Goal: Task Accomplishment & Management: Manage account settings

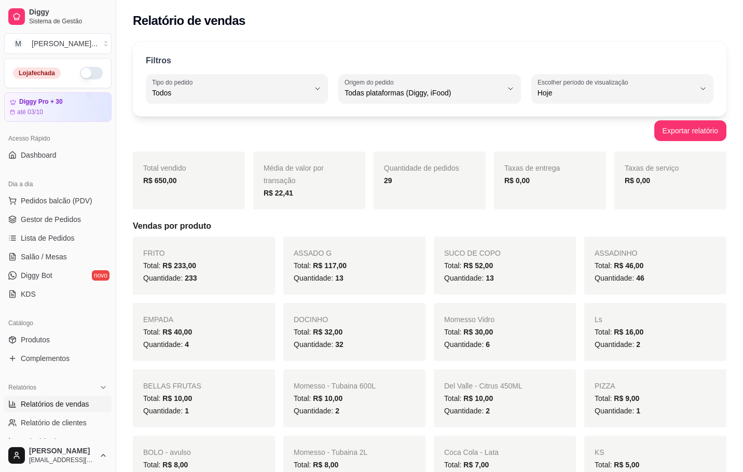
select select "ALL"
select select "0"
click at [66, 36] on button "M [PERSON_NAME] ..." at bounding box center [57, 43] width 107 height 21
click at [47, 87] on div "M Mila burguer" at bounding box center [60, 81] width 114 height 17
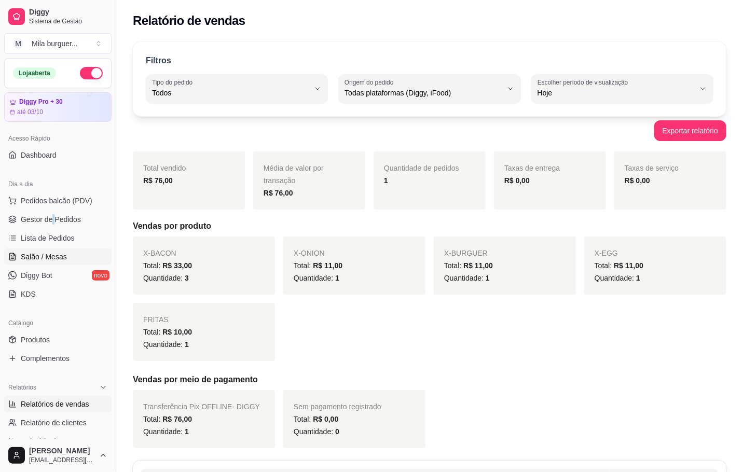
click at [39, 259] on span "Salão / Mesas" at bounding box center [44, 257] width 46 height 10
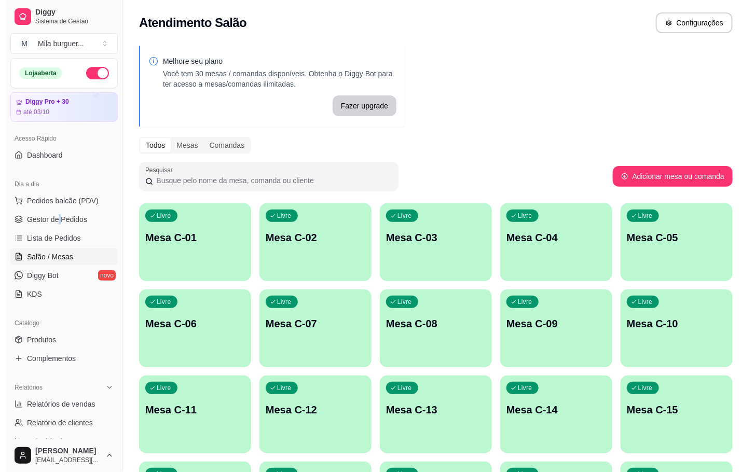
scroll to position [234, 0]
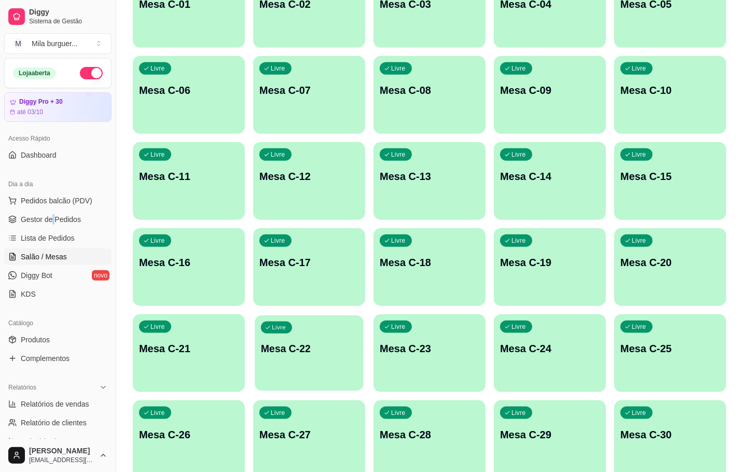
click at [308, 352] on p "Mesa C-22" at bounding box center [309, 349] width 97 height 14
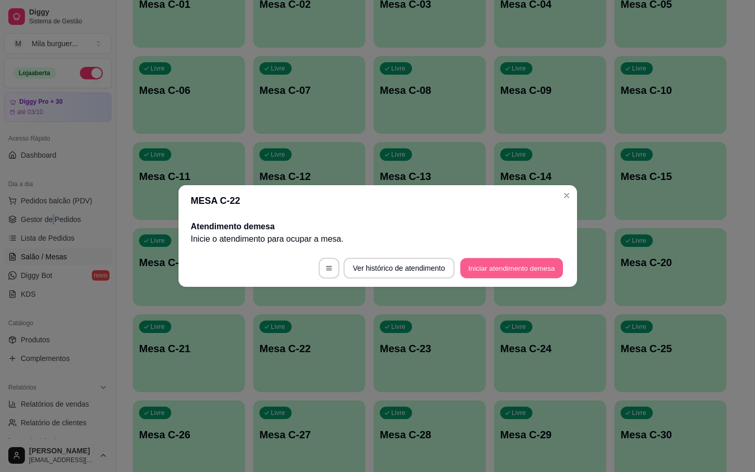
click at [487, 273] on button "Iniciar atendimento de mesa" at bounding box center [511, 268] width 103 height 20
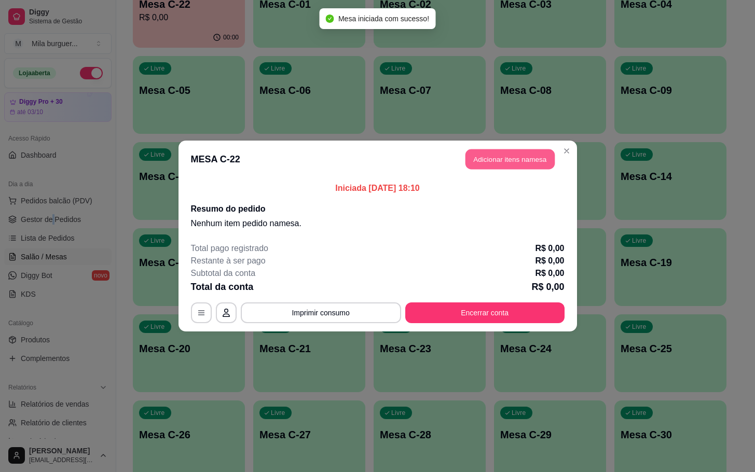
click at [513, 153] on button "Adicionar itens na mesa" at bounding box center [510, 159] width 89 height 20
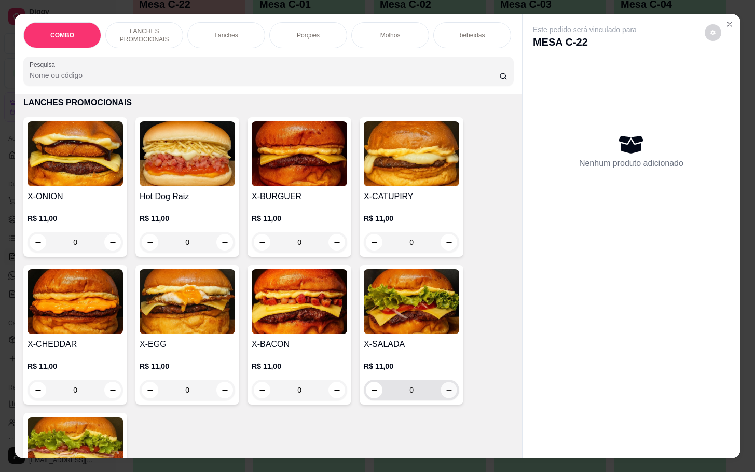
click at [447, 392] on button "increase-product-quantity" at bounding box center [449, 391] width 16 height 16
type input "1"
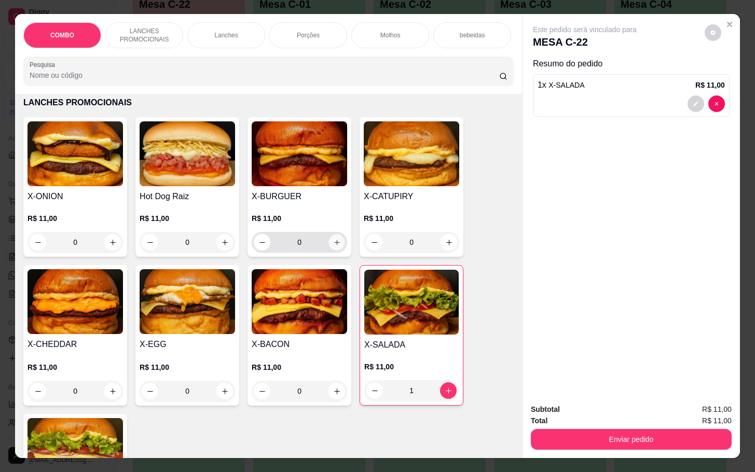
click at [333, 243] on button "increase-product-quantity" at bounding box center [337, 243] width 16 height 16
type input "1"
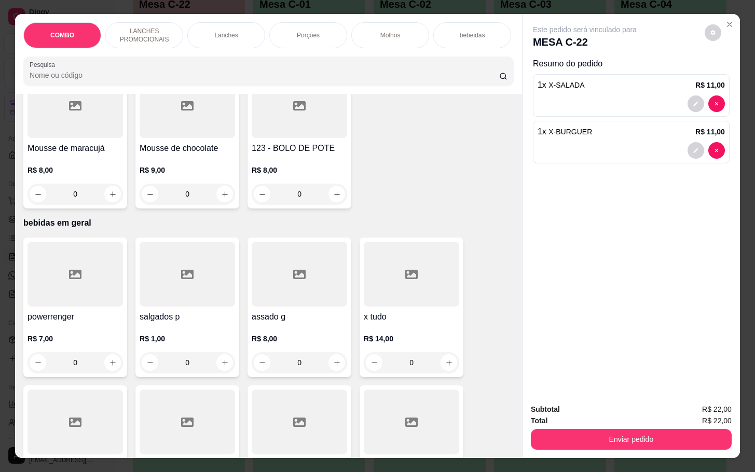
scroll to position [2414, 0]
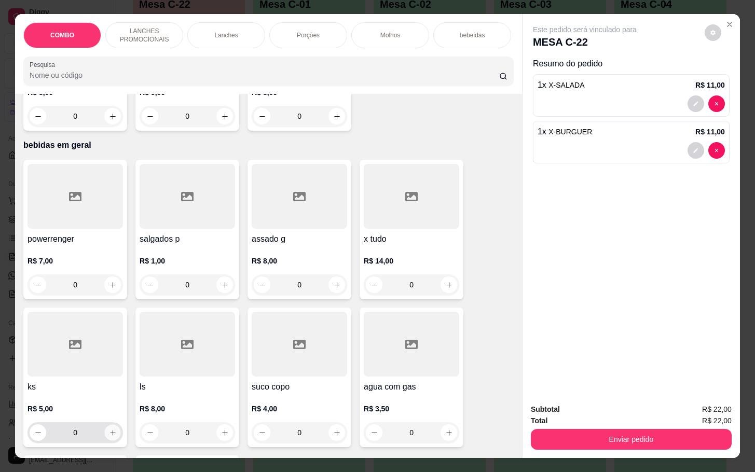
click at [109, 429] on icon "increase-product-quantity" at bounding box center [113, 433] width 8 height 8
click at [36, 430] on icon "decrease-product-quantity" at bounding box center [39, 434] width 8 height 8
type input "0"
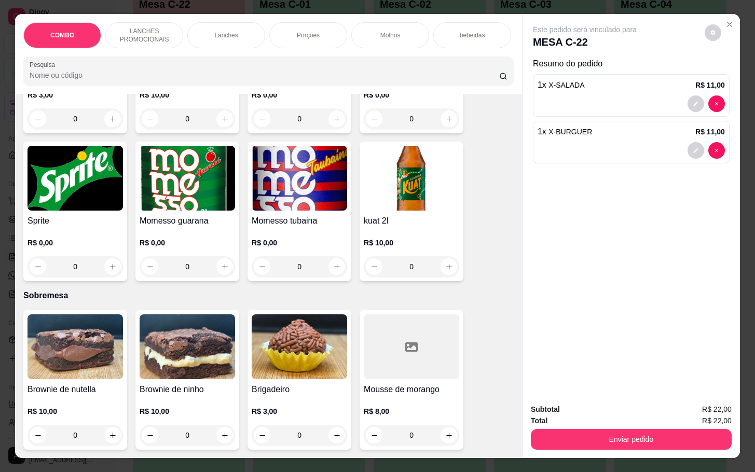
scroll to position [1713, 0]
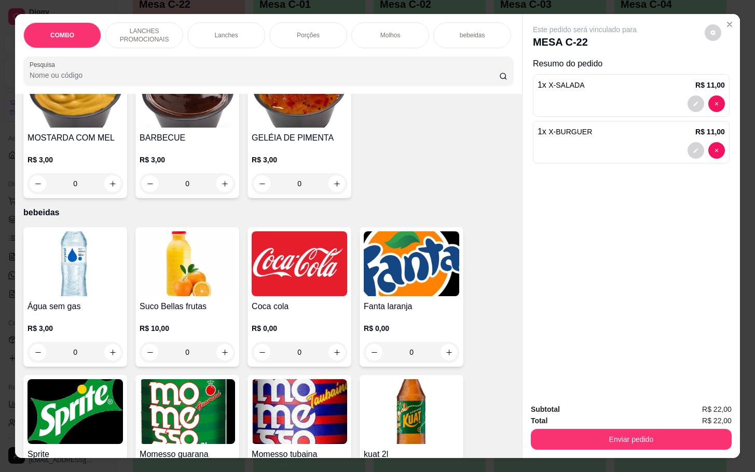
click at [292, 313] on div "R$ 0,00 0" at bounding box center [300, 338] width 96 height 50
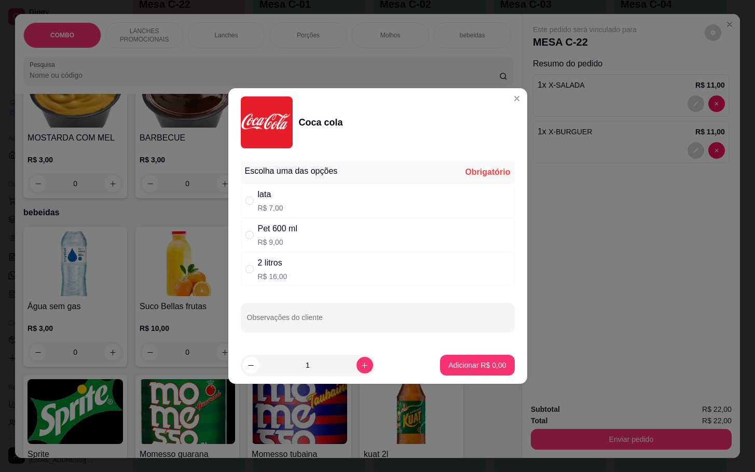
click at [282, 242] on p "R$ 9,00" at bounding box center [277, 242] width 39 height 10
radio input "true"
click at [282, 208] on p "R$ 7,00" at bounding box center [270, 208] width 25 height 10
radio input "true"
radio input "false"
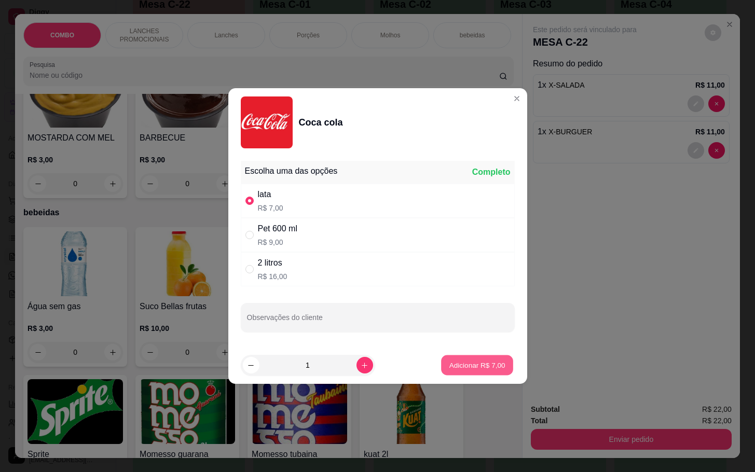
click at [456, 360] on p "Adicionar R$ 7,00" at bounding box center [478, 365] width 56 height 10
type input "1"
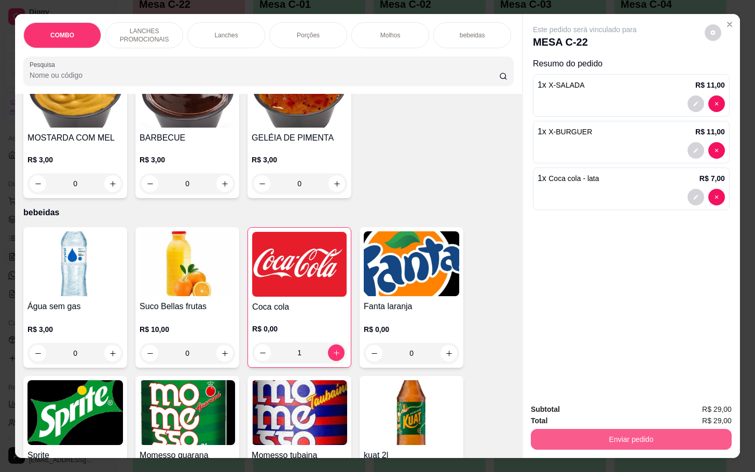
click at [606, 429] on button "Enviar pedido" at bounding box center [631, 439] width 201 height 21
click at [703, 407] on button "Enviar pedido" at bounding box center [703, 409] width 59 height 20
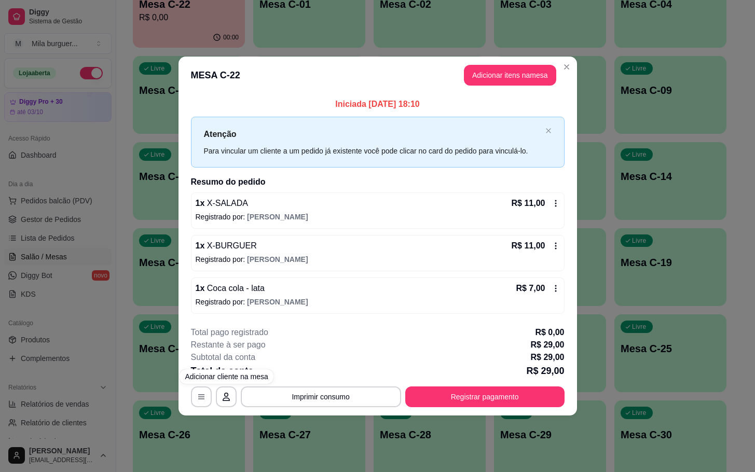
drag, startPoint x: 295, startPoint y: 384, endPoint x: 304, endPoint y: 405, distance: 23.2
click at [304, 402] on div "**********" at bounding box center [378, 366] width 374 height 81
click at [304, 405] on button "Imprimir consumo" at bounding box center [321, 397] width 156 height 20
click at [315, 374] on button "IMPRESSORA" at bounding box center [324, 374] width 73 height 16
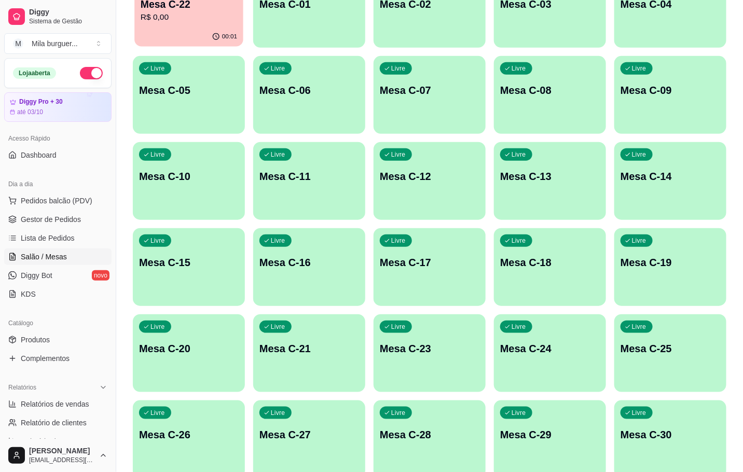
click at [207, 22] on p "R$ 0,00" at bounding box center [189, 17] width 97 height 12
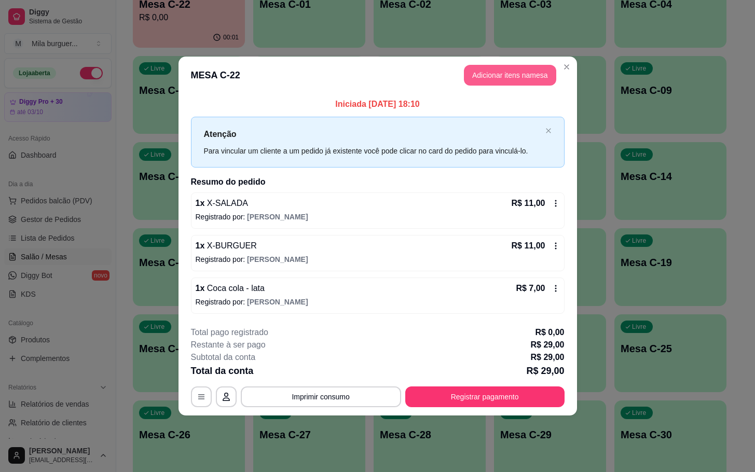
click at [511, 76] on button "Adicionar itens na mesa" at bounding box center [510, 75] width 92 height 21
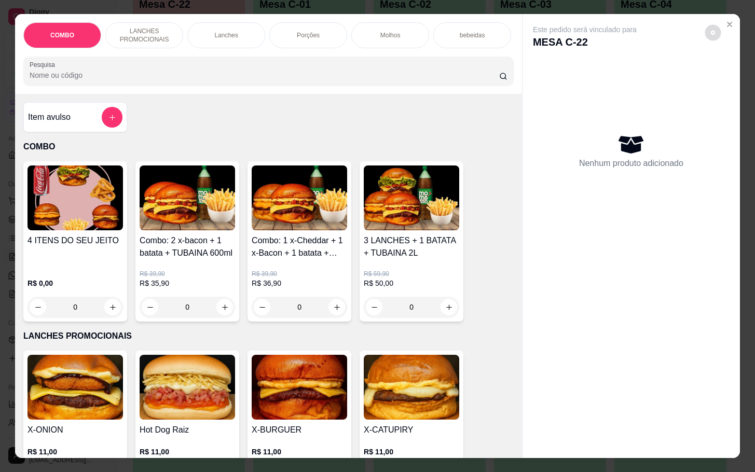
click at [710, 30] on icon "decrease-product-quantity" at bounding box center [713, 33] width 6 height 6
click at [733, 71] on span "Automatic updates" at bounding box center [727, 68] width 21 height 12
click at [723, 71] on input "Automatic updates" at bounding box center [719, 72] width 7 height 7
checkbox input "true"
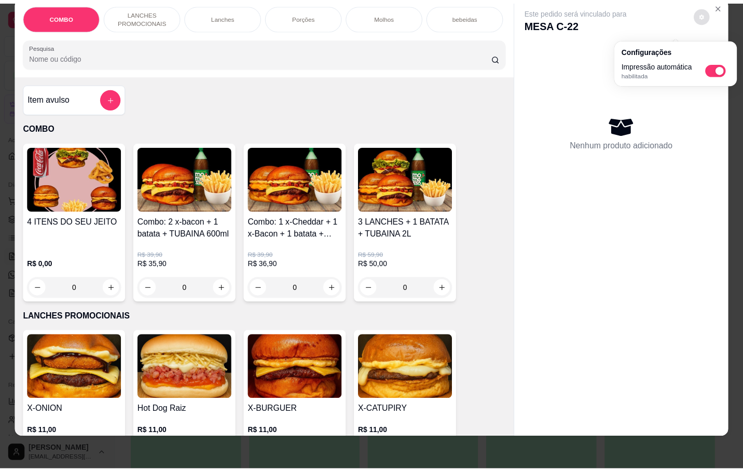
scroll to position [0, 0]
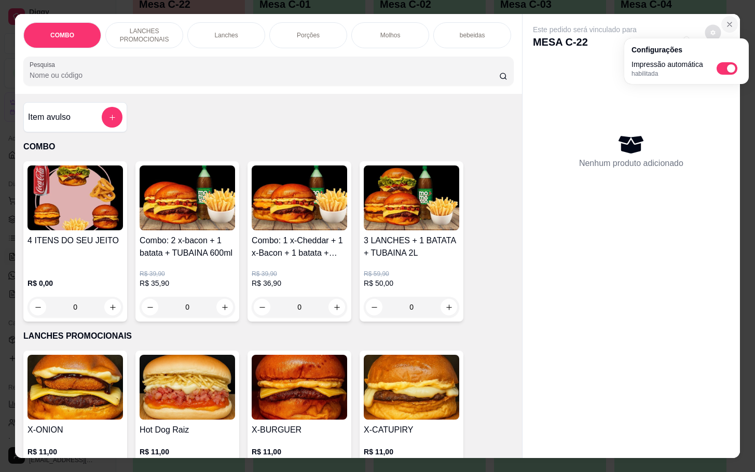
click at [723, 16] on button "Close" at bounding box center [729, 24] width 17 height 17
click at [616, 257] on div "Este pedido será vinculado para MESA C-22 Nenhum produto adicionado" at bounding box center [631, 227] width 217 height 427
click at [712, 25] on button "decrease-product-quantity" at bounding box center [713, 32] width 17 height 17
click at [695, 134] on div "Nenhum produto adicionado" at bounding box center [631, 150] width 197 height 203
click at [726, 20] on icon "Close" at bounding box center [730, 24] width 8 height 8
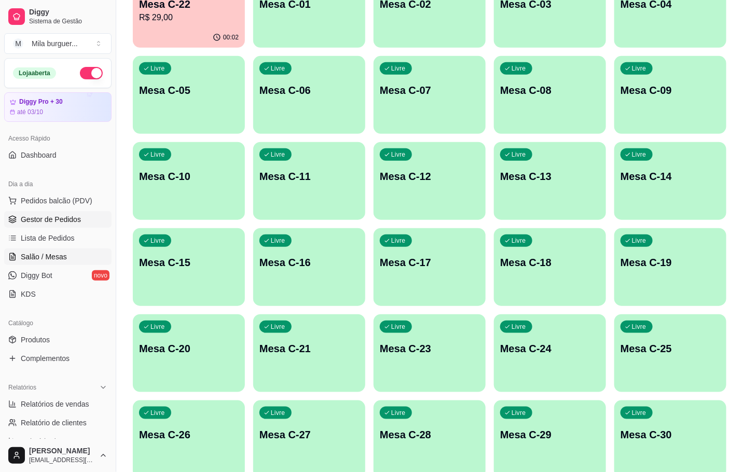
click at [44, 217] on span "Gestor de Pedidos" at bounding box center [51, 219] width 60 height 10
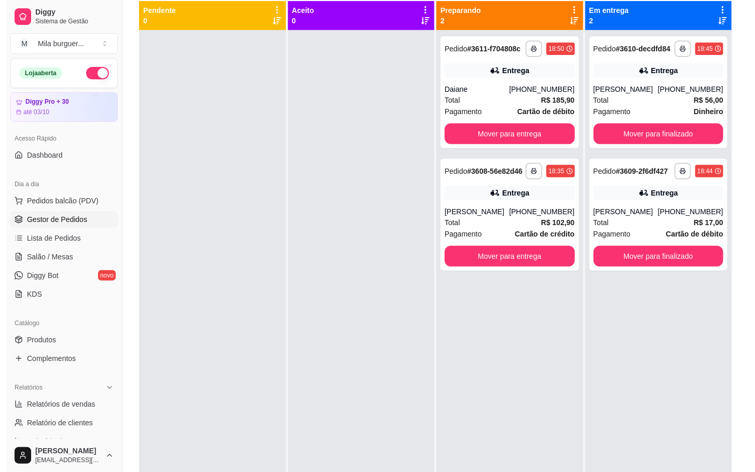
scroll to position [116, 0]
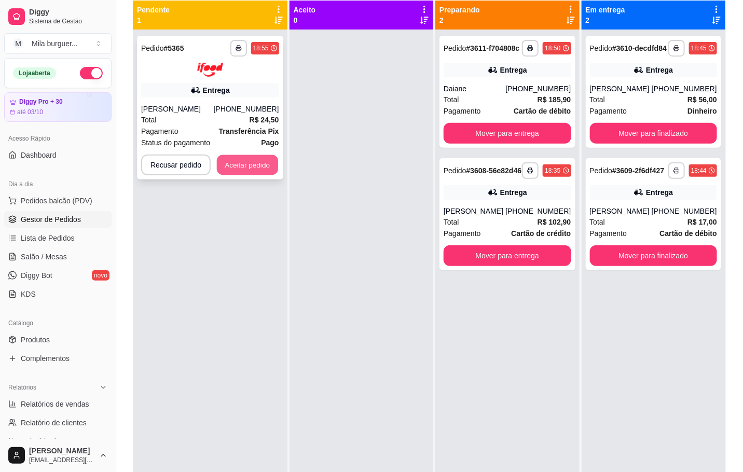
click at [248, 173] on button "Aceitar pedido" at bounding box center [247, 165] width 61 height 20
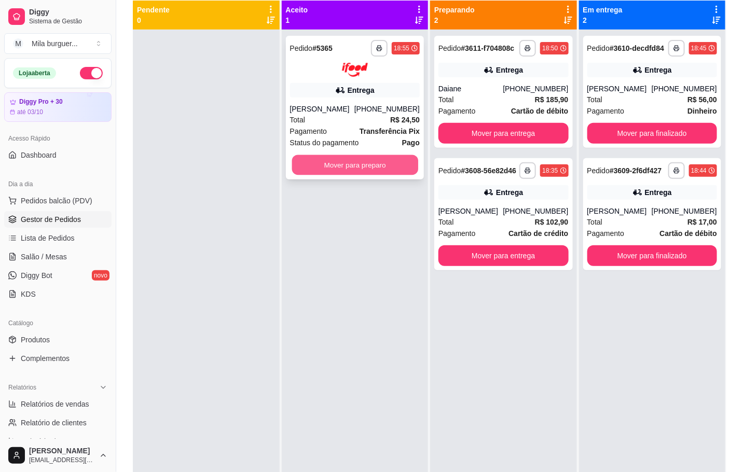
click at [360, 156] on button "Mover para preparo" at bounding box center [355, 165] width 126 height 20
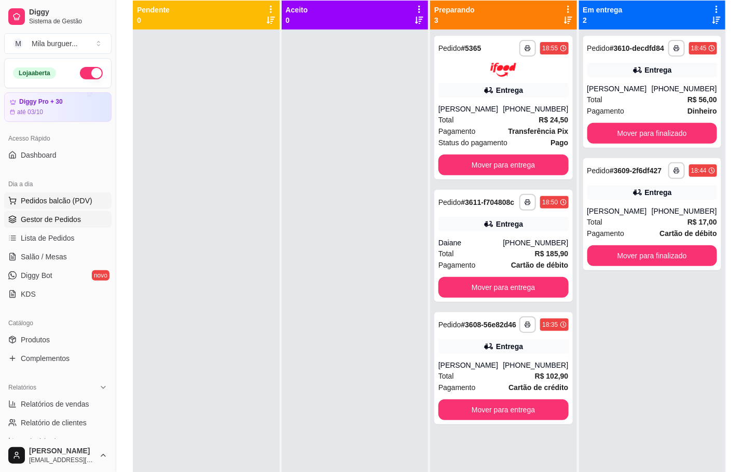
click at [60, 198] on span "Pedidos balcão (PDV)" at bounding box center [57, 201] width 72 height 10
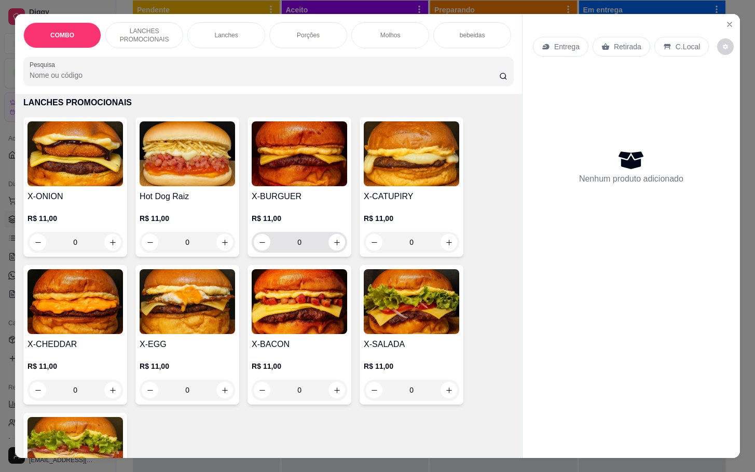
scroll to position [311, 0]
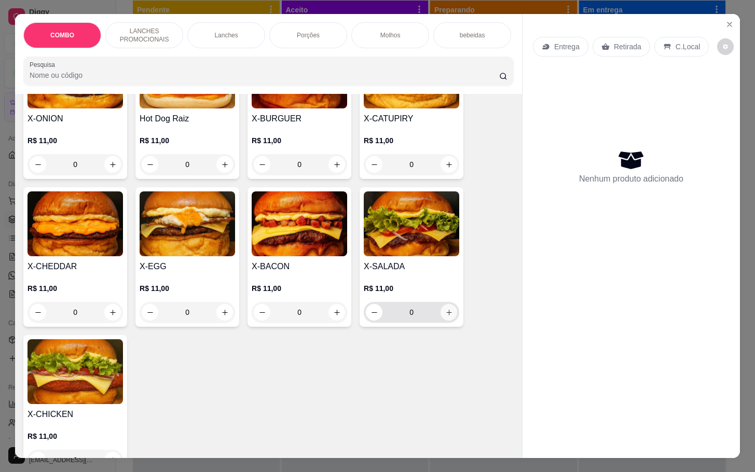
click at [445, 317] on icon "increase-product-quantity" at bounding box center [449, 313] width 8 height 8
type input "1"
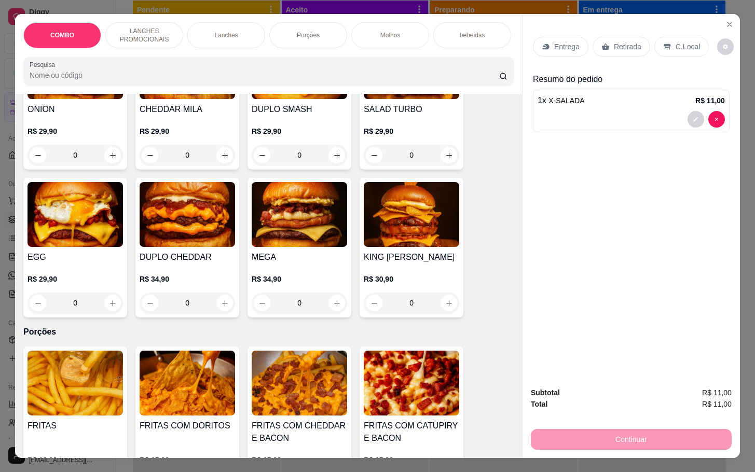
scroll to position [1090, 0]
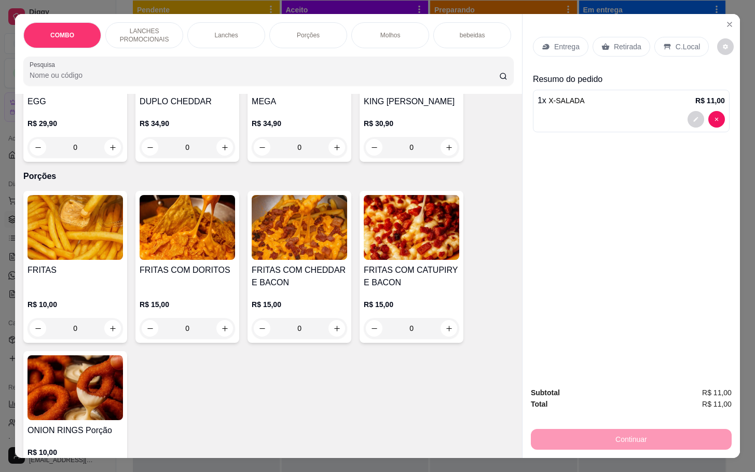
click at [102, 334] on div "0" at bounding box center [76, 328] width 96 height 21
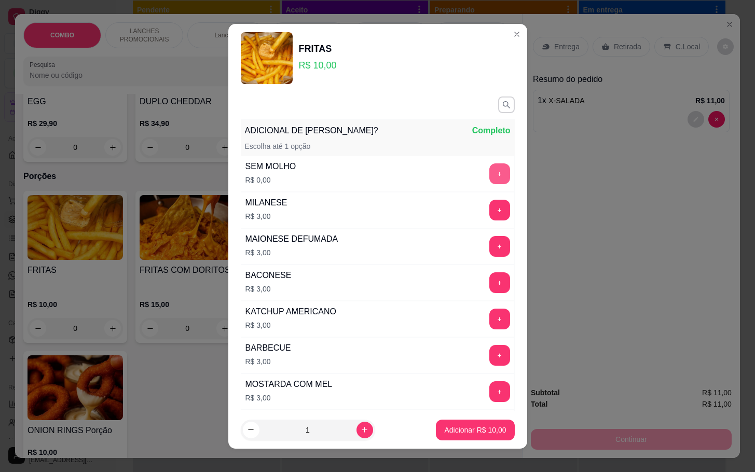
click at [489, 178] on button "+" at bounding box center [499, 174] width 21 height 21
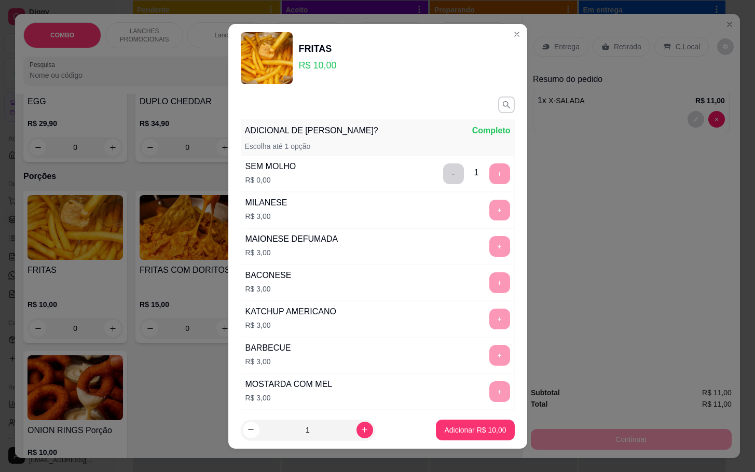
click at [459, 441] on footer "1 Adicionar R$ 10,00" at bounding box center [377, 430] width 299 height 37
click at [460, 436] on button "Adicionar R$ 10,00" at bounding box center [475, 430] width 78 height 21
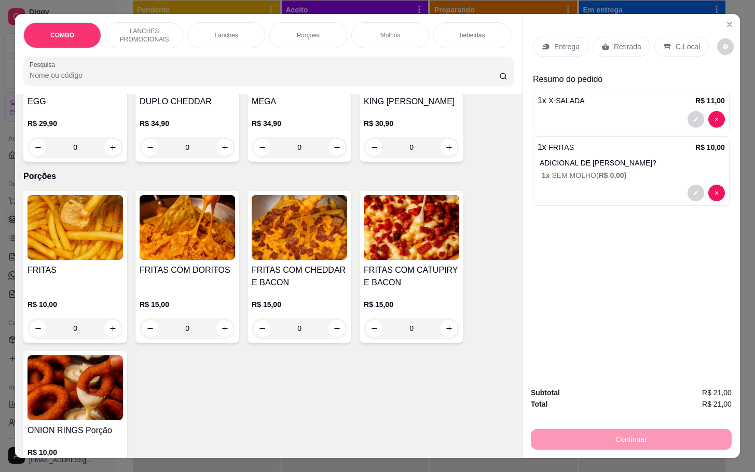
click at [602, 48] on div "Retirada" at bounding box center [622, 47] width 58 height 20
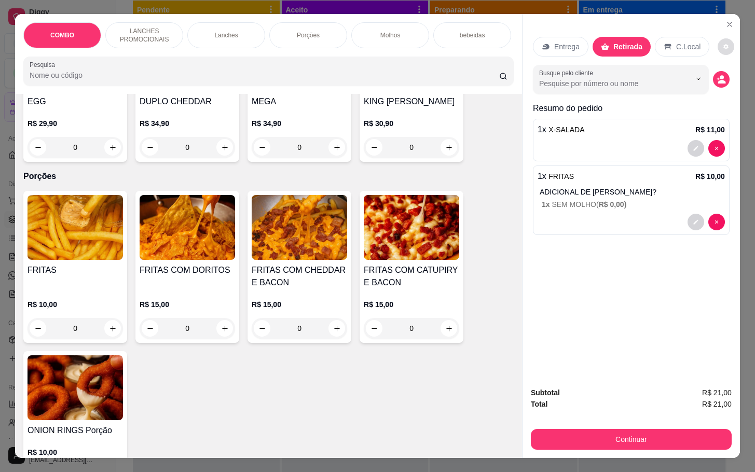
click at [718, 46] on button "decrease-product-quantity" at bounding box center [726, 46] width 17 height 17
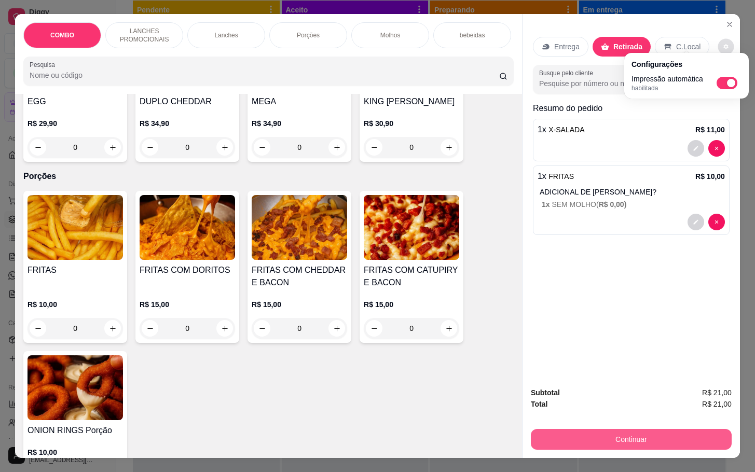
click at [610, 436] on button "Continuar" at bounding box center [631, 439] width 201 height 21
click at [643, 441] on button "Continuar" at bounding box center [631, 439] width 195 height 20
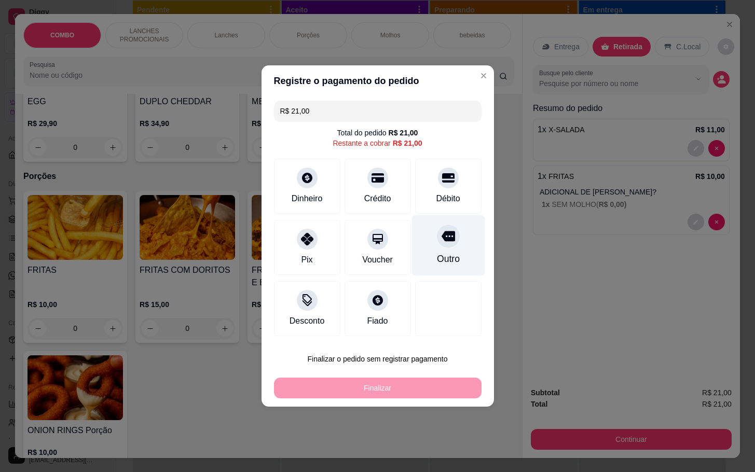
click at [441, 240] on icon at bounding box center [447, 237] width 13 height 10
type input "R$ 0,00"
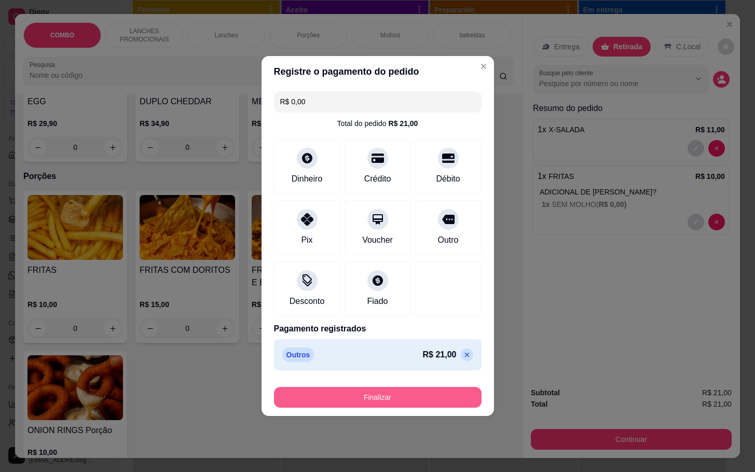
click at [410, 402] on button "Finalizar" at bounding box center [378, 397] width 208 height 21
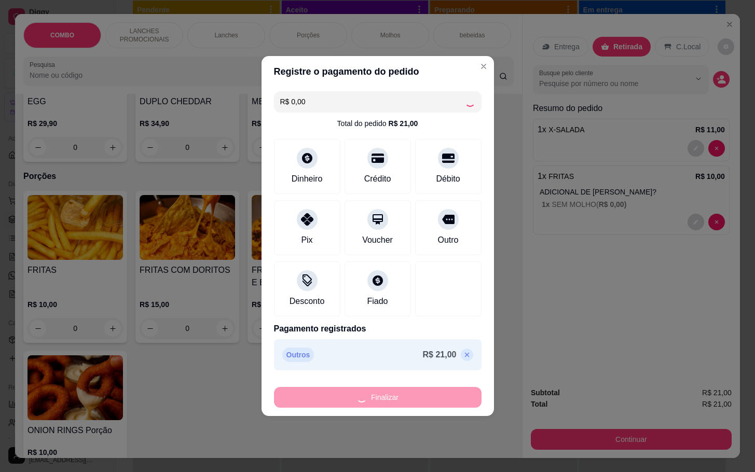
type input "0"
type input "-R$ 21,00"
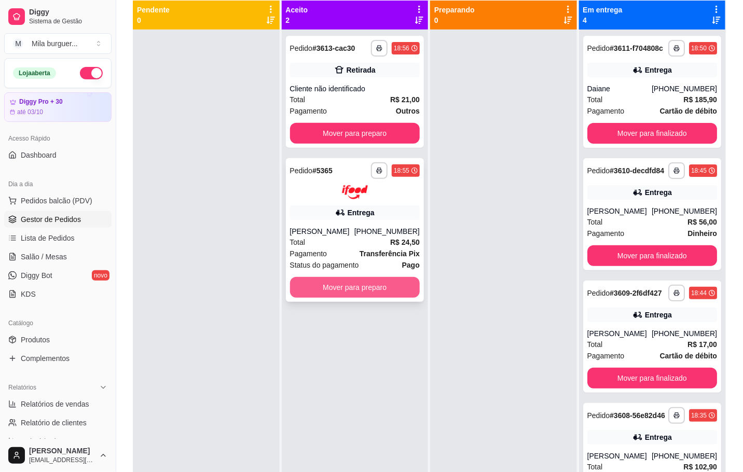
click at [384, 290] on button "Mover para preparo" at bounding box center [355, 287] width 130 height 21
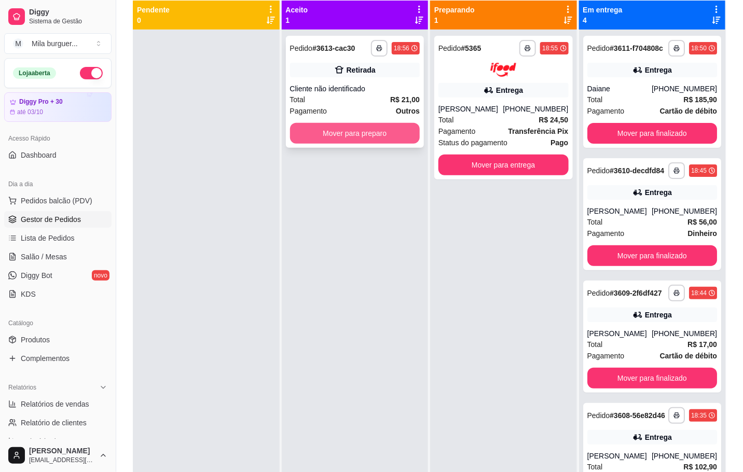
click at [362, 138] on button "Mover para preparo" at bounding box center [355, 133] width 130 height 21
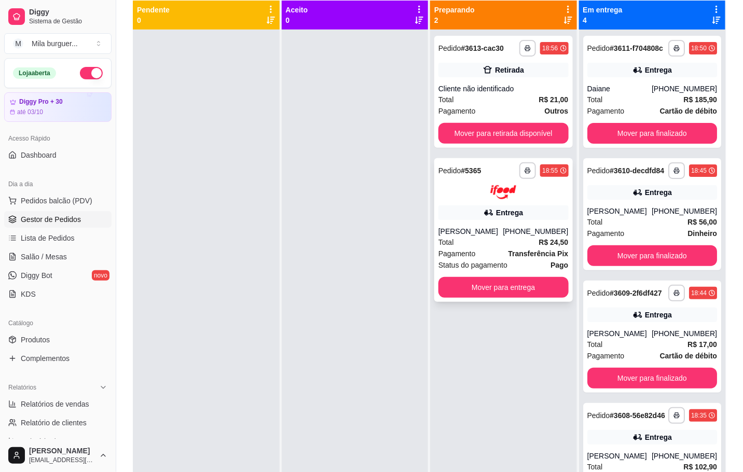
click at [511, 220] on div "**********" at bounding box center [503, 230] width 139 height 144
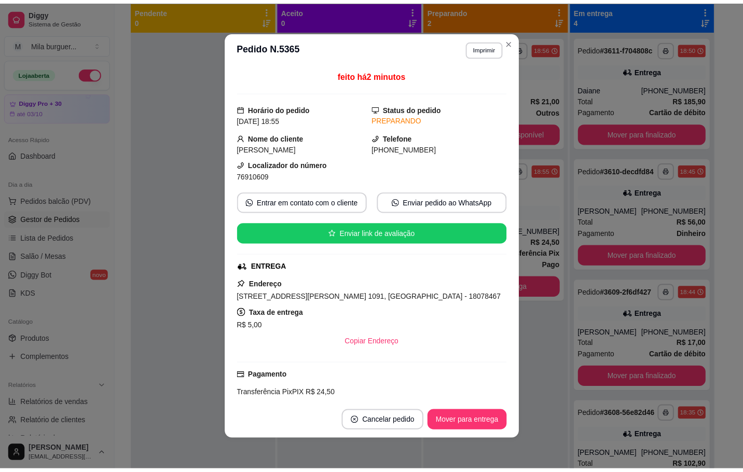
scroll to position [156, 0]
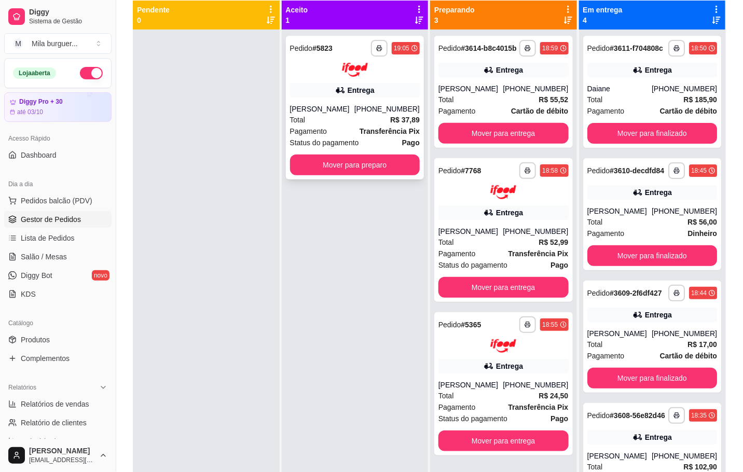
drag, startPoint x: 376, startPoint y: 113, endPoint x: 378, endPoint y: 125, distance: 12.7
click at [378, 125] on div "**********" at bounding box center [355, 108] width 139 height 144
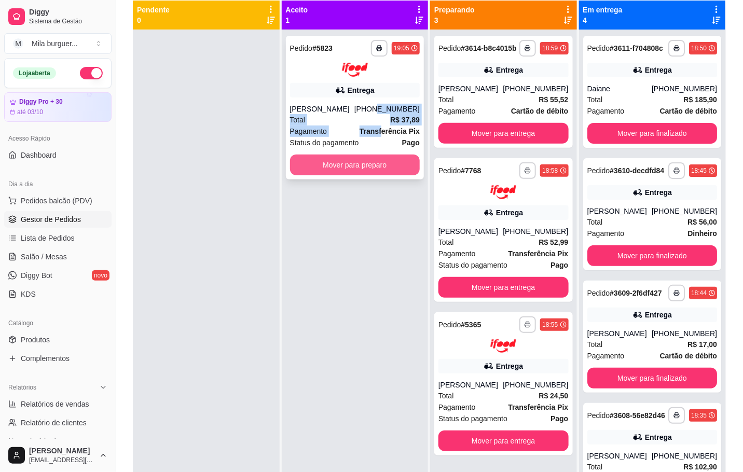
click at [322, 172] on button "Mover para preparo" at bounding box center [355, 165] width 130 height 21
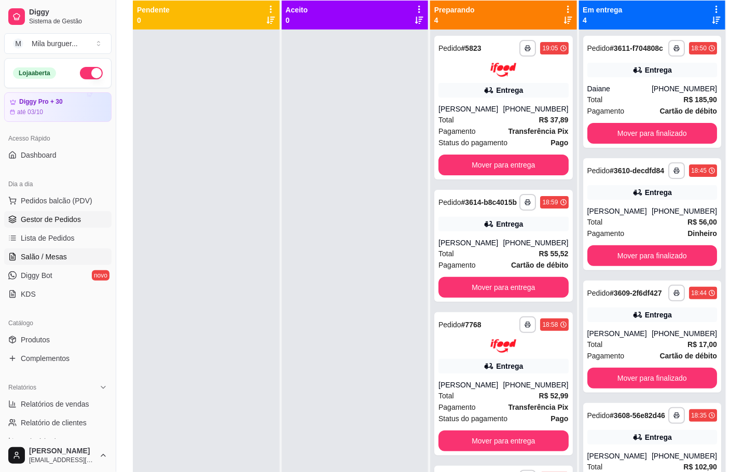
click at [41, 251] on link "Salão / Mesas" at bounding box center [57, 257] width 107 height 17
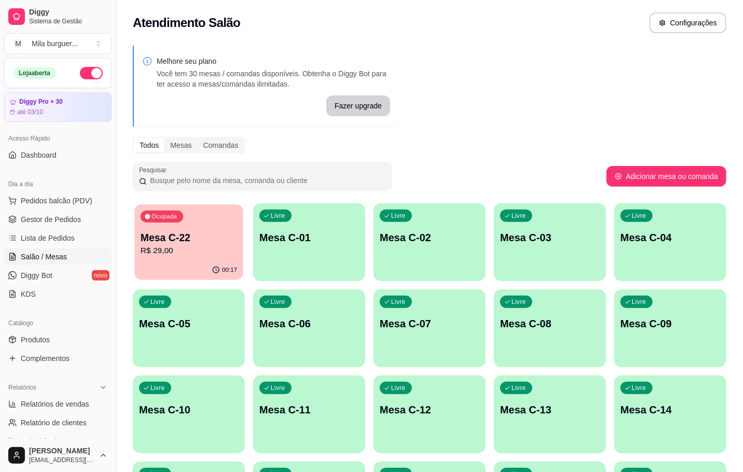
click at [226, 255] on p "R$ 29,00" at bounding box center [189, 251] width 97 height 12
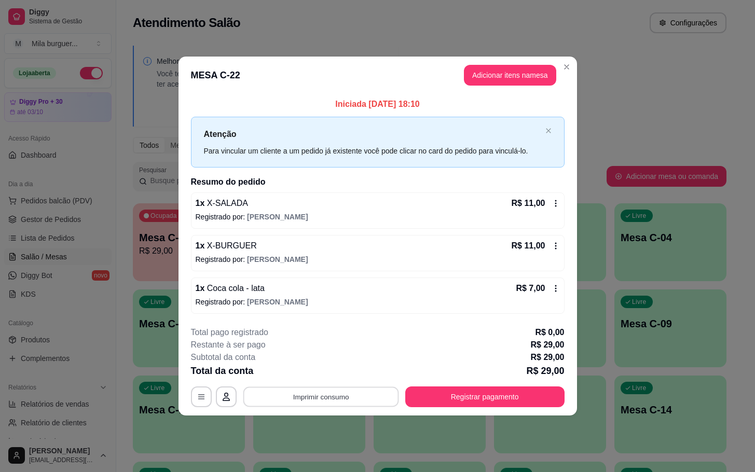
click at [348, 390] on button "Imprimir consumo" at bounding box center [321, 397] width 156 height 20
click at [321, 370] on button "IMPRESSORA" at bounding box center [324, 374] width 75 height 17
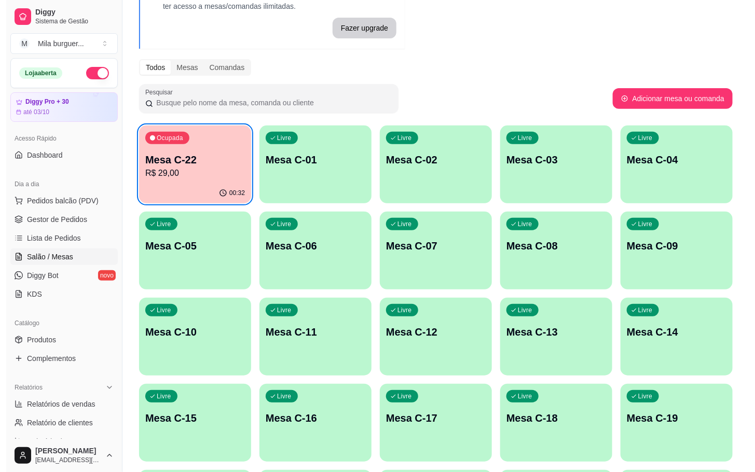
scroll to position [156, 0]
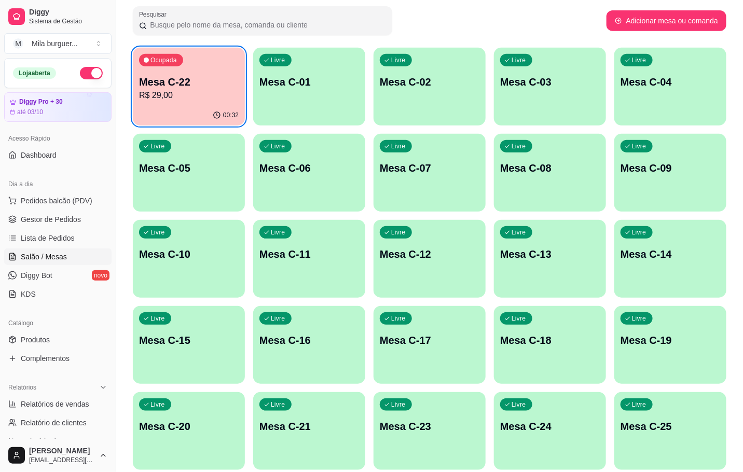
click at [519, 332] on div "Livre Mesa C-18" at bounding box center [550, 338] width 112 height 65
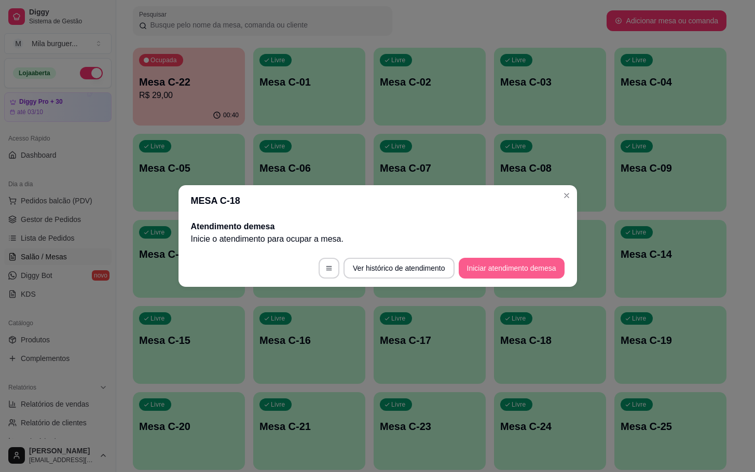
click at [510, 277] on button "Iniciar atendimento de mesa" at bounding box center [512, 268] width 106 height 21
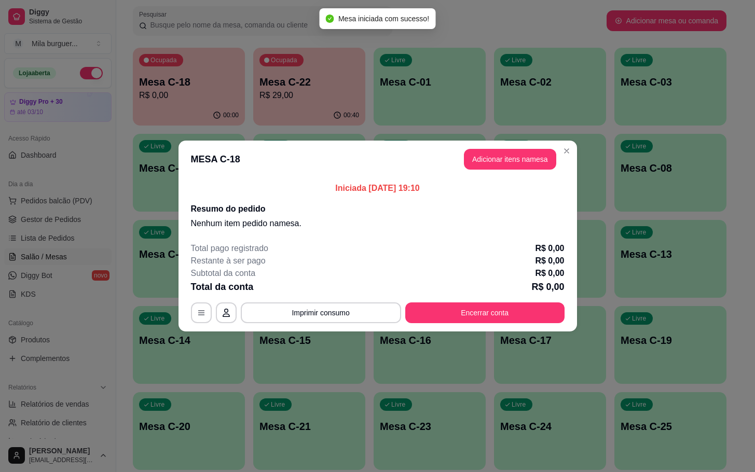
click at [518, 171] on header "MESA C-18 Adicionar itens na mesa" at bounding box center [378, 159] width 399 height 37
click at [511, 153] on button "Adicionar itens na mesa" at bounding box center [510, 159] width 92 height 21
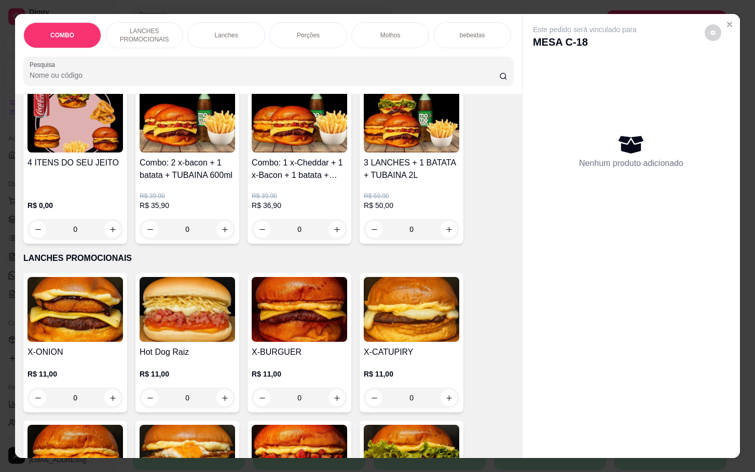
scroll to position [234, 0]
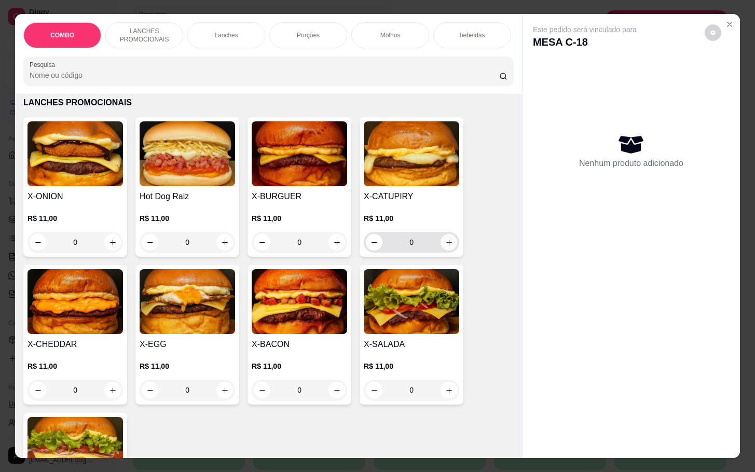
click at [445, 247] on icon "increase-product-quantity" at bounding box center [449, 243] width 8 height 8
type input "1"
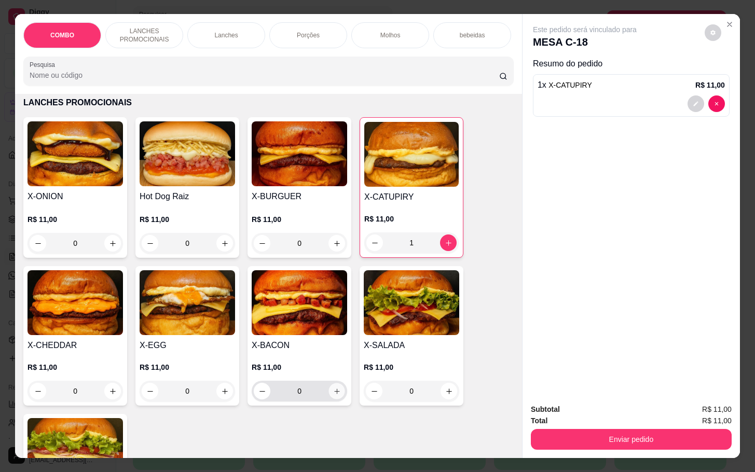
click at [333, 393] on button "increase-product-quantity" at bounding box center [337, 392] width 16 height 16
type input "1"
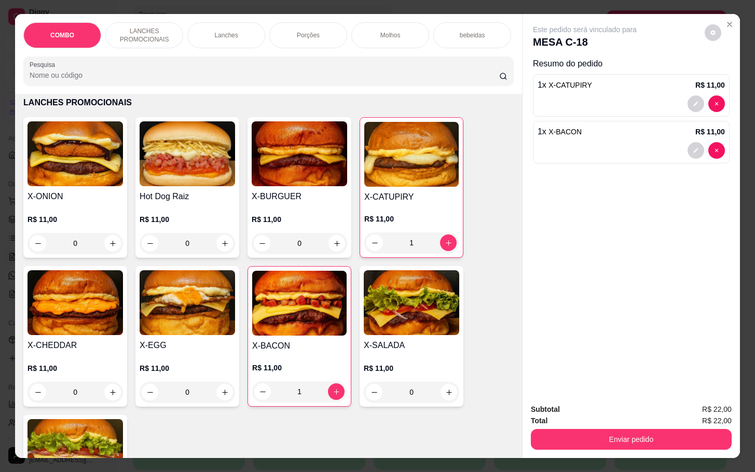
scroll to position [0, 0]
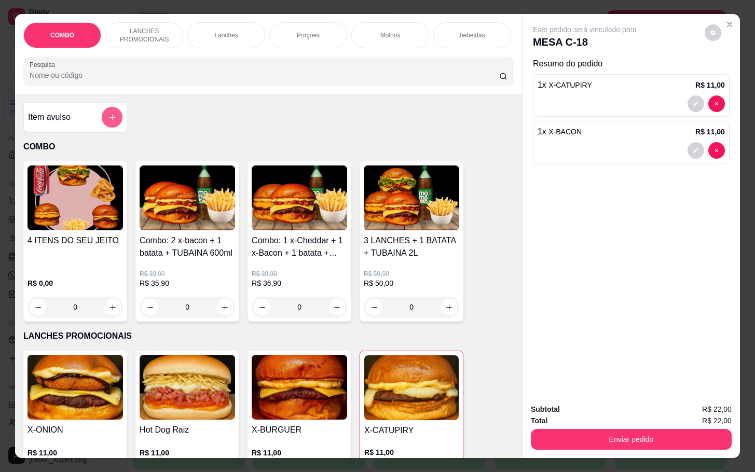
click at [106, 128] on button "add-separate-item" at bounding box center [112, 117] width 21 height 21
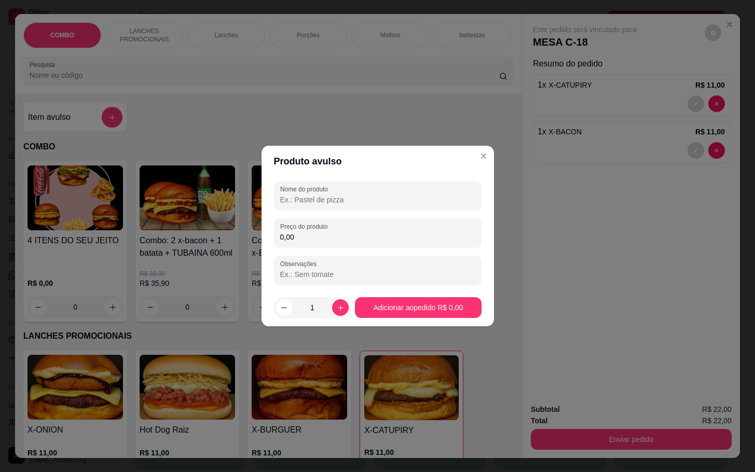
drag, startPoint x: 310, startPoint y: 198, endPoint x: 316, endPoint y: 181, distance: 18.1
click at [314, 190] on div "Nome do produto" at bounding box center [378, 195] width 208 height 29
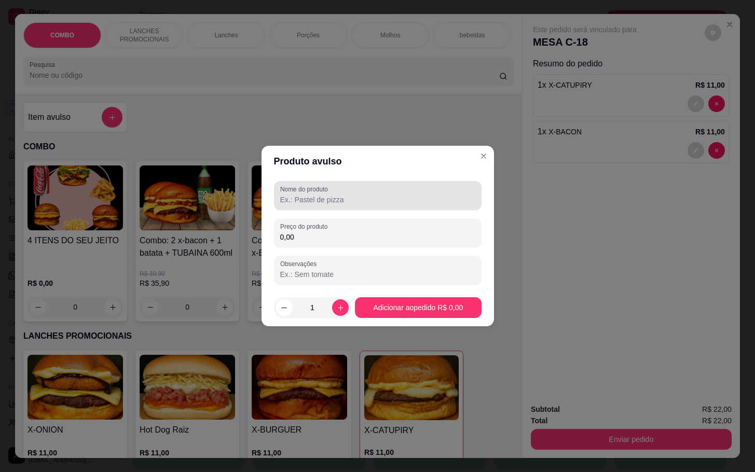
click at [339, 185] on div at bounding box center [377, 195] width 195 height 21
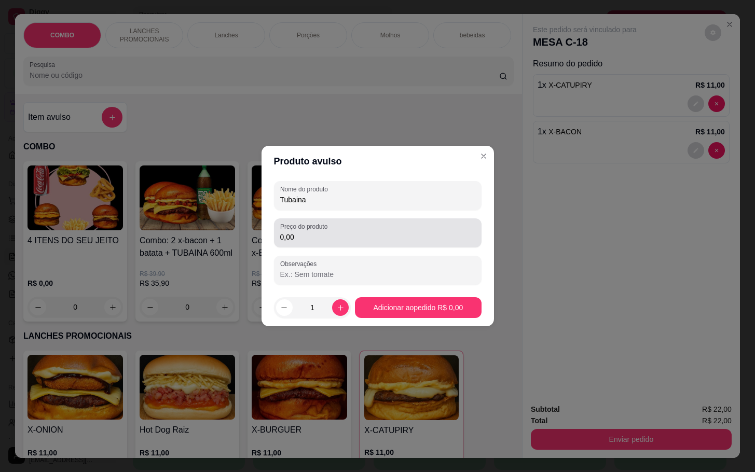
type input "Tubaina"
click at [373, 248] on div "Nome do produto Tubaina Preço do produto 0,00 Observações" at bounding box center [378, 233] width 208 height 104
click at [377, 239] on input "0,00" at bounding box center [377, 237] width 195 height 10
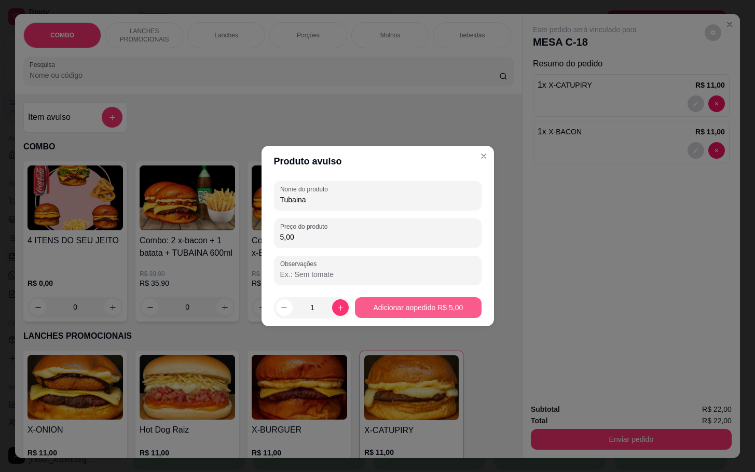
type input "5,00"
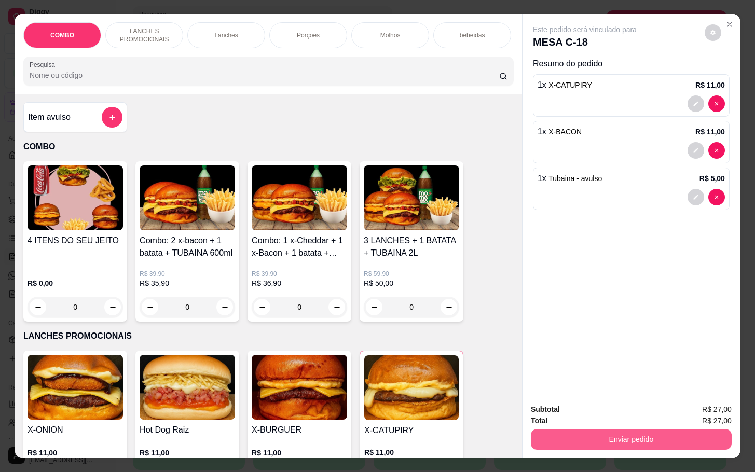
click at [632, 430] on button "Enviar pedido" at bounding box center [631, 439] width 201 height 21
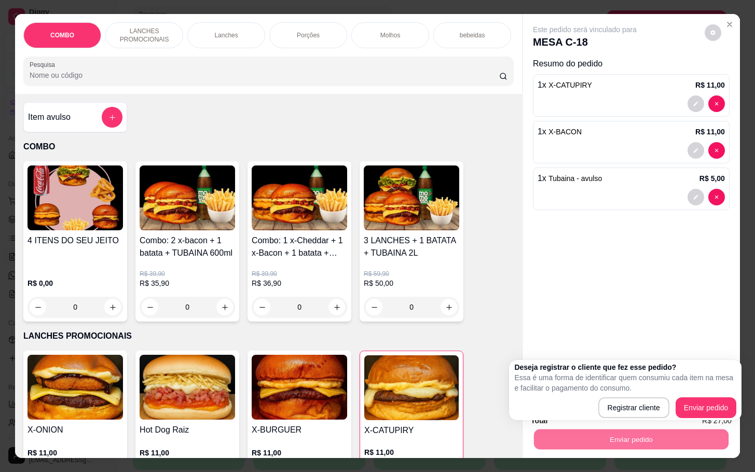
click at [637, 308] on div "Este pedido será vinculado para MESA C-18 Resumo do pedido 1 x X-CATUPIRY R$ 11…" at bounding box center [631, 204] width 217 height 381
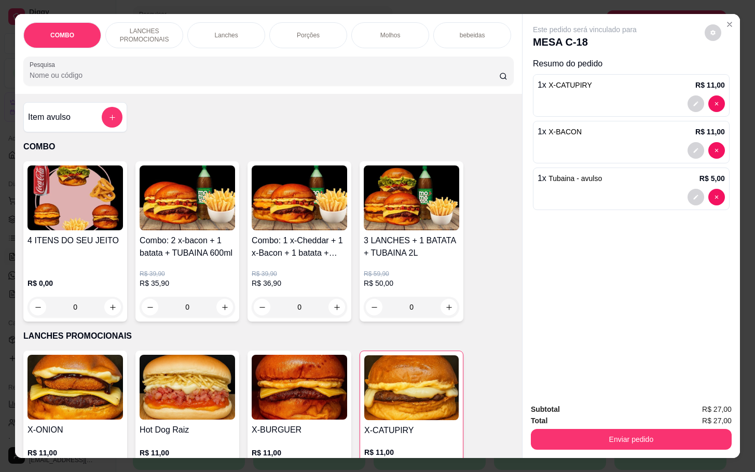
click at [645, 432] on button "Enviar pedido" at bounding box center [631, 439] width 201 height 21
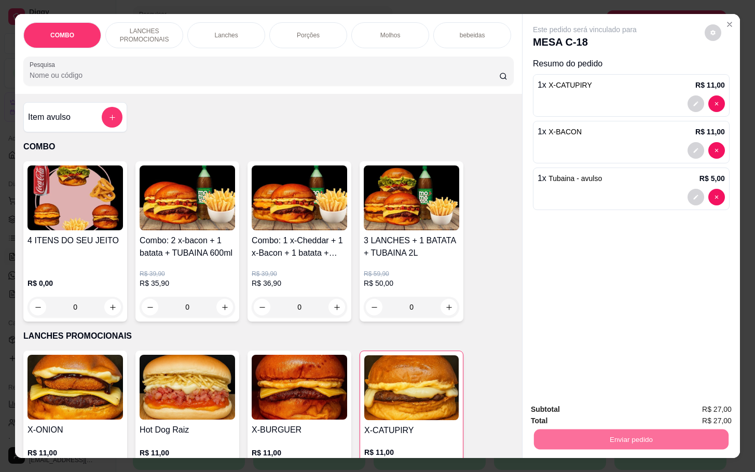
click at [687, 411] on button "Enviar pedido" at bounding box center [703, 409] width 59 height 20
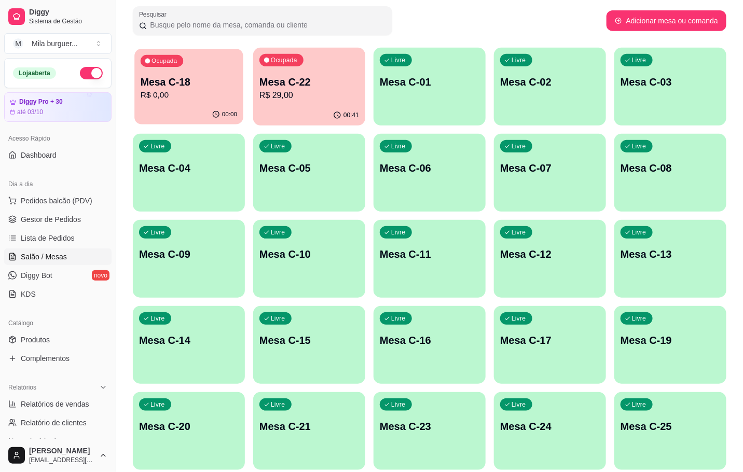
click at [189, 99] on p "R$ 0,00" at bounding box center [189, 95] width 97 height 12
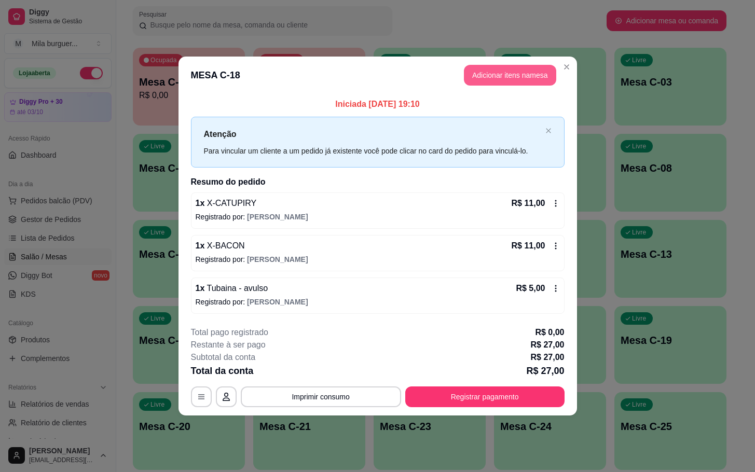
click at [491, 73] on button "Adicionar itens na mesa" at bounding box center [510, 75] width 92 height 21
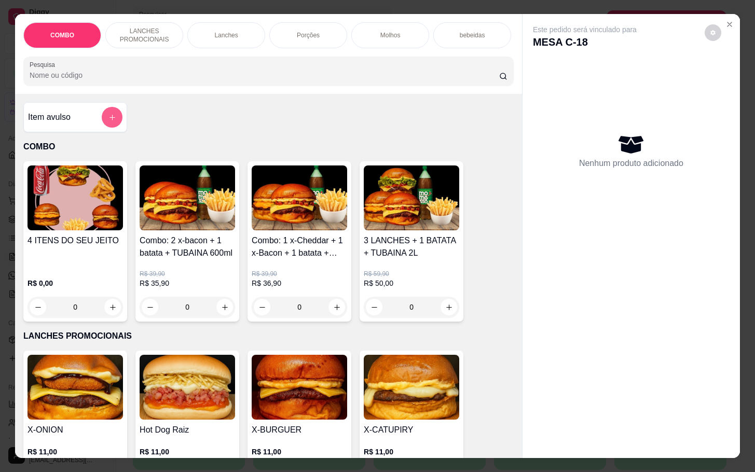
click at [108, 121] on icon "add-separate-item" at bounding box center [112, 118] width 8 height 8
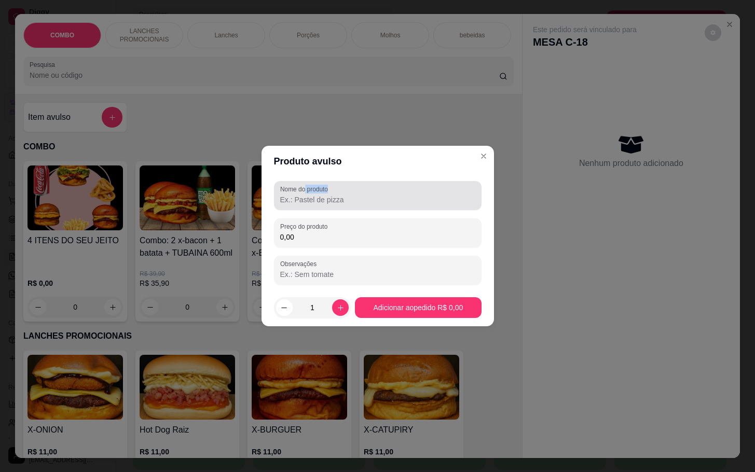
drag, startPoint x: 306, startPoint y: 193, endPoint x: 312, endPoint y: 195, distance: 6.6
click at [312, 195] on div "Nome do produto" at bounding box center [378, 195] width 208 height 29
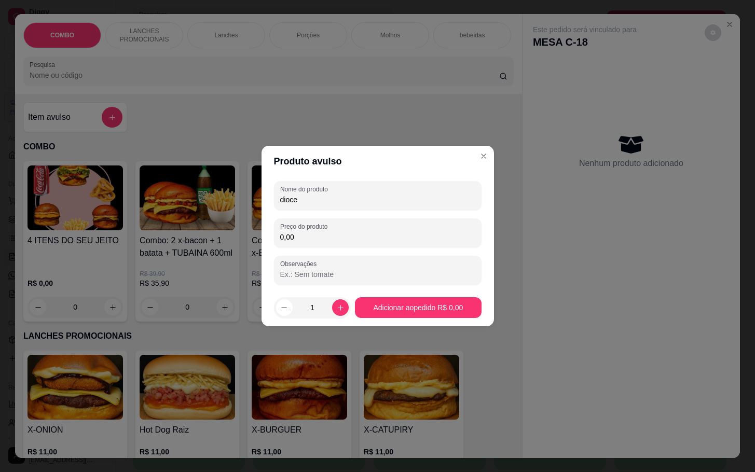
click at [292, 197] on input "dioce" at bounding box center [377, 200] width 195 height 10
click at [284, 198] on input "dioce" at bounding box center [377, 200] width 195 height 10
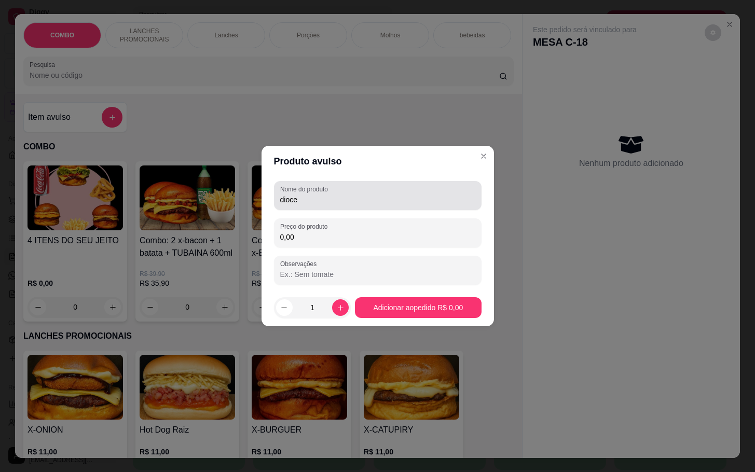
click at [313, 209] on div "Nome do produto dioce" at bounding box center [378, 195] width 208 height 29
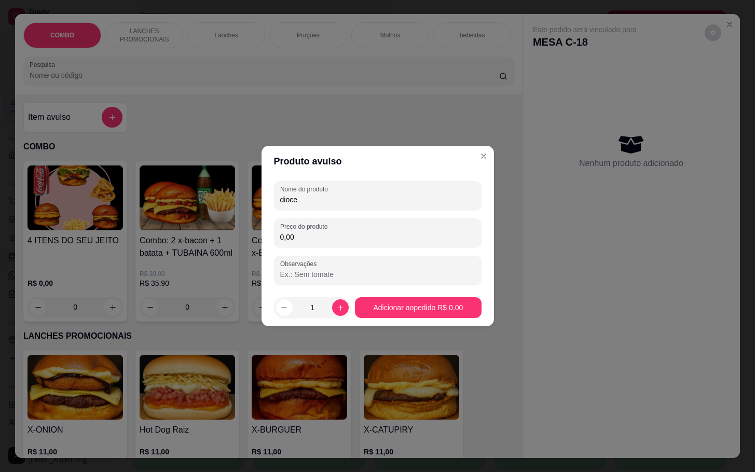
click at [287, 204] on input "dioce" at bounding box center [377, 200] width 195 height 10
click at [316, 203] on input "doce" at bounding box center [377, 200] width 195 height 10
type input "doce"
drag, startPoint x: 352, startPoint y: 239, endPoint x: 338, endPoint y: 195, distance: 46.3
click at [352, 237] on input "0,00" at bounding box center [377, 237] width 195 height 10
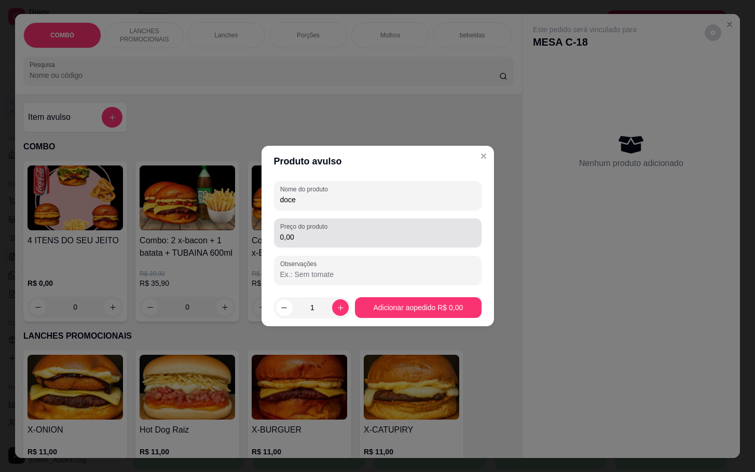
click at [316, 227] on label "Preço do produto" at bounding box center [305, 226] width 51 height 9
click at [316, 232] on input "0,00" at bounding box center [377, 237] width 195 height 10
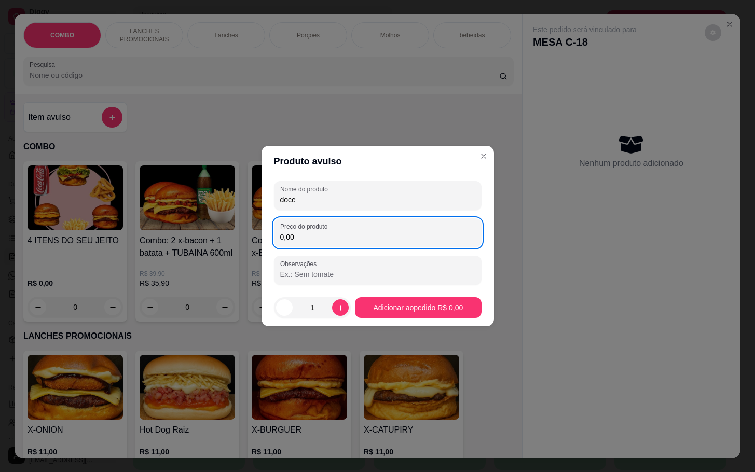
click at [317, 230] on label "Preço do produto" at bounding box center [305, 226] width 51 height 9
click at [317, 232] on input "0,00" at bounding box center [377, 237] width 195 height 10
type input "6,00"
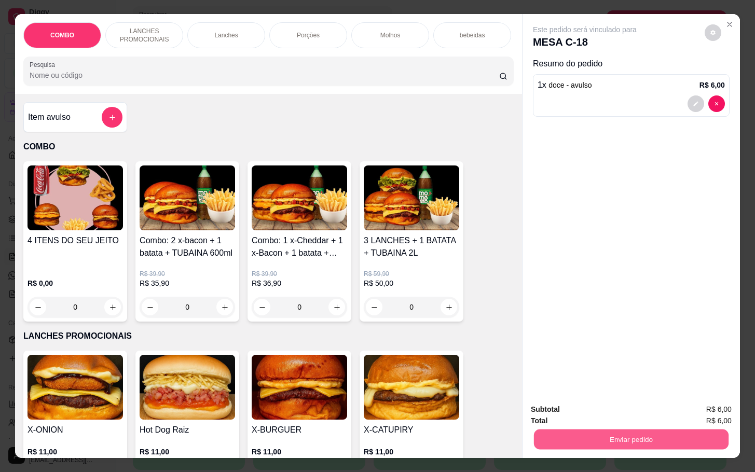
click at [623, 432] on button "Enviar pedido" at bounding box center [631, 439] width 195 height 20
click at [698, 404] on button "Enviar pedido" at bounding box center [703, 409] width 59 height 20
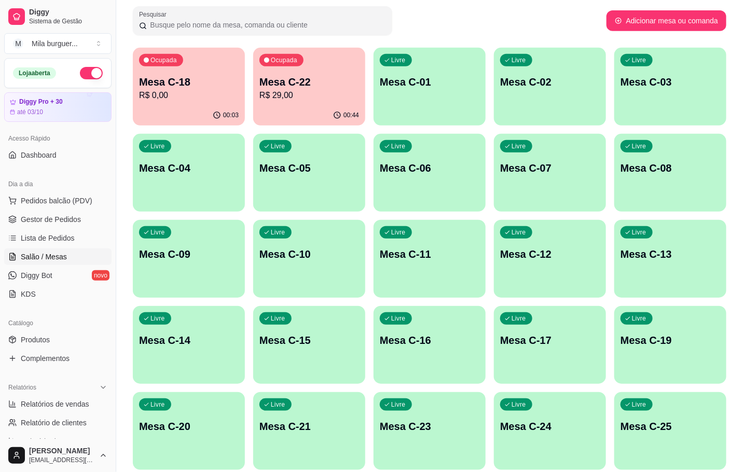
click at [69, 137] on div "Acesso Rápido" at bounding box center [57, 138] width 107 height 17
click at [187, 85] on p "Mesa C-18" at bounding box center [189, 82] width 100 height 15
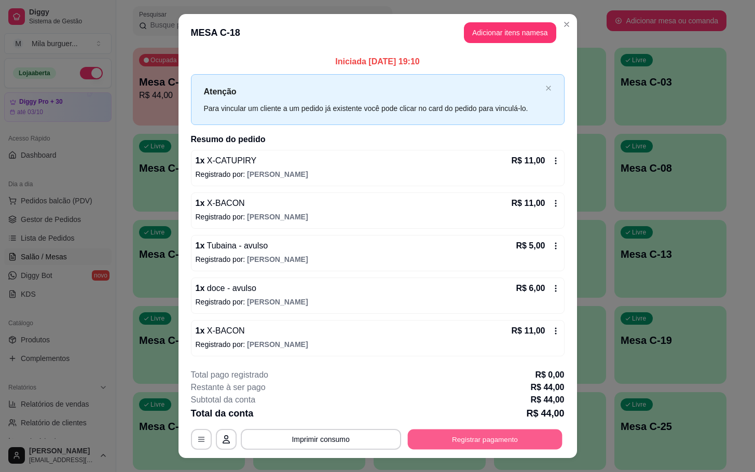
click at [444, 446] on button "Registrar pagamento" at bounding box center [484, 439] width 155 height 20
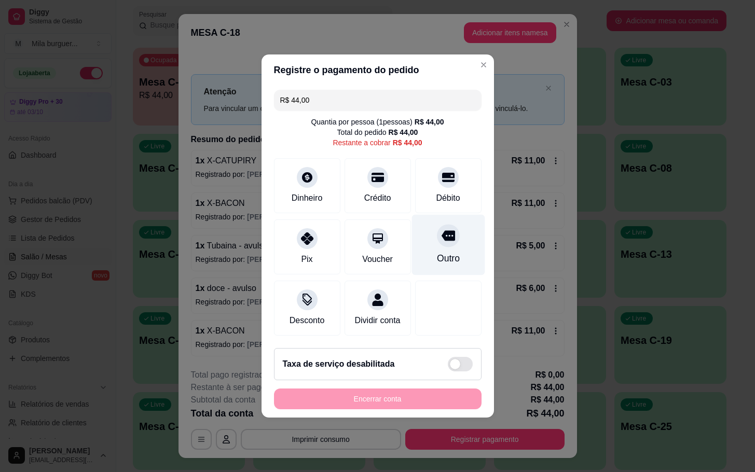
click at [444, 222] on div "Outro" at bounding box center [448, 245] width 73 height 61
type input "R$ 0,00"
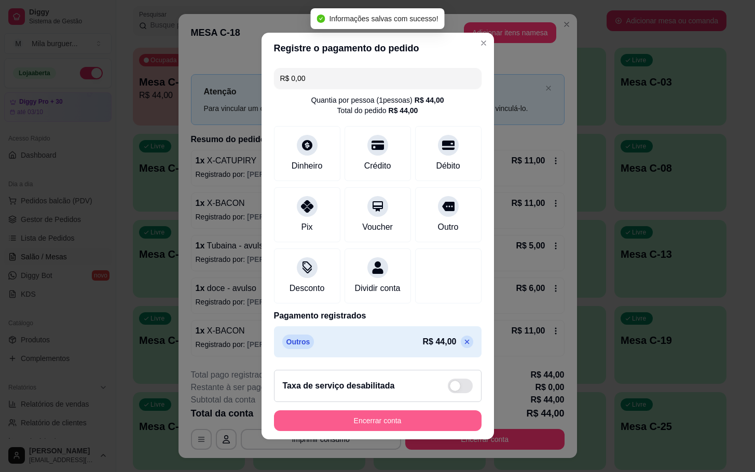
click at [427, 420] on button "Encerrar conta" at bounding box center [378, 421] width 208 height 21
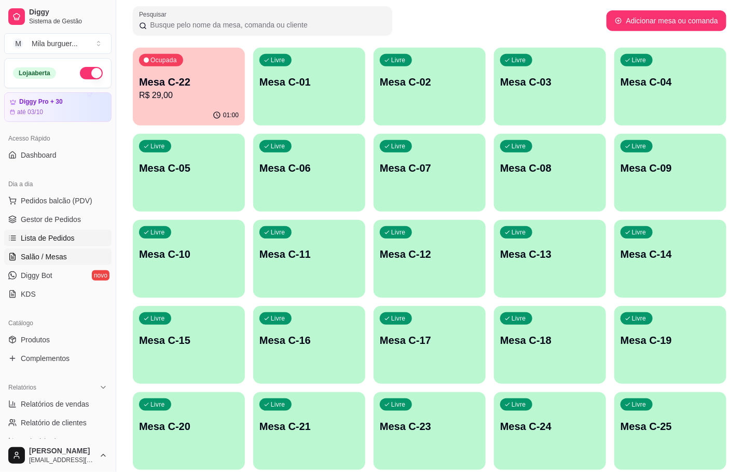
click at [39, 244] on link "Lista de Pedidos" at bounding box center [57, 238] width 107 height 17
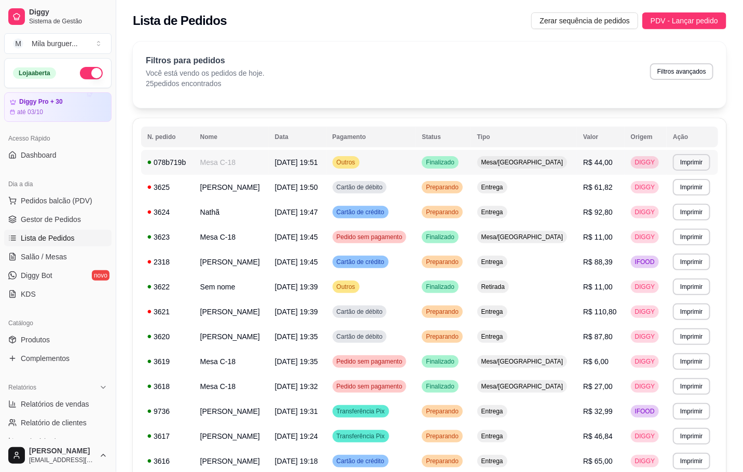
click at [308, 166] on span "[DATE] 19:51" at bounding box center [296, 162] width 43 height 8
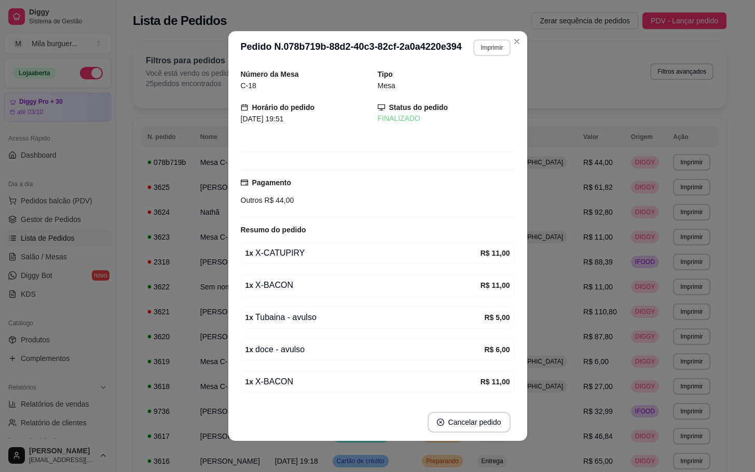
click at [481, 52] on button "Imprimir" at bounding box center [491, 47] width 37 height 17
click at [475, 83] on button "IMPRESSORA" at bounding box center [467, 84] width 73 height 16
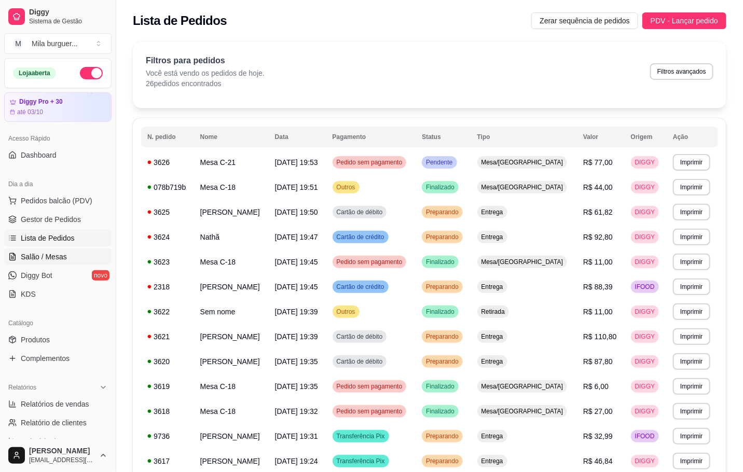
click at [42, 253] on span "Salão / Mesas" at bounding box center [44, 257] width 46 height 10
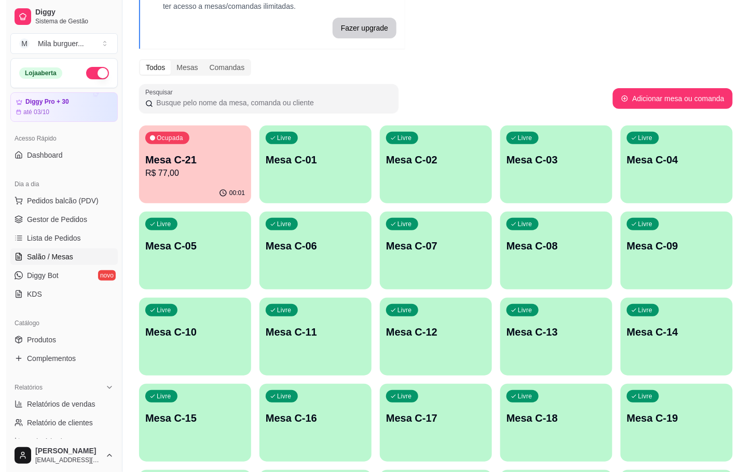
scroll to position [234, 0]
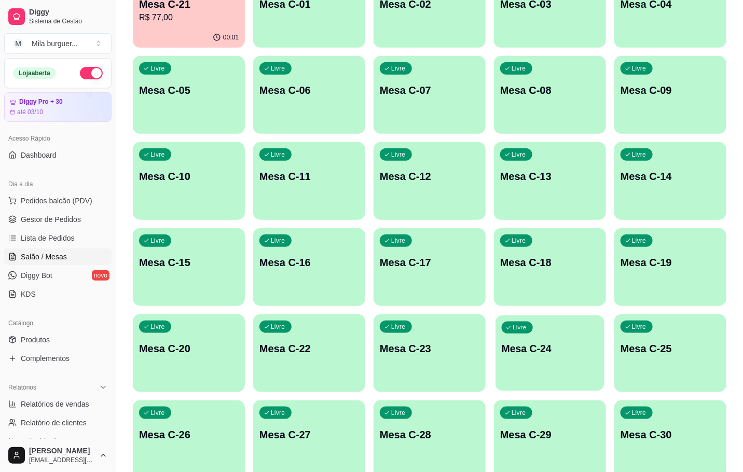
click at [564, 345] on p "Mesa C-24" at bounding box center [550, 349] width 97 height 14
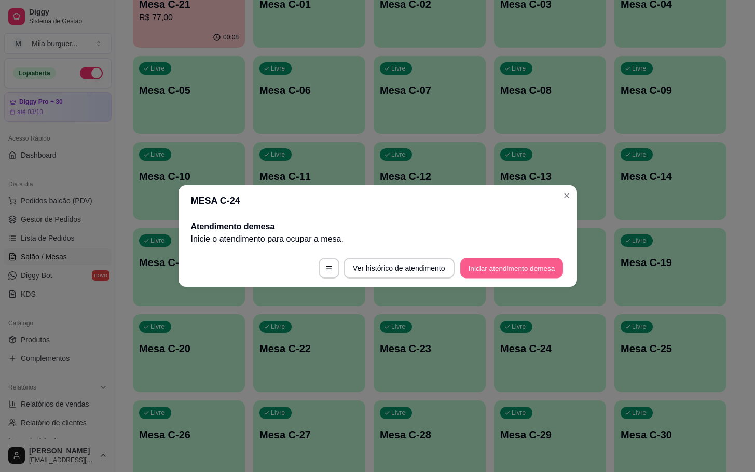
click at [527, 264] on button "Iniciar atendimento de mesa" at bounding box center [511, 268] width 103 height 20
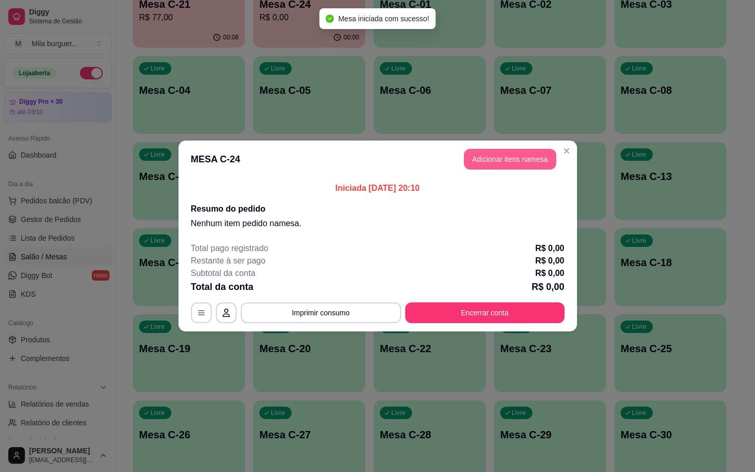
click at [489, 162] on button "Adicionar itens na mesa" at bounding box center [510, 159] width 92 height 21
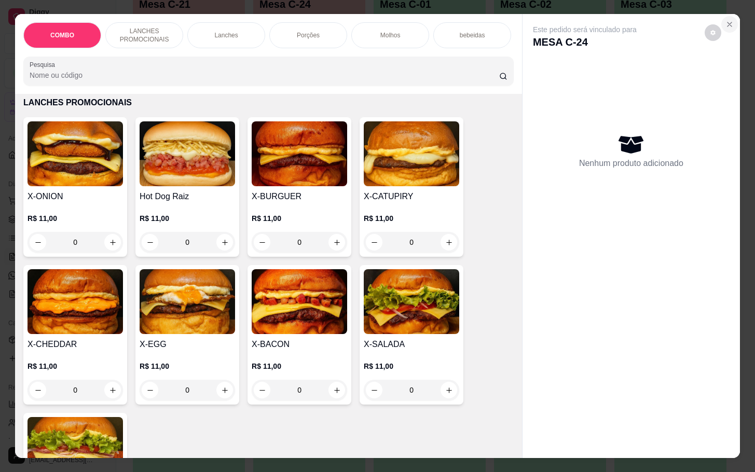
click at [726, 20] on icon "Close" at bounding box center [730, 24] width 8 height 8
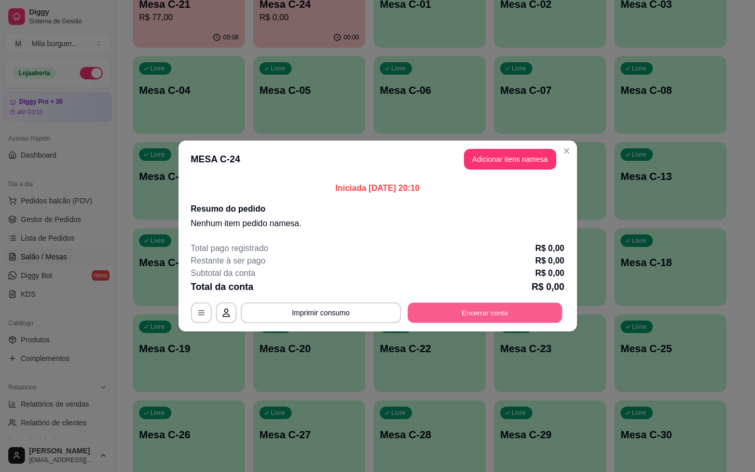
click at [482, 315] on button "Encerrar conta" at bounding box center [484, 313] width 155 height 20
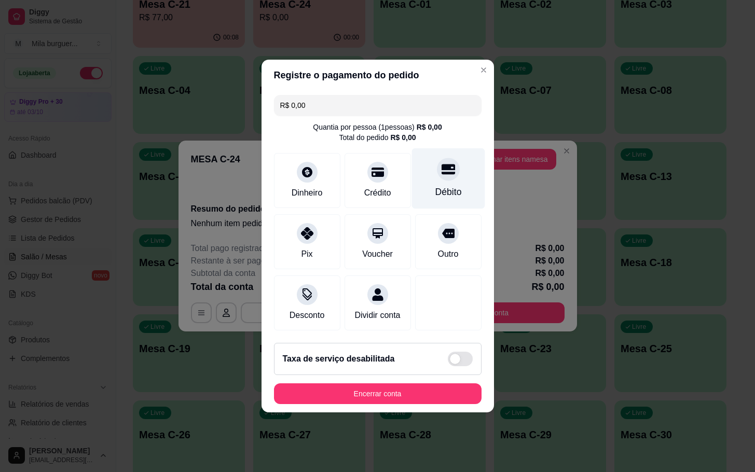
click at [444, 173] on div "Débito" at bounding box center [448, 178] width 73 height 61
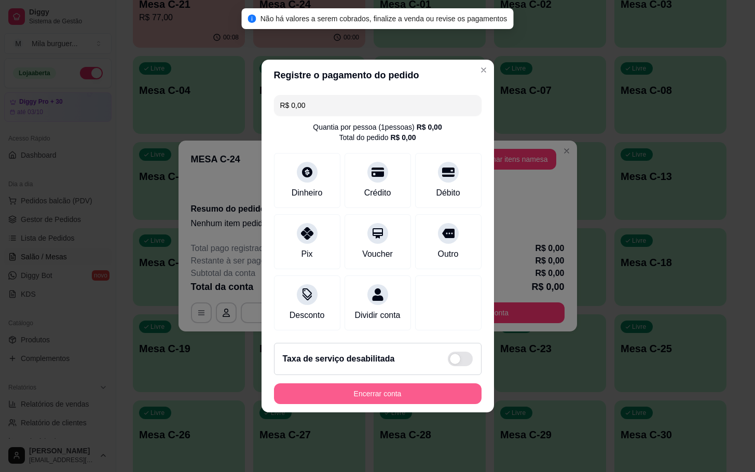
click at [363, 404] on button "Encerrar conta" at bounding box center [378, 394] width 208 height 21
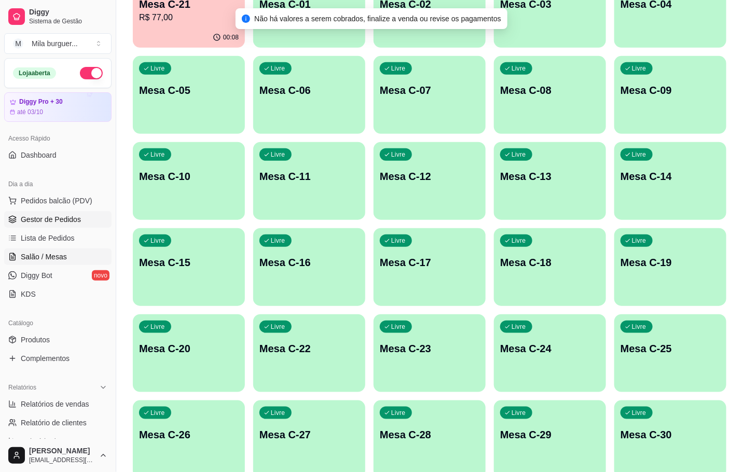
click at [27, 223] on span "Gestor de Pedidos" at bounding box center [51, 219] width 60 height 10
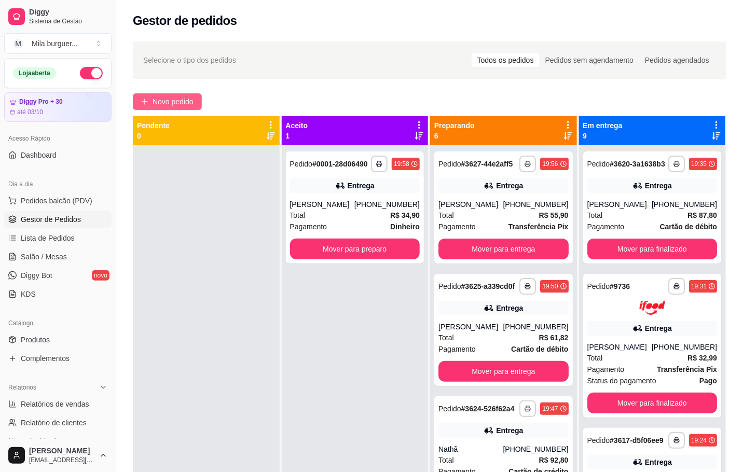
click at [189, 104] on span "Novo pedido" at bounding box center [173, 101] width 41 height 11
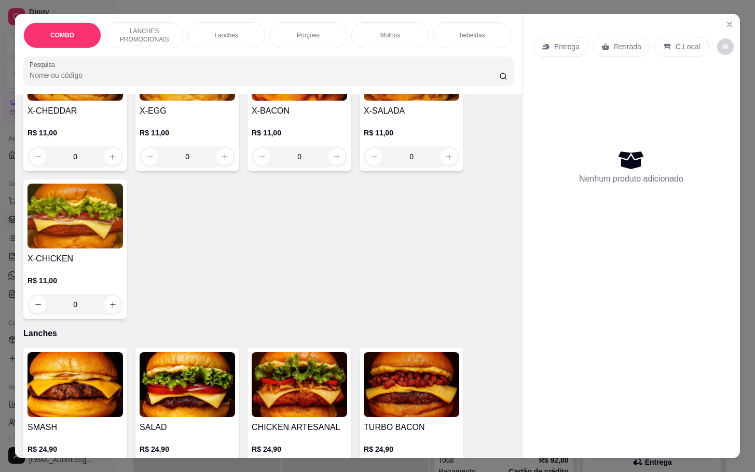
scroll to position [234, 0]
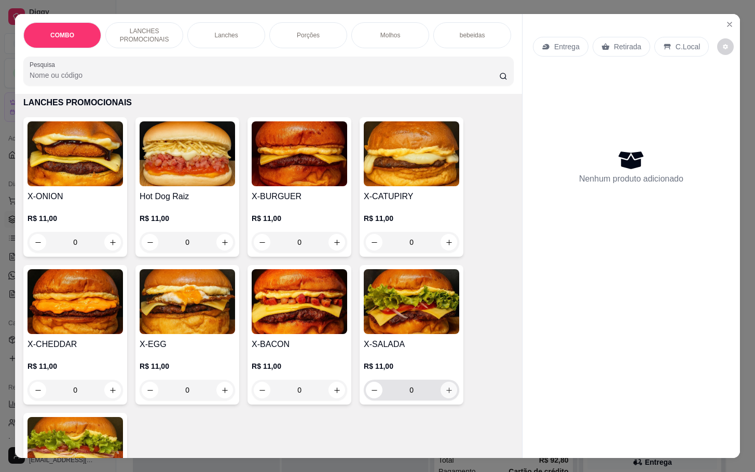
click at [445, 394] on icon "increase-product-quantity" at bounding box center [449, 391] width 8 height 8
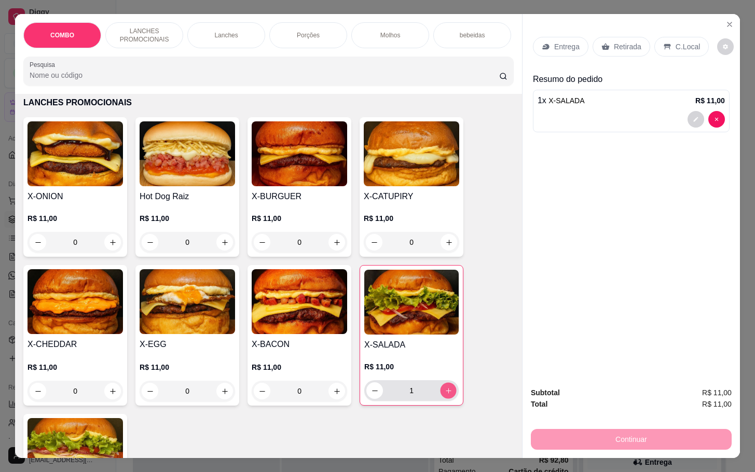
click at [445, 394] on icon "increase-product-quantity" at bounding box center [449, 391] width 8 height 8
type input "3"
click at [333, 247] on icon "increase-product-quantity" at bounding box center [337, 243] width 8 height 8
type input "1"
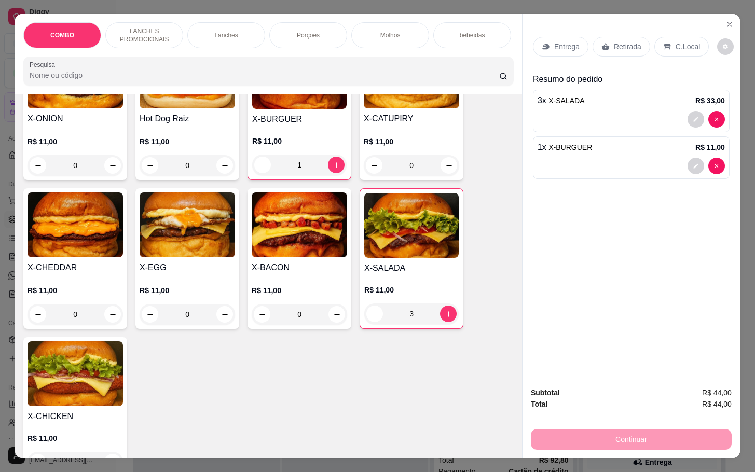
scroll to position [389, 0]
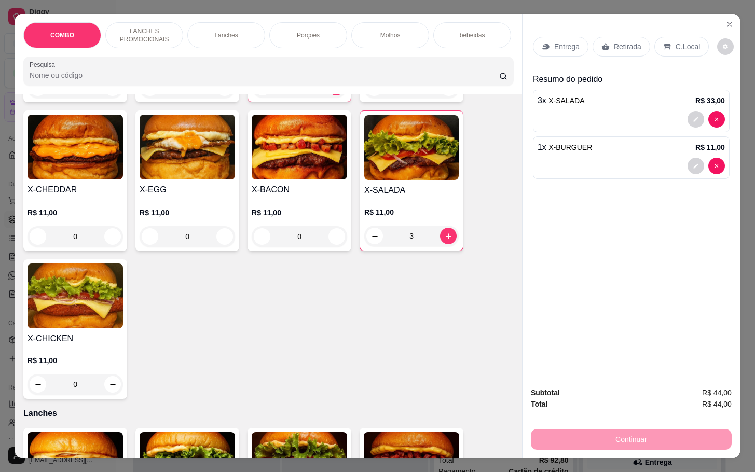
click at [620, 44] on p "Retirada" at bounding box center [628, 47] width 28 height 10
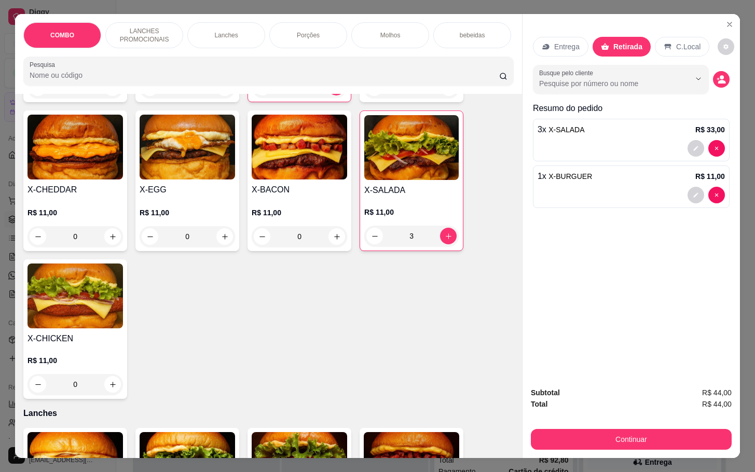
click at [469, 42] on div "bebeidas" at bounding box center [472, 35] width 78 height 26
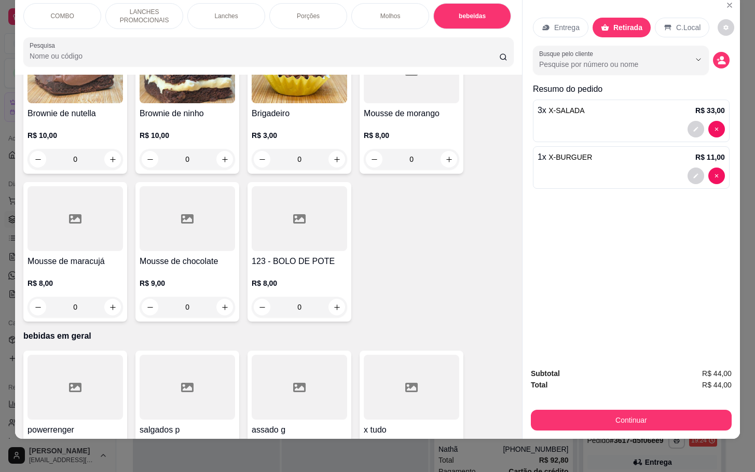
scroll to position [2048, 0]
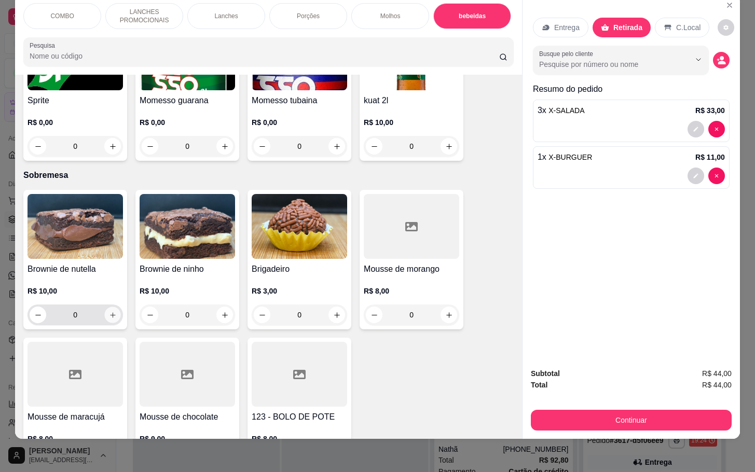
click at [109, 311] on icon "increase-product-quantity" at bounding box center [113, 315] width 8 height 8
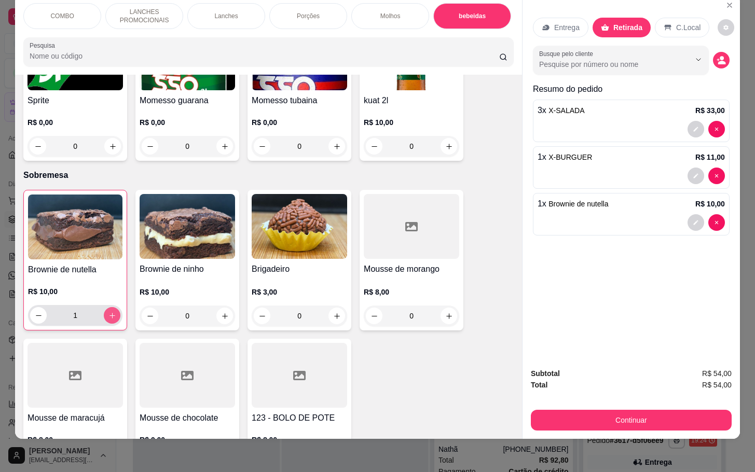
click at [108, 312] on icon "increase-product-quantity" at bounding box center [112, 316] width 8 height 8
type input "2"
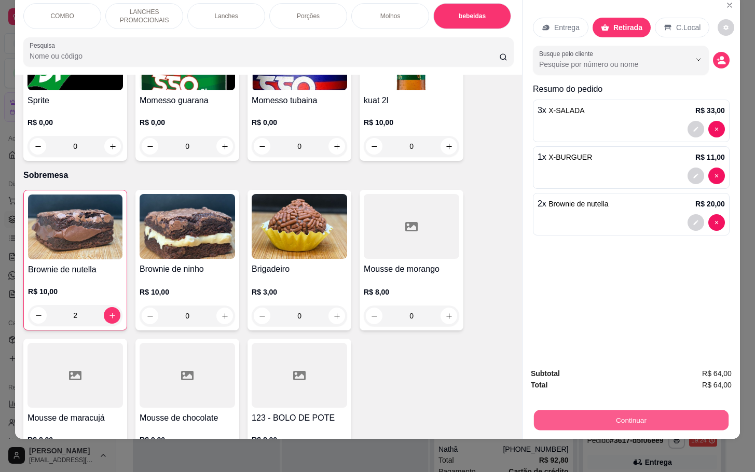
click at [589, 410] on button "Continuar" at bounding box center [631, 420] width 195 height 20
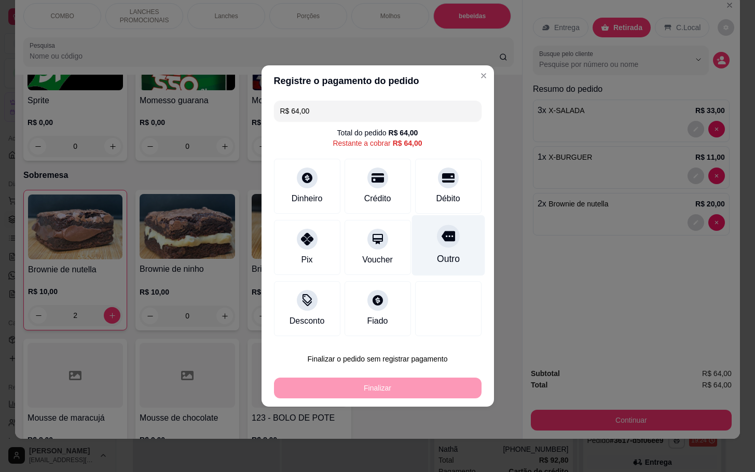
click at [437, 255] on div "Outro" at bounding box center [448, 258] width 23 height 13
type input "R$ 0,00"
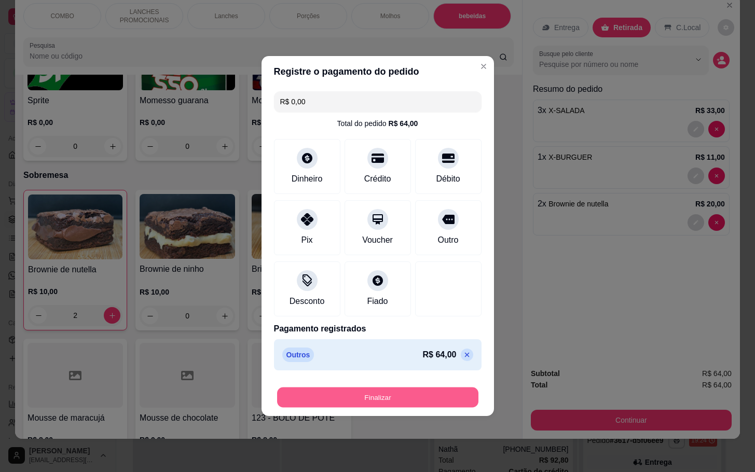
click at [376, 399] on button "Finalizar" at bounding box center [377, 398] width 201 height 20
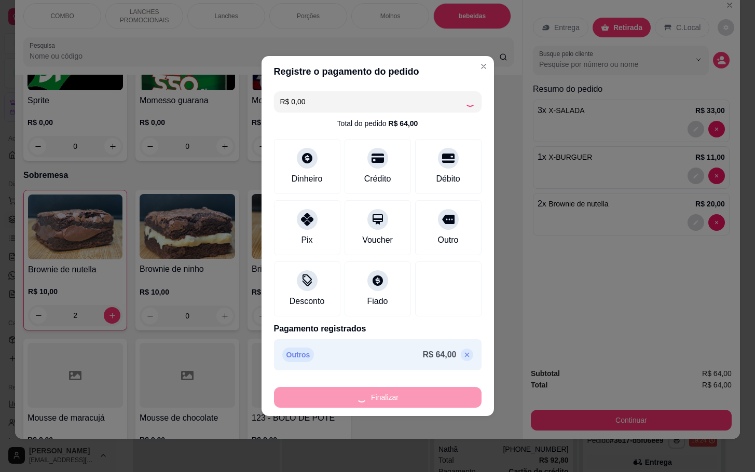
type input "0"
type input "-R$ 64,00"
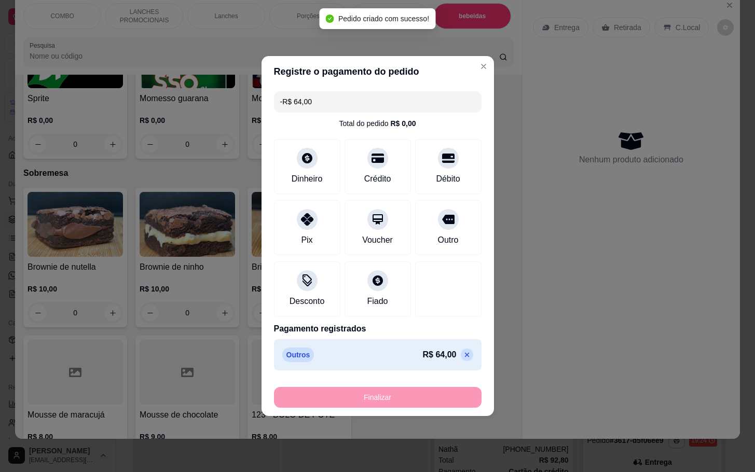
scroll to position [2045, 0]
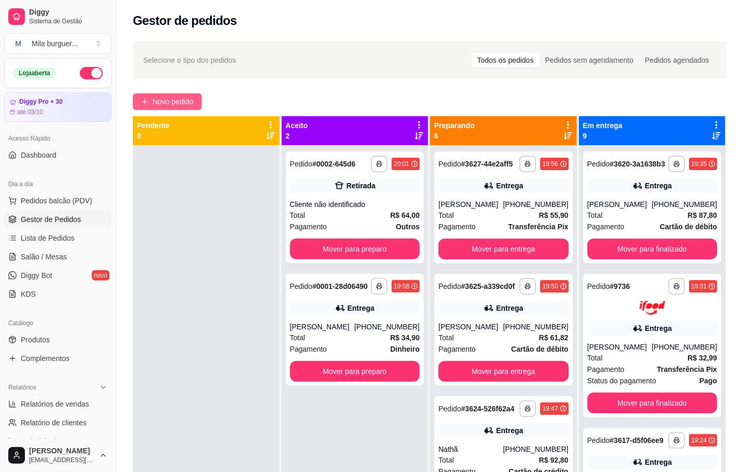
click at [174, 96] on span "Novo pedido" at bounding box center [173, 101] width 41 height 11
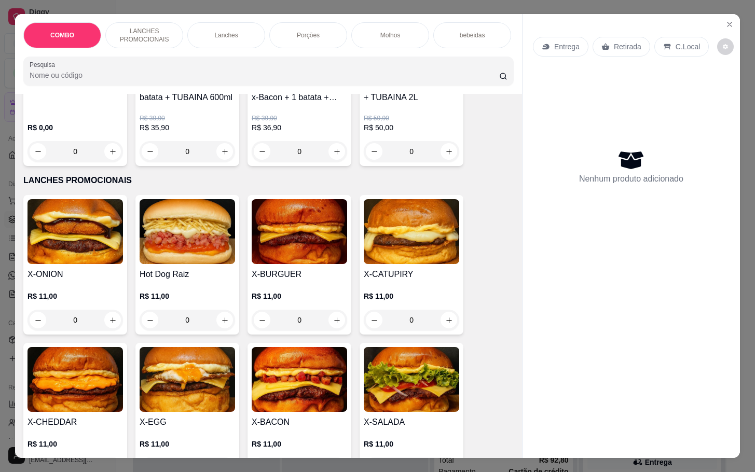
scroll to position [311, 0]
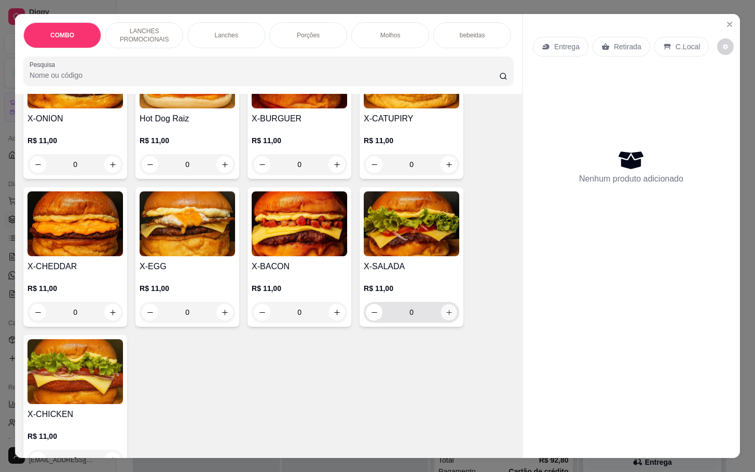
click at [445, 315] on icon "increase-product-quantity" at bounding box center [449, 313] width 8 height 8
type input "1"
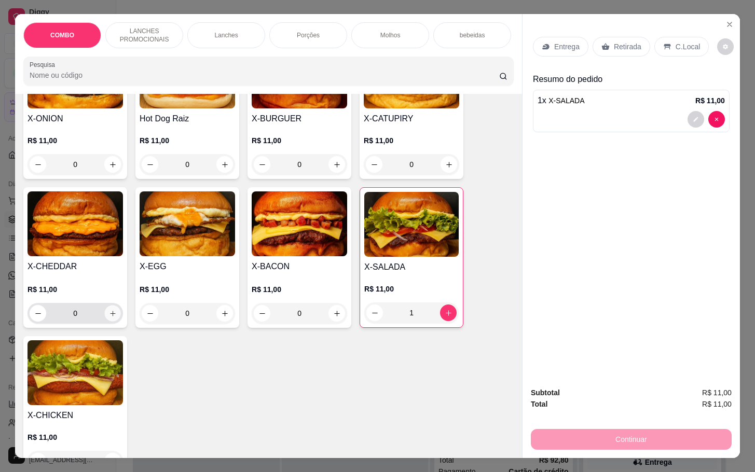
click at [109, 318] on icon "increase-product-quantity" at bounding box center [113, 314] width 8 height 8
type input "1"
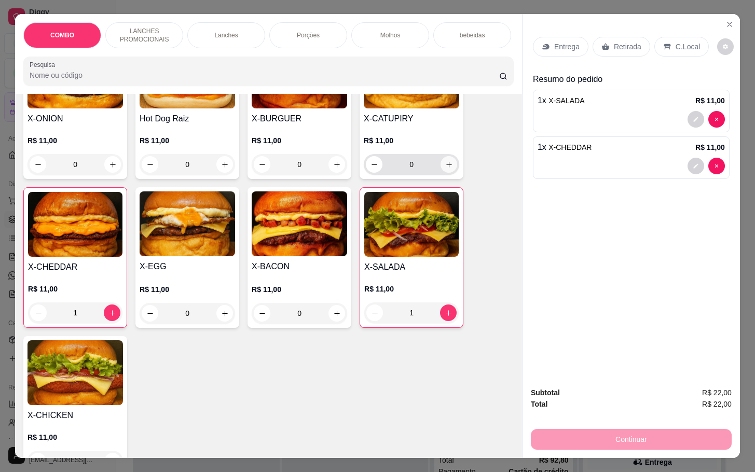
click at [445, 169] on icon "increase-product-quantity" at bounding box center [449, 165] width 8 height 8
type input "1"
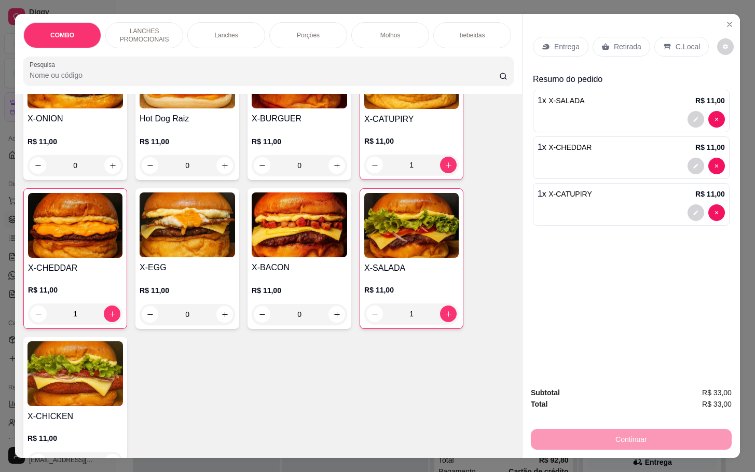
scroll to position [0, 0]
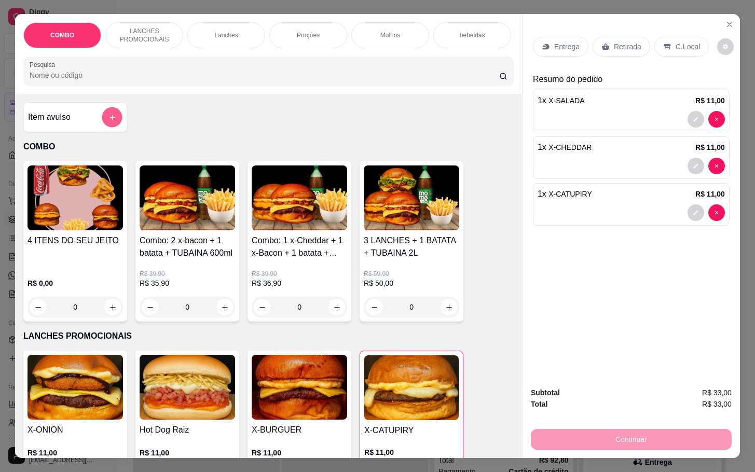
click at [108, 121] on icon "add-separate-item" at bounding box center [112, 118] width 8 height 8
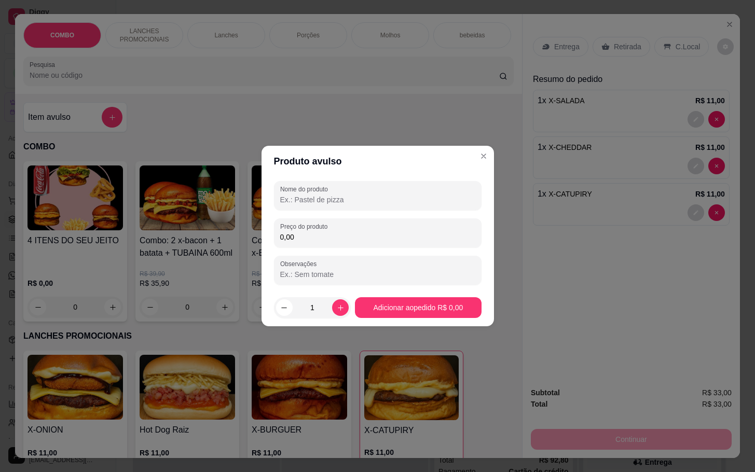
drag, startPoint x: 345, startPoint y: 198, endPoint x: 351, endPoint y: 192, distance: 8.4
click at [346, 197] on input "Nome do produto" at bounding box center [377, 200] width 195 height 10
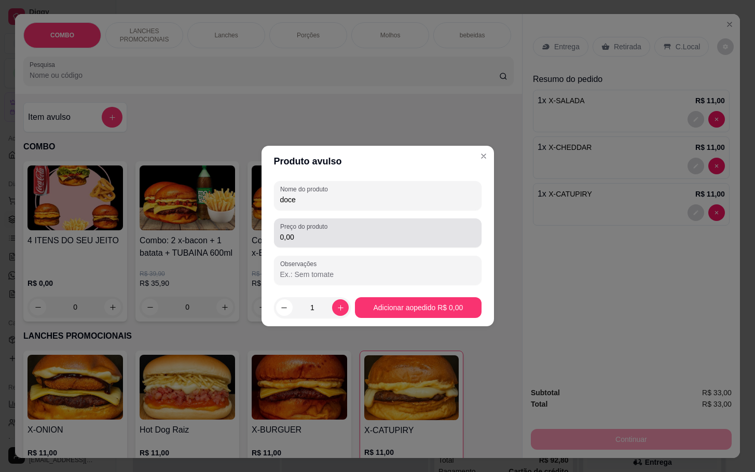
type input "doce"
drag, startPoint x: 391, startPoint y: 230, endPoint x: 401, endPoint y: 234, distance: 10.0
click at [393, 230] on div "0,00" at bounding box center [377, 233] width 195 height 21
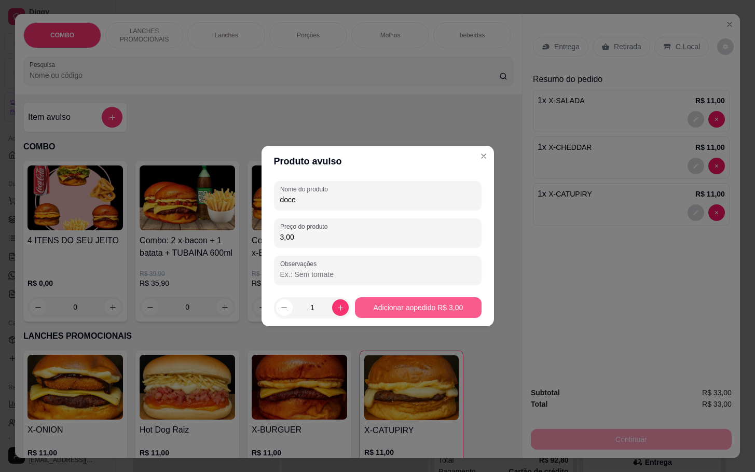
type input "3,00"
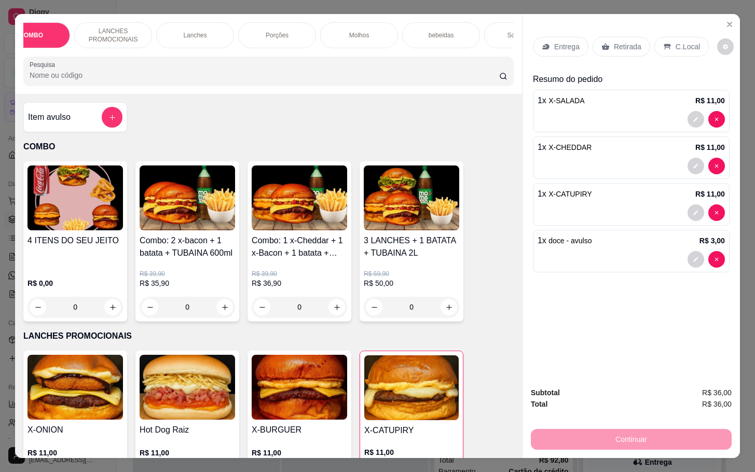
scroll to position [0, 62]
drag, startPoint x: 478, startPoint y: 31, endPoint x: 471, endPoint y: 22, distance: 11.8
click at [477, 31] on p "Sobremesa" at bounding box center [492, 35] width 32 height 8
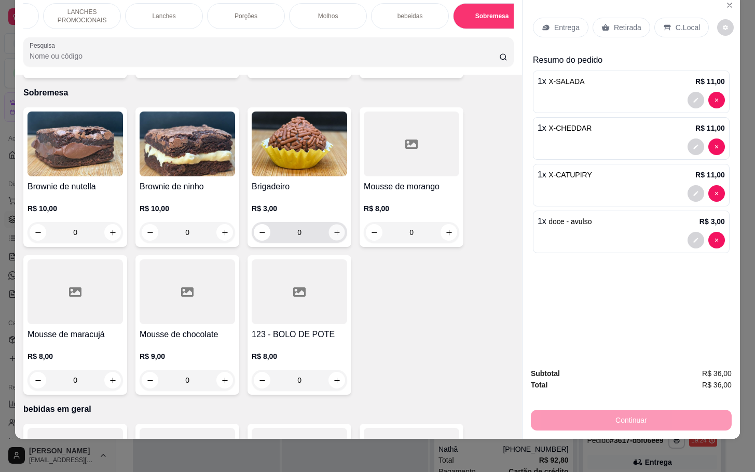
click at [333, 229] on icon "increase-product-quantity" at bounding box center [337, 233] width 8 height 8
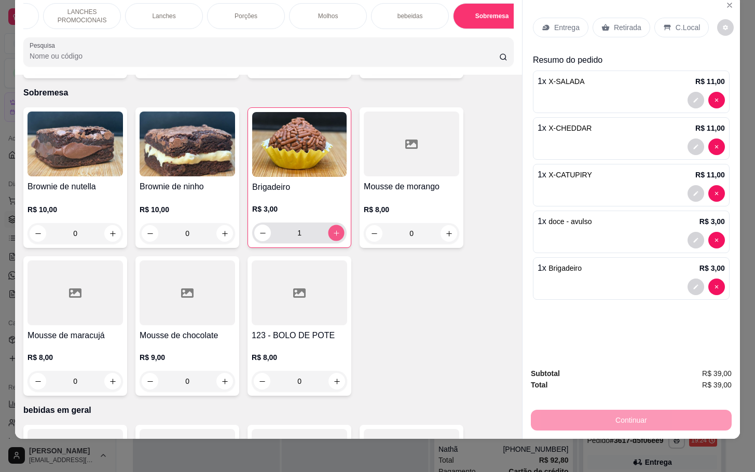
click at [333, 229] on icon "increase-product-quantity" at bounding box center [337, 233] width 8 height 8
type input "2"
click at [617, 22] on p "Retirada" at bounding box center [628, 27] width 28 height 10
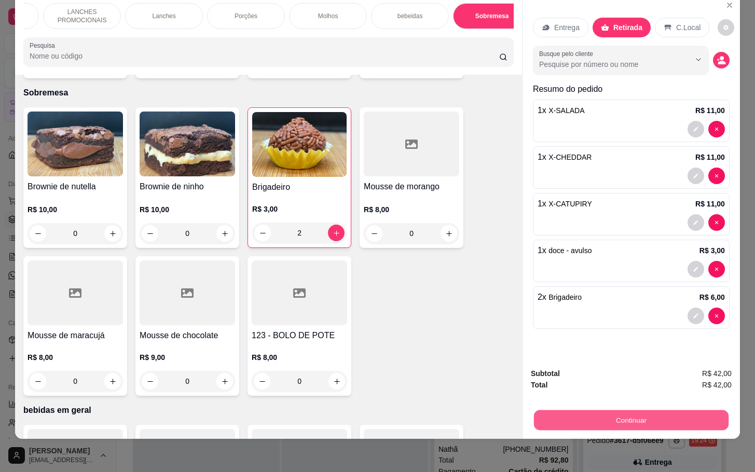
click at [642, 410] on button "Continuar" at bounding box center [631, 420] width 195 height 20
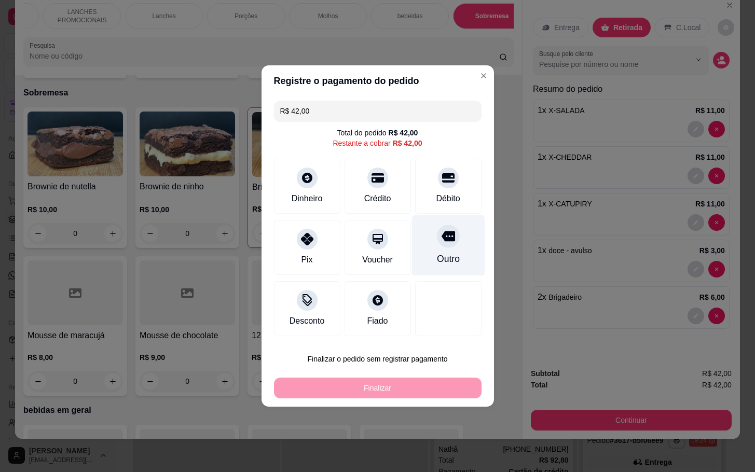
drag, startPoint x: 456, startPoint y: 189, endPoint x: 455, endPoint y: 216, distance: 27.6
click at [459, 189] on div "Débito" at bounding box center [448, 186] width 66 height 55
type input "R$ 0,00"
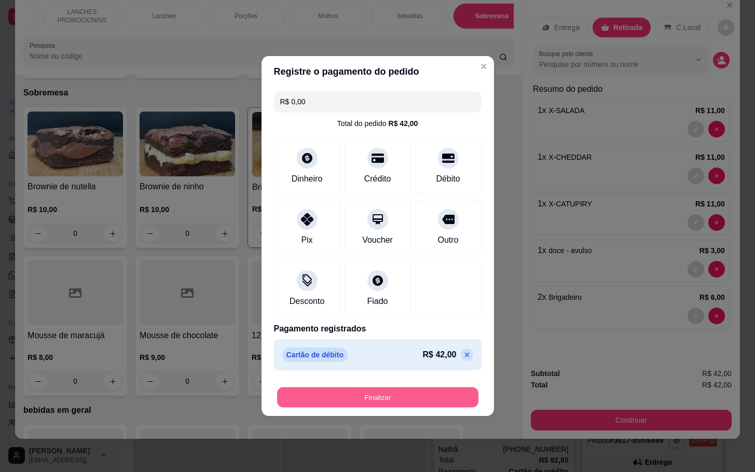
click at [435, 402] on button "Finalizar" at bounding box center [377, 398] width 201 height 20
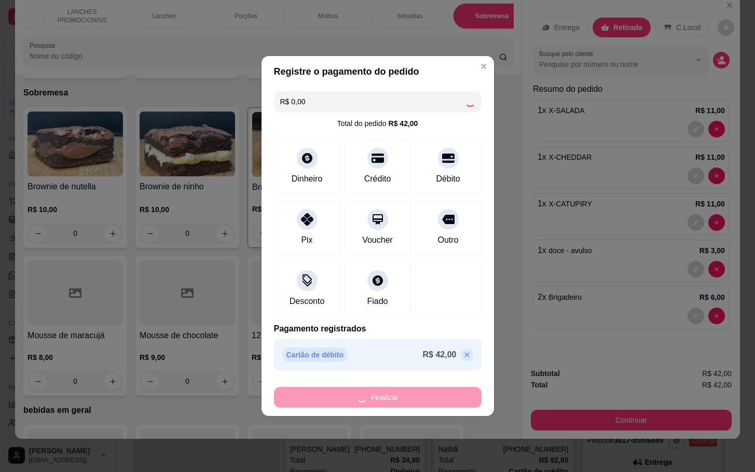
type input "0"
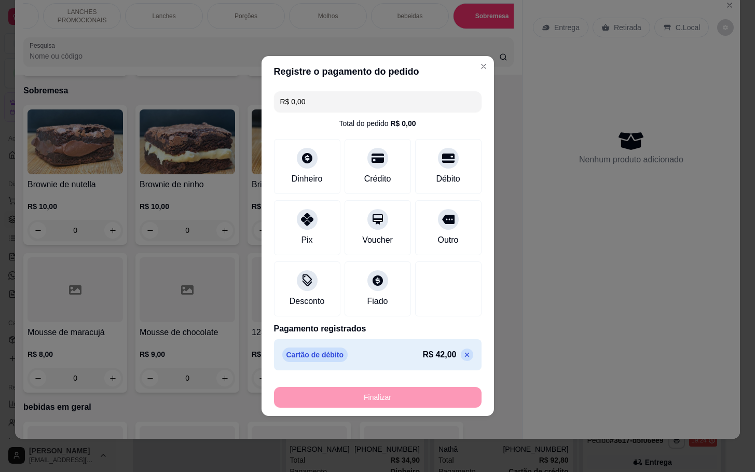
type input "-R$ 42,00"
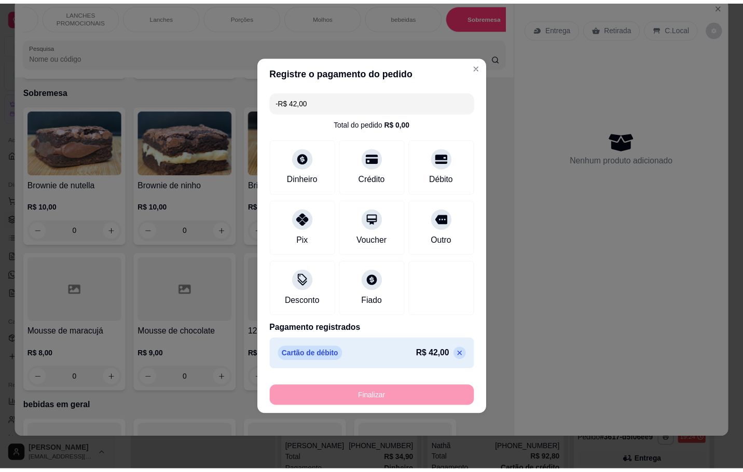
scroll to position [2127, 0]
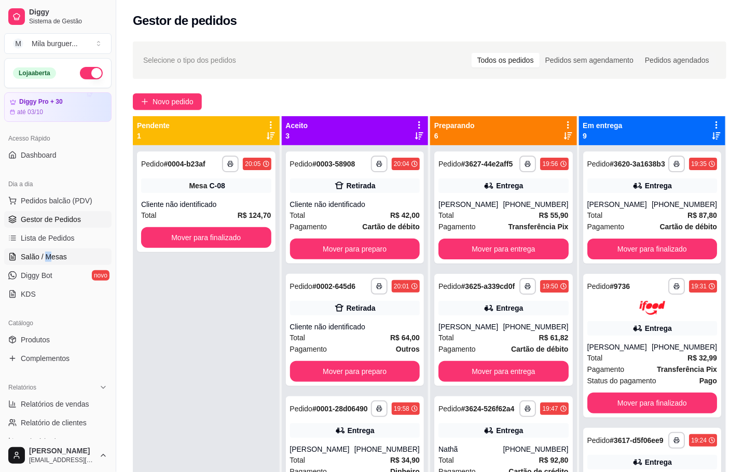
drag, startPoint x: 50, startPoint y: 251, endPoint x: 46, endPoint y: 254, distance: 5.6
click at [67, 254] on link "Salão / Mesas" at bounding box center [57, 257] width 107 height 17
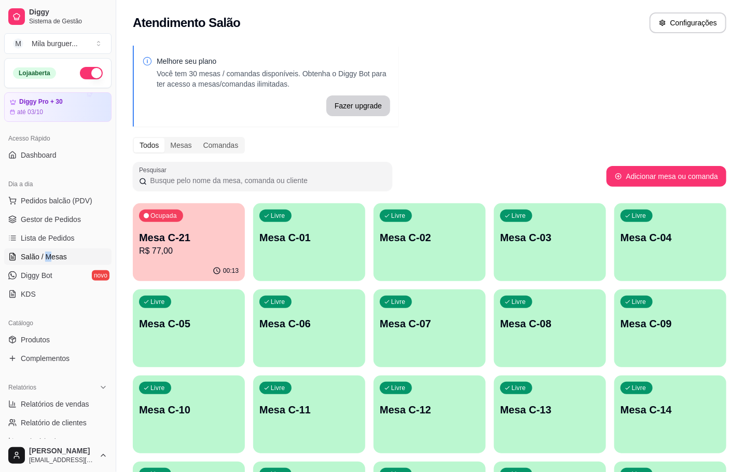
click at [67, 255] on link "Salão / Mesas" at bounding box center [57, 257] width 107 height 17
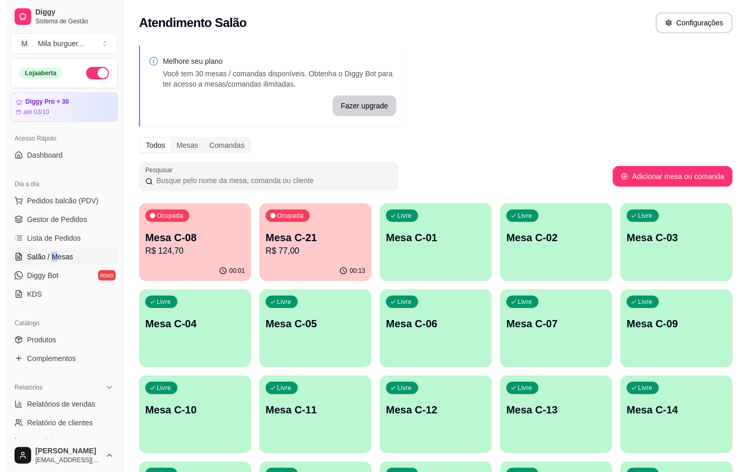
scroll to position [311, 0]
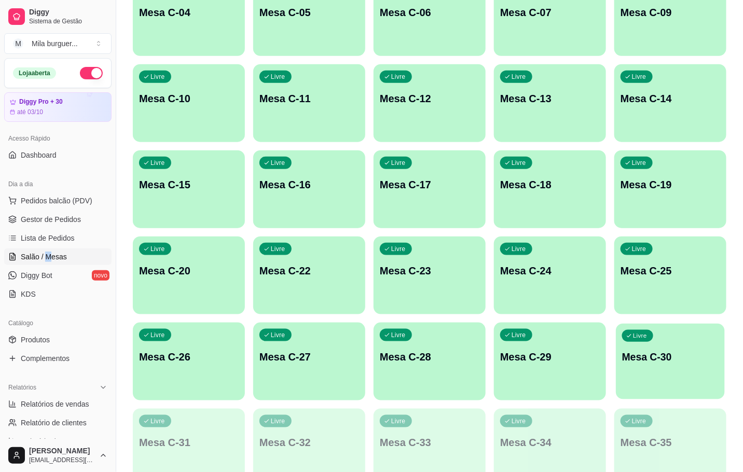
click at [633, 374] on div "Livre Mesa C-30" at bounding box center [670, 355] width 109 height 63
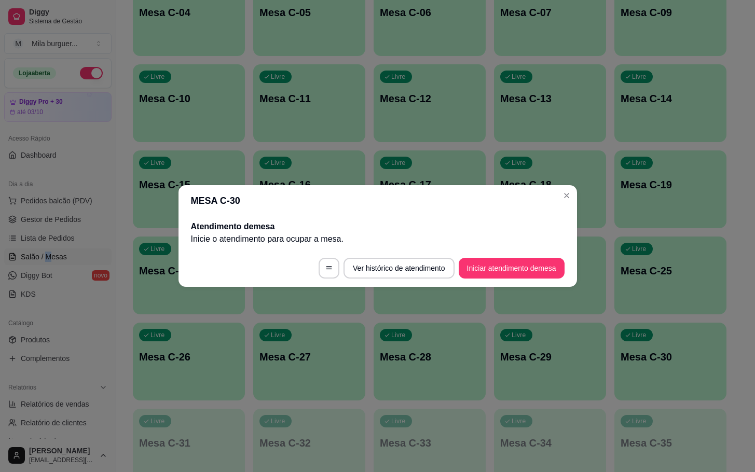
click at [526, 268] on button "Iniciar atendimento de mesa" at bounding box center [512, 268] width 106 height 21
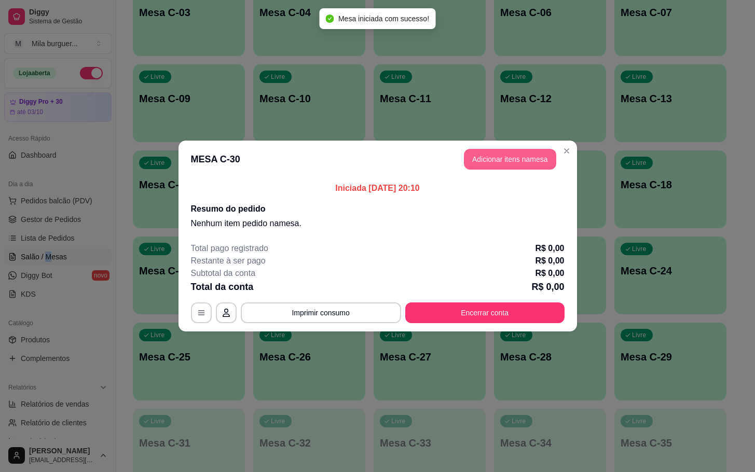
click at [522, 156] on button "Adicionar itens na mesa" at bounding box center [510, 159] width 92 height 21
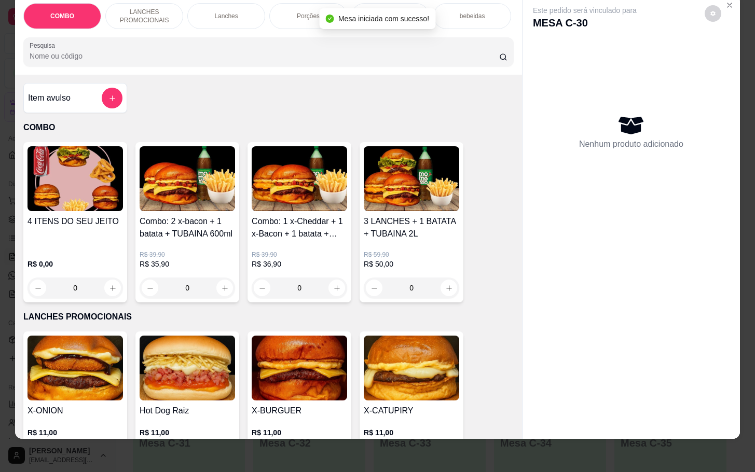
scroll to position [234, 0]
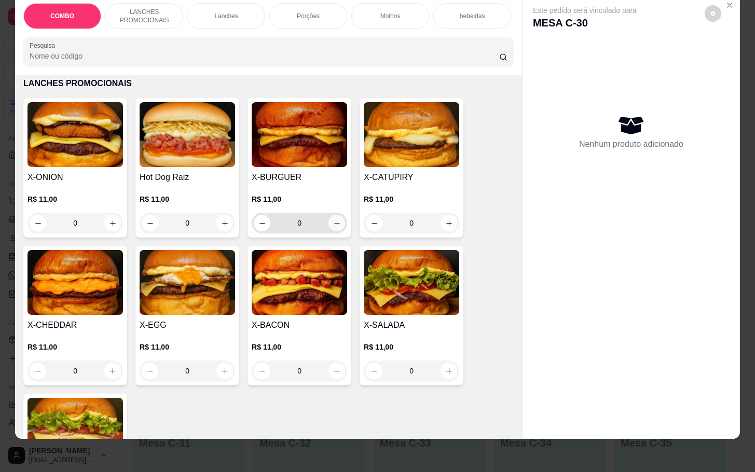
click at [333, 222] on icon "increase-product-quantity" at bounding box center [337, 224] width 8 height 8
type input "1"
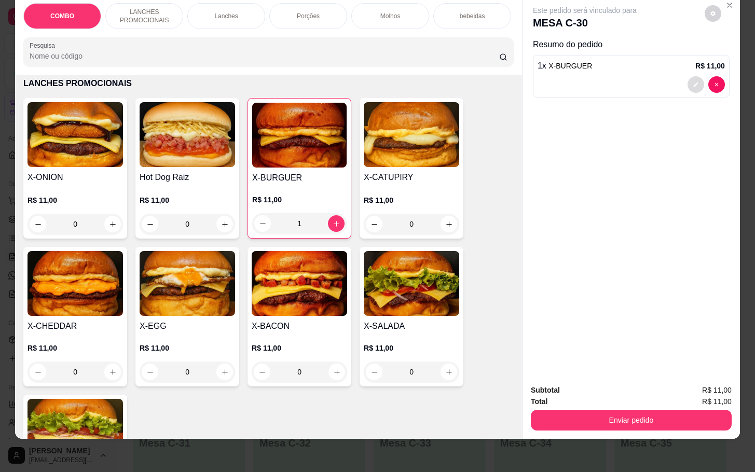
click at [693, 76] on button "decrease-product-quantity" at bounding box center [696, 84] width 17 height 17
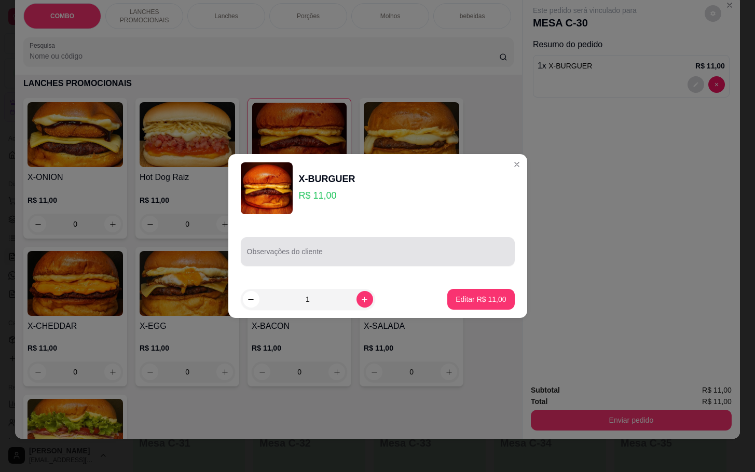
drag, startPoint x: 458, startPoint y: 243, endPoint x: 458, endPoint y: 252, distance: 8.8
click at [458, 252] on div at bounding box center [378, 251] width 262 height 21
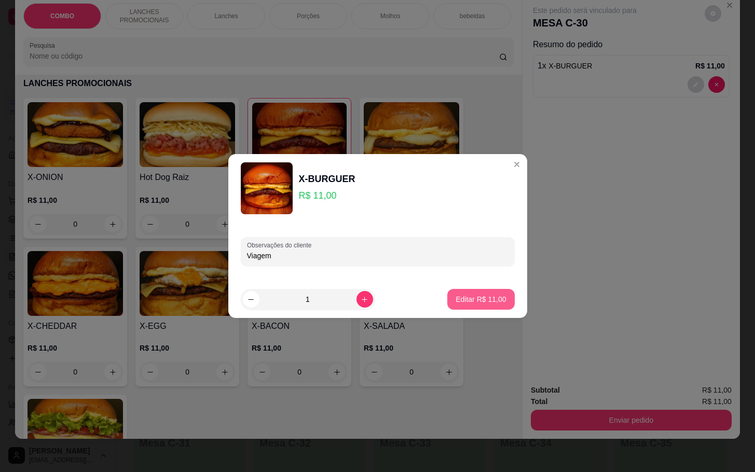
type input "Viagem"
click at [497, 293] on button "Editar R$ 11,00" at bounding box center [480, 300] width 65 height 20
type input "0"
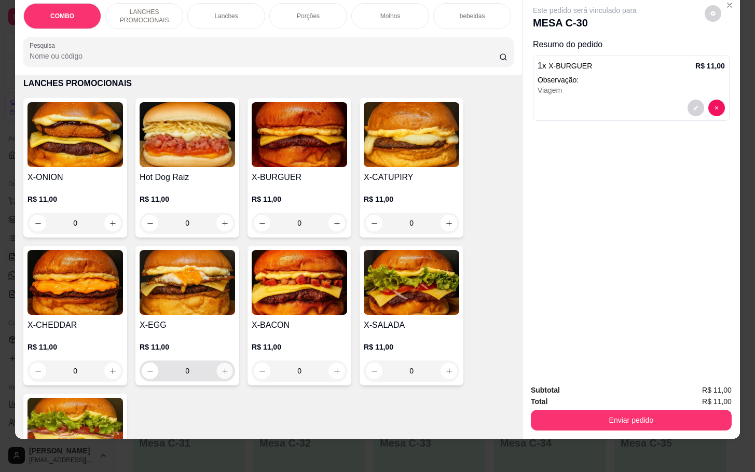
click at [217, 368] on button "increase-product-quantity" at bounding box center [225, 371] width 16 height 16
type input "1"
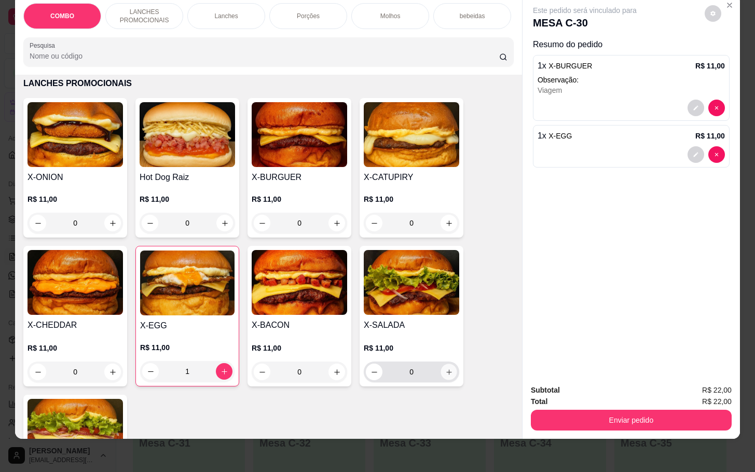
click at [445, 371] on icon "increase-product-quantity" at bounding box center [449, 373] width 8 height 8
type input "1"
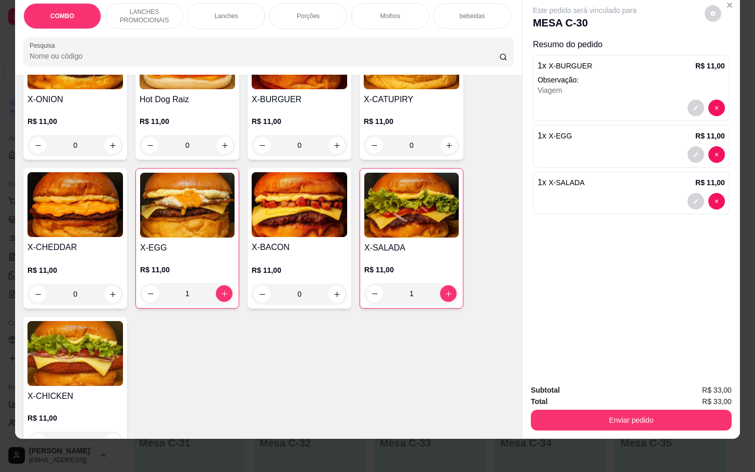
scroll to position [389, 0]
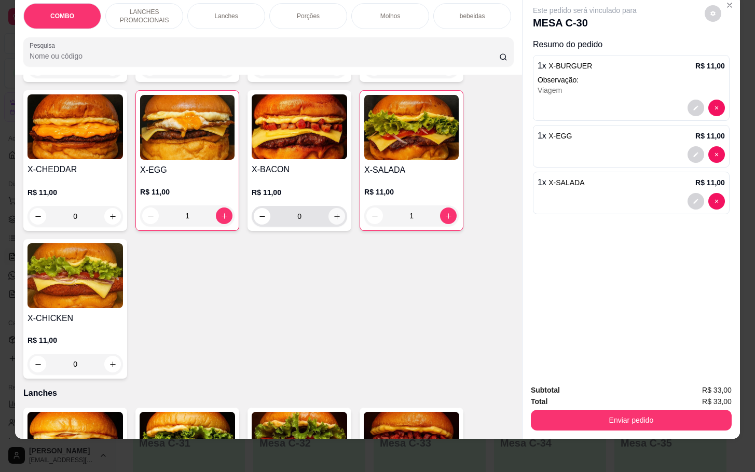
click at [329, 224] on button "increase-product-quantity" at bounding box center [337, 216] width 17 height 17
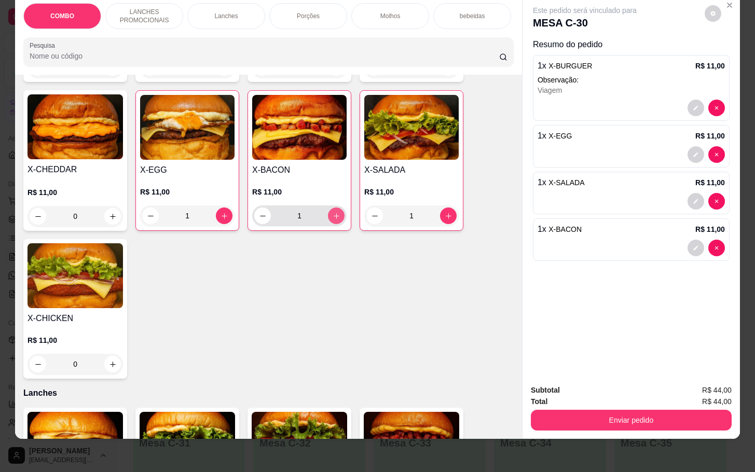
click at [329, 221] on button "increase-product-quantity" at bounding box center [336, 216] width 17 height 17
type input "2"
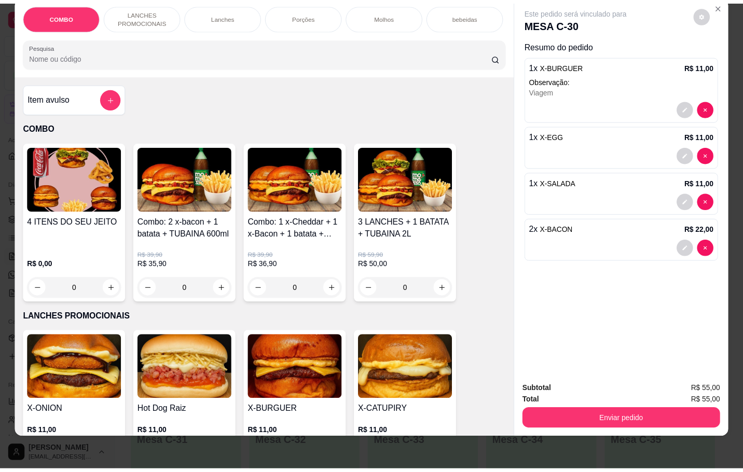
scroll to position [0, 0]
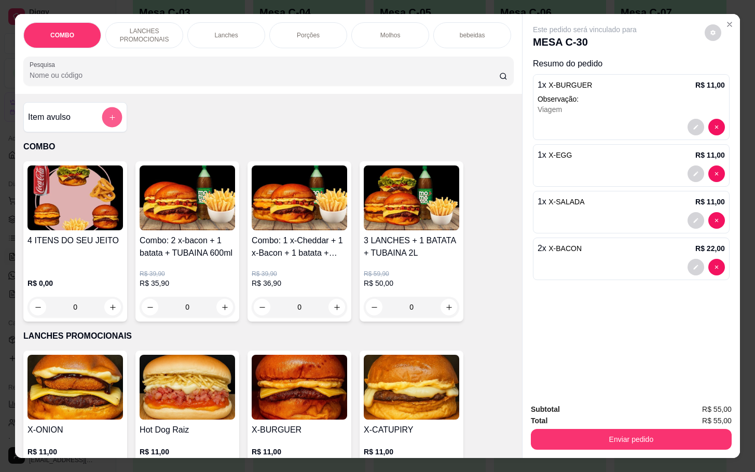
click at [102, 120] on button "add-separate-item" at bounding box center [112, 117] width 20 height 20
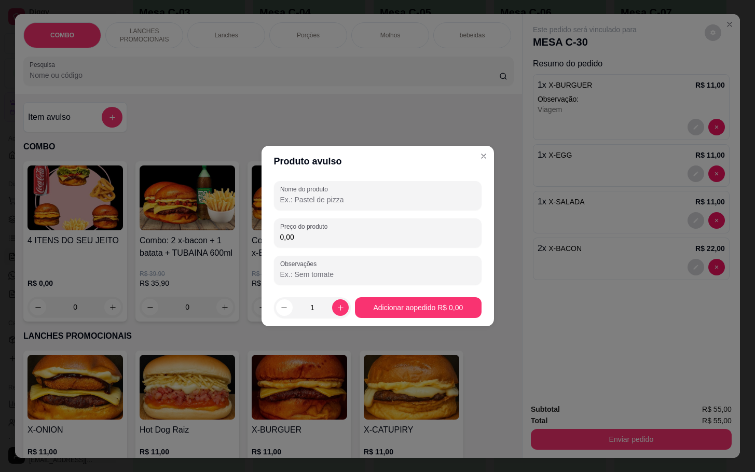
click at [447, 199] on input "Nome do produto" at bounding box center [377, 200] width 195 height 10
type input "tubaina"
click at [321, 241] on input "0,00" at bounding box center [377, 237] width 195 height 10
type input "5,00"
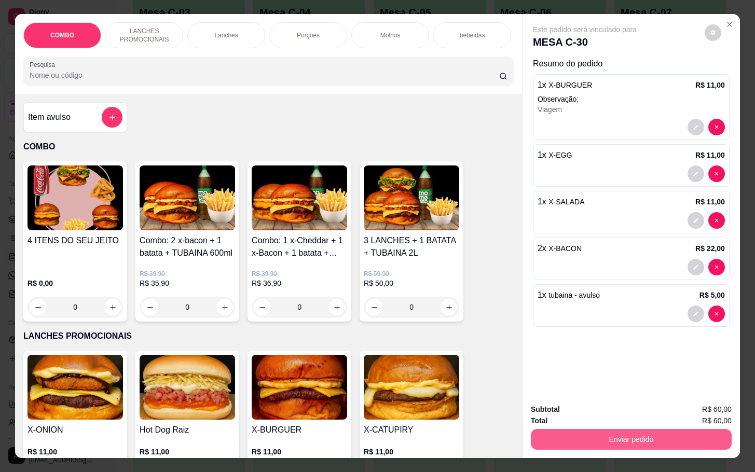
click at [602, 439] on button "Enviar pedido" at bounding box center [631, 439] width 201 height 21
click at [690, 405] on button "Enviar pedido" at bounding box center [703, 409] width 59 height 20
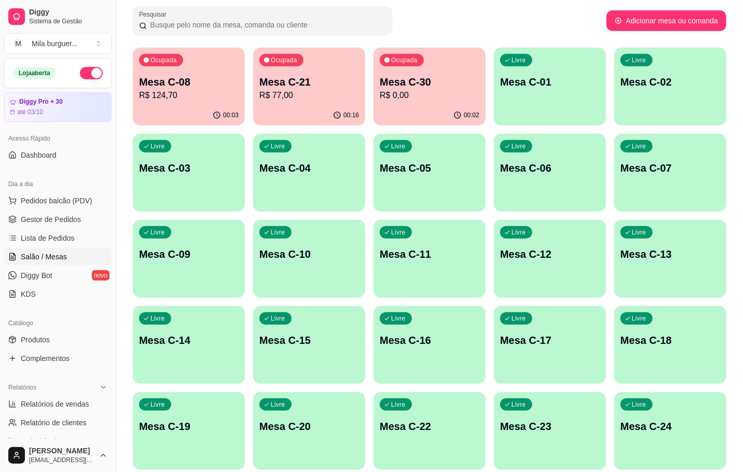
scroll to position [78, 0]
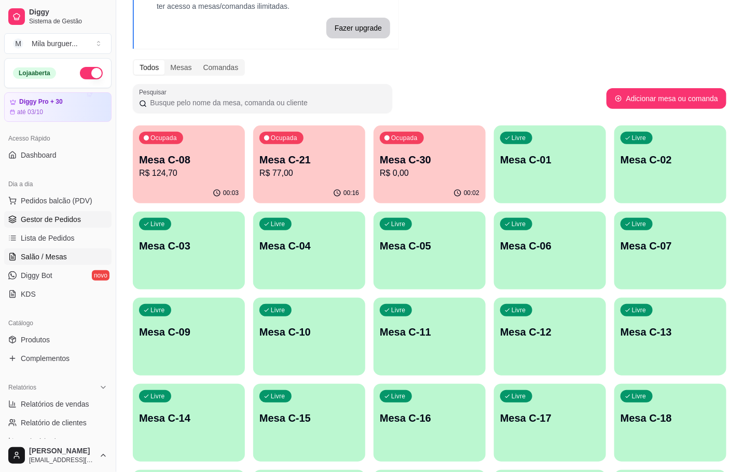
click at [60, 226] on link "Gestor de Pedidos" at bounding box center [57, 219] width 107 height 17
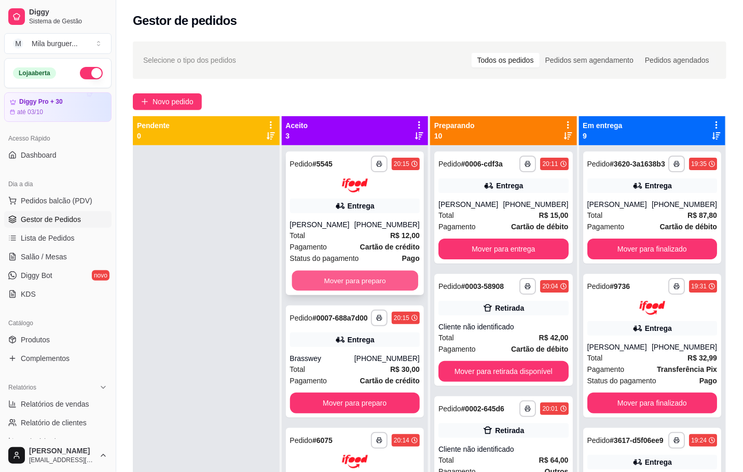
click at [292, 284] on button "Mover para preparo" at bounding box center [355, 280] width 126 height 20
click at [312, 278] on button "Mover para preparo" at bounding box center [355, 280] width 126 height 20
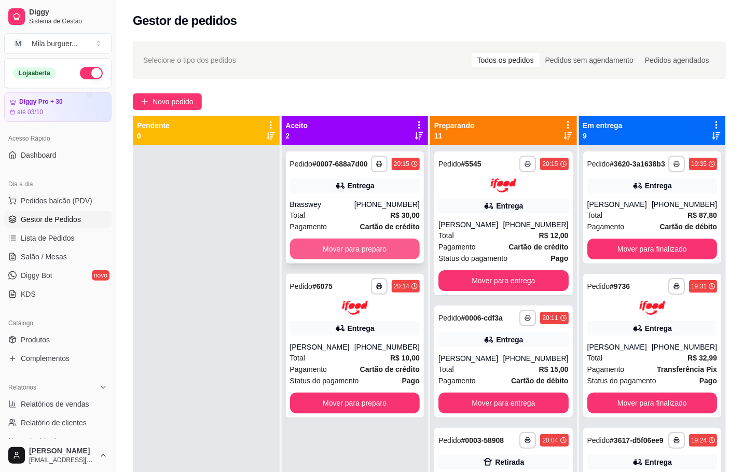
click at [304, 246] on button "Mover para preparo" at bounding box center [355, 249] width 130 height 21
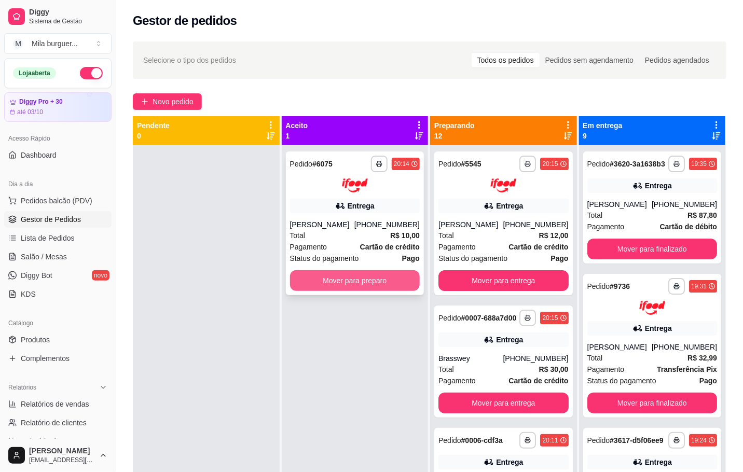
click at [301, 277] on button "Mover para preparo" at bounding box center [355, 280] width 130 height 21
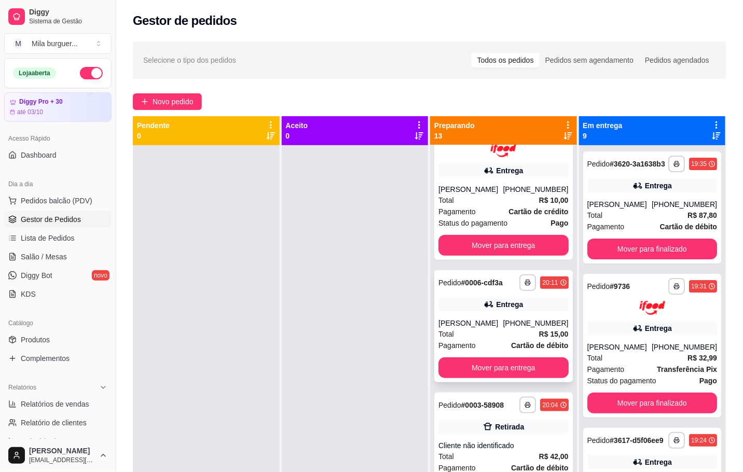
scroll to position [389, 0]
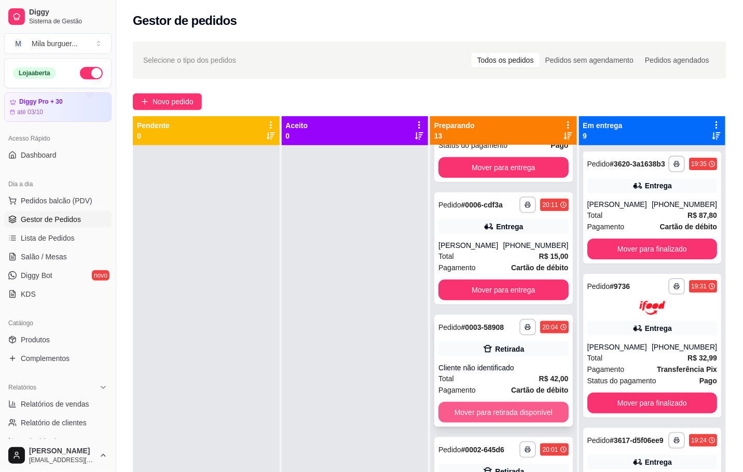
click at [505, 414] on button "Mover para retirada disponível" at bounding box center [504, 412] width 130 height 21
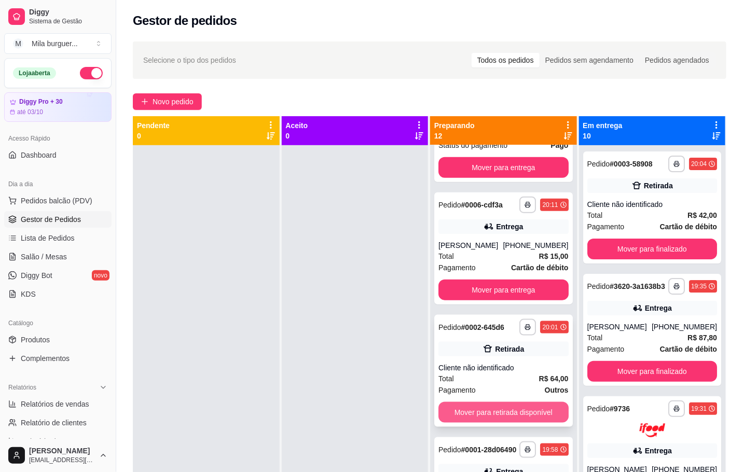
click at [508, 423] on button "Mover para retirada disponível" at bounding box center [504, 412] width 130 height 21
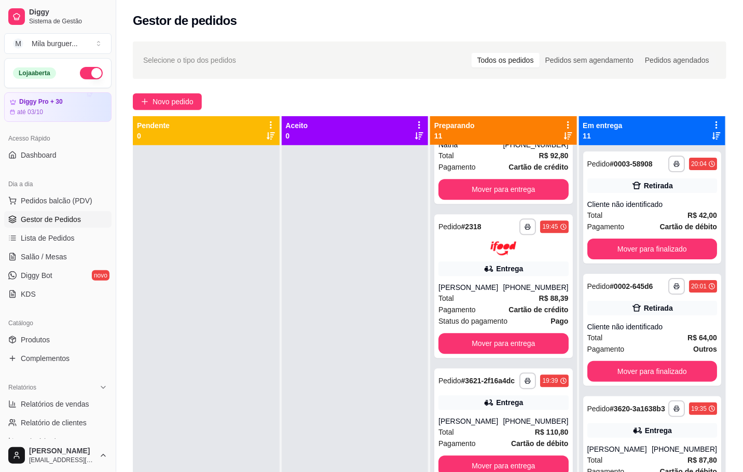
scroll to position [29, 0]
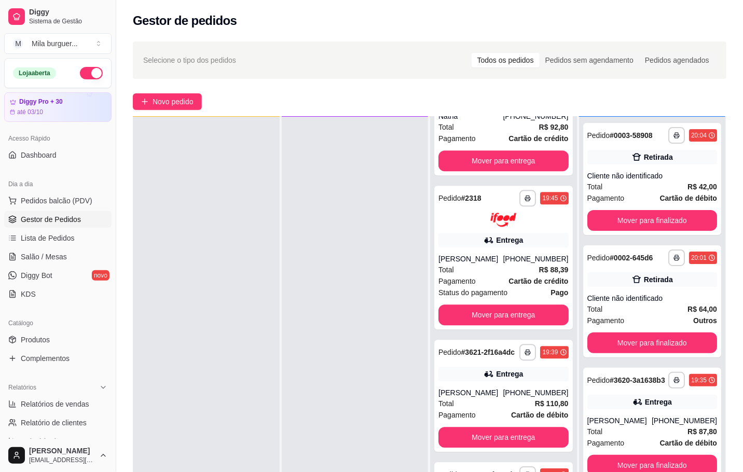
click at [640, 235] on div "**********" at bounding box center [652, 353] width 147 height 472
click at [635, 226] on button "Mover para finalizado" at bounding box center [653, 220] width 130 height 21
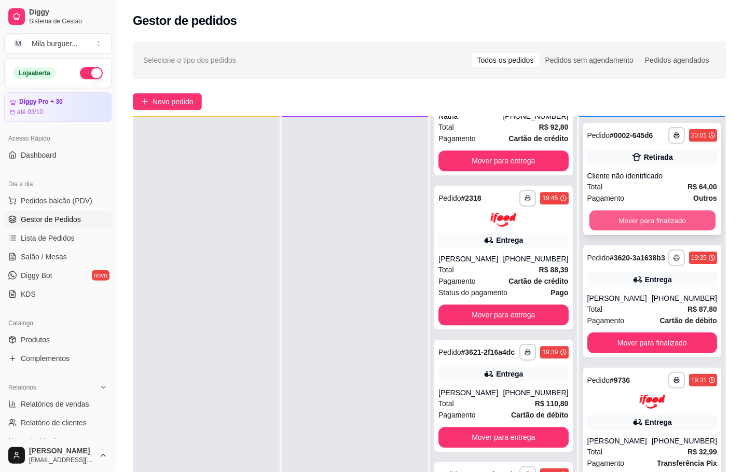
click at [645, 227] on button "Mover para finalizado" at bounding box center [652, 221] width 126 height 20
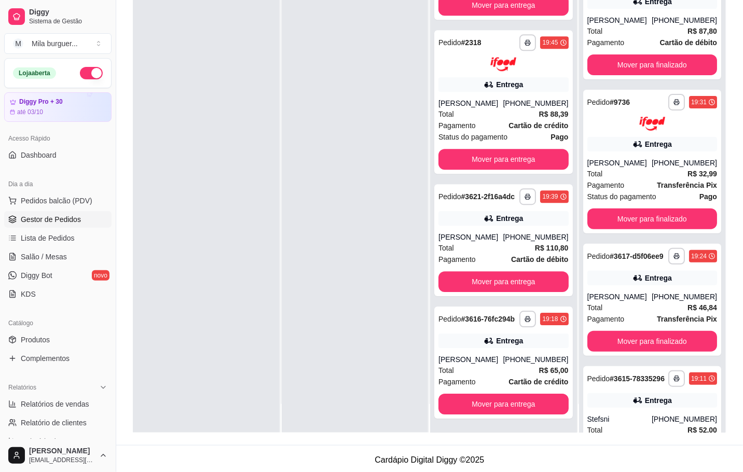
scroll to position [0, 0]
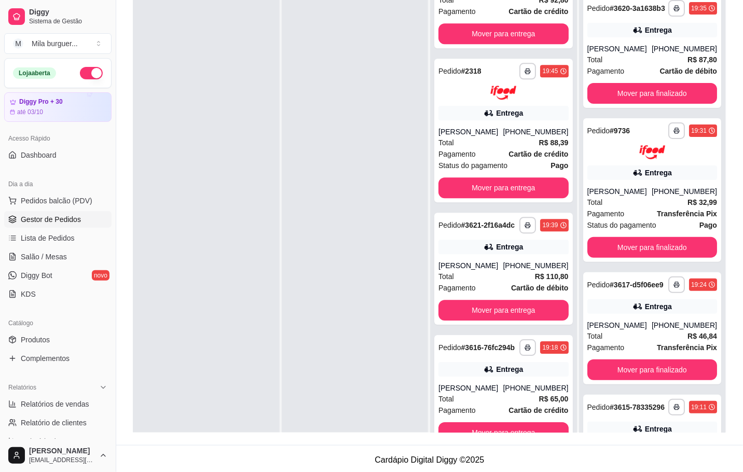
click at [242, 59] on div at bounding box center [206, 226] width 147 height 472
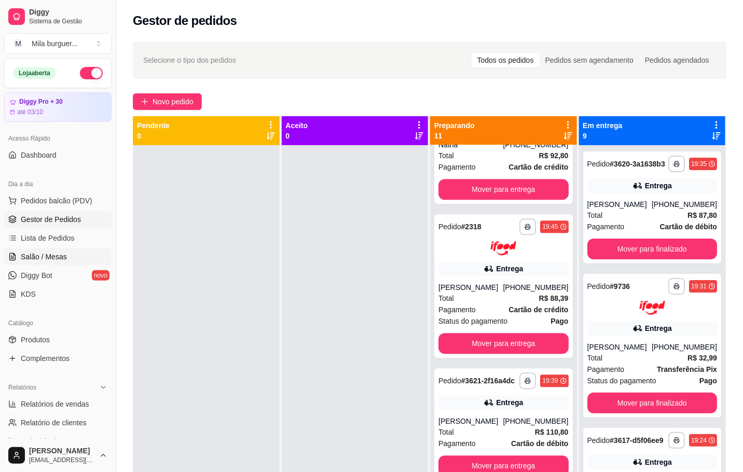
click at [27, 262] on span "Salão / Mesas" at bounding box center [44, 257] width 46 height 10
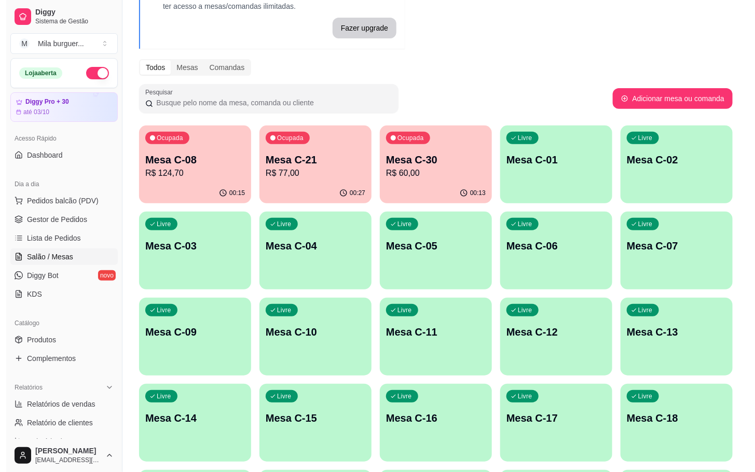
scroll to position [156, 0]
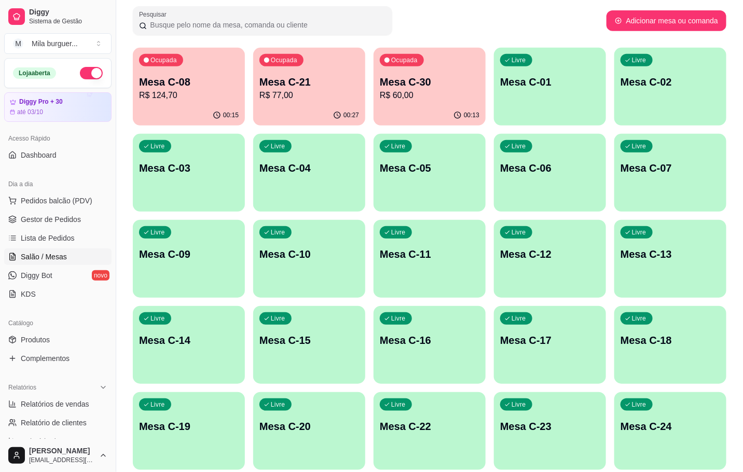
click at [533, 266] on div "Livre Mesa C-12" at bounding box center [550, 252] width 112 height 65
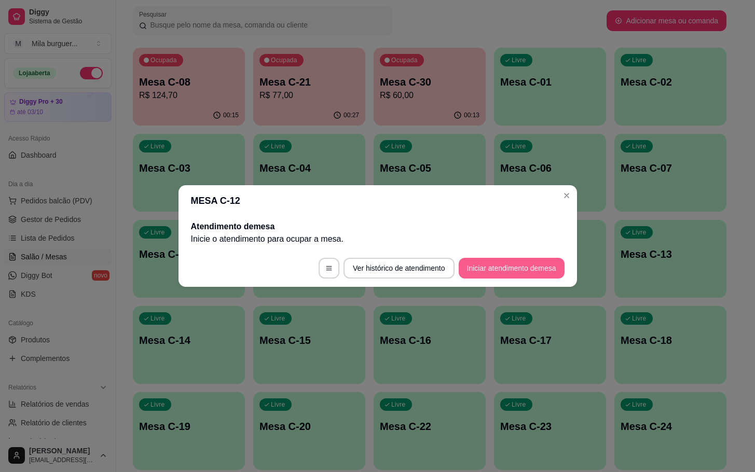
click at [528, 264] on button "Iniciar atendimento de mesa" at bounding box center [512, 268] width 106 height 21
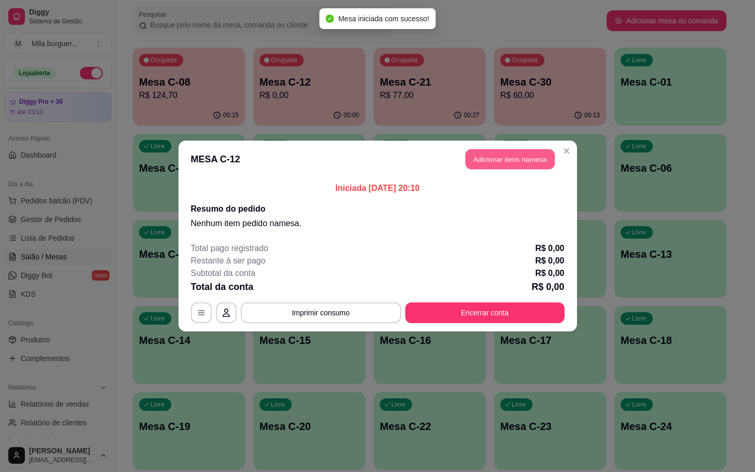
click at [508, 167] on button "Adicionar itens na mesa" at bounding box center [510, 159] width 89 height 20
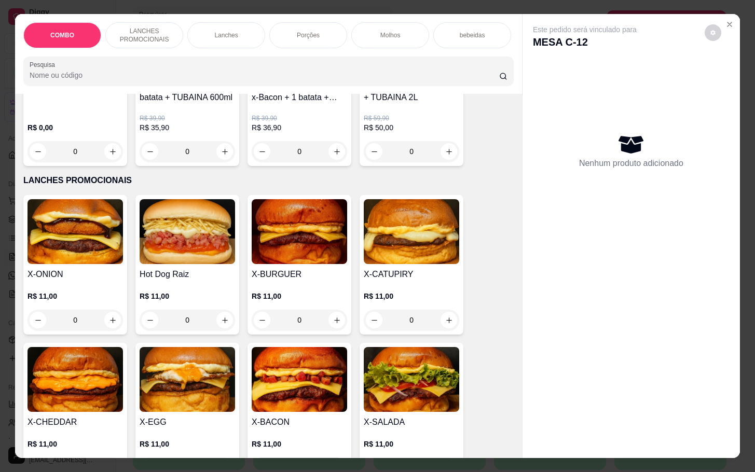
scroll to position [311, 0]
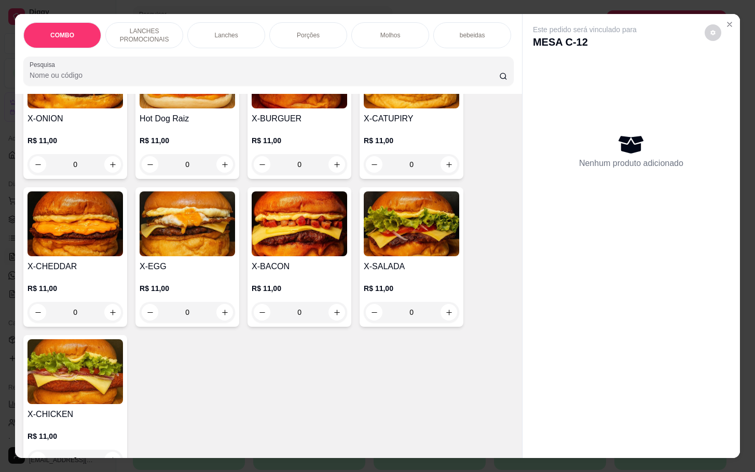
click at [396, 271] on h4 "X-SALADA" at bounding box center [412, 267] width 96 height 12
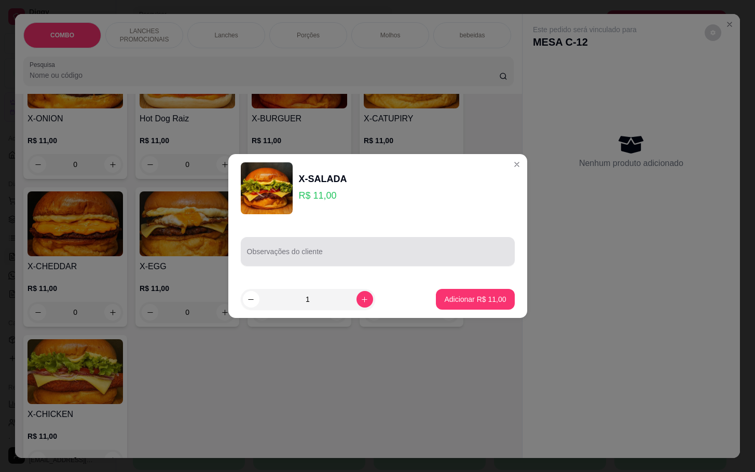
click at [382, 252] on input "Observações do cliente" at bounding box center [378, 256] width 262 height 10
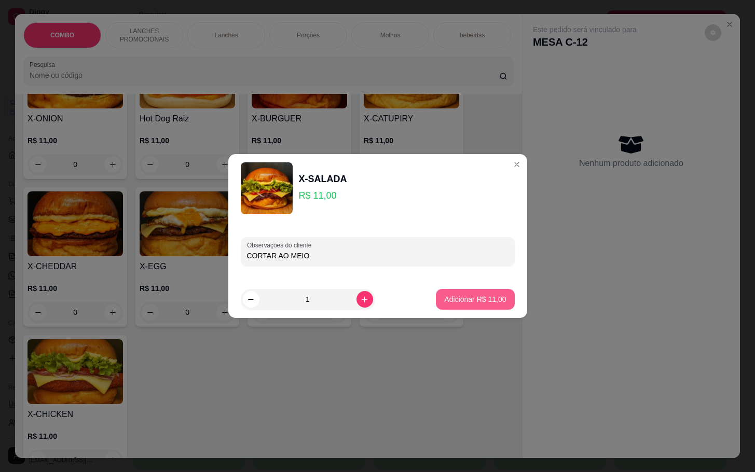
type input "CORTAR AO MEIO"
click at [457, 293] on button "Adicionar R$ 11,00" at bounding box center [476, 300] width 76 height 20
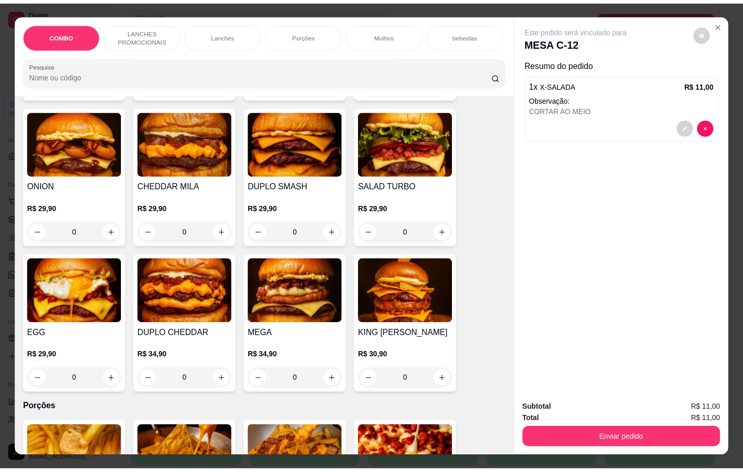
scroll to position [1090, 0]
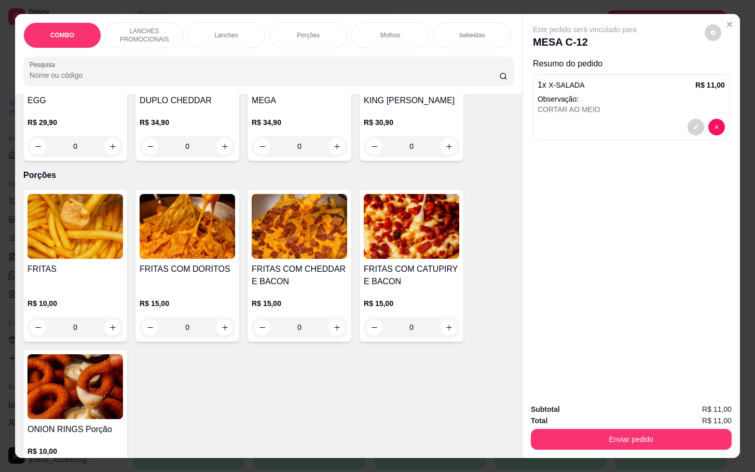
click at [69, 276] on h4 "FRITAS" at bounding box center [76, 269] width 96 height 12
click at [296, 242] on img at bounding box center [300, 226] width 96 height 65
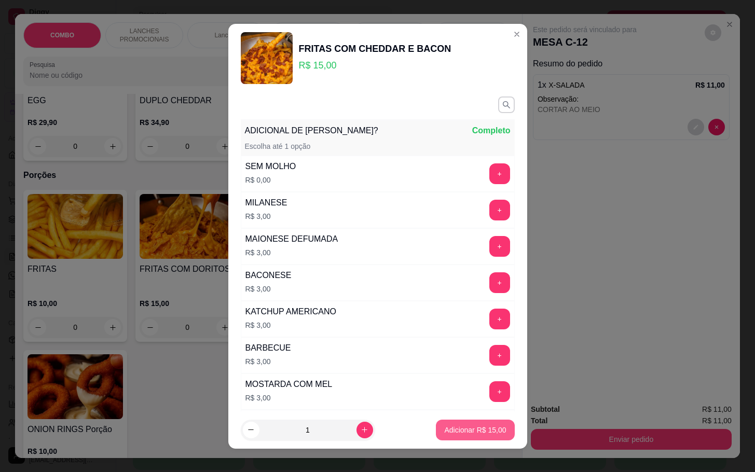
click at [441, 437] on button "Adicionar R$ 15,00" at bounding box center [475, 430] width 78 height 21
type input "1"
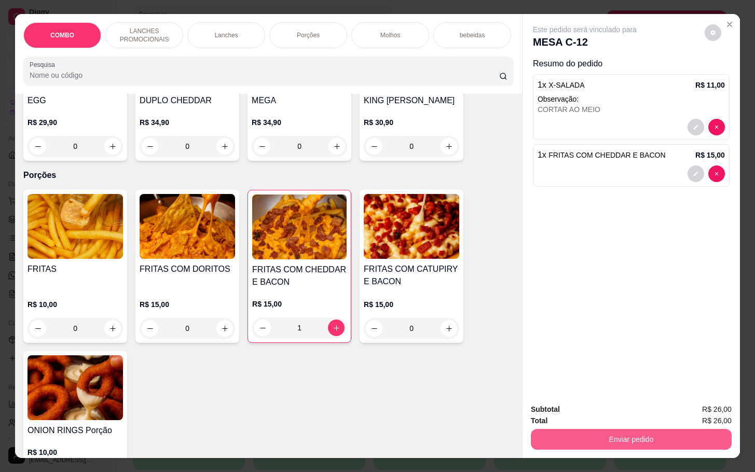
click at [620, 429] on button "Enviar pedido" at bounding box center [631, 439] width 201 height 21
click at [701, 410] on button "Enviar pedido" at bounding box center [703, 408] width 57 height 19
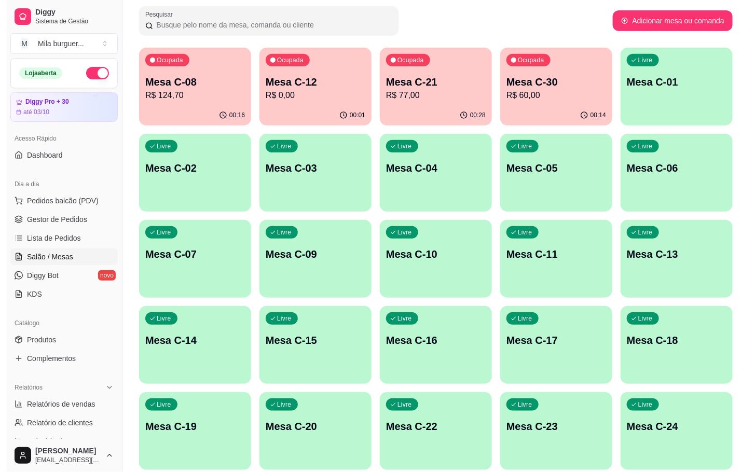
scroll to position [311, 0]
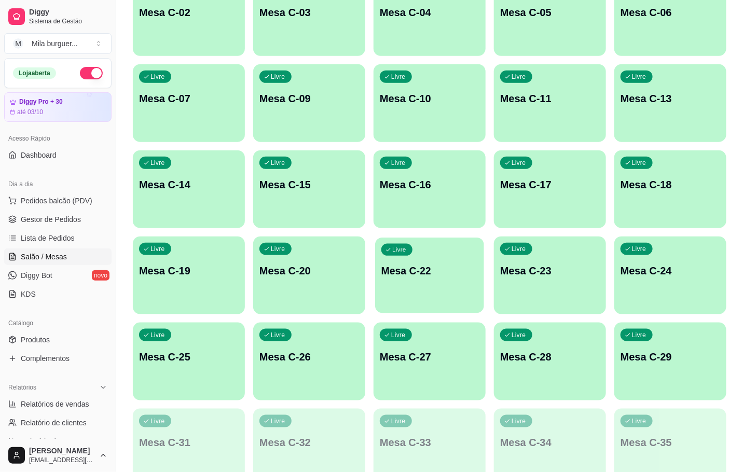
click at [438, 259] on div "Livre Mesa C-22" at bounding box center [429, 269] width 109 height 63
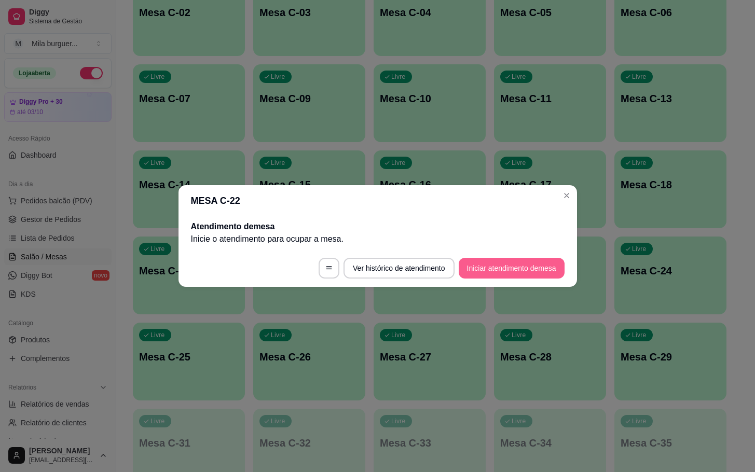
click at [533, 269] on button "Iniciar atendimento de mesa" at bounding box center [512, 268] width 106 height 21
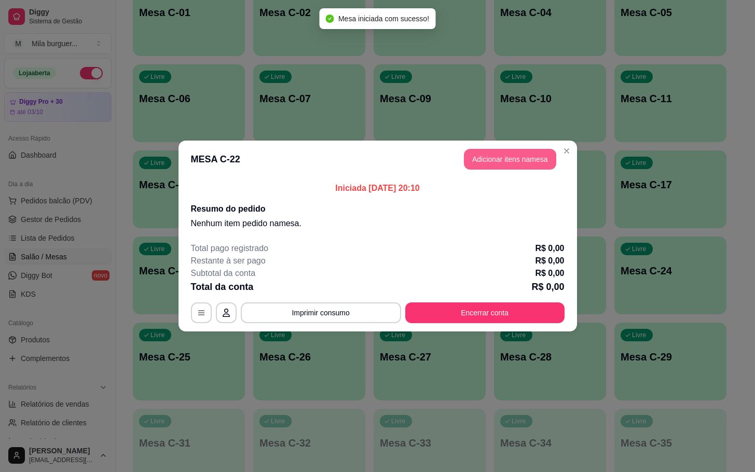
click at [508, 170] on button "Adicionar itens na mesa" at bounding box center [510, 159] width 92 height 21
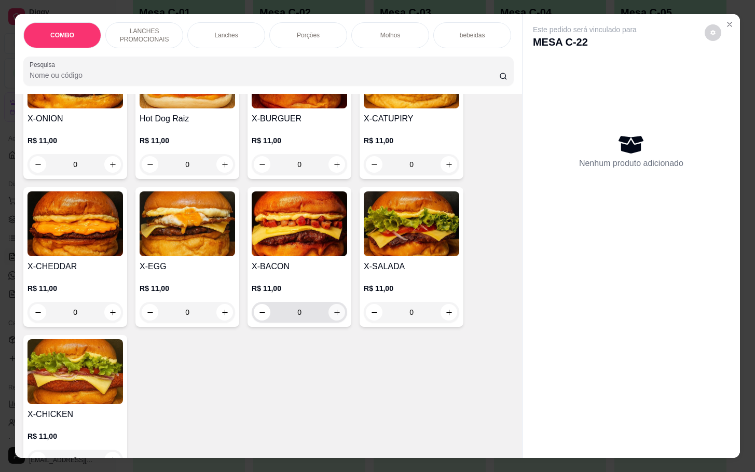
click at [332, 321] on button "increase-product-quantity" at bounding box center [337, 312] width 17 height 17
type input "1"
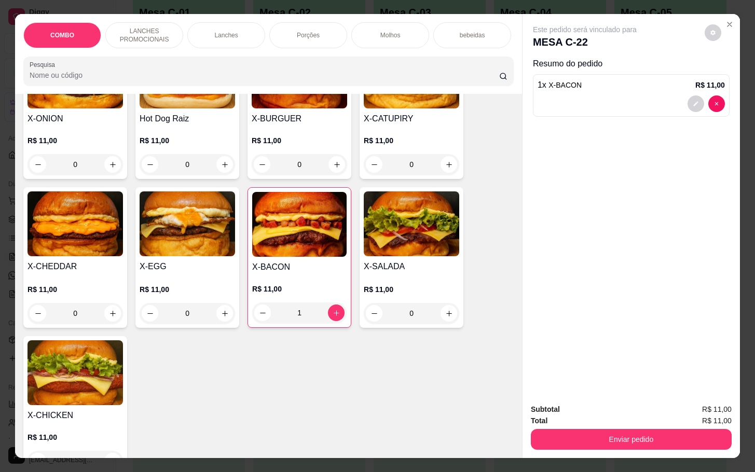
click at [406, 35] on div "Molhos" at bounding box center [390, 35] width 78 height 26
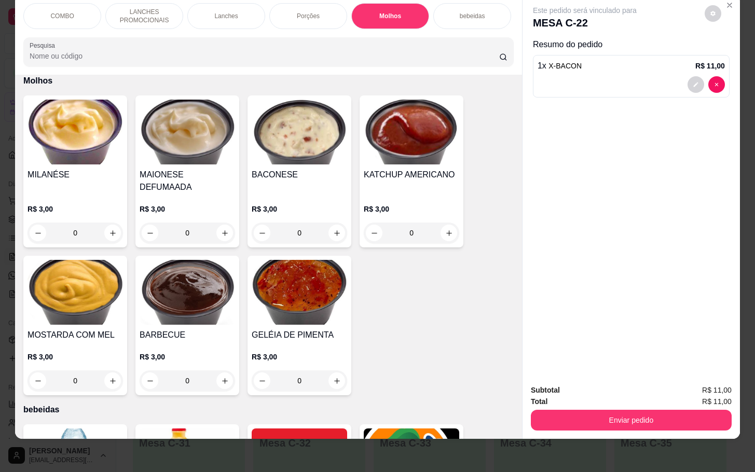
scroll to position [1807, 0]
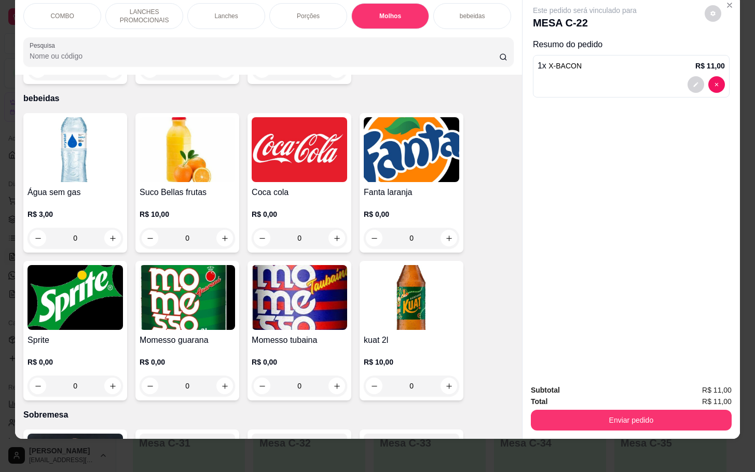
click at [285, 156] on img at bounding box center [300, 149] width 96 height 65
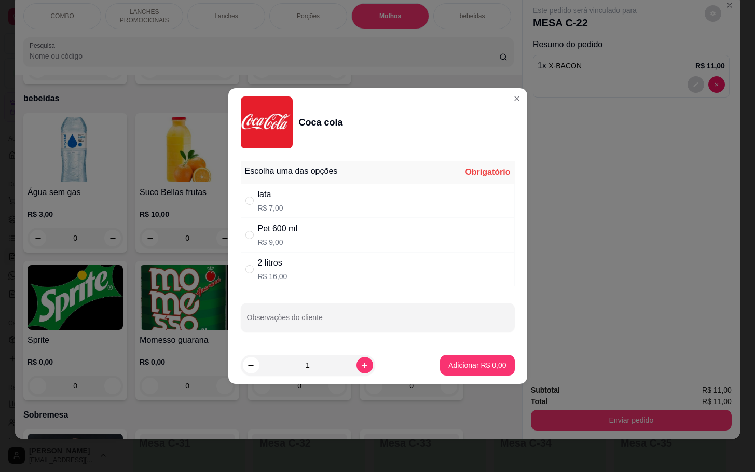
click at [317, 224] on div "Pet 600 ml R$ 9,00" at bounding box center [378, 235] width 274 height 34
radio input "true"
click at [453, 369] on p "Adicionar R$ 9,00" at bounding box center [477, 365] width 58 height 10
type input "1"
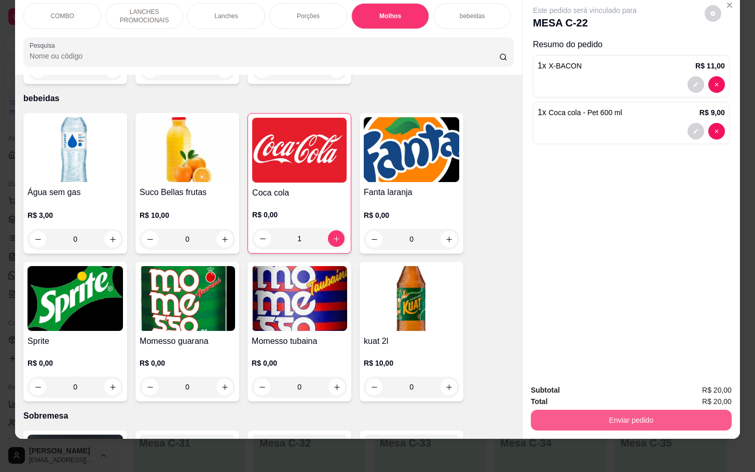
click at [607, 411] on button "Enviar pedido" at bounding box center [631, 420] width 201 height 21
click at [690, 377] on button "Enviar pedido" at bounding box center [703, 383] width 57 height 19
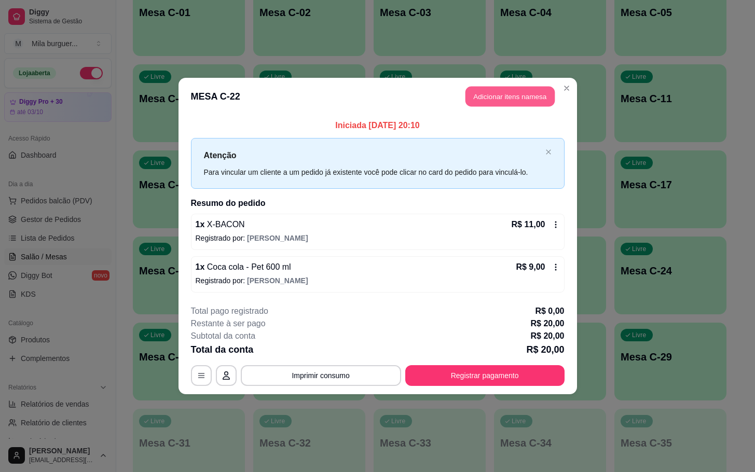
click at [487, 87] on button "Adicionar itens na mesa" at bounding box center [510, 97] width 89 height 20
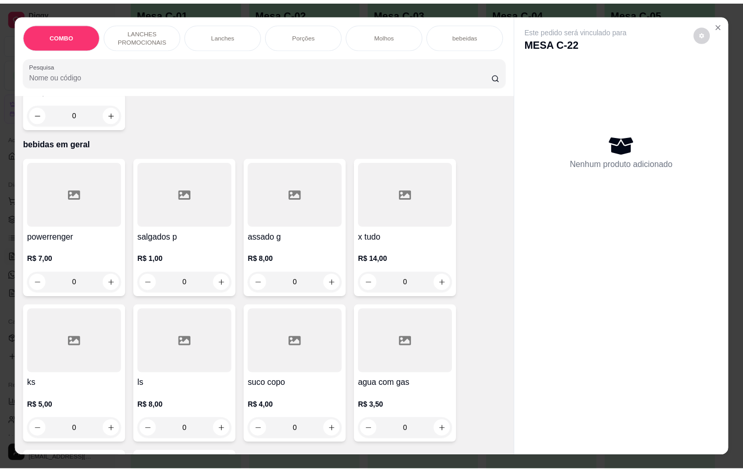
scroll to position [2556, 0]
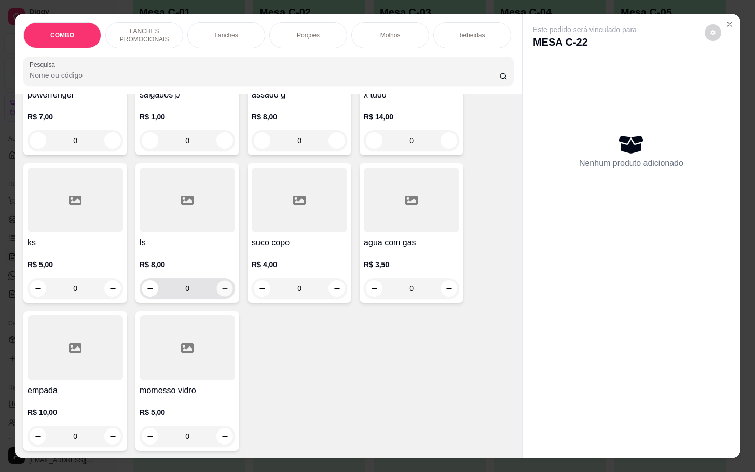
click at [223, 285] on icon "increase-product-quantity" at bounding box center [225, 289] width 8 height 8
type input "1"
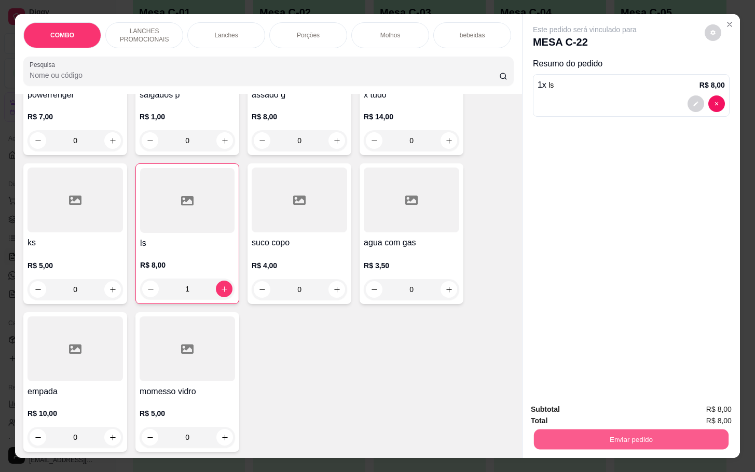
click at [651, 430] on button "Enviar pedido" at bounding box center [631, 439] width 195 height 20
click at [706, 403] on button "Enviar pedido" at bounding box center [703, 408] width 57 height 19
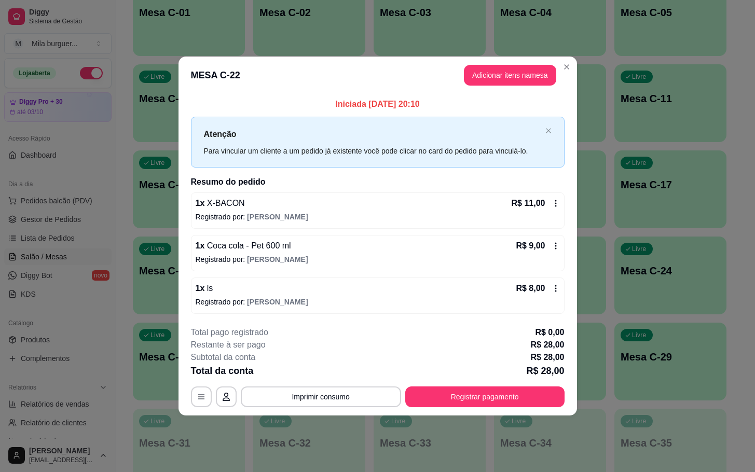
click at [552, 250] on icon at bounding box center [556, 246] width 8 height 8
click at [553, 244] on icon at bounding box center [556, 246] width 8 height 8
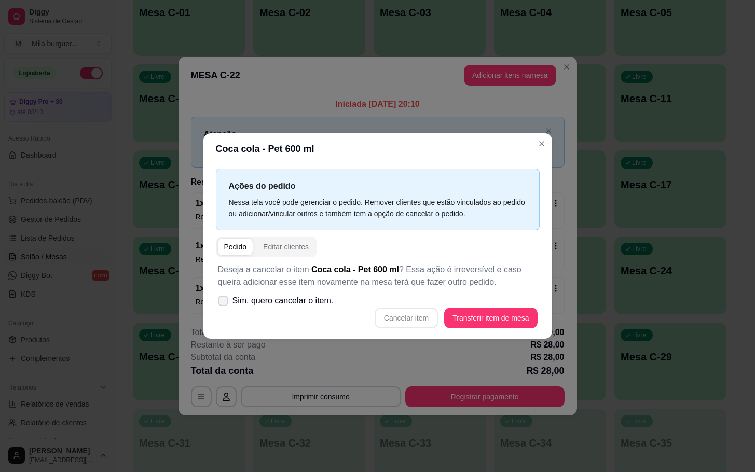
click at [234, 299] on span "Sim, quero cancelar o item." at bounding box center [283, 301] width 101 height 12
click at [224, 303] on input "Sim, quero cancelar o item." at bounding box center [220, 306] width 7 height 7
checkbox input "true"
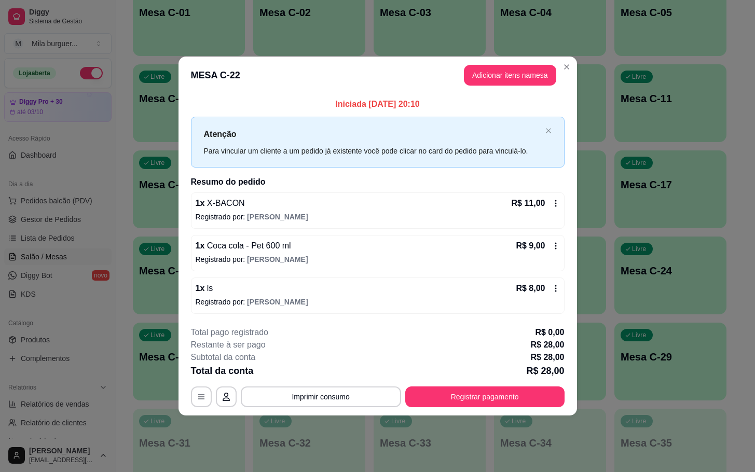
click at [547, 248] on div "R$ 9,00" at bounding box center [538, 246] width 44 height 12
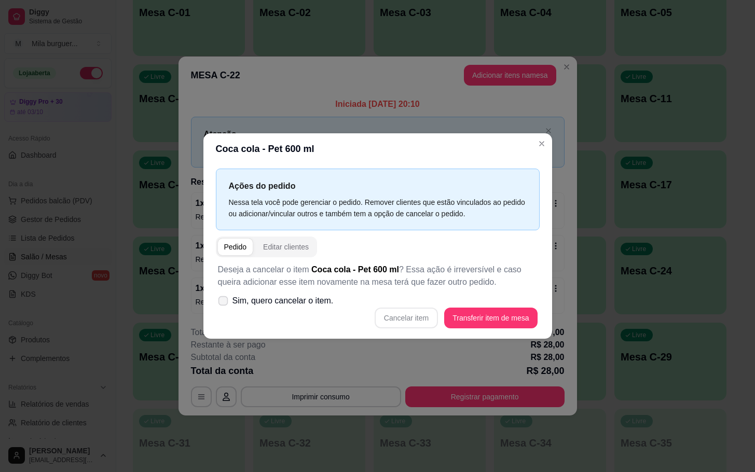
click at [302, 304] on span "Sim, quero cancelar o item." at bounding box center [283, 301] width 101 height 12
click at [224, 304] on input "Sim, quero cancelar o item." at bounding box center [220, 306] width 7 height 7
checkbox input "true"
click at [406, 312] on button "Cancelar item" at bounding box center [406, 318] width 63 height 21
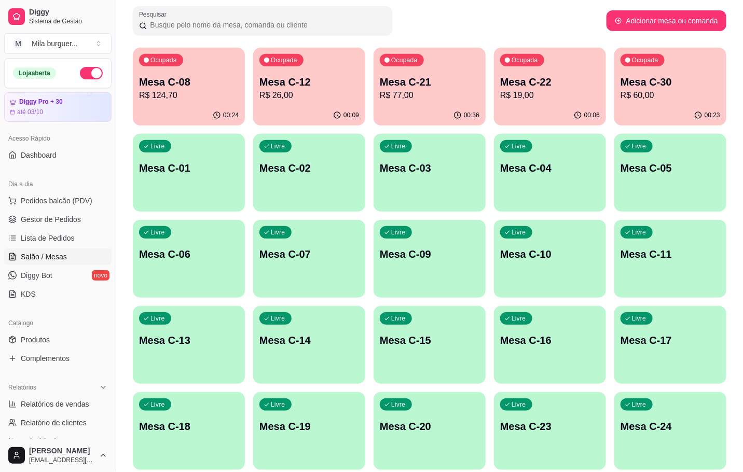
scroll to position [78, 0]
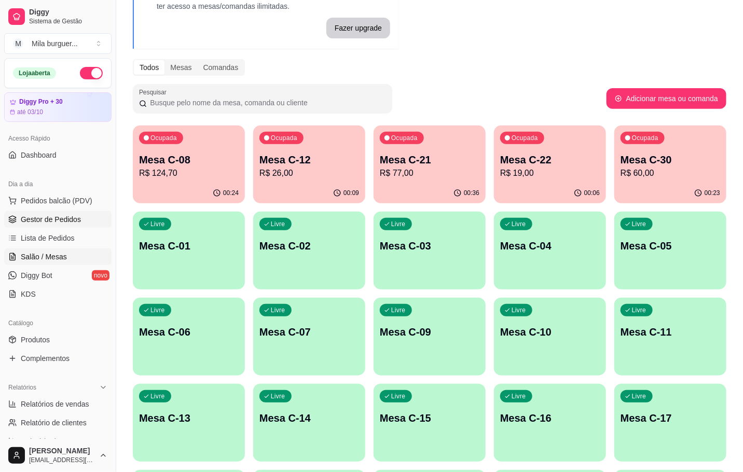
click at [63, 223] on span "Gestor de Pedidos" at bounding box center [51, 219] width 60 height 10
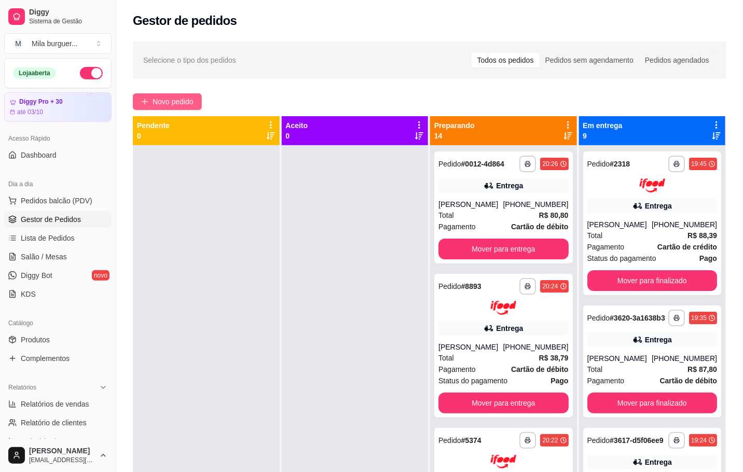
click at [184, 103] on span "Novo pedido" at bounding box center [173, 101] width 41 height 11
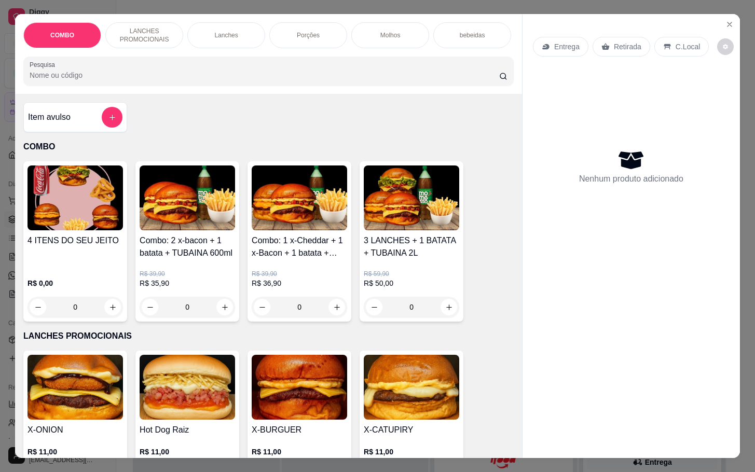
drag, startPoint x: 206, startPoint y: 28, endPoint x: 212, endPoint y: 28, distance: 6.2
click at [209, 28] on div "Lanches" at bounding box center [226, 35] width 78 height 26
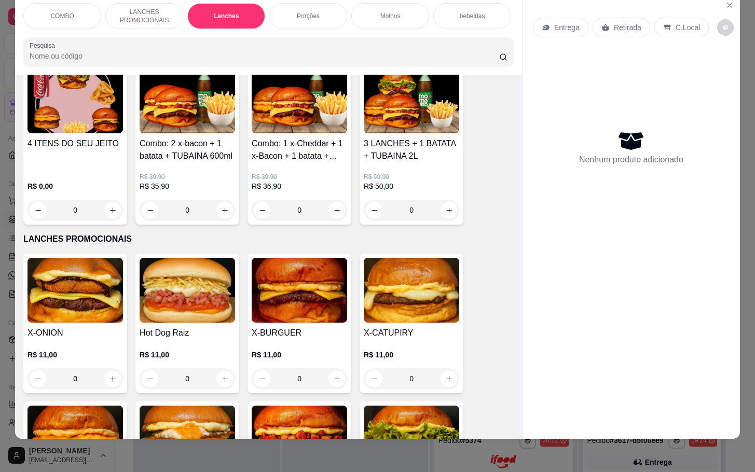
scroll to position [234, 0]
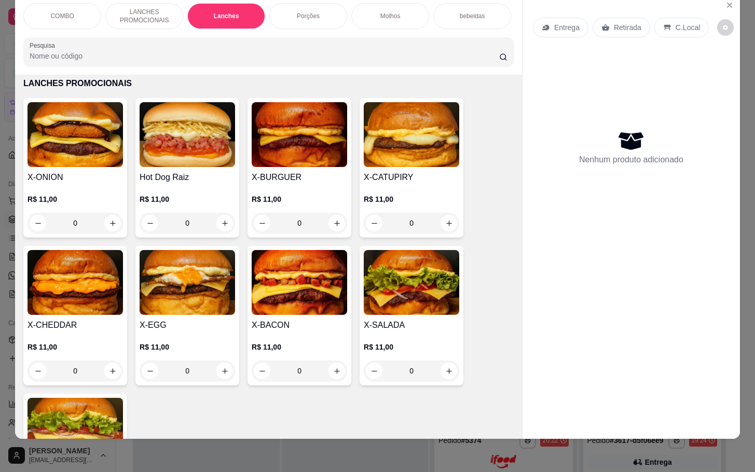
click at [92, 360] on div "R$ 11,00 0" at bounding box center [76, 361] width 96 height 39
click at [333, 225] on icon "increase-product-quantity" at bounding box center [337, 224] width 8 height 8
type input "1"
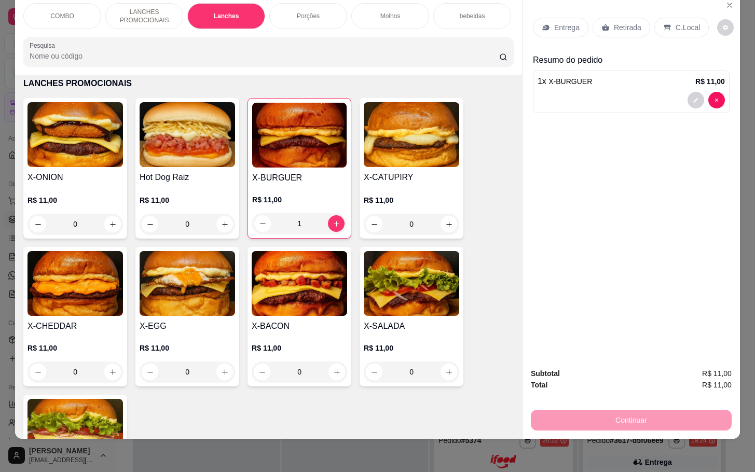
click at [631, 22] on p "Retirada" at bounding box center [628, 27] width 28 height 10
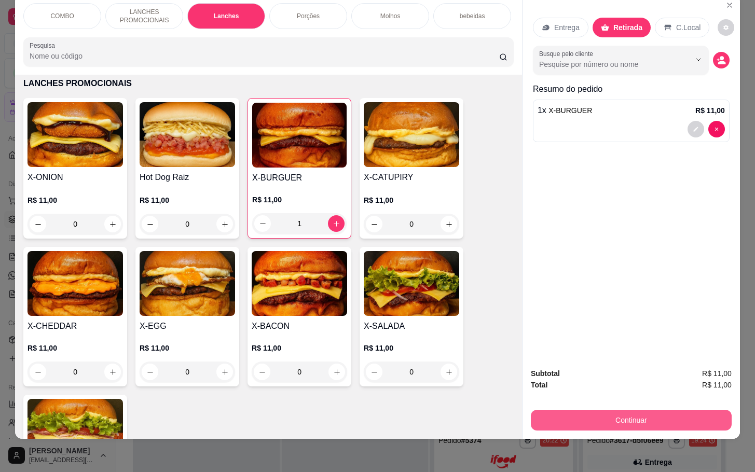
click at [632, 410] on button "Continuar" at bounding box center [631, 420] width 201 height 21
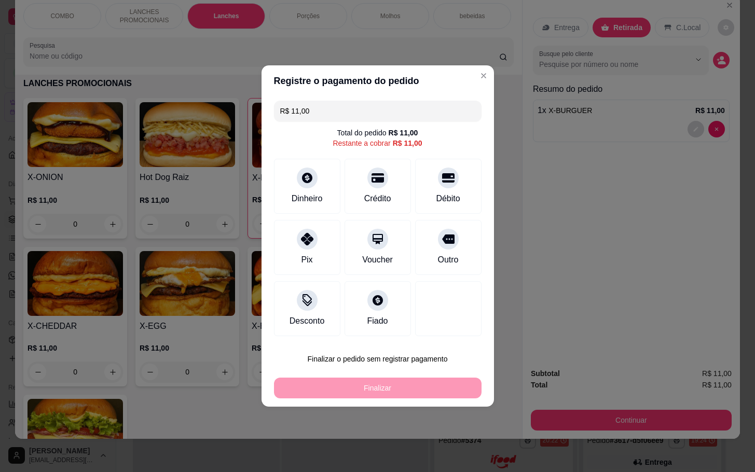
drag, startPoint x: 371, startPoint y: 249, endPoint x: 404, endPoint y: 258, distance: 34.5
click at [371, 248] on div at bounding box center [377, 239] width 21 height 21
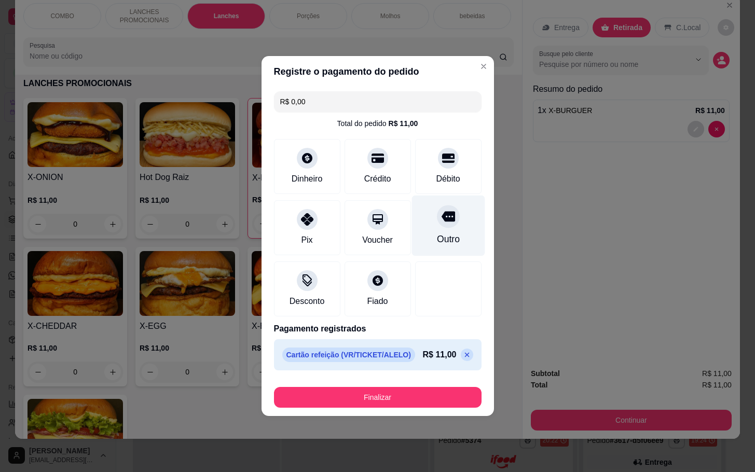
click at [437, 240] on div "Outro" at bounding box center [448, 239] width 23 height 13
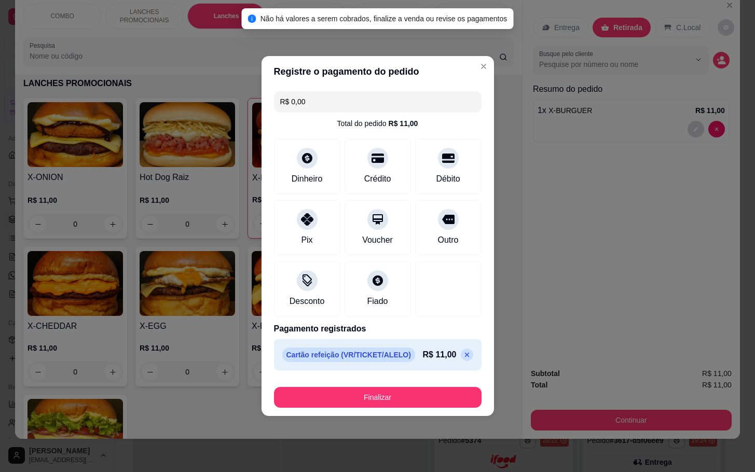
drag, startPoint x: 453, startPoint y: 354, endPoint x: 458, endPoint y: 340, distance: 14.8
click at [465, 354] on icon at bounding box center [467, 355] width 5 height 5
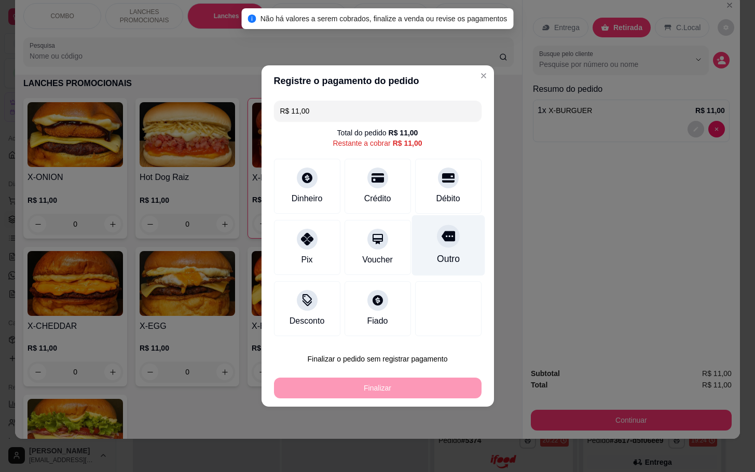
click at [441, 238] on icon at bounding box center [447, 235] width 13 height 13
type input "R$ 0,00"
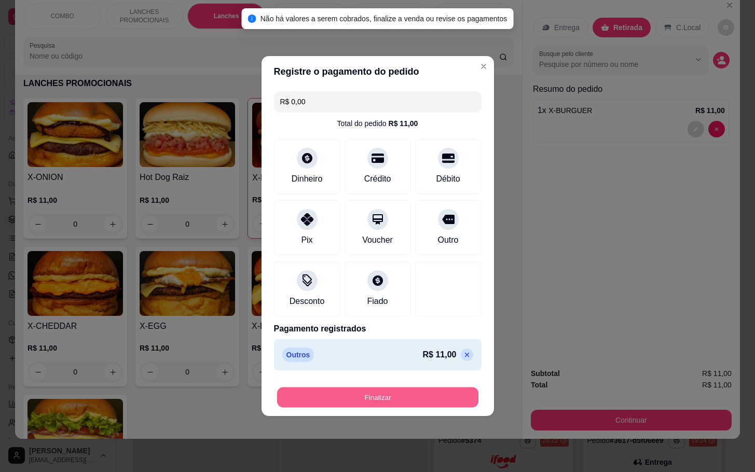
click at [440, 397] on button "Finalizar" at bounding box center [377, 398] width 201 height 20
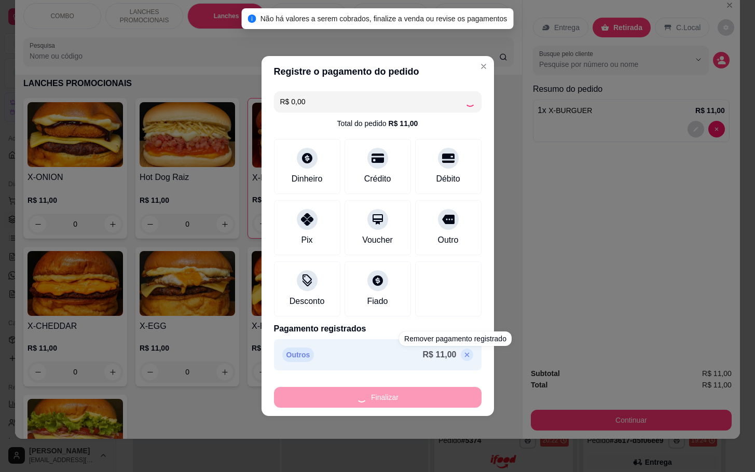
type input "0"
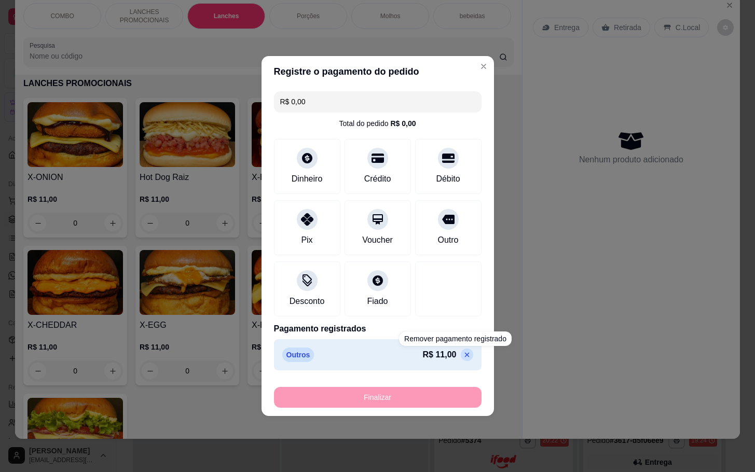
type input "-R$ 11,00"
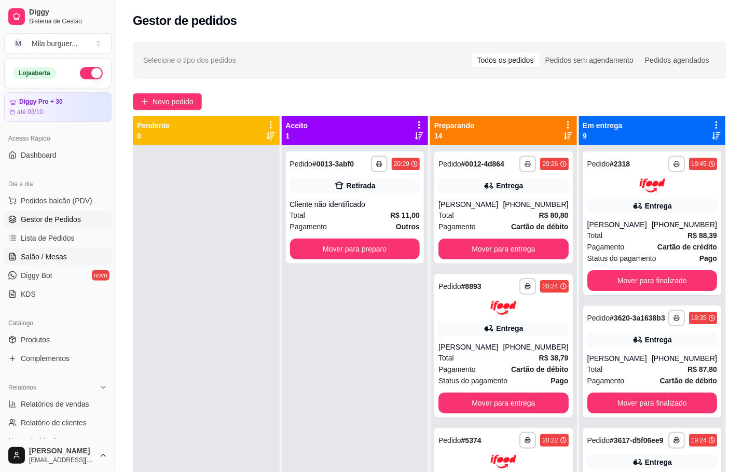
click at [60, 259] on span "Salão / Mesas" at bounding box center [44, 257] width 46 height 10
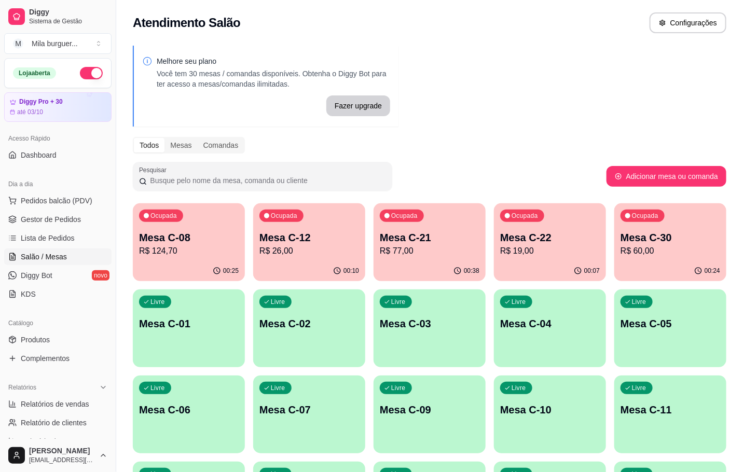
click at [202, 234] on p "Mesa C-08" at bounding box center [189, 237] width 100 height 15
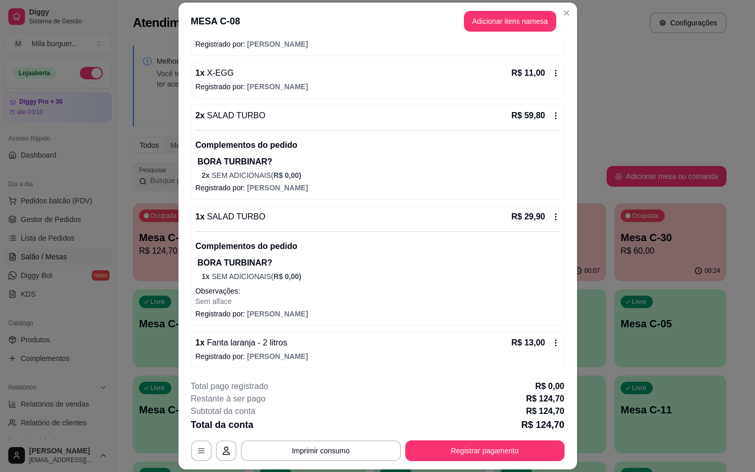
scroll to position [31, 0]
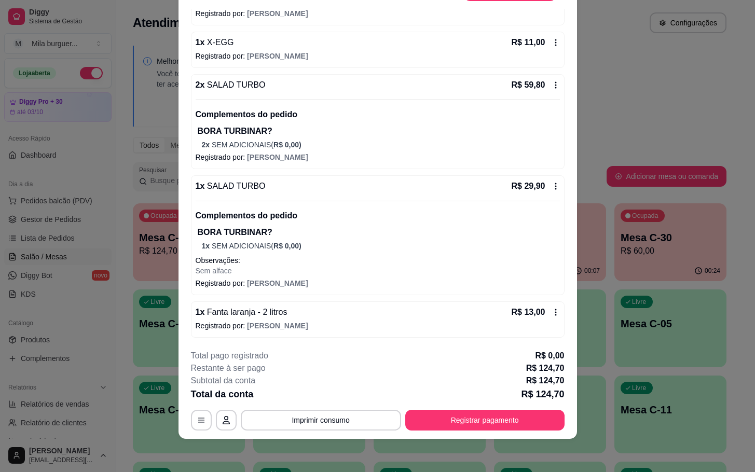
click at [322, 433] on footer "**********" at bounding box center [378, 391] width 399 height 98
click at [319, 424] on button "Imprimir consumo" at bounding box center [321, 420] width 160 height 21
click at [333, 394] on button "IMPRESSORA" at bounding box center [318, 396] width 75 height 17
click at [361, 344] on footer "**********" at bounding box center [378, 391] width 399 height 98
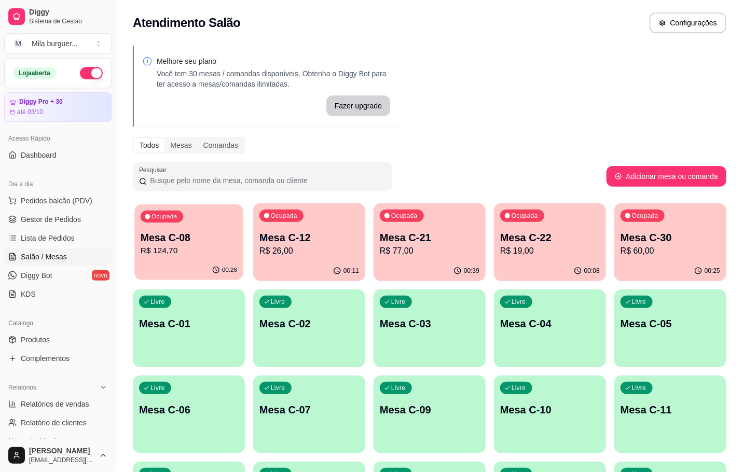
click at [208, 240] on p "Mesa C-08" at bounding box center [189, 238] width 97 height 14
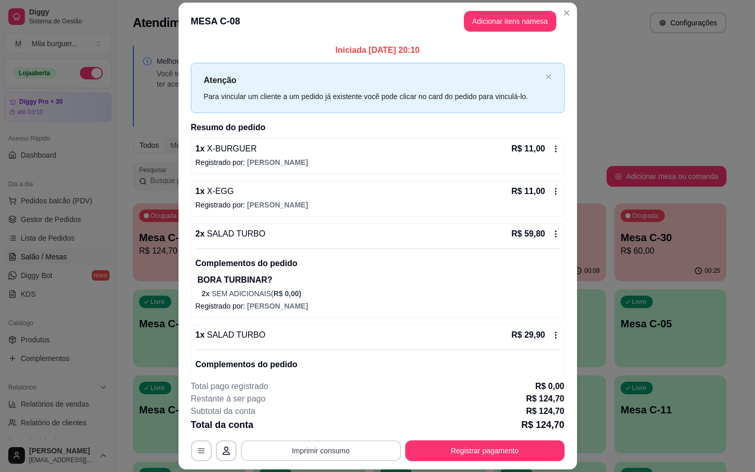
click at [302, 444] on button "Imprimir consumo" at bounding box center [321, 451] width 160 height 21
click at [336, 431] on button "IMPRESSORA" at bounding box center [318, 427] width 75 height 17
click at [459, 447] on button "Registrar pagamento" at bounding box center [484, 451] width 155 height 20
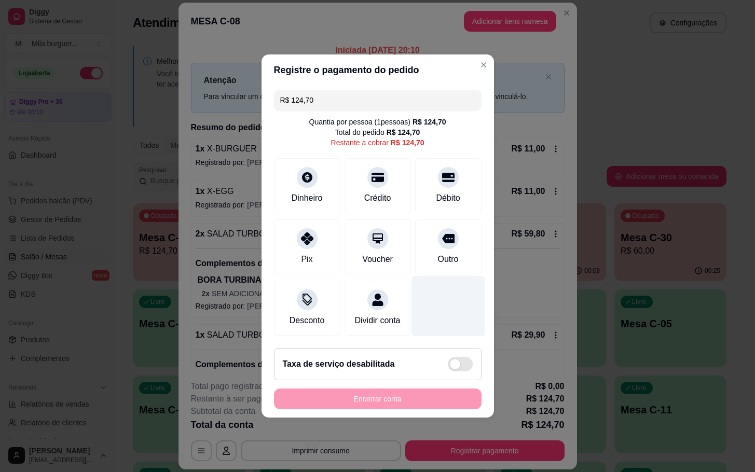
click at [464, 281] on div at bounding box center [448, 306] width 73 height 61
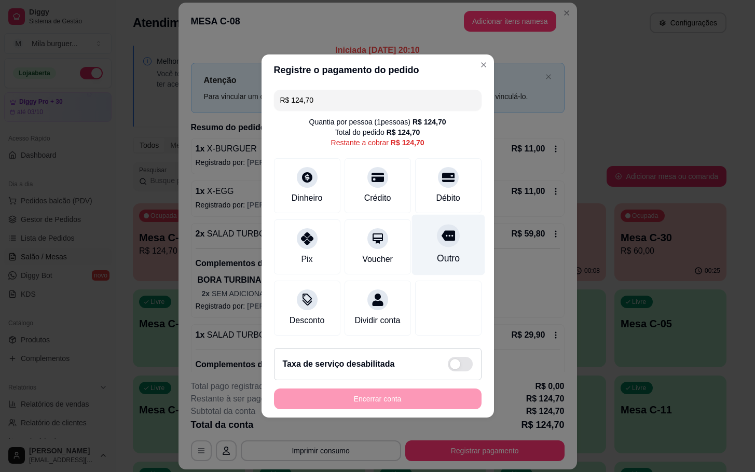
click at [449, 268] on div "Outro" at bounding box center [448, 245] width 73 height 61
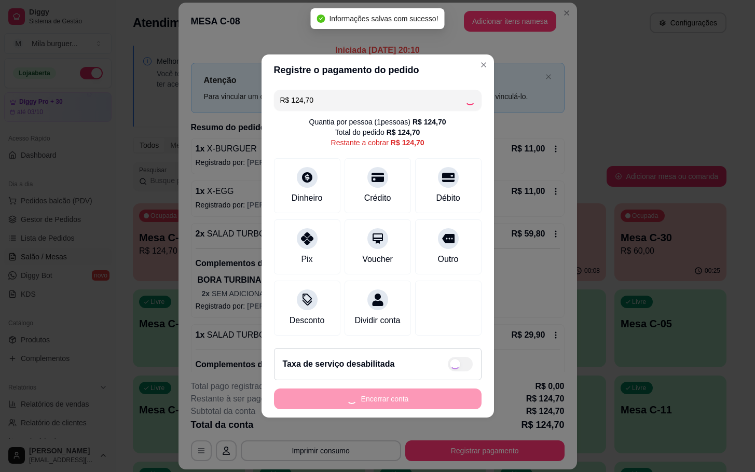
type input "R$ 0,00"
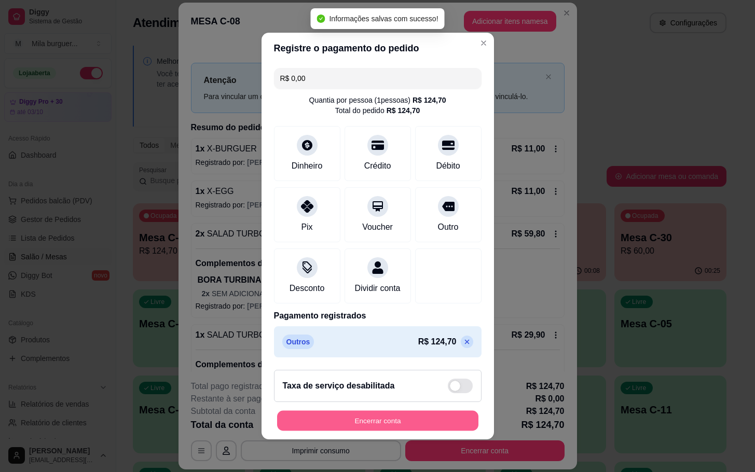
click at [389, 428] on button "Encerrar conta" at bounding box center [377, 421] width 201 height 20
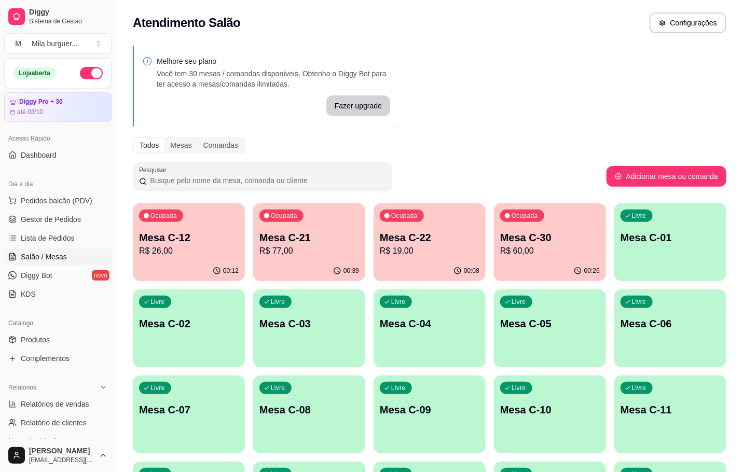
click at [561, 257] on div "Ocupada Mesa C-30 R$ 60,00" at bounding box center [550, 232] width 112 height 58
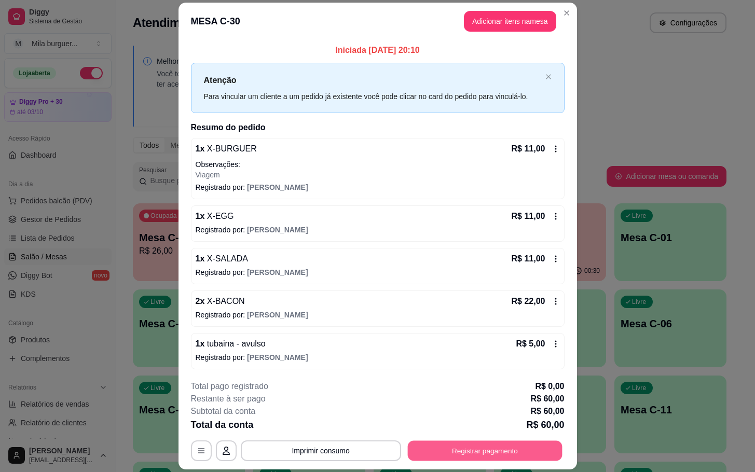
click at [460, 456] on button "Registrar pagamento" at bounding box center [484, 451] width 155 height 20
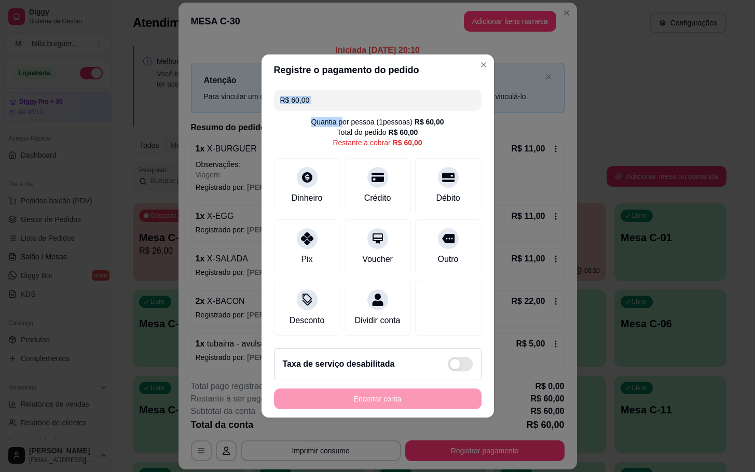
drag, startPoint x: 337, startPoint y: 106, endPoint x: 329, endPoint y: 100, distance: 10.0
click at [331, 102] on div "R$ 60,00 Quantia por pessoa ( 1 pessoas) R$ 60,00 Total do pedido R$ 60,00 Rest…" at bounding box center [378, 213] width 233 height 254
click at [329, 100] on input "R$ 60,00" at bounding box center [377, 100] width 195 height 21
drag, startPoint x: 329, startPoint y: 100, endPoint x: 181, endPoint y: 52, distance: 155.4
click at [179, 114] on div "Registre o pagamento do pedido R$ 60,00 Quantia por pessoa ( 1 pessoas) R$ 60,0…" at bounding box center [377, 236] width 755 height 472
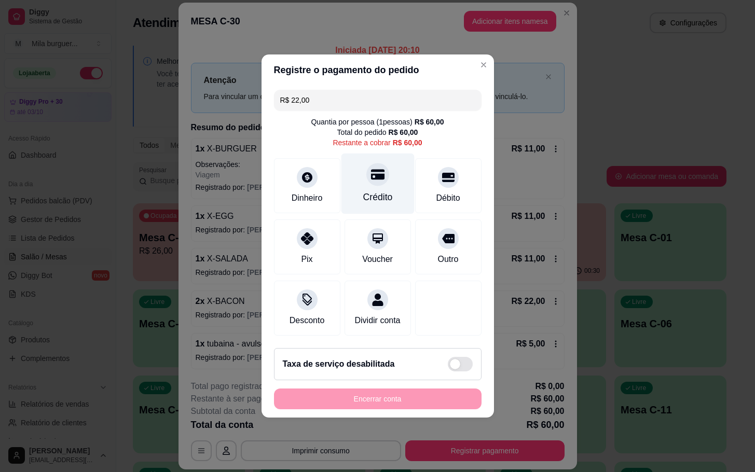
click at [370, 195] on div "Crédito" at bounding box center [378, 196] width 30 height 13
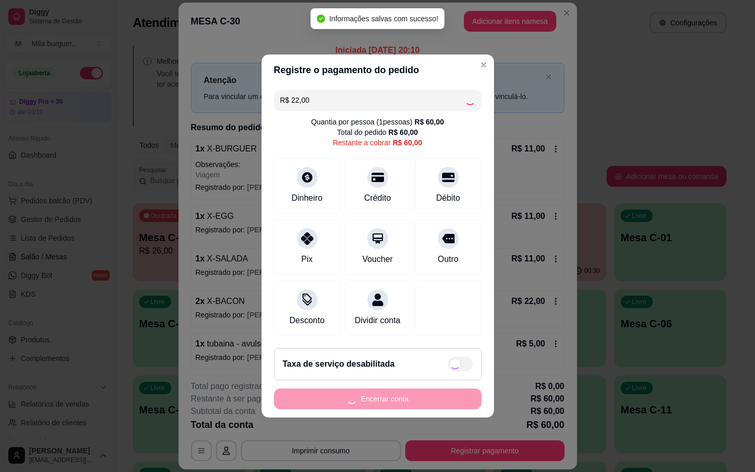
type input "R$ 38,00"
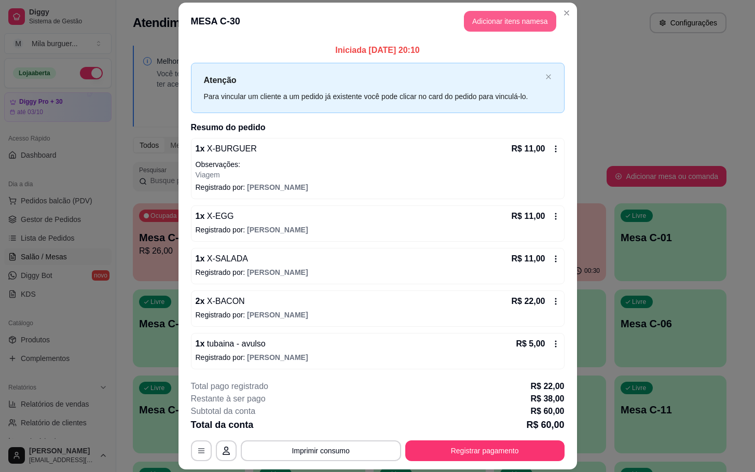
click at [489, 22] on button "Adicionar itens na mesa" at bounding box center [510, 21] width 92 height 21
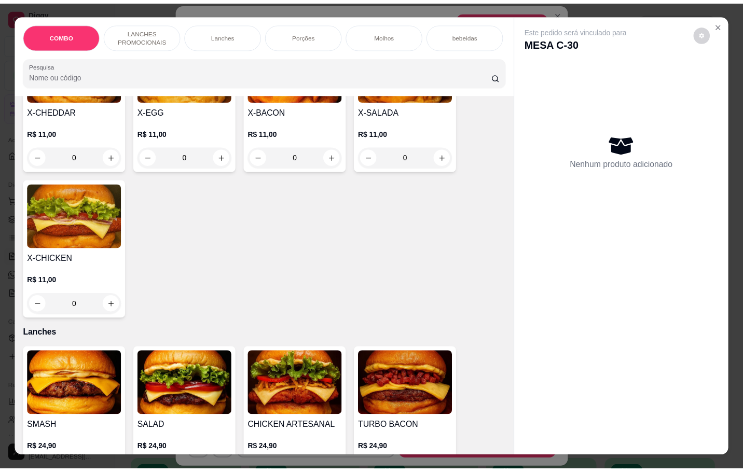
scroll to position [0, 0]
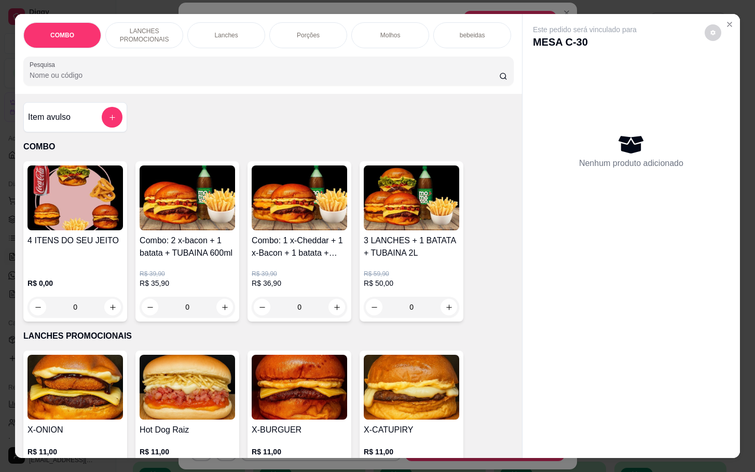
click at [78, 117] on div "Item avulso" at bounding box center [75, 117] width 94 height 21
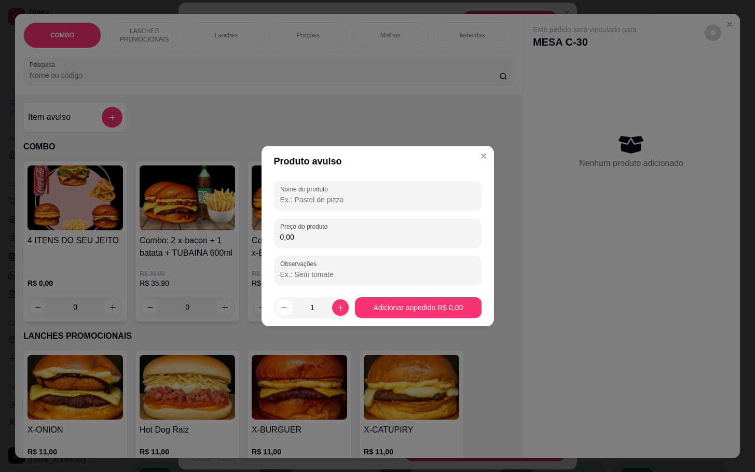
click at [396, 239] on input "0,00" at bounding box center [377, 237] width 195 height 10
type input "5,00"
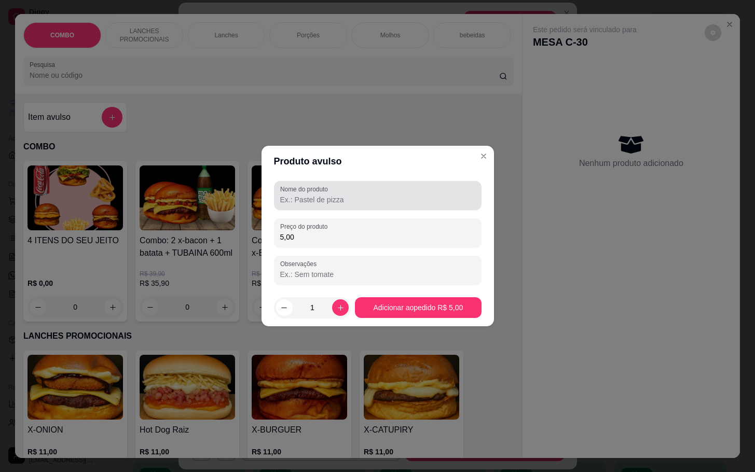
drag, startPoint x: 359, startPoint y: 183, endPoint x: 377, endPoint y: 206, distance: 29.9
click at [362, 184] on div "Nome do produto" at bounding box center [378, 195] width 208 height 29
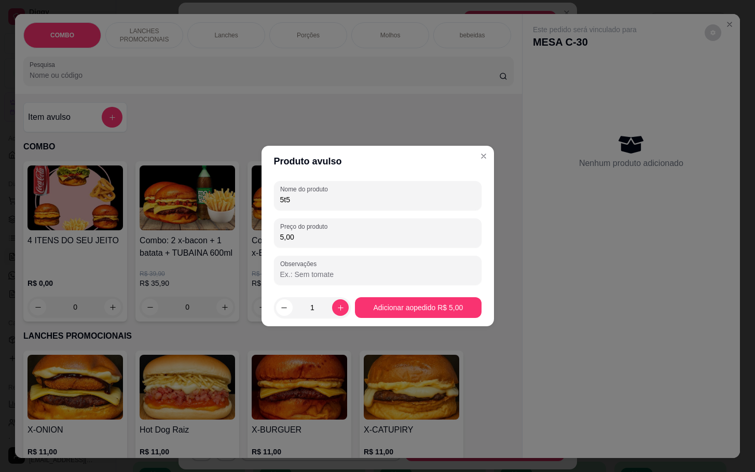
type input "5t5"
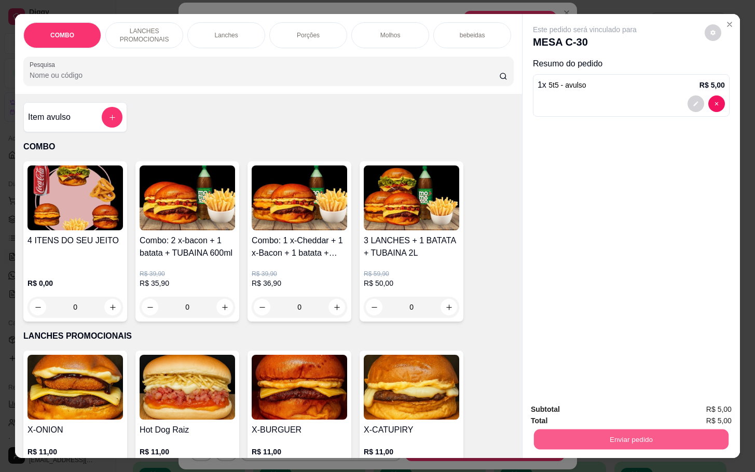
click at [591, 439] on button "Enviar pedido" at bounding box center [631, 439] width 195 height 20
click at [721, 400] on button "Enviar pedido" at bounding box center [703, 408] width 57 height 19
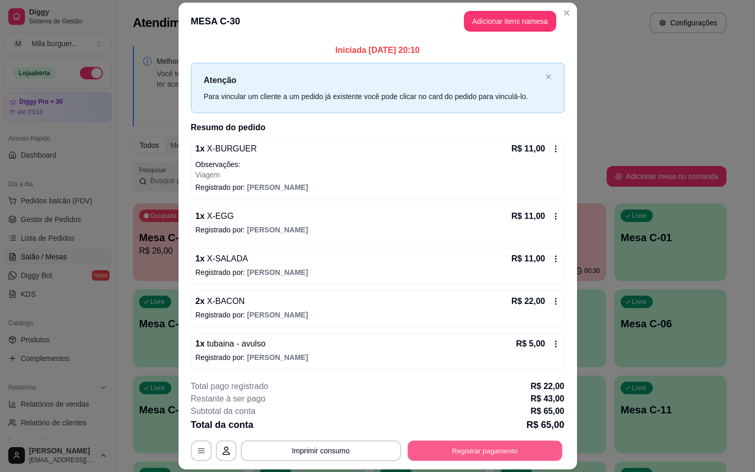
click at [473, 444] on button "Registrar pagamento" at bounding box center [484, 451] width 155 height 20
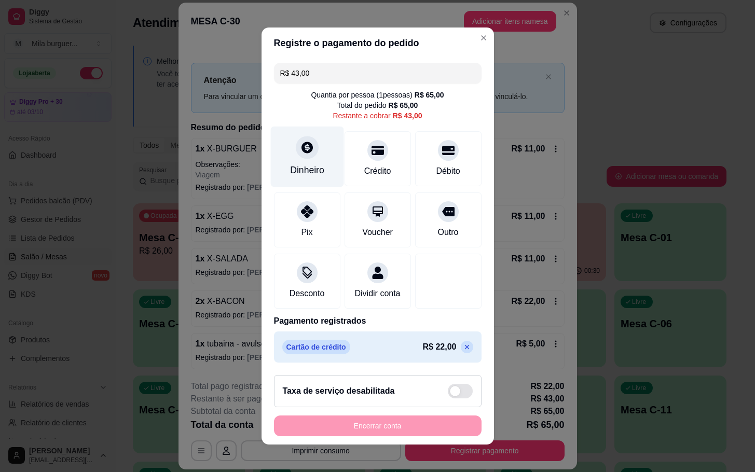
click at [303, 173] on div "Dinheiro" at bounding box center [307, 170] width 34 height 13
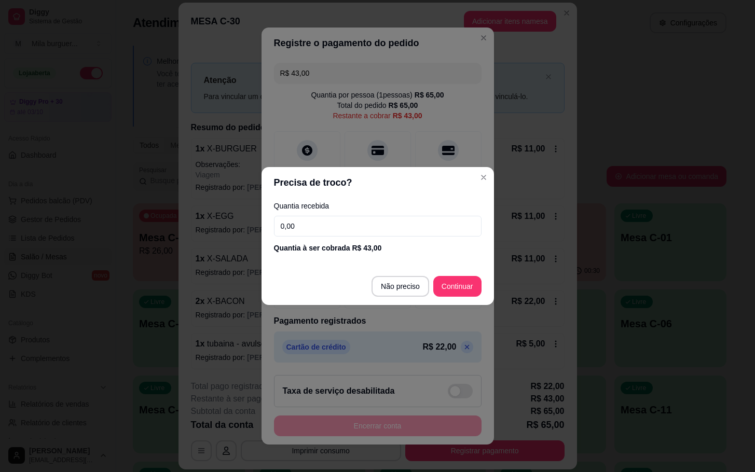
click at [347, 231] on input "0,00" at bounding box center [378, 226] width 208 height 21
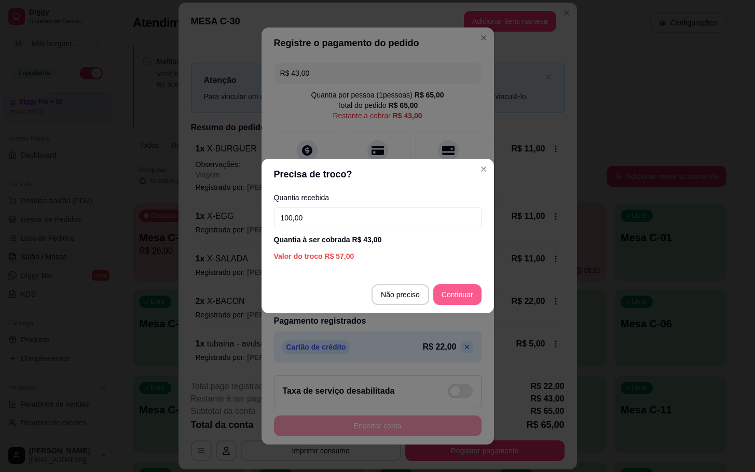
type input "100,00"
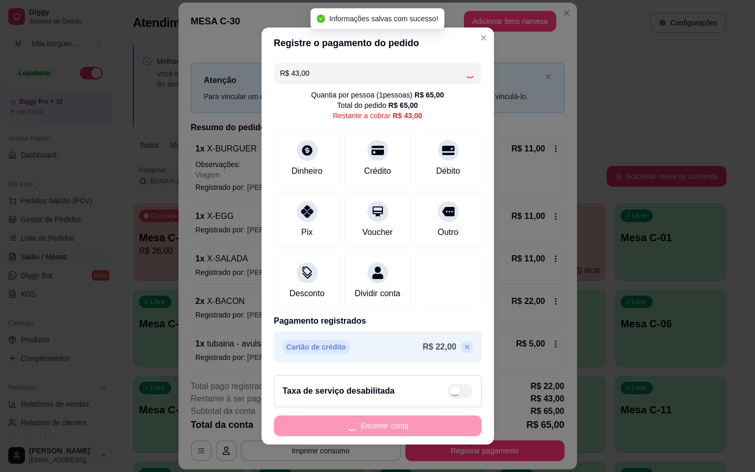
type input "R$ 0,00"
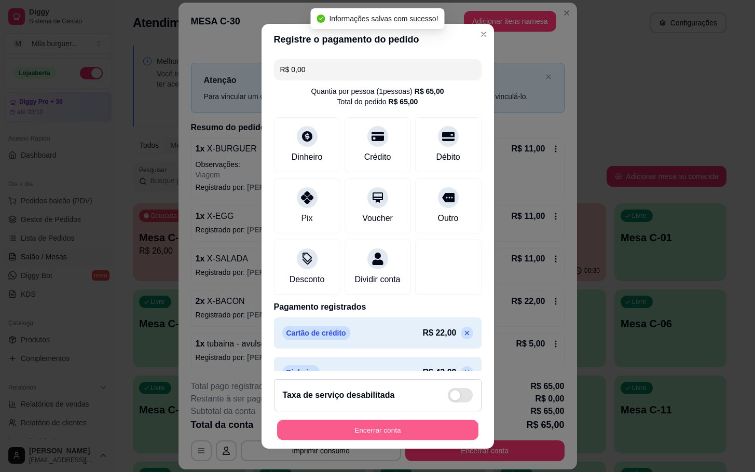
click at [435, 436] on button "Encerrar conta" at bounding box center [377, 430] width 201 height 20
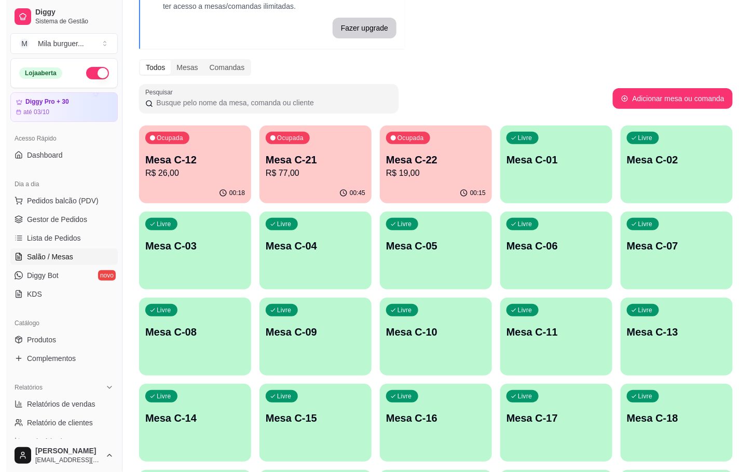
scroll to position [311, 0]
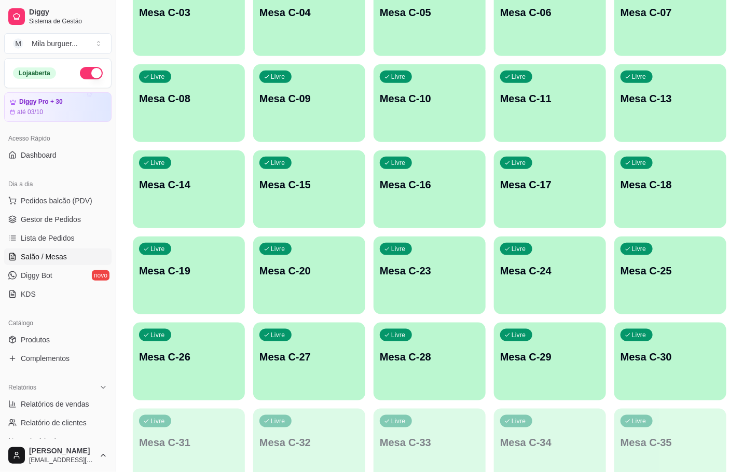
click at [650, 368] on div "Livre Mesa C-30" at bounding box center [671, 355] width 112 height 65
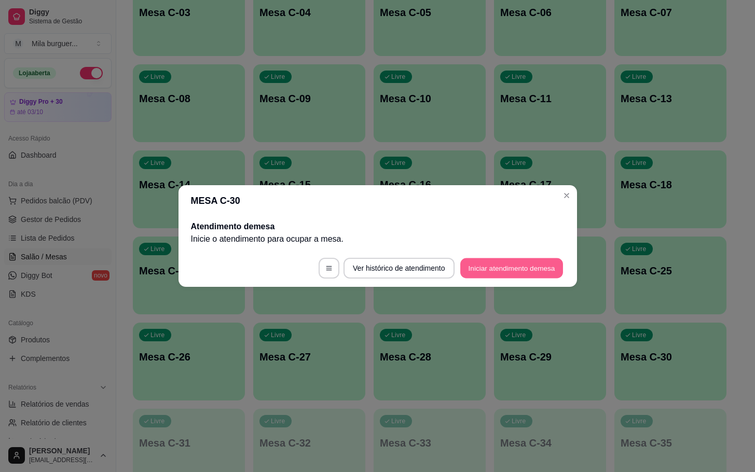
click at [515, 276] on button "Iniciar atendimento de mesa" at bounding box center [511, 268] width 103 height 20
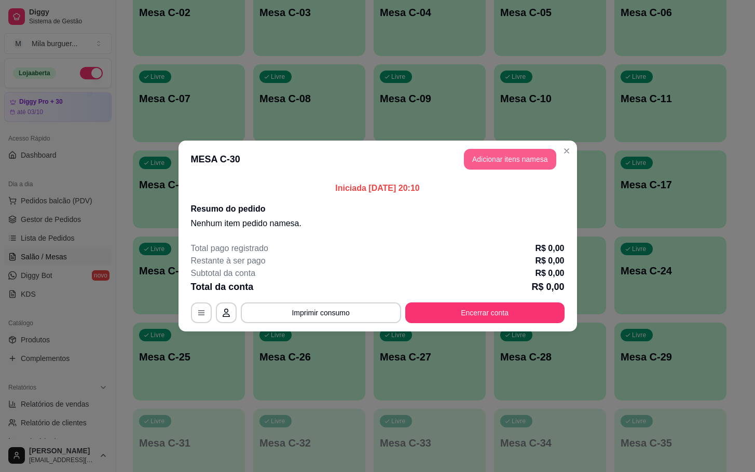
click at [527, 157] on button "Adicionar itens na mesa" at bounding box center [510, 159] width 92 height 21
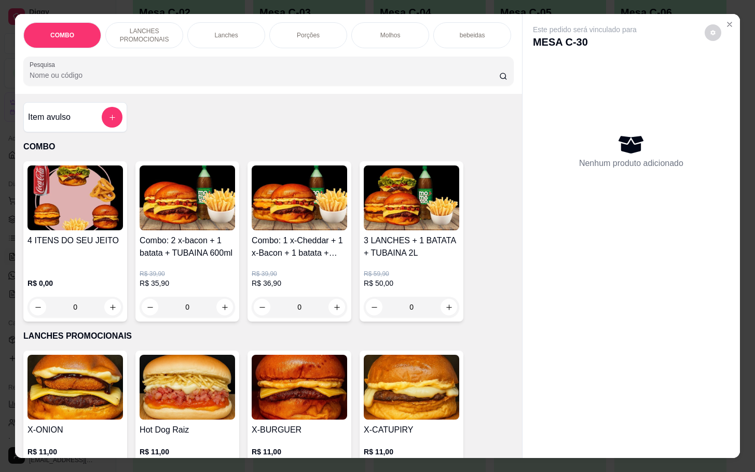
scroll to position [78, 0]
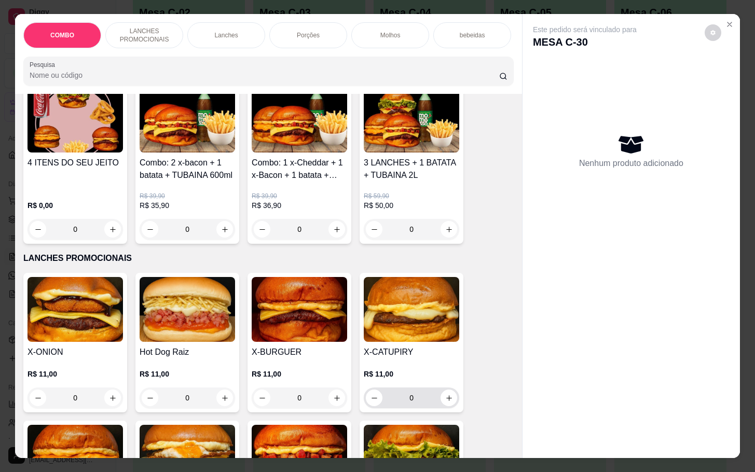
click at [451, 407] on div "0" at bounding box center [412, 398] width 96 height 21
click at [449, 406] on button "increase-product-quantity" at bounding box center [449, 398] width 17 height 17
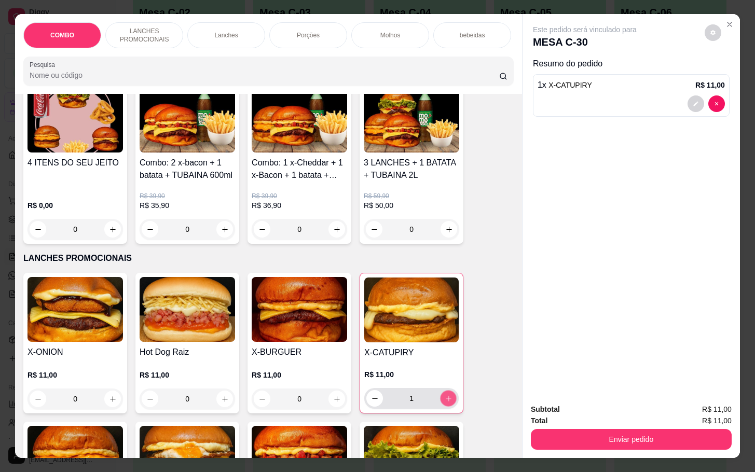
click at [449, 407] on button "increase-product-quantity" at bounding box center [449, 399] width 16 height 16
type input "3"
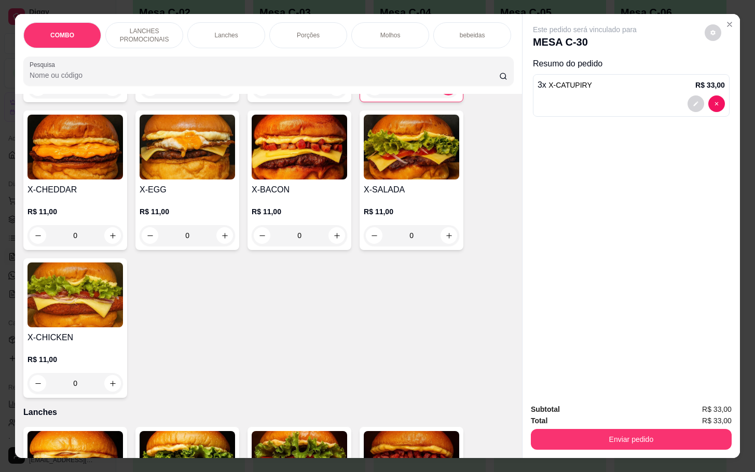
scroll to position [234, 0]
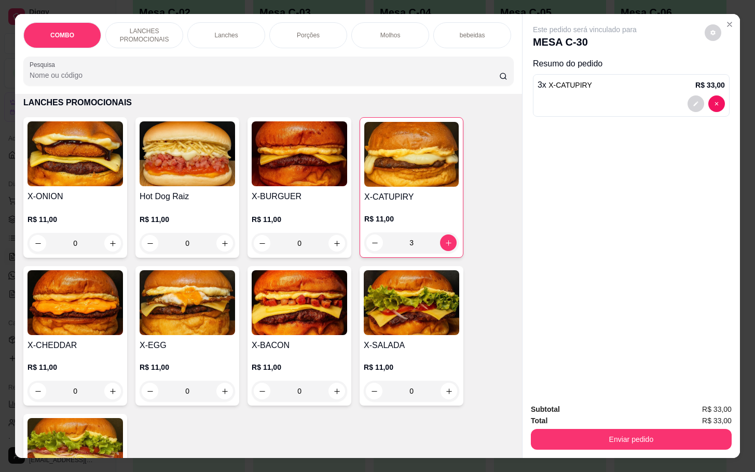
click at [290, 203] on h4 "X-BURGUER" at bounding box center [300, 196] width 96 height 12
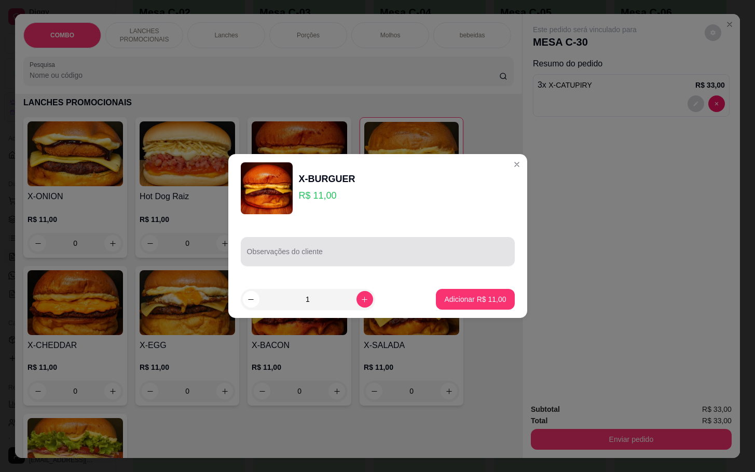
click at [328, 247] on div at bounding box center [378, 251] width 262 height 21
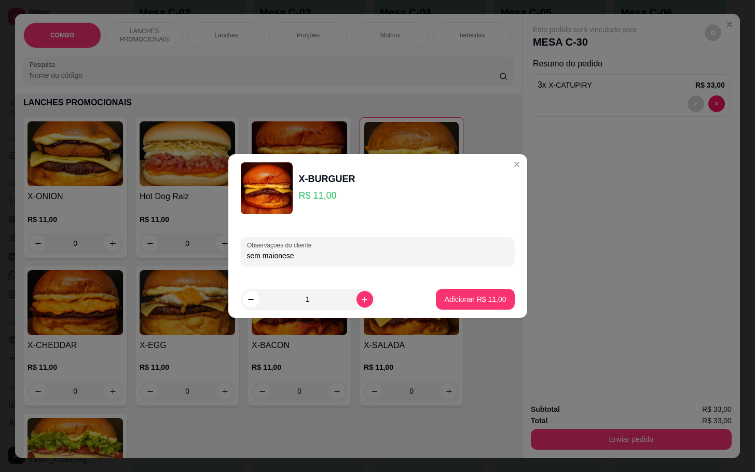
type input "sem maionese"
click at [468, 292] on button "Adicionar R$ 11,00" at bounding box center [476, 300] width 76 height 20
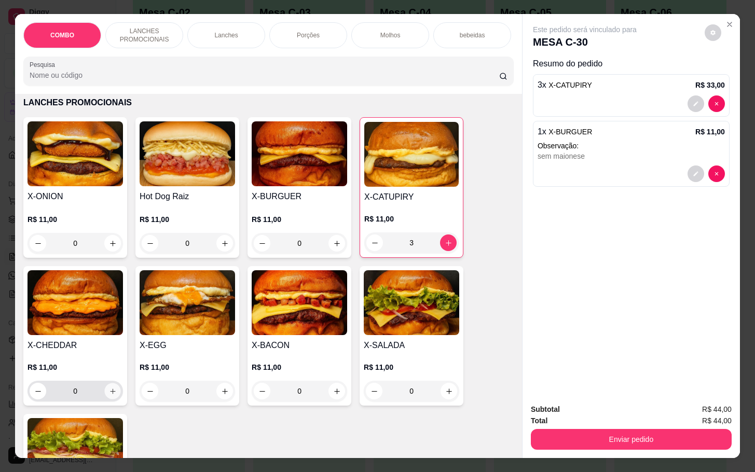
click at [112, 399] on button "increase-product-quantity" at bounding box center [113, 392] width 16 height 16
type input "1"
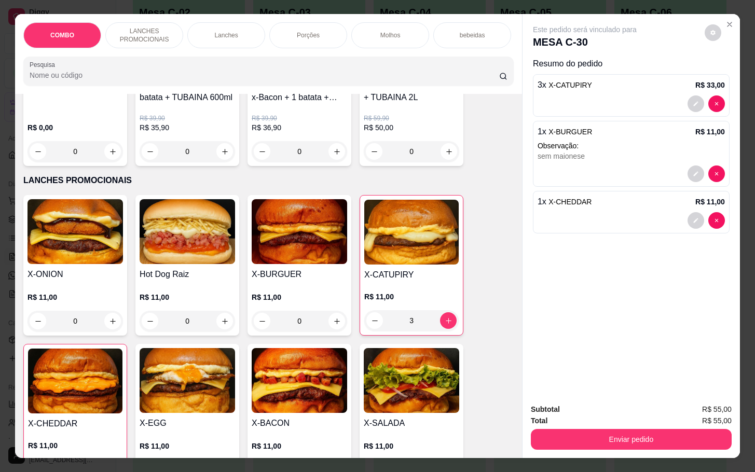
scroll to position [78, 0]
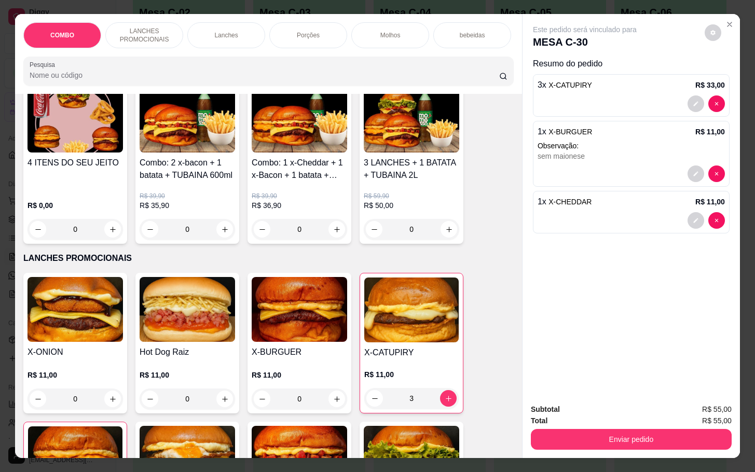
click at [219, 407] on div "0" at bounding box center [188, 399] width 96 height 21
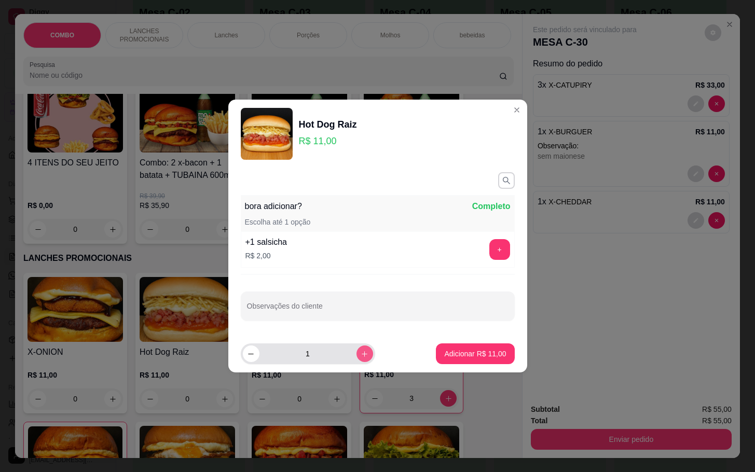
click at [361, 349] on button "increase-product-quantity" at bounding box center [365, 354] width 17 height 17
type input "2"
click at [468, 348] on button "Adicionar R$ 22,00" at bounding box center [476, 354] width 76 height 20
type input "2"
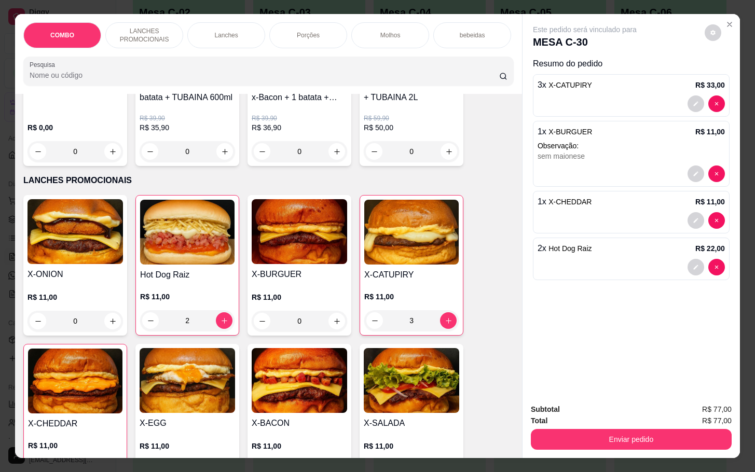
scroll to position [234, 0]
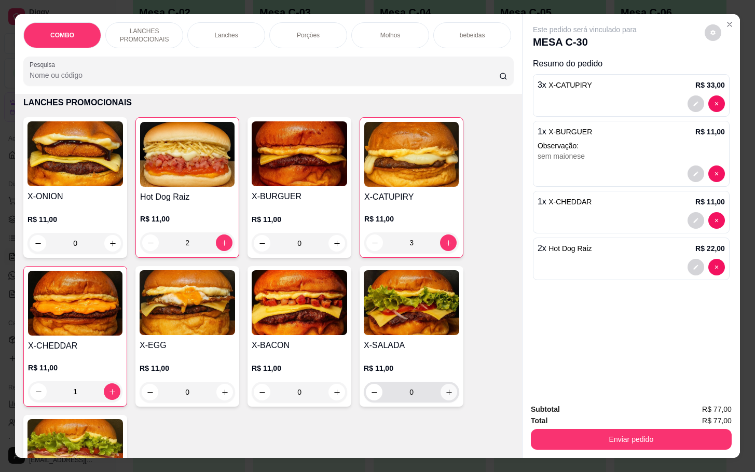
click at [445, 397] on icon "increase-product-quantity" at bounding box center [449, 393] width 8 height 8
type input "1"
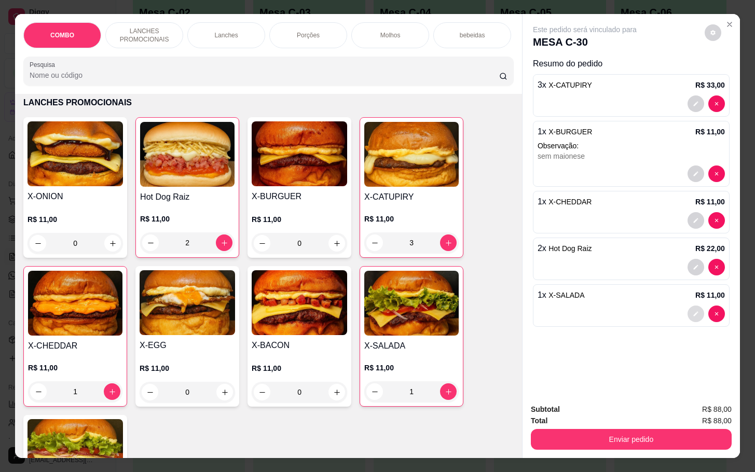
click at [693, 316] on button "decrease-product-quantity" at bounding box center [696, 314] width 17 height 17
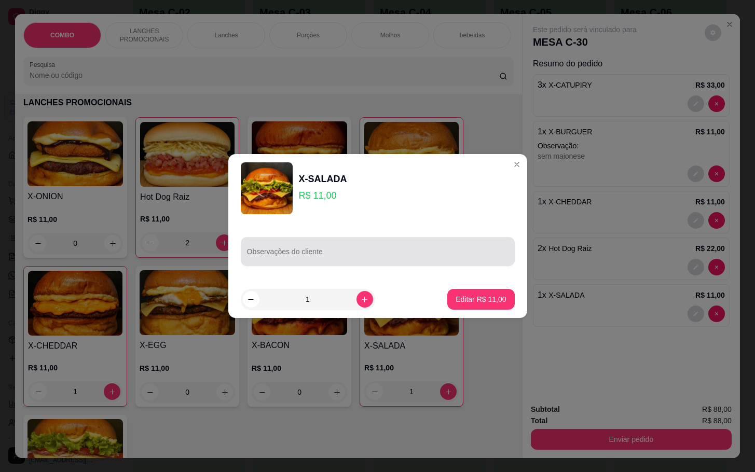
click at [357, 254] on input "Observações do cliente" at bounding box center [378, 256] width 262 height 10
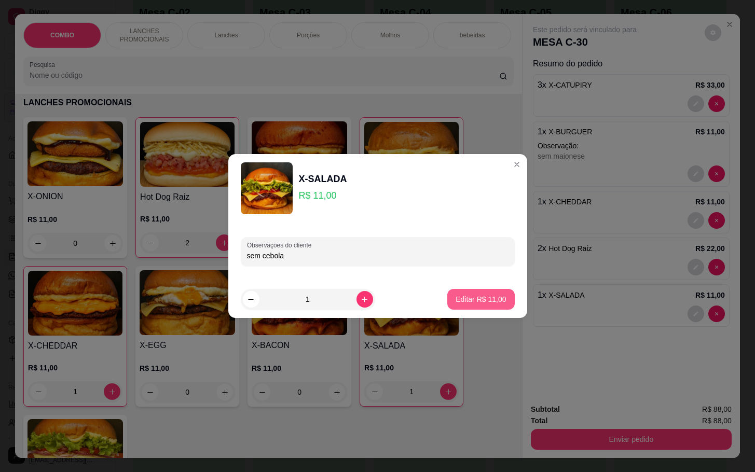
type input "sem cebola"
click at [462, 296] on p "Editar R$ 11,00" at bounding box center [481, 299] width 49 height 10
type input "0"
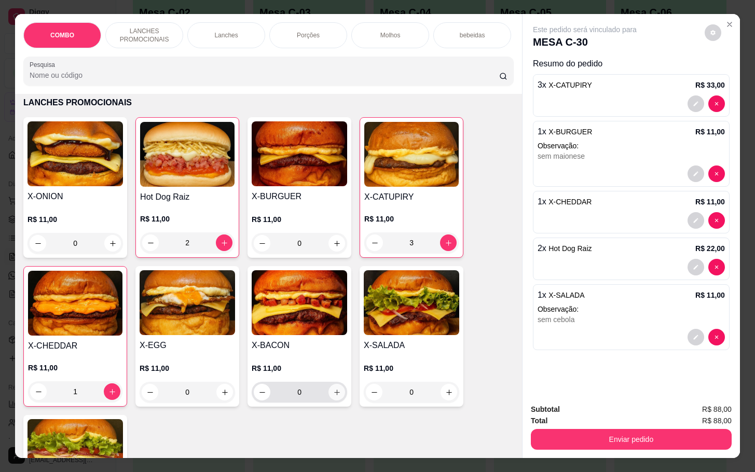
click at [334, 397] on icon "increase-product-quantity" at bounding box center [337, 393] width 8 height 8
type input "1"
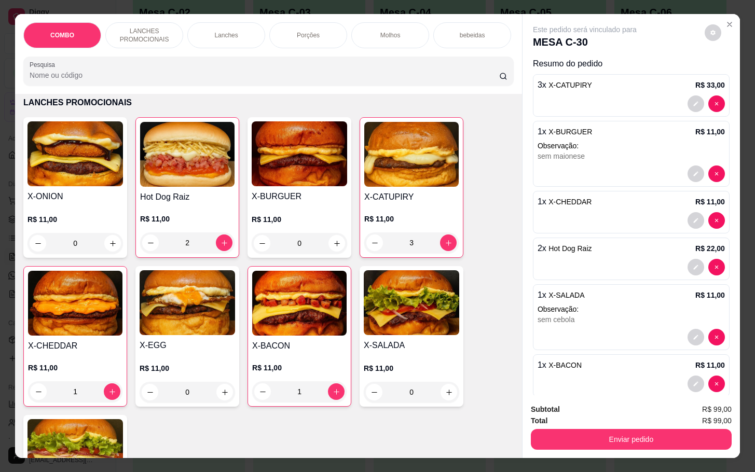
scroll to position [19, 0]
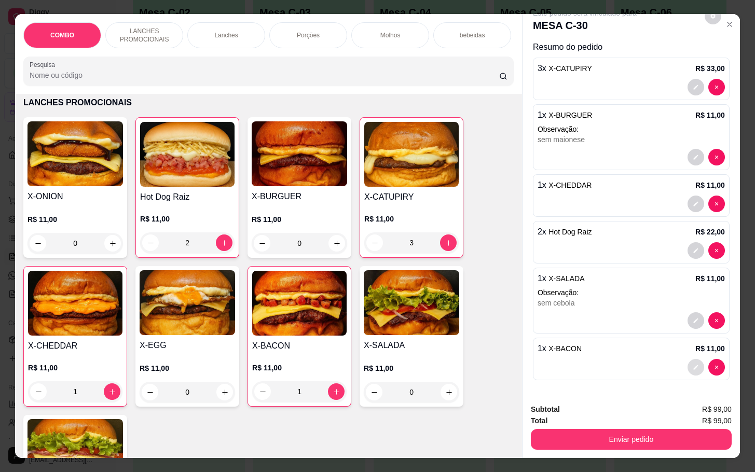
click at [693, 364] on icon "decrease-product-quantity" at bounding box center [696, 367] width 6 height 6
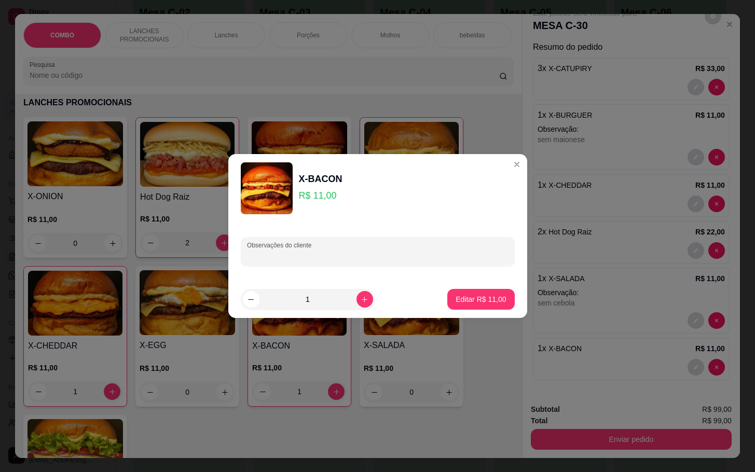
click at [327, 251] on input "Observações do cliente" at bounding box center [378, 256] width 262 height 10
type input "sem maionese"
click at [491, 307] on button "Editar R$ 11,00" at bounding box center [480, 300] width 65 height 20
type input "0"
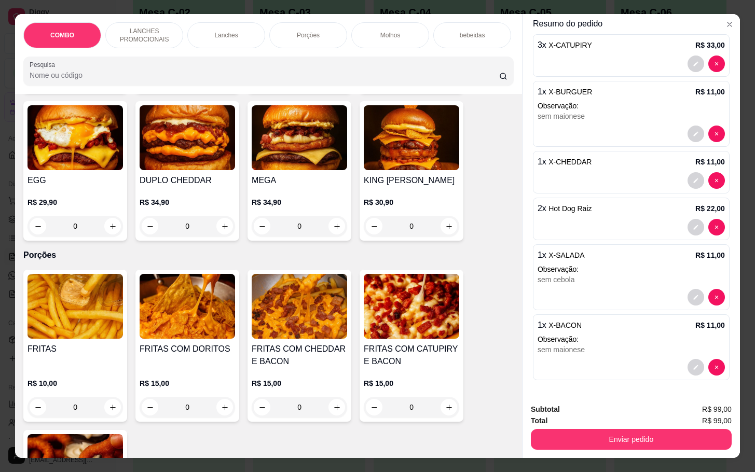
scroll to position [1090, 0]
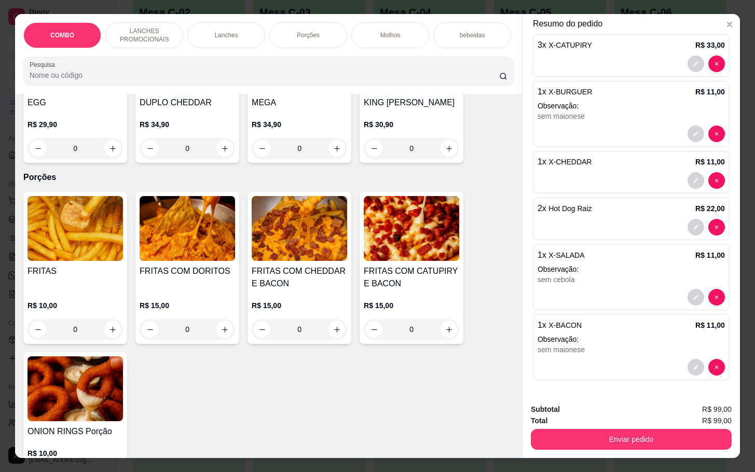
click at [285, 251] on img at bounding box center [300, 228] width 96 height 65
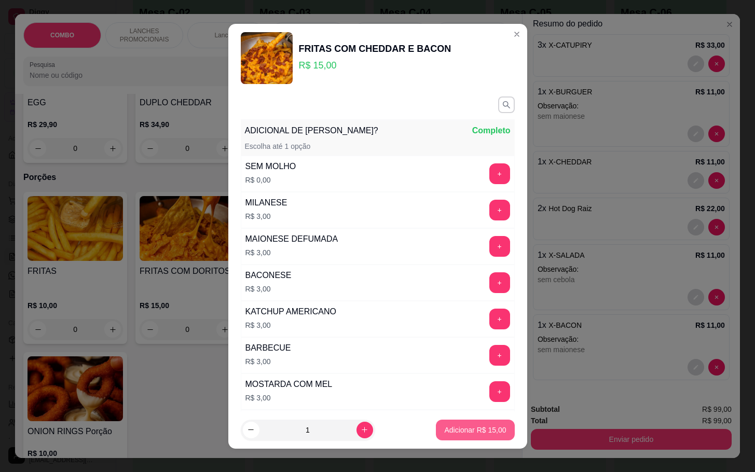
click at [477, 422] on button "Adicionar R$ 15,00" at bounding box center [475, 430] width 78 height 21
type input "1"
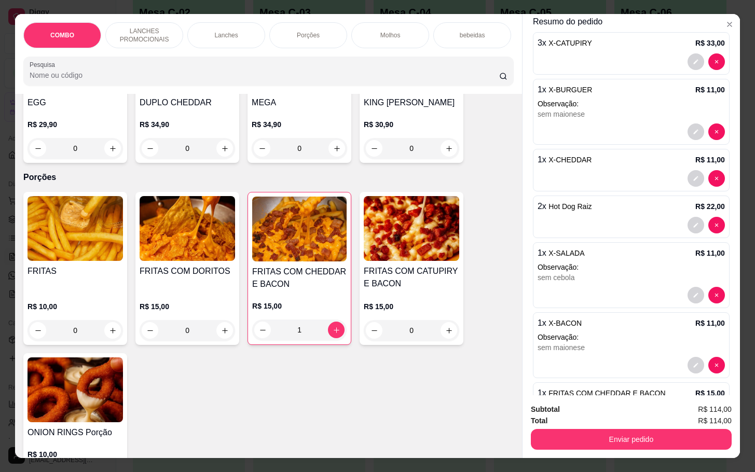
click at [380, 261] on img at bounding box center [412, 228] width 96 height 65
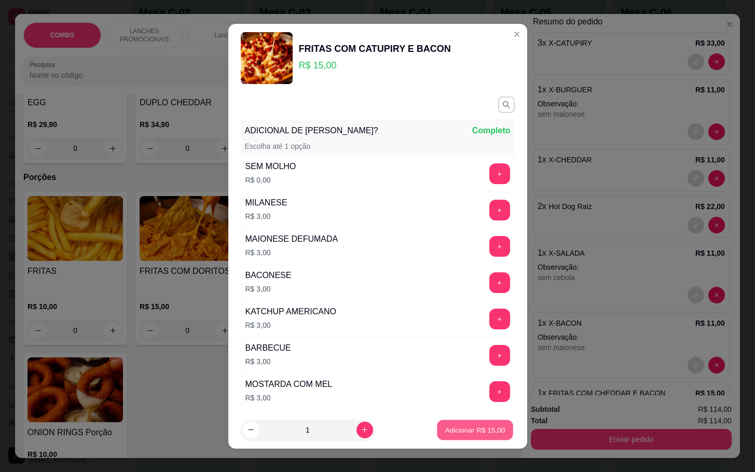
click at [461, 430] on p "Adicionar R$ 15,00" at bounding box center [475, 430] width 60 height 10
type input "1"
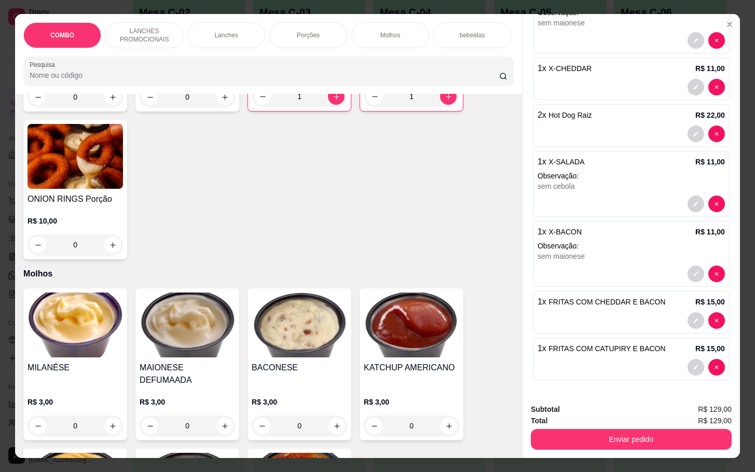
scroll to position [1401, 0]
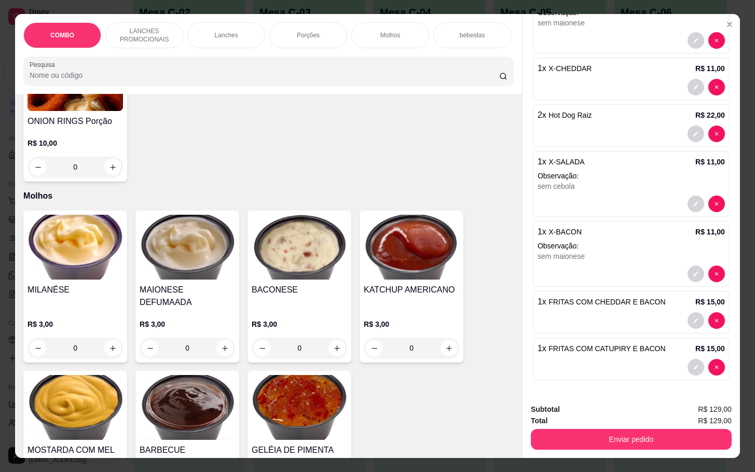
click at [651, 444] on div "Subtotal R$ 129,00 Total R$ 129,00 Enviar pedido" at bounding box center [631, 427] width 217 height 63
click at [652, 436] on button "Enviar pedido" at bounding box center [631, 439] width 201 height 21
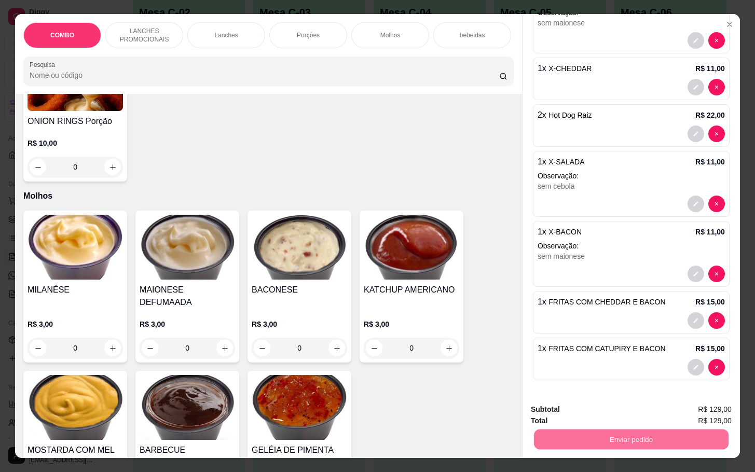
click at [692, 405] on button "Enviar pedido" at bounding box center [703, 409] width 59 height 20
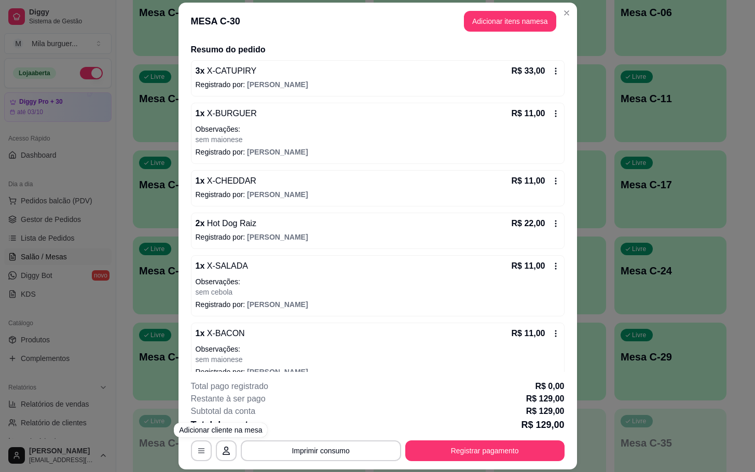
scroll to position [156, 0]
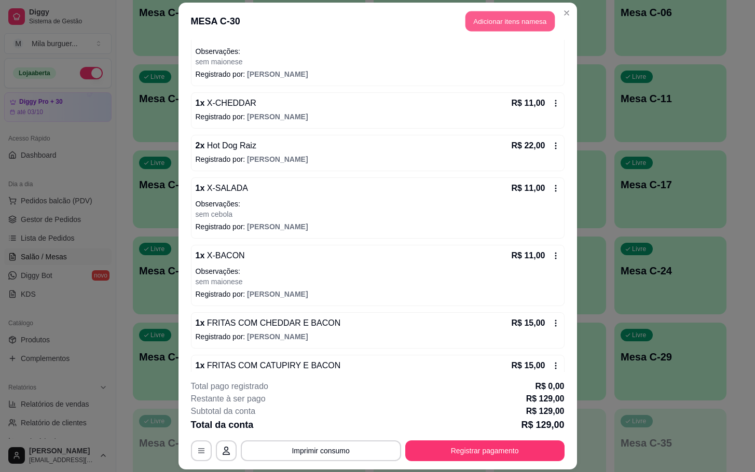
click at [493, 23] on button "Adicionar itens na mesa" at bounding box center [510, 21] width 89 height 20
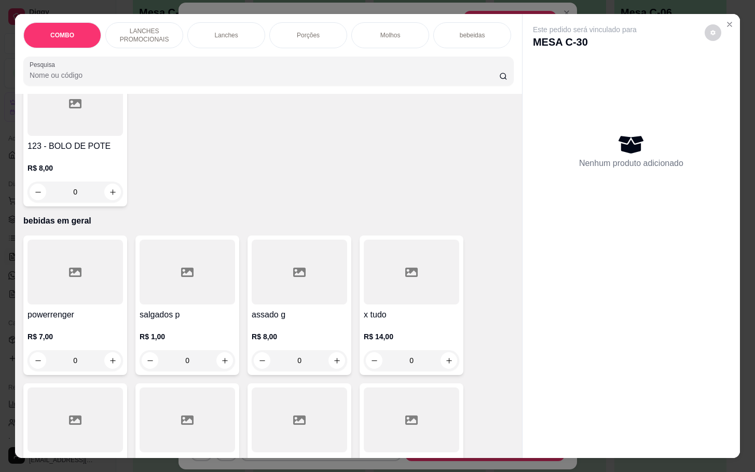
scroll to position [2414, 0]
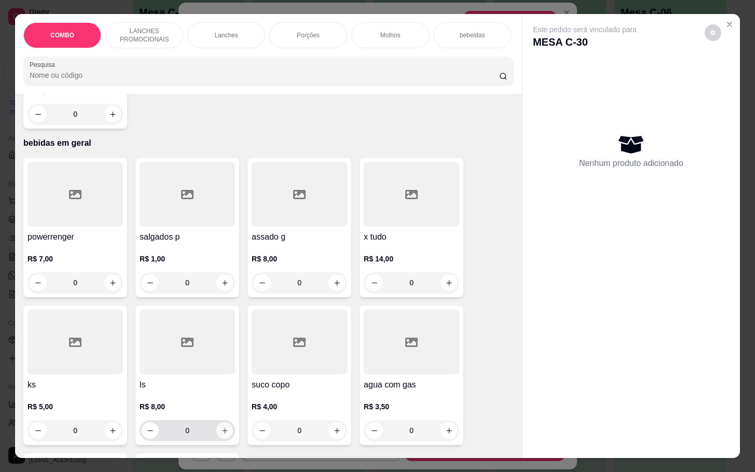
click at [223, 427] on icon "increase-product-quantity" at bounding box center [225, 431] width 8 height 8
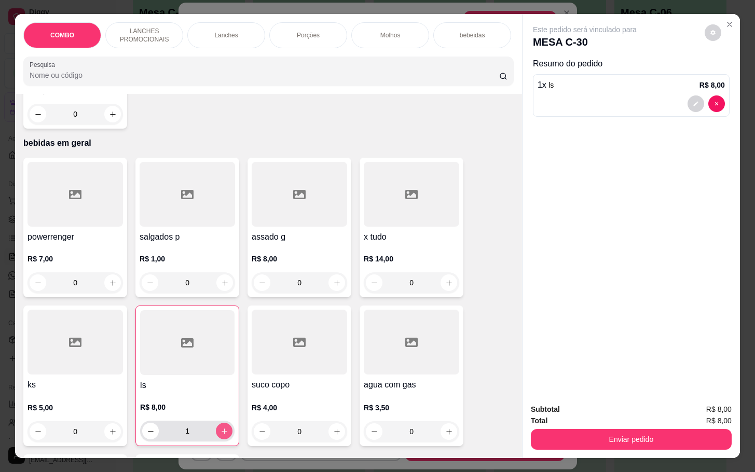
click at [223, 427] on button "increase-product-quantity" at bounding box center [224, 431] width 17 height 17
type input "2"
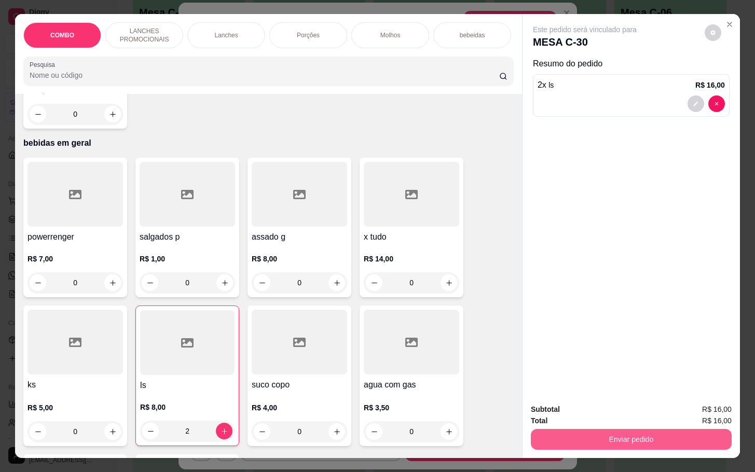
click at [622, 430] on button "Enviar pedido" at bounding box center [631, 439] width 201 height 21
click at [723, 411] on button "Enviar pedido" at bounding box center [703, 409] width 59 height 20
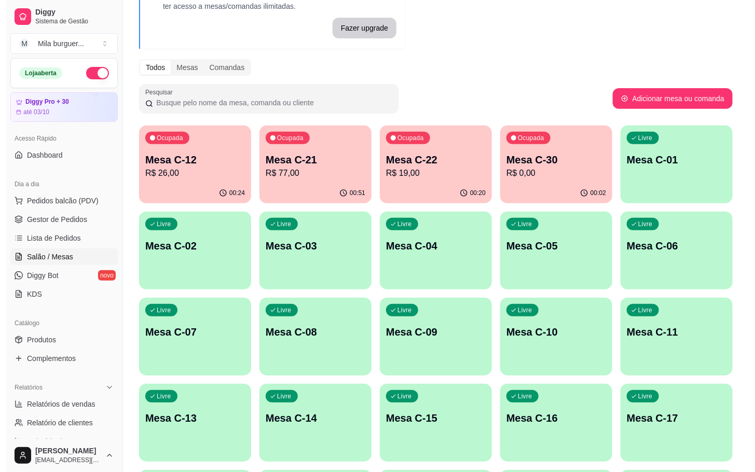
scroll to position [0, 0]
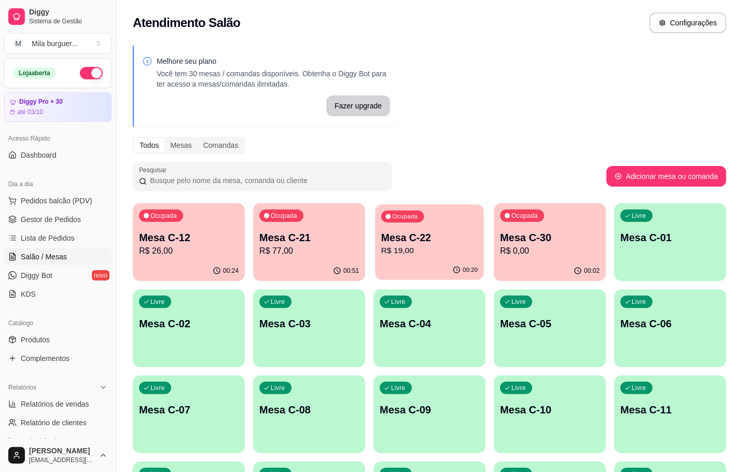
click at [422, 246] on p "R$ 19,00" at bounding box center [430, 251] width 97 height 12
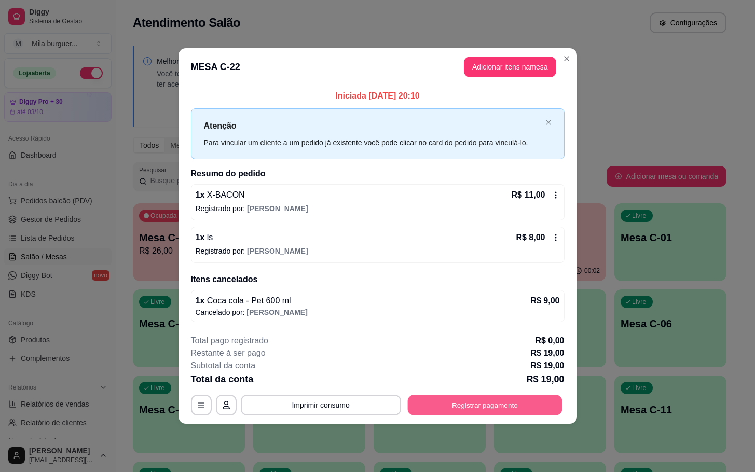
click at [510, 409] on button "Registrar pagamento" at bounding box center [484, 405] width 155 height 20
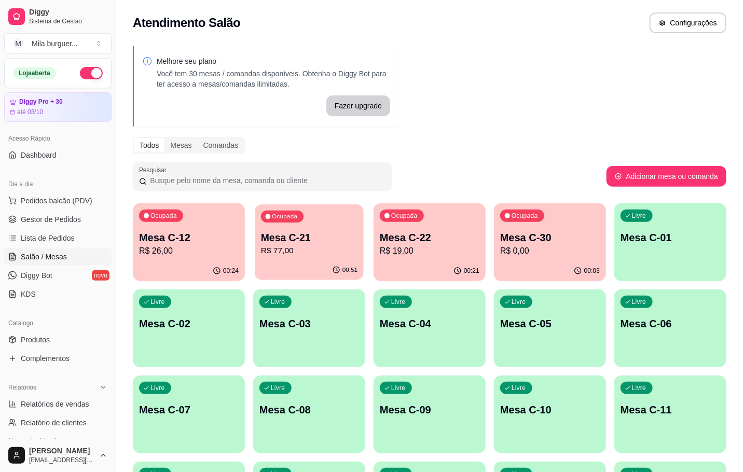
click at [289, 255] on p "R$ 77,00" at bounding box center [309, 251] width 97 height 12
click at [603, 236] on div "Ocupada Mesa C-30 R$ 0,00" at bounding box center [550, 232] width 112 height 58
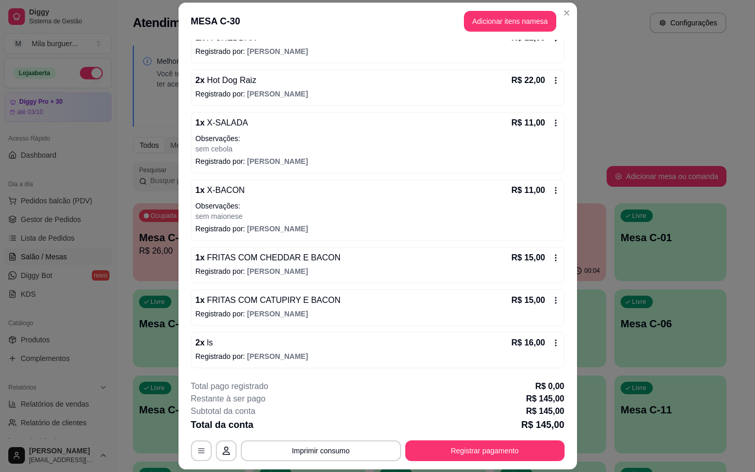
scroll to position [31, 0]
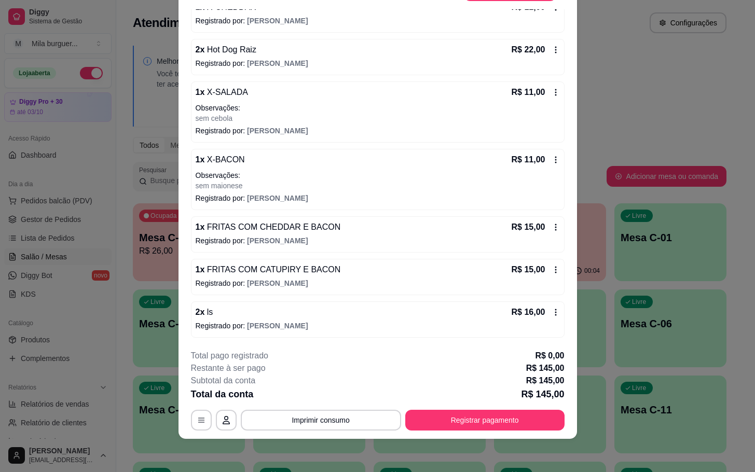
click at [552, 268] on icon at bounding box center [556, 270] width 8 height 8
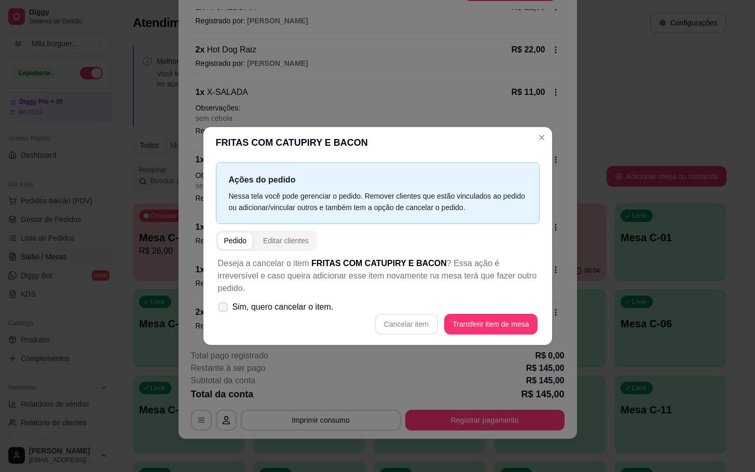
click at [299, 301] on span "Sim, quero cancelar o item." at bounding box center [283, 307] width 101 height 12
click at [224, 309] on input "Sim, quero cancelar o item." at bounding box center [220, 312] width 7 height 7
checkbox input "true"
click at [424, 315] on button "Cancelar item" at bounding box center [406, 324] width 63 height 21
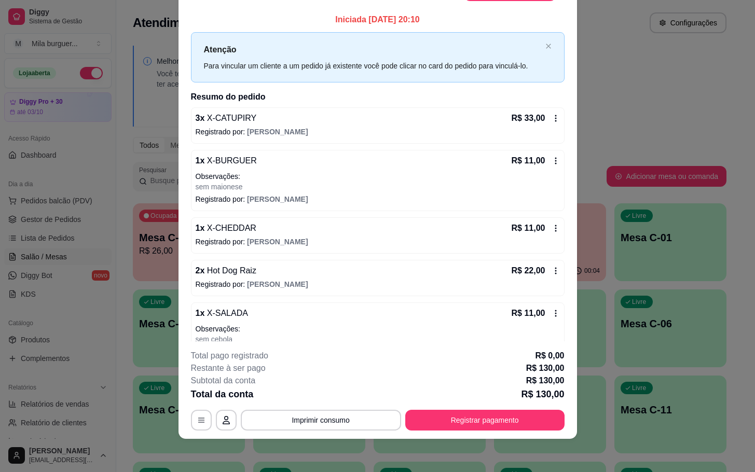
scroll to position [0, 0]
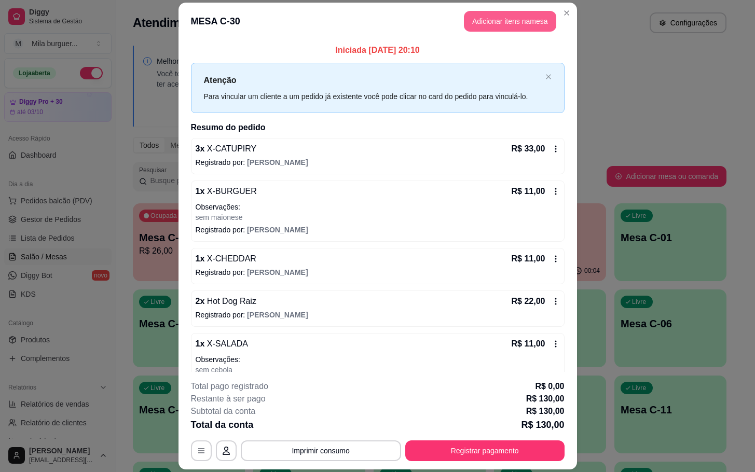
click at [515, 20] on button "Adicionar itens na mesa" at bounding box center [510, 21] width 92 height 21
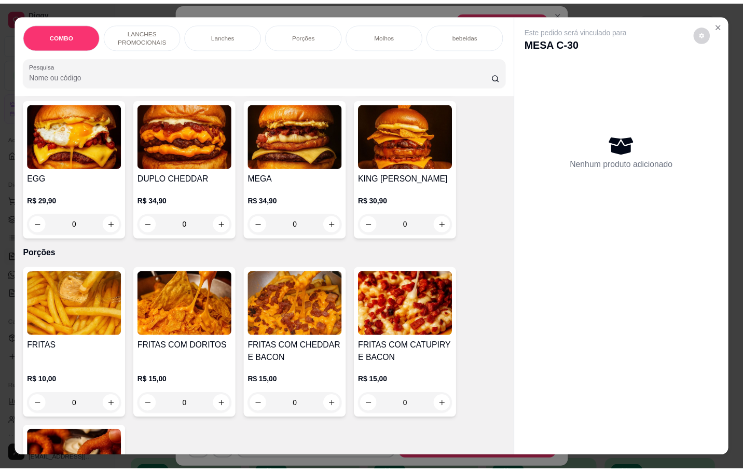
scroll to position [1168, 0]
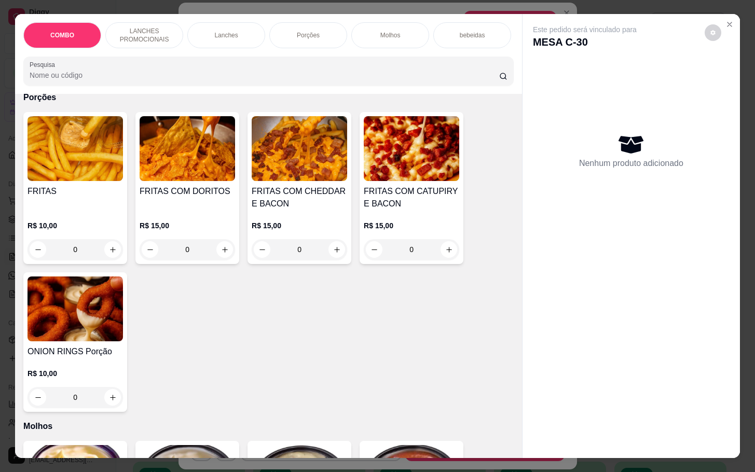
click at [312, 195] on h4 "FRITAS COM CHEDDAR E BACON" at bounding box center [300, 197] width 96 height 25
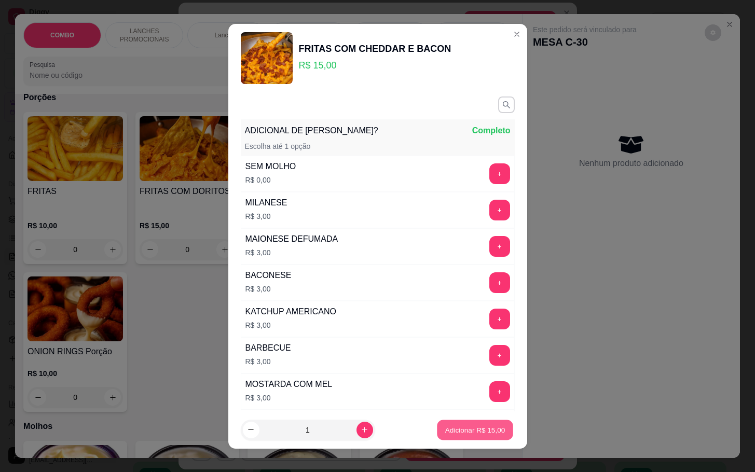
click at [474, 420] on button "Adicionar R$ 15,00" at bounding box center [476, 430] width 76 height 20
type input "1"
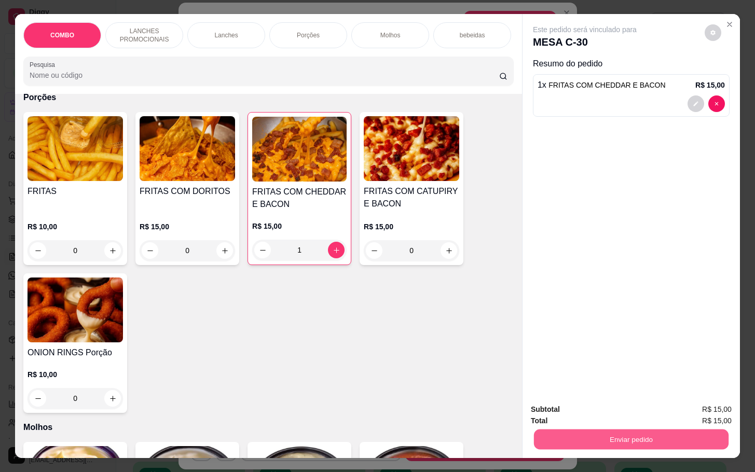
click at [553, 432] on button "Enviar pedido" at bounding box center [631, 439] width 195 height 20
click at [732, 405] on button "Enviar pedido" at bounding box center [703, 409] width 59 height 20
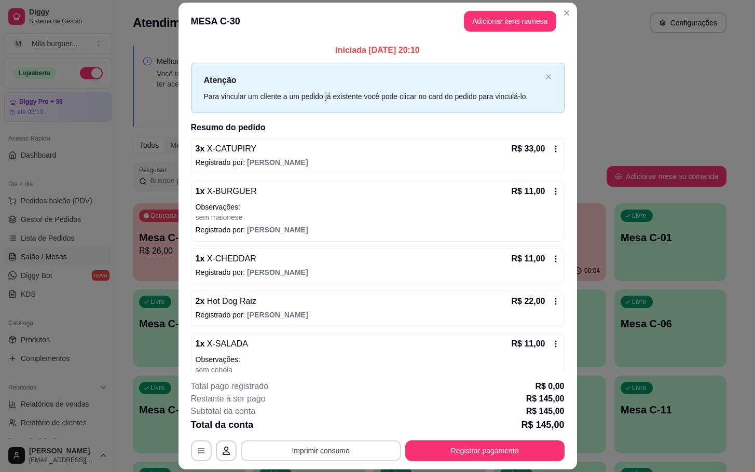
click at [314, 451] on button "Imprimir consumo" at bounding box center [321, 451] width 160 height 21
click at [304, 431] on button "IMPRESSORA" at bounding box center [318, 427] width 75 height 17
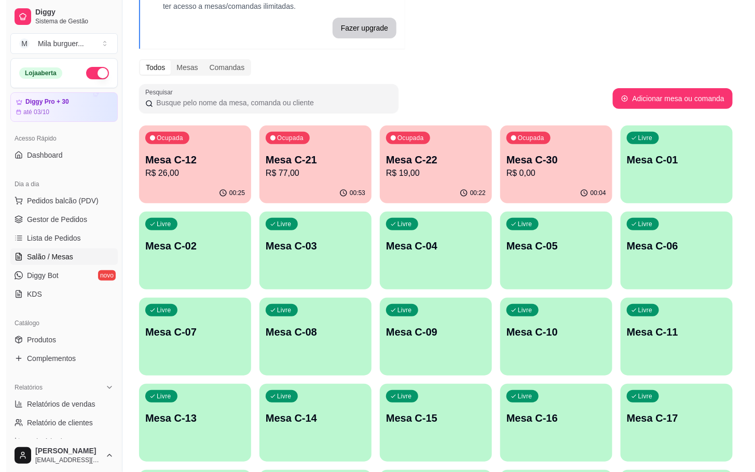
scroll to position [156, 0]
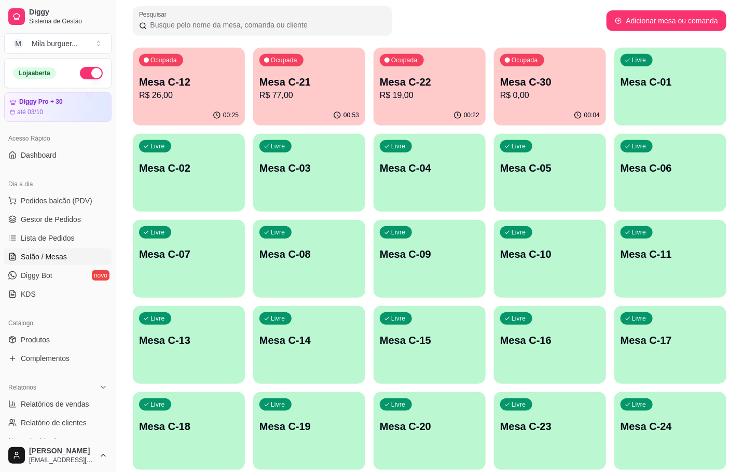
click at [322, 260] on p "Mesa C-08" at bounding box center [310, 254] width 100 height 15
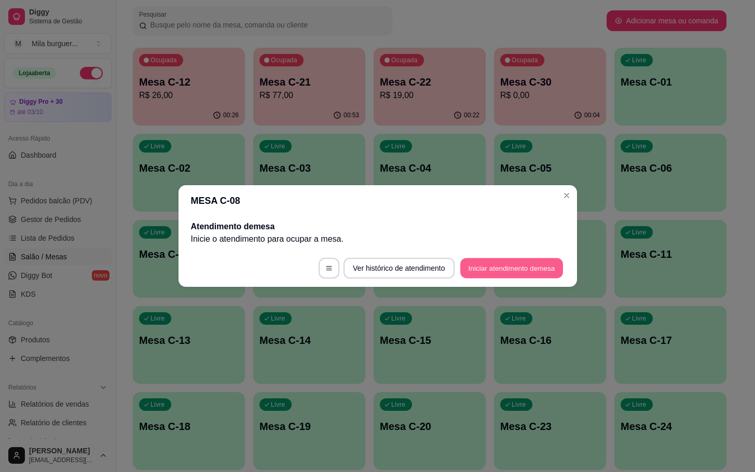
click at [526, 265] on button "Iniciar atendimento de mesa" at bounding box center [511, 268] width 103 height 20
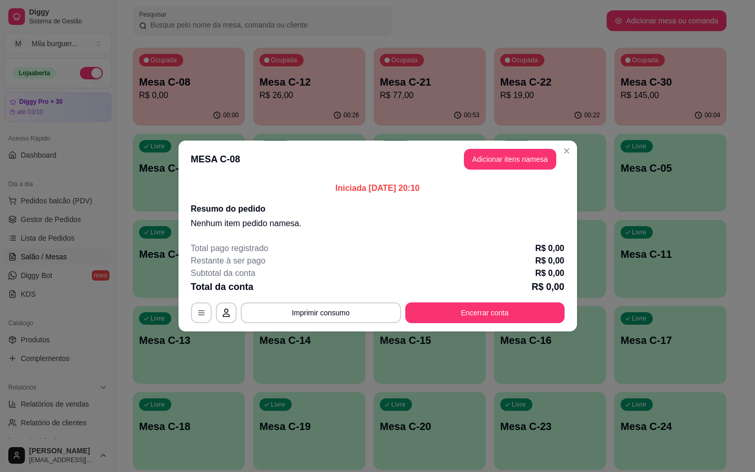
click at [518, 168] on button "Adicionar itens na mesa" at bounding box center [510, 159] width 92 height 21
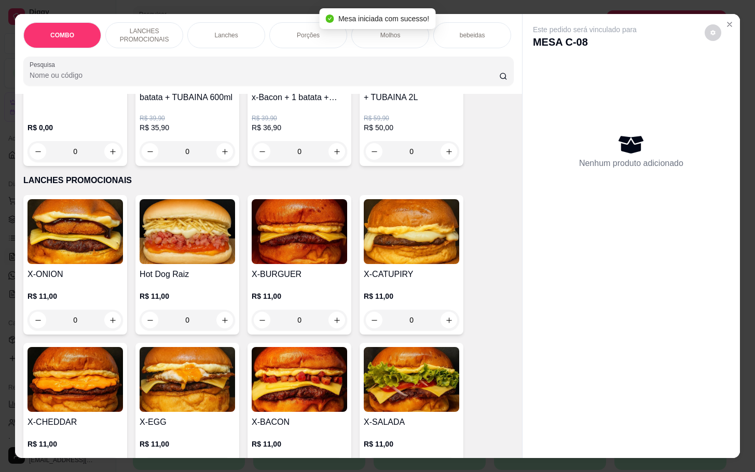
scroll to position [234, 0]
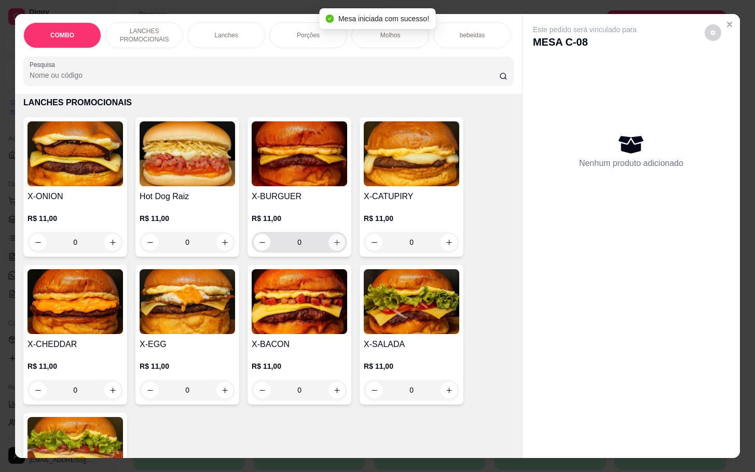
click at [333, 251] on button "increase-product-quantity" at bounding box center [337, 242] width 17 height 17
type input "1"
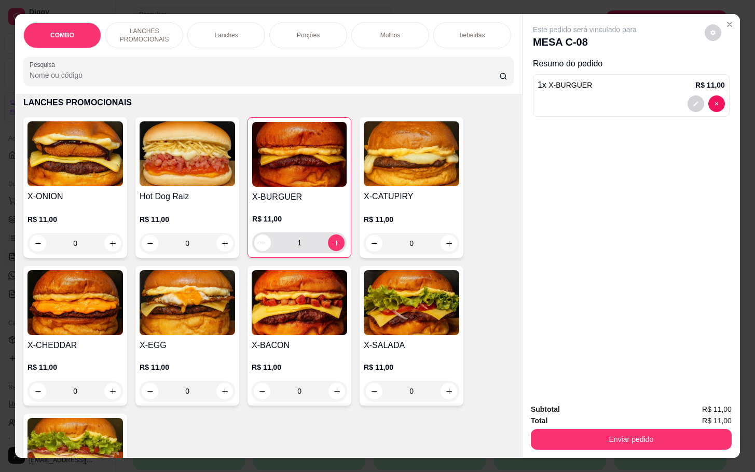
scroll to position [311, 0]
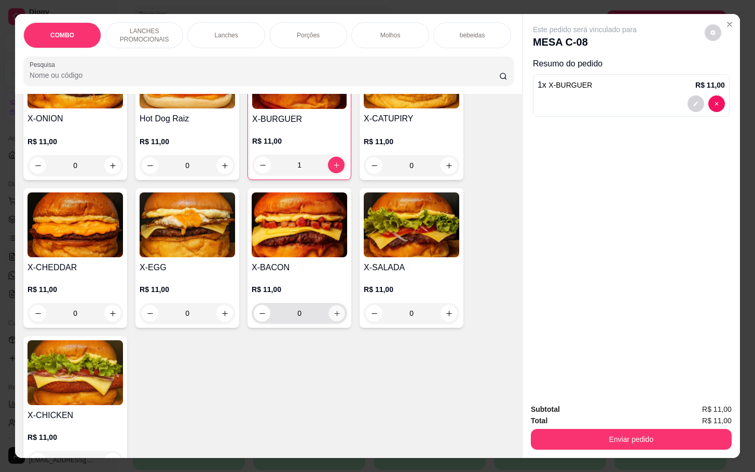
click at [333, 318] on icon "increase-product-quantity" at bounding box center [337, 314] width 8 height 8
type input "1"
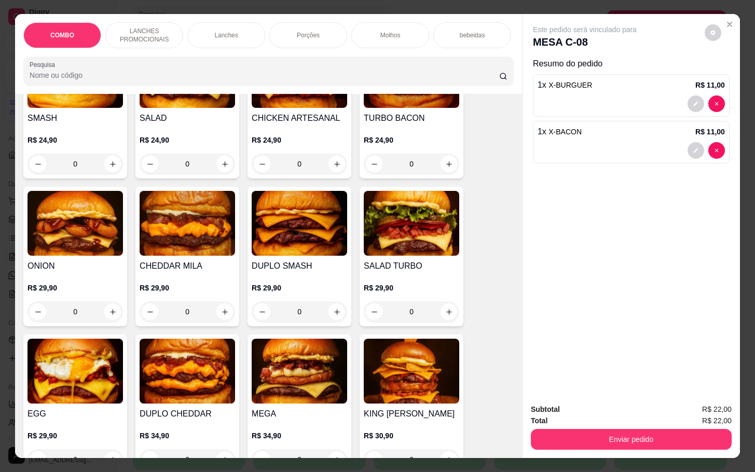
scroll to position [1012, 0]
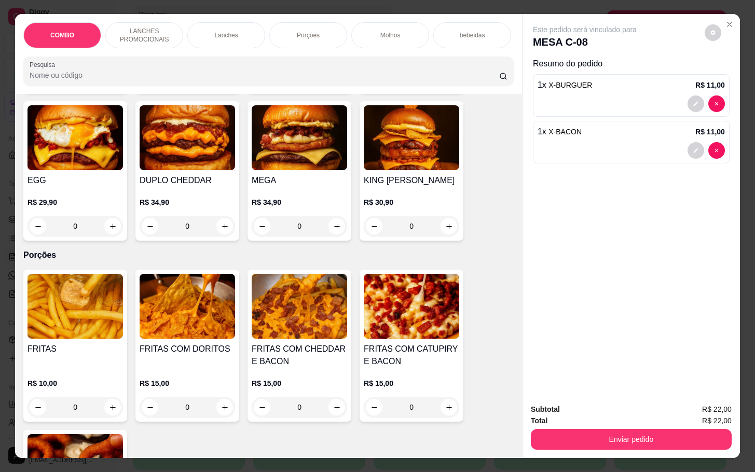
click at [276, 311] on img at bounding box center [300, 306] width 96 height 65
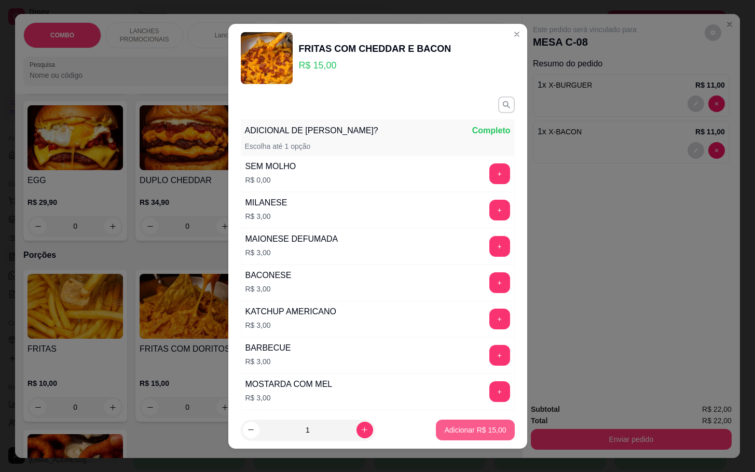
click at [458, 430] on p "Adicionar R$ 15,00" at bounding box center [475, 430] width 62 height 10
type input "1"
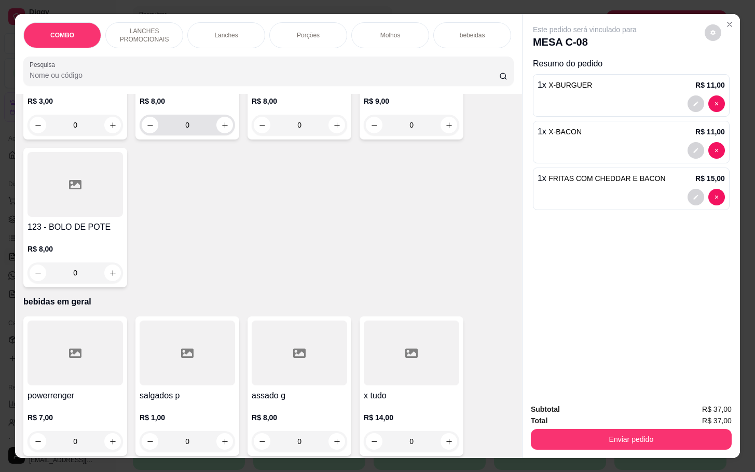
scroll to position [2491, 0]
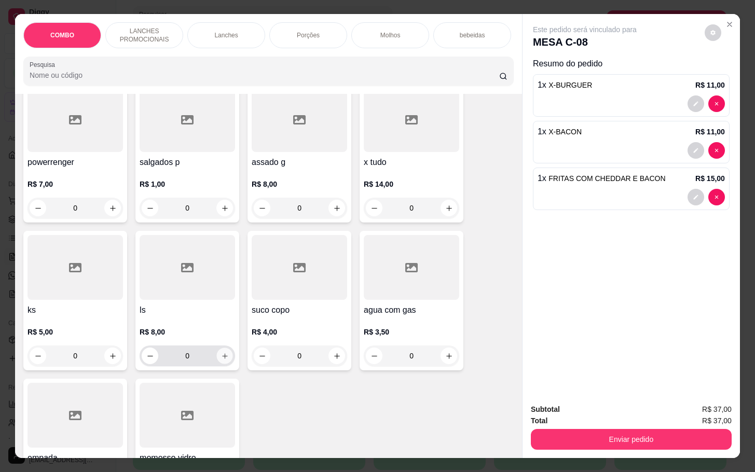
click at [224, 348] on button "increase-product-quantity" at bounding box center [225, 356] width 16 height 16
type input "1"
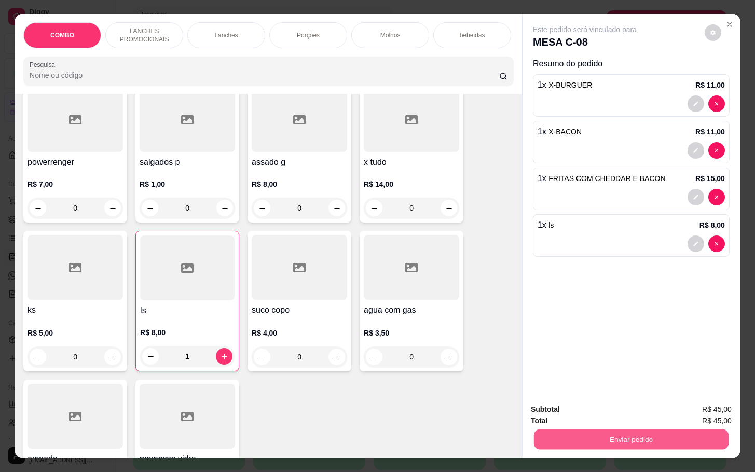
click at [614, 434] on button "Enviar pedido" at bounding box center [631, 439] width 195 height 20
click at [698, 408] on button "Enviar pedido" at bounding box center [703, 408] width 57 height 19
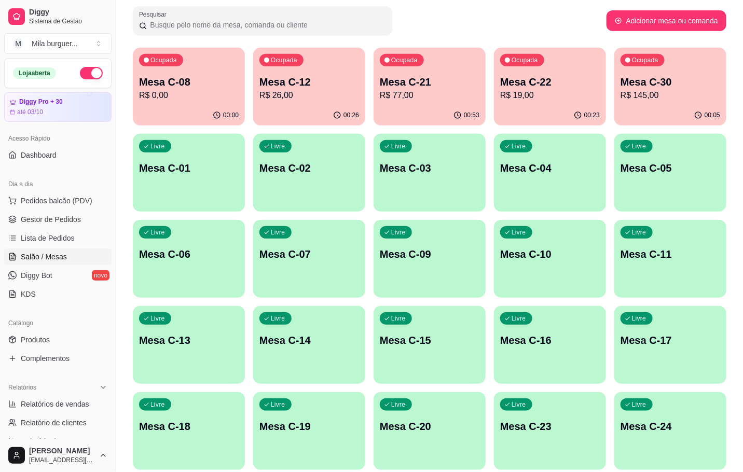
click at [437, 92] on p "R$ 77,00" at bounding box center [430, 95] width 100 height 12
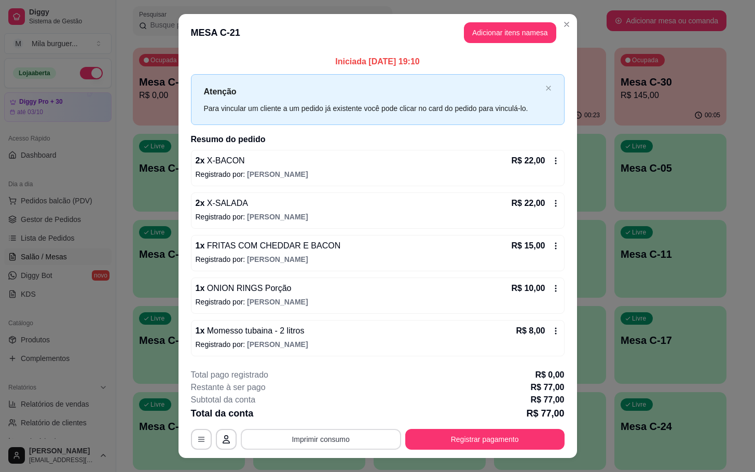
click at [302, 443] on button "Imprimir consumo" at bounding box center [321, 439] width 160 height 21
click at [321, 416] on button "IMPRESSORA" at bounding box center [318, 417] width 73 height 16
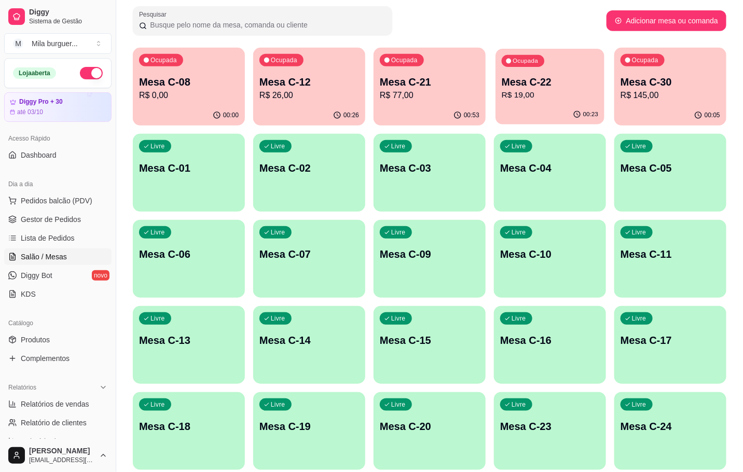
click at [569, 69] on div "Ocupada Mesa C-22 R$ 19,00" at bounding box center [550, 77] width 109 height 56
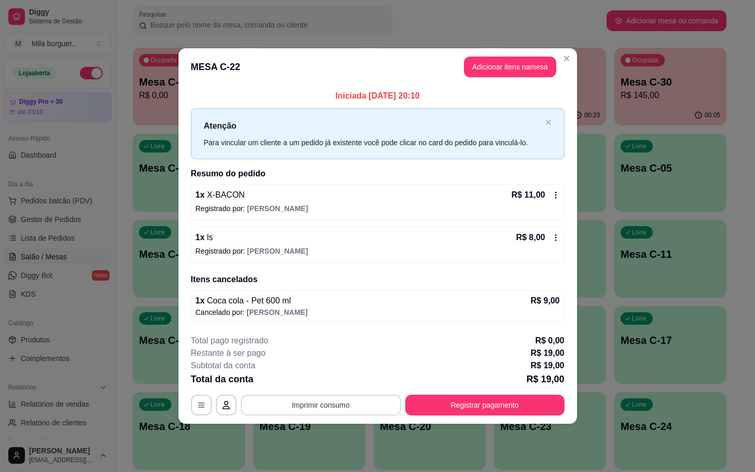
click at [350, 408] on button "Imprimir consumo" at bounding box center [321, 405] width 160 height 21
click at [341, 382] on button "IMPRESSORA" at bounding box center [324, 382] width 75 height 17
click at [498, 419] on footer "**********" at bounding box center [378, 375] width 399 height 98
click at [500, 405] on button "Registrar pagamento" at bounding box center [484, 405] width 159 height 21
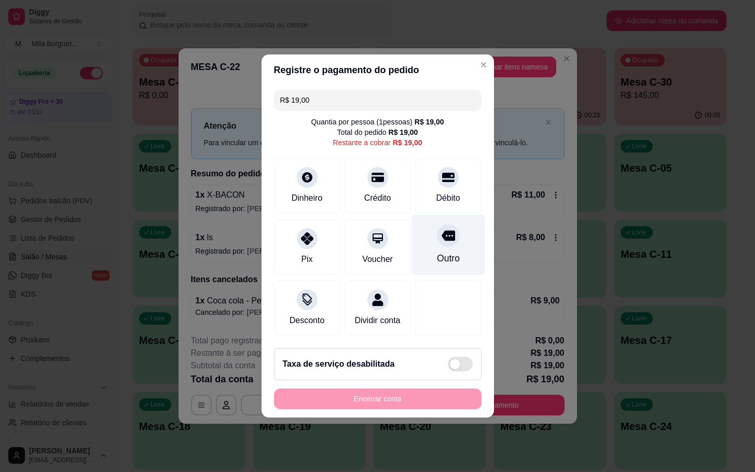
click at [441, 235] on icon at bounding box center [447, 235] width 13 height 13
type input "R$ 0,00"
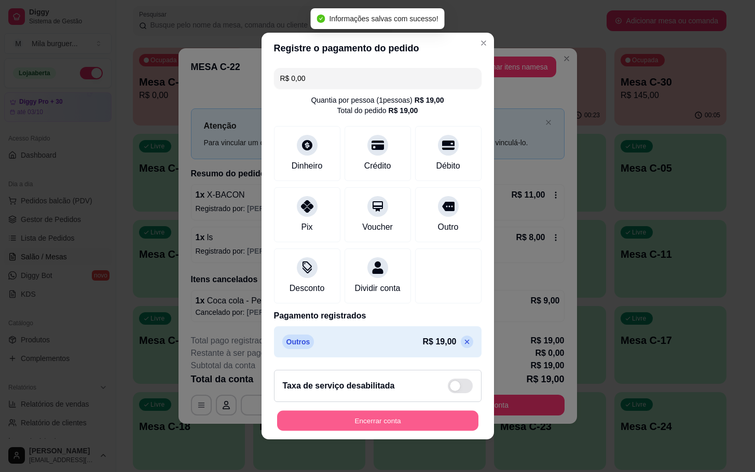
click at [439, 422] on button "Encerrar conta" at bounding box center [377, 421] width 201 height 20
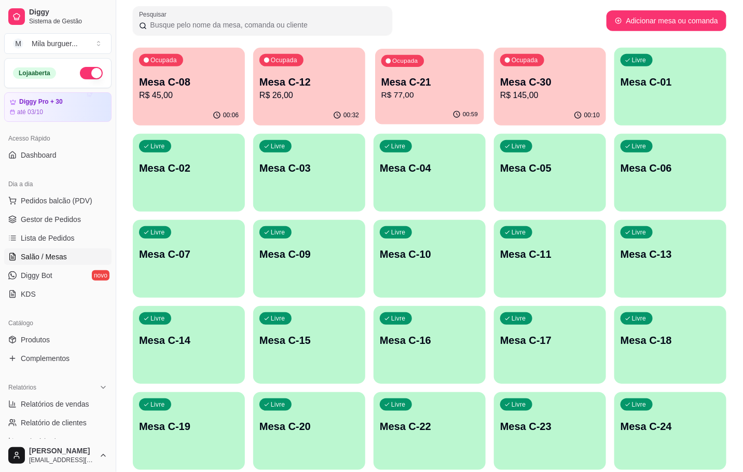
click at [397, 102] on div "Ocupada Mesa C-21 R$ 77,00" at bounding box center [429, 77] width 109 height 56
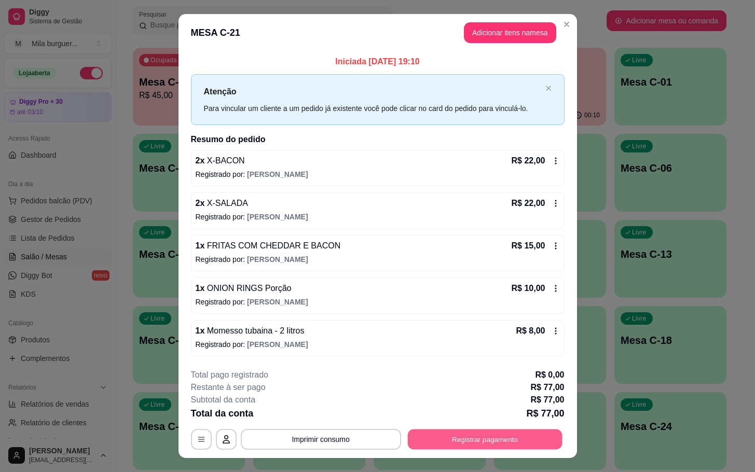
click at [447, 437] on button "Registrar pagamento" at bounding box center [484, 439] width 155 height 20
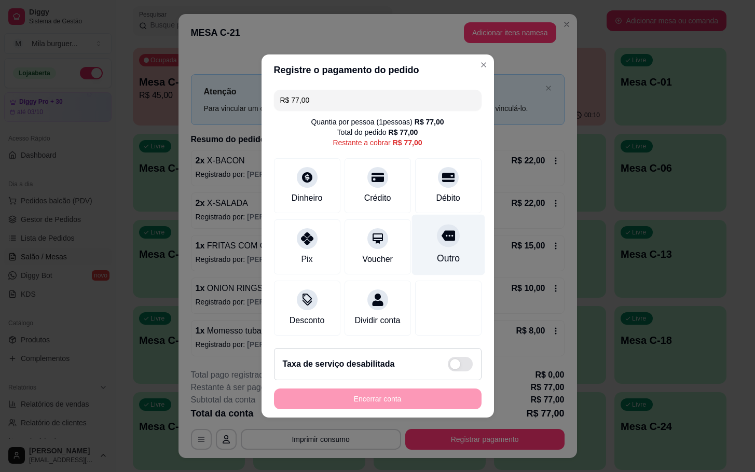
click at [455, 263] on div "Outro" at bounding box center [448, 245] width 73 height 61
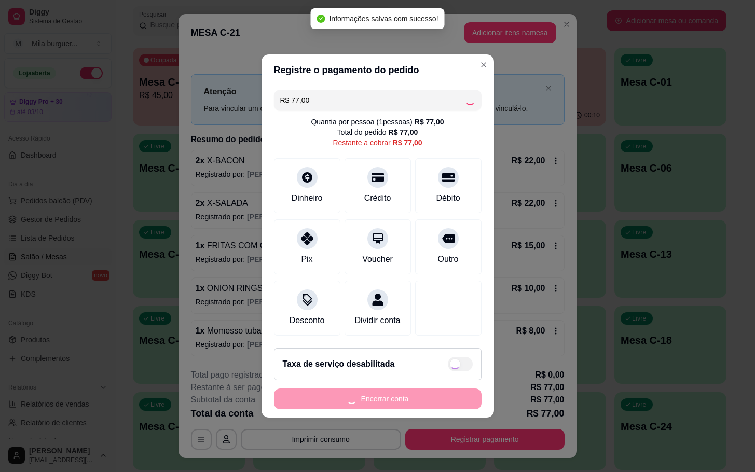
type input "R$ 0,00"
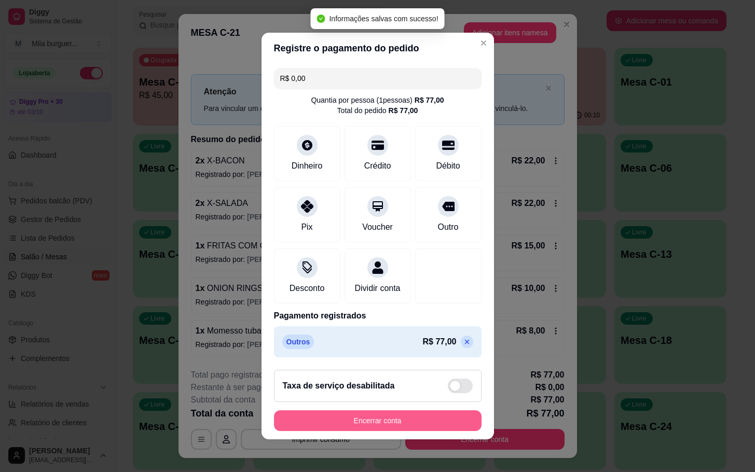
click at [426, 429] on button "Encerrar conta" at bounding box center [378, 421] width 208 height 21
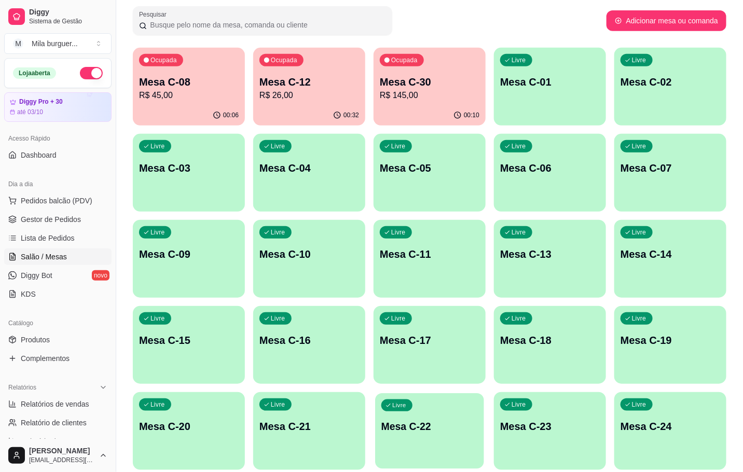
click at [440, 460] on div "button" at bounding box center [429, 463] width 109 height 12
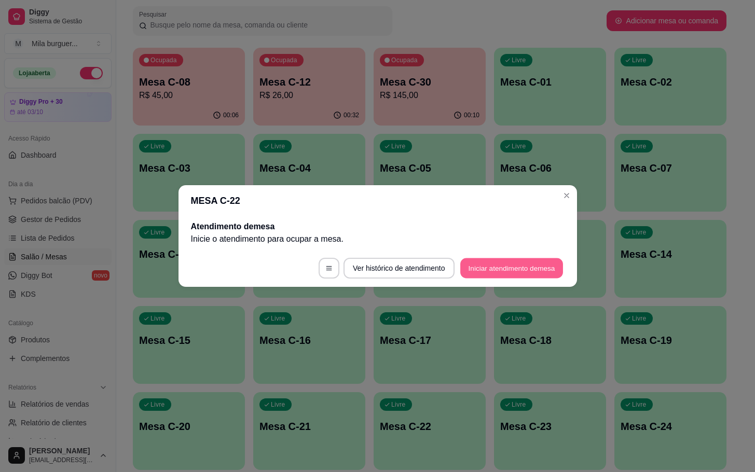
click at [510, 262] on button "Iniciar atendimento de mesa" at bounding box center [511, 268] width 103 height 20
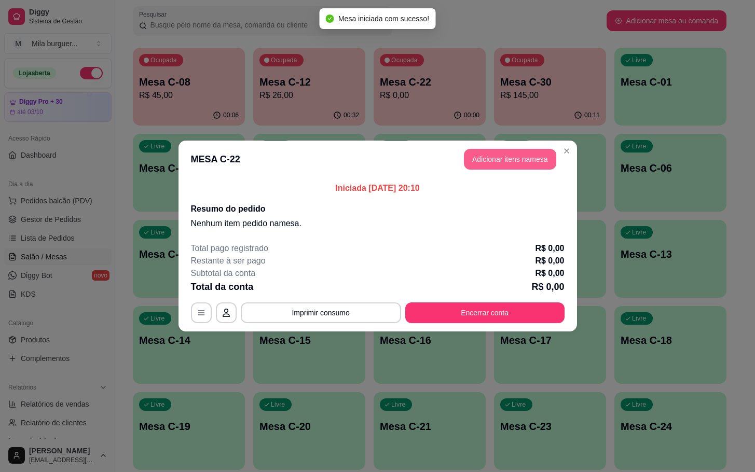
click at [485, 157] on button "Adicionar itens na mesa" at bounding box center [510, 159] width 92 height 21
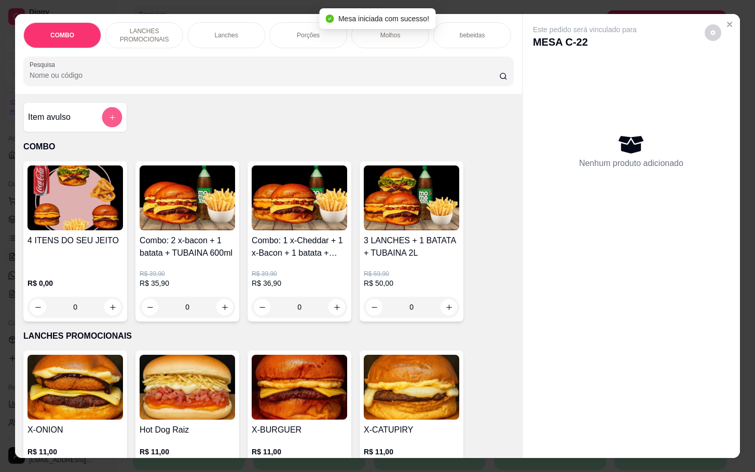
click at [110, 121] on icon "add-separate-item" at bounding box center [112, 118] width 8 height 8
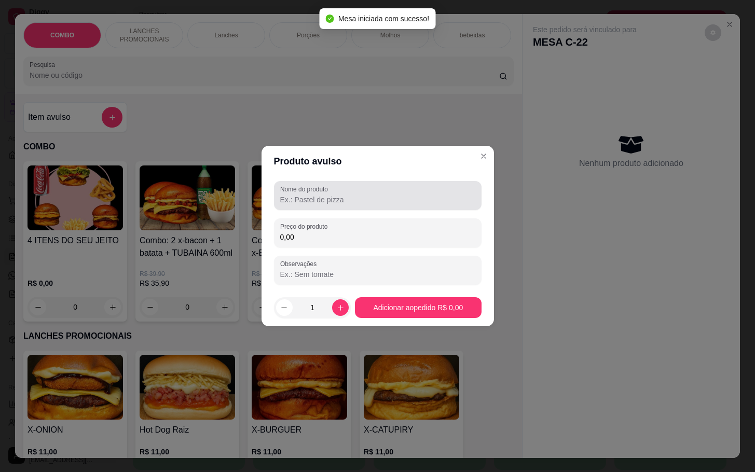
click at [342, 192] on div at bounding box center [377, 195] width 195 height 21
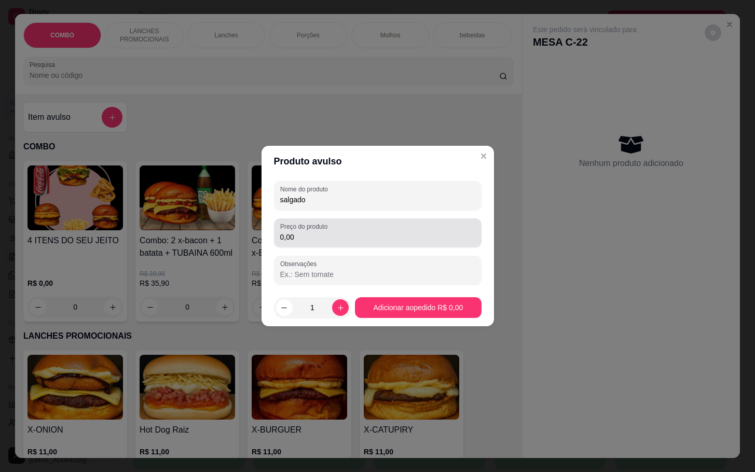
type input "salgado"
click at [384, 232] on input "0,00" at bounding box center [377, 237] width 195 height 10
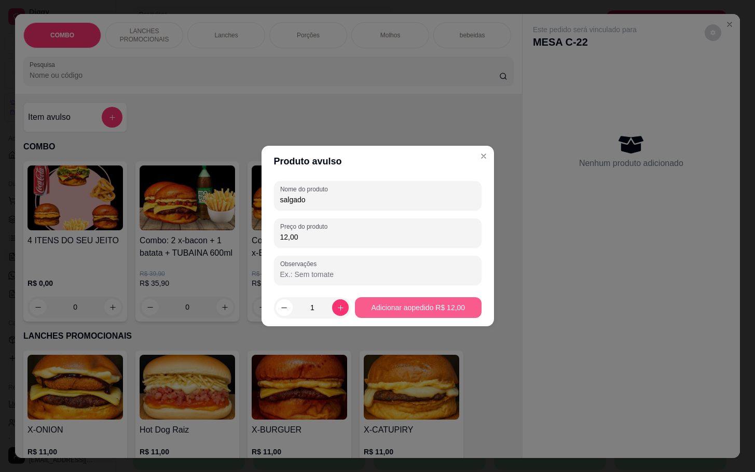
type input "12,00"
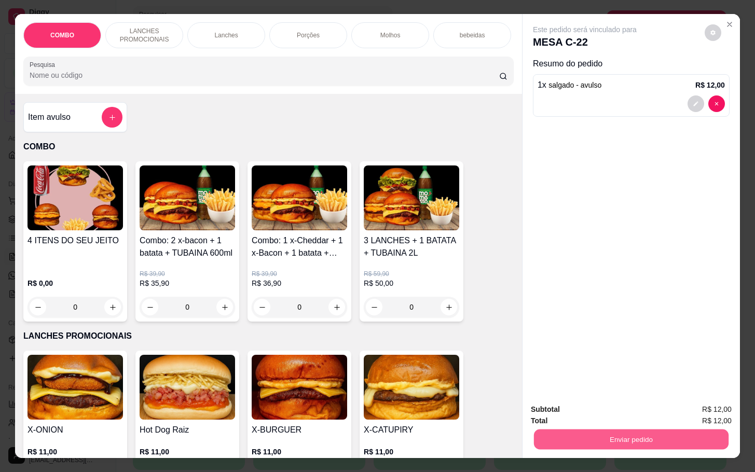
click at [598, 429] on button "Enviar pedido" at bounding box center [631, 439] width 195 height 20
click at [716, 416] on button "Enviar pedido" at bounding box center [703, 409] width 59 height 20
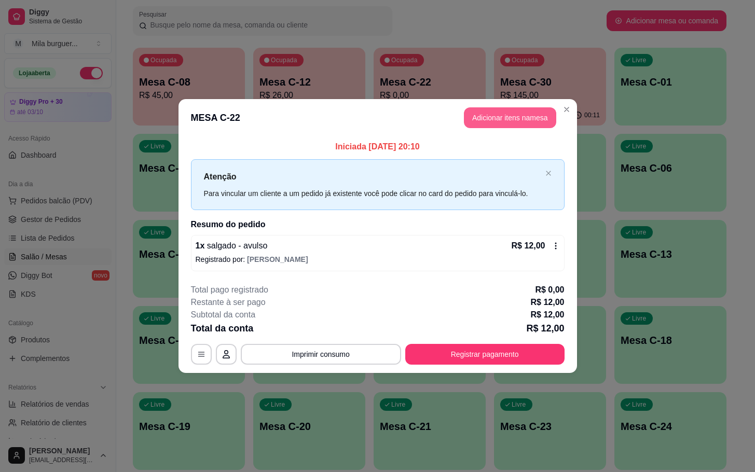
click at [514, 125] on button "Adicionar itens na mesa" at bounding box center [510, 117] width 92 height 21
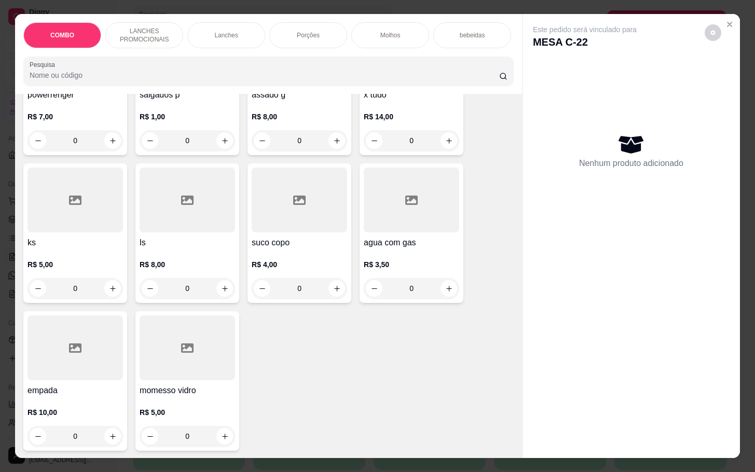
scroll to position [25, 0]
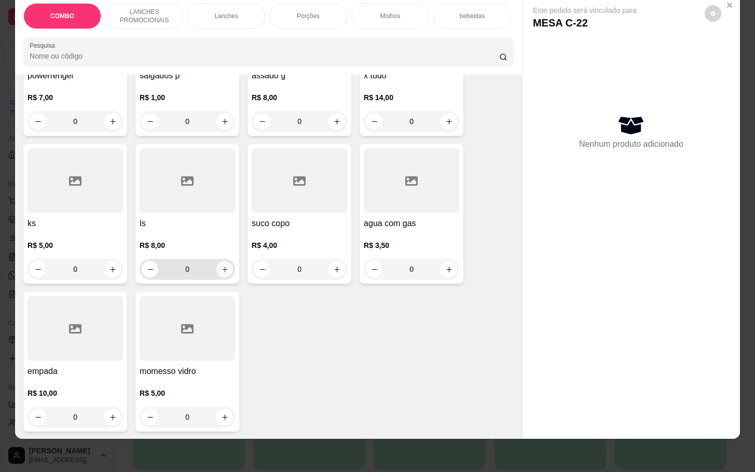
click at [221, 266] on icon "increase-product-quantity" at bounding box center [225, 270] width 8 height 8
type input "1"
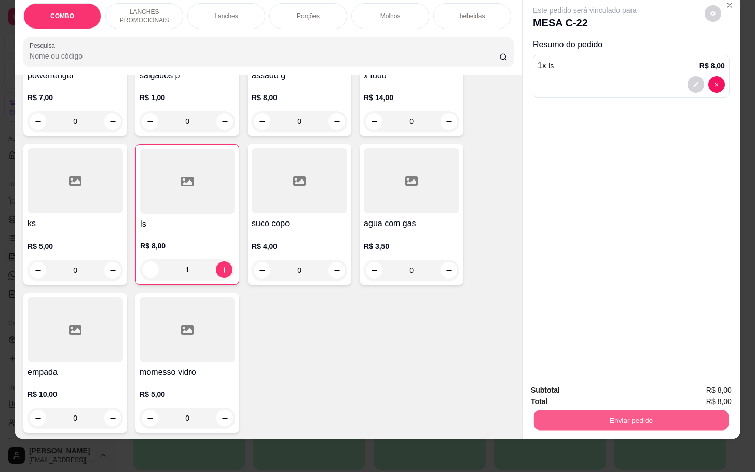
click at [638, 410] on button "Enviar pedido" at bounding box center [631, 420] width 195 height 20
click at [688, 388] on button "Enviar pedido" at bounding box center [703, 384] width 59 height 20
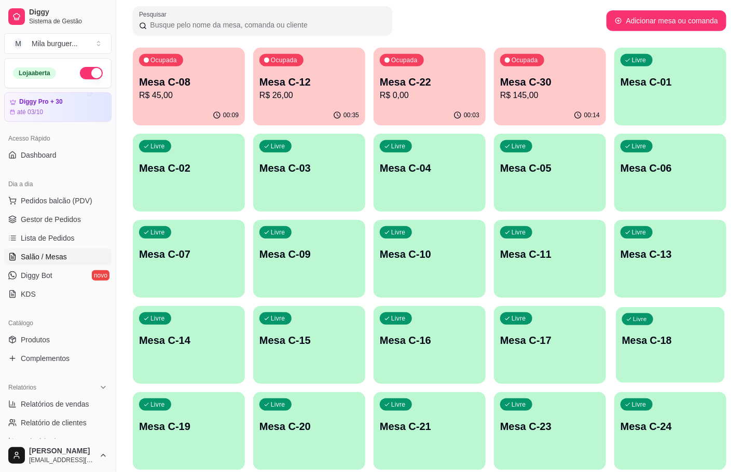
click at [682, 335] on p "Mesa C-18" at bounding box center [670, 341] width 97 height 14
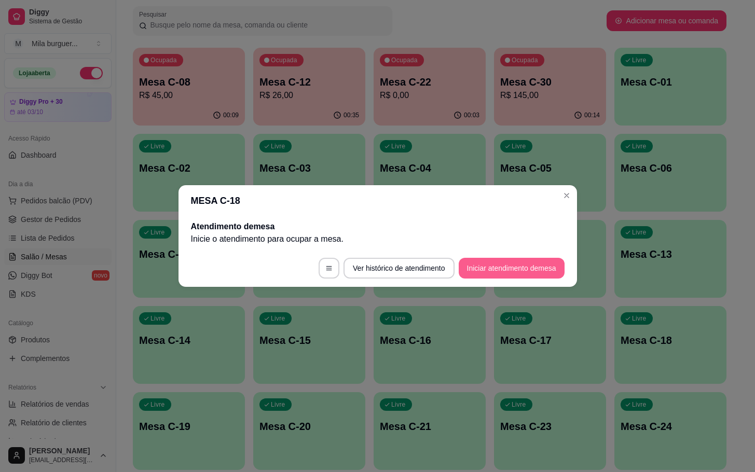
click at [556, 274] on button "Iniciar atendimento de mesa" at bounding box center [512, 268] width 106 height 21
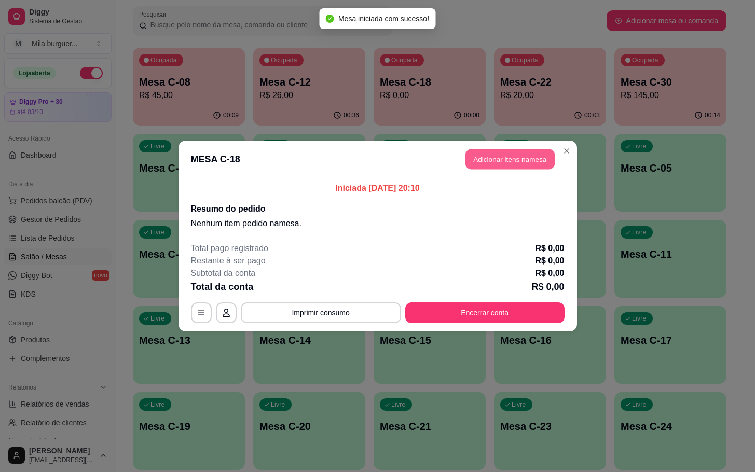
click at [514, 155] on button "Adicionar itens na mesa" at bounding box center [510, 159] width 89 height 20
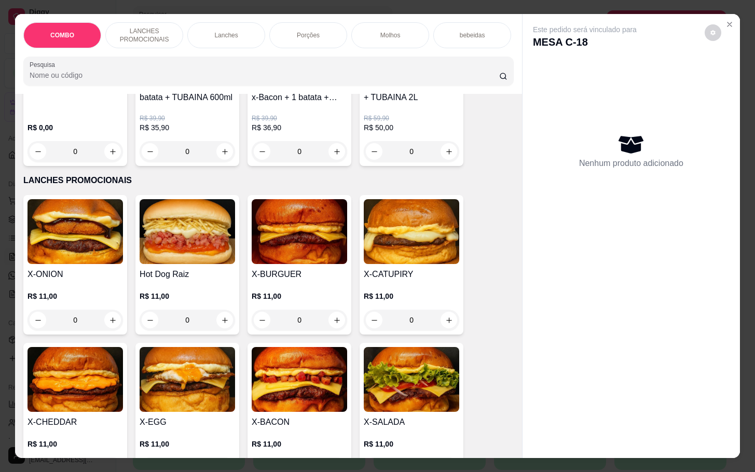
scroll to position [311, 0]
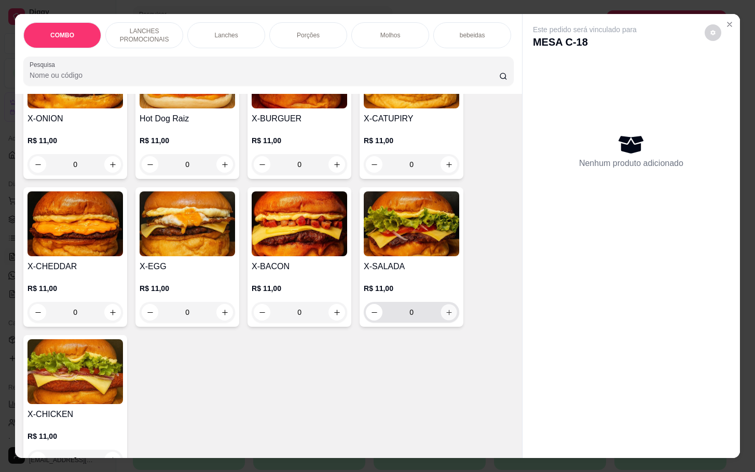
click at [446, 317] on icon "increase-product-quantity" at bounding box center [449, 313] width 8 height 8
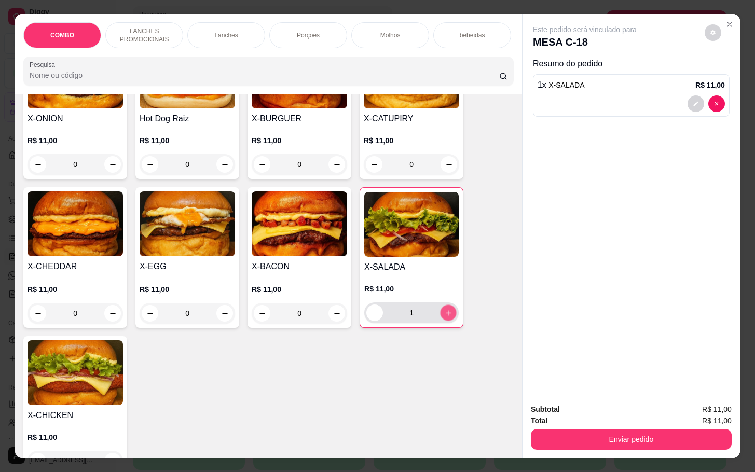
click at [446, 317] on icon "increase-product-quantity" at bounding box center [449, 313] width 8 height 8
type input "2"
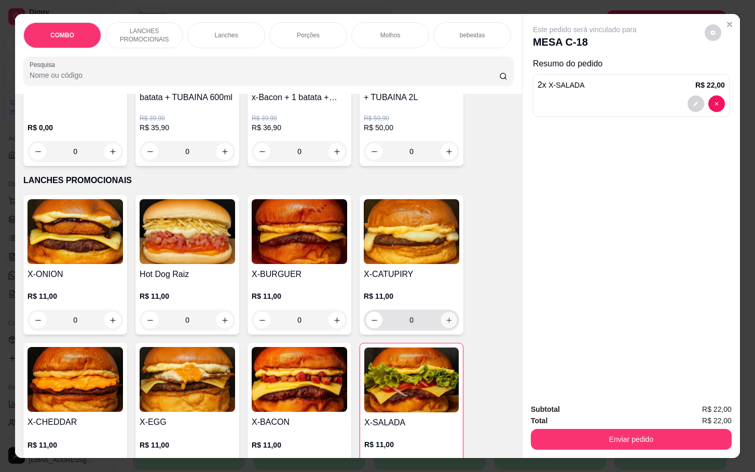
click at [445, 324] on icon "increase-product-quantity" at bounding box center [449, 321] width 8 height 8
type input "1"
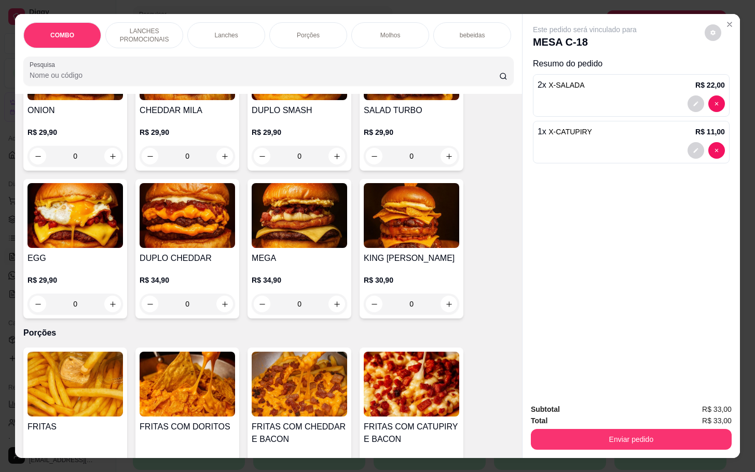
scroll to position [1090, 0]
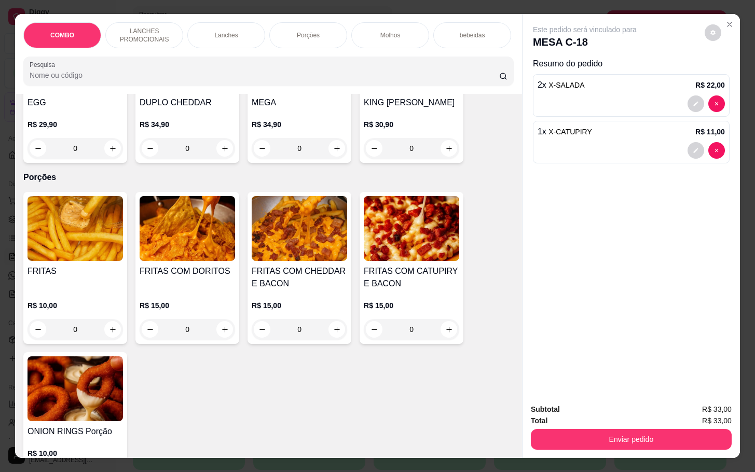
click at [441, 248] on img at bounding box center [412, 228] width 96 height 65
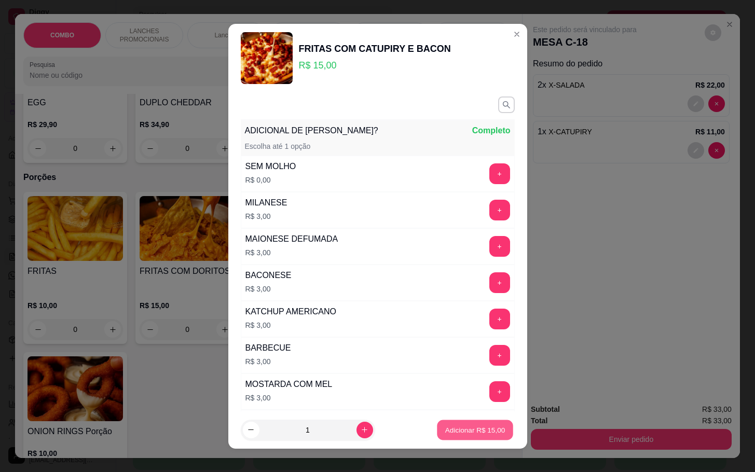
click at [460, 426] on p "Adicionar R$ 15,00" at bounding box center [475, 430] width 60 height 10
type input "1"
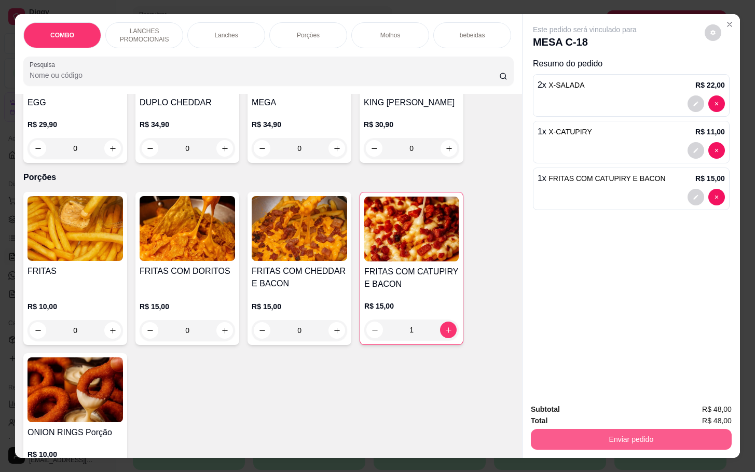
click at [595, 432] on button "Enviar pedido" at bounding box center [631, 439] width 201 height 21
click at [698, 403] on button "Enviar pedido" at bounding box center [703, 409] width 59 height 20
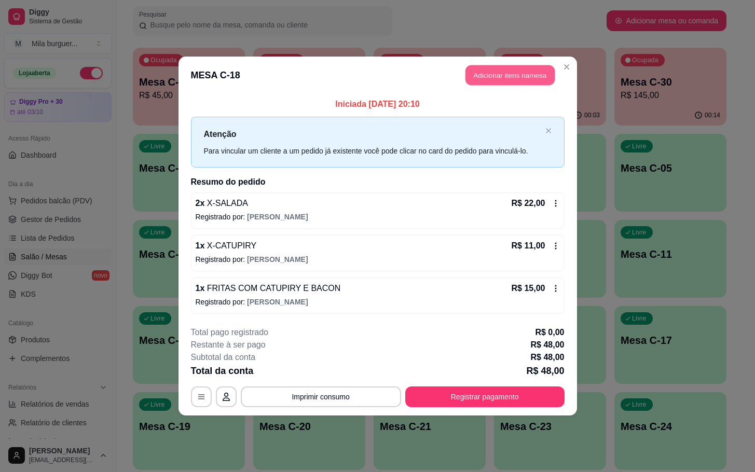
click at [511, 73] on button "Adicionar itens na mesa" at bounding box center [510, 75] width 89 height 20
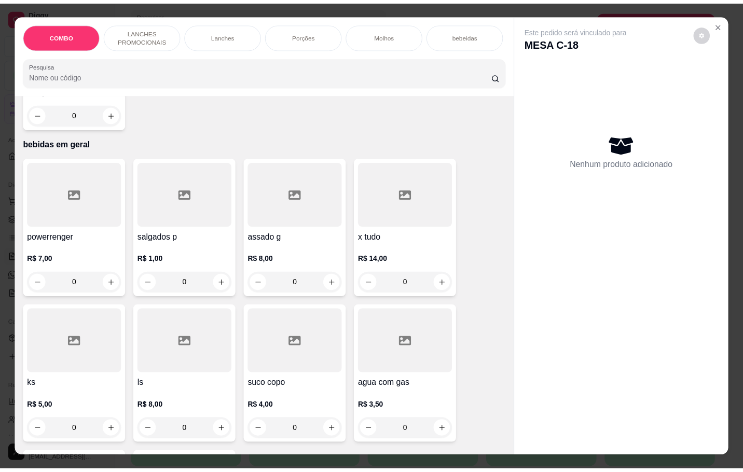
scroll to position [2491, 0]
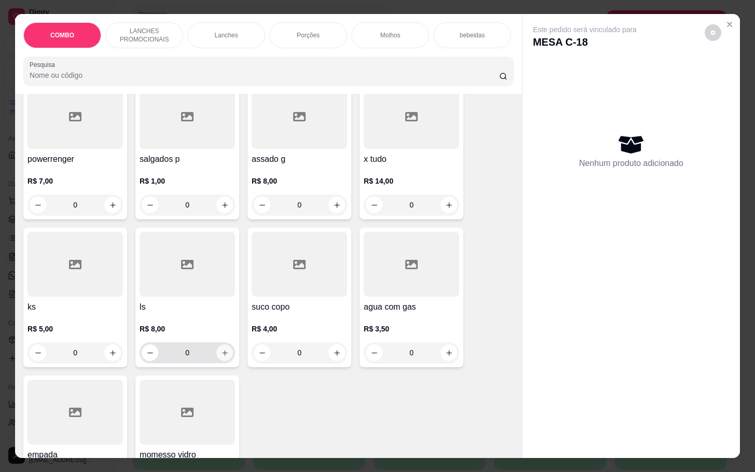
click at [222, 349] on icon "increase-product-quantity" at bounding box center [225, 353] width 8 height 8
type input "1"
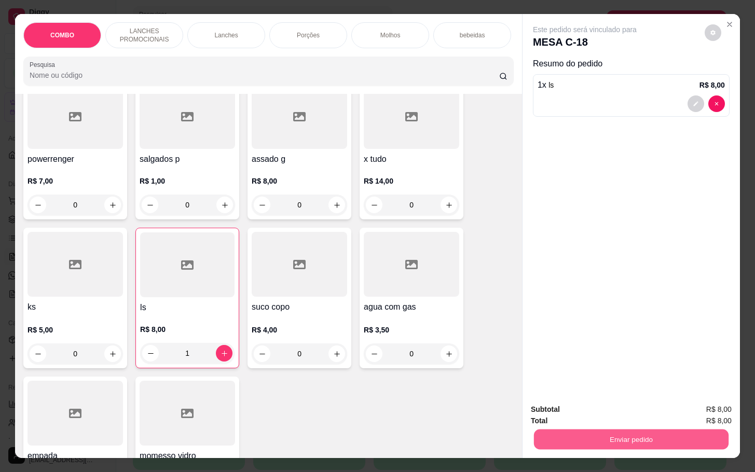
click at [612, 429] on button "Enviar pedido" at bounding box center [631, 439] width 195 height 20
click at [656, 435] on button "Enviar pedido" at bounding box center [631, 439] width 195 height 20
click at [693, 405] on button "Enviar pedido" at bounding box center [703, 408] width 57 height 19
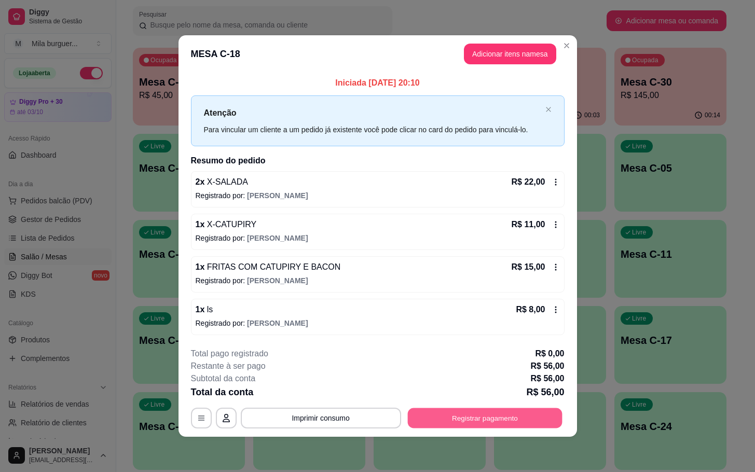
click at [489, 420] on button "Registrar pagamento" at bounding box center [484, 418] width 155 height 20
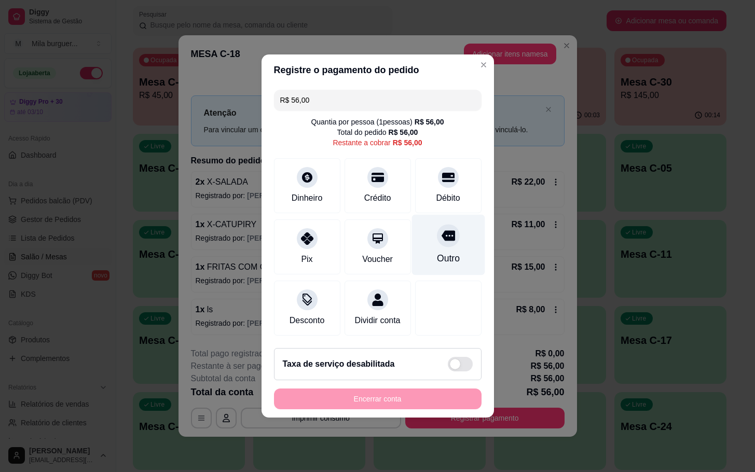
click at [441, 234] on icon at bounding box center [447, 236] width 13 height 10
type input "R$ 0,00"
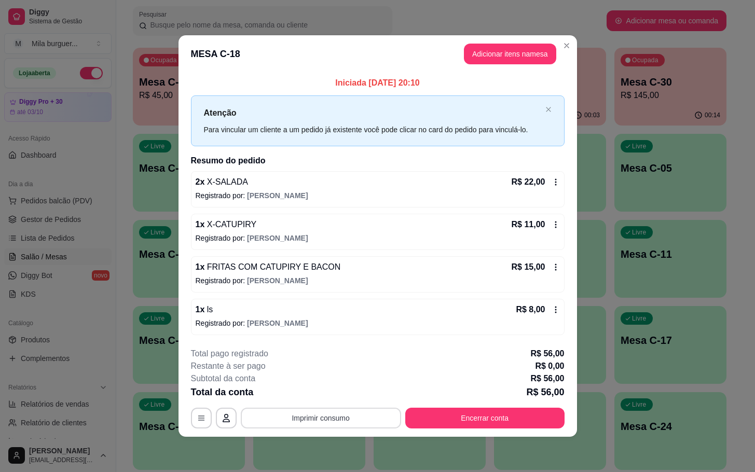
click at [290, 424] on button "Imprimir consumo" at bounding box center [321, 418] width 160 height 21
click at [315, 393] on button "IMPRESSORA" at bounding box center [324, 395] width 75 height 17
click at [324, 415] on button "Imprimir consumo" at bounding box center [321, 418] width 156 height 20
click at [639, 293] on div "**********" at bounding box center [377, 236] width 755 height 472
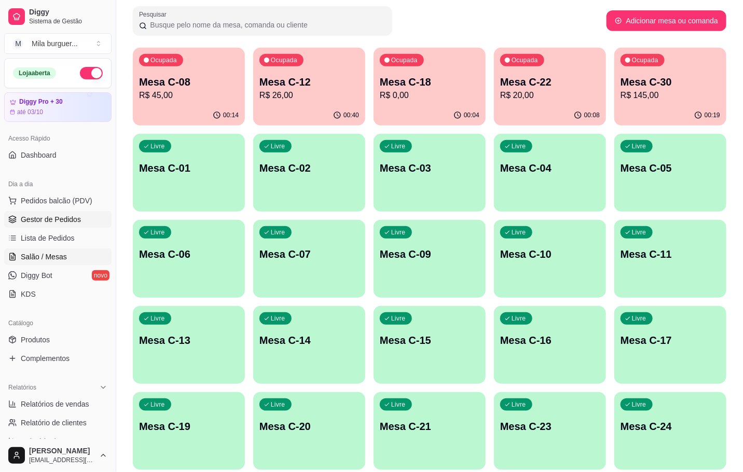
click at [79, 214] on link "Gestor de Pedidos" at bounding box center [57, 219] width 107 height 17
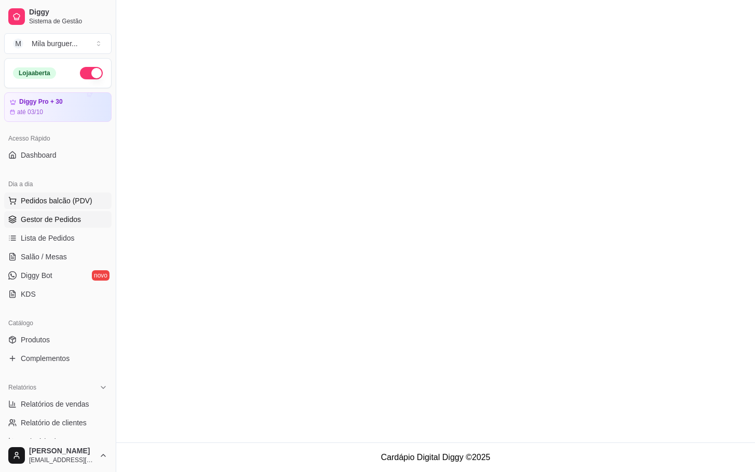
click at [36, 187] on div "Dia a dia" at bounding box center [57, 184] width 107 height 17
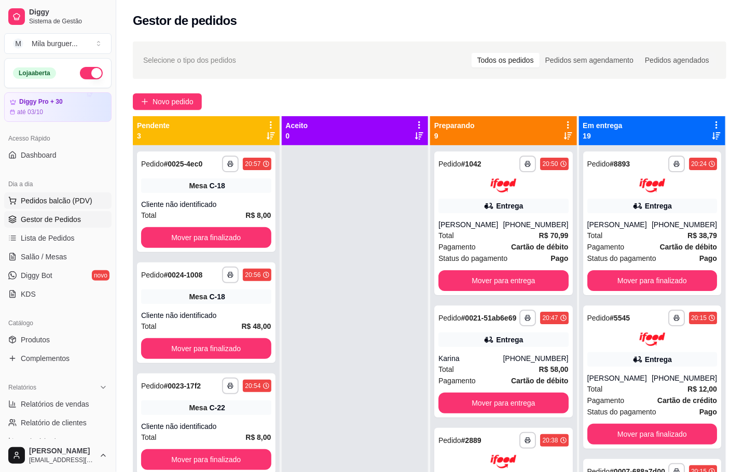
click at [70, 198] on span "Pedidos balcão (PDV)" at bounding box center [57, 201] width 72 height 10
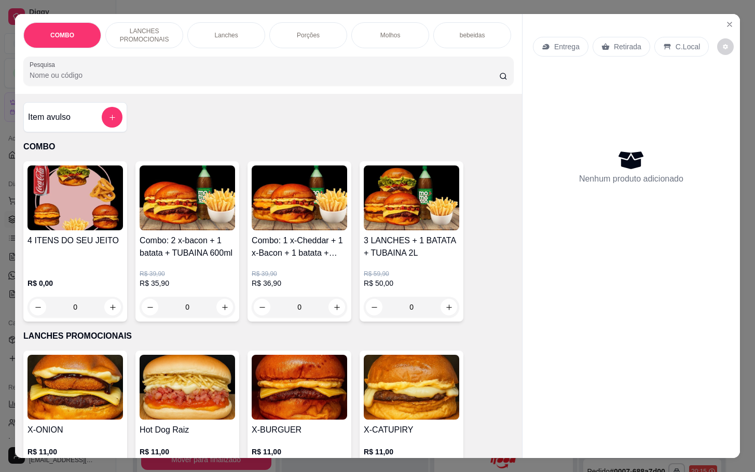
scroll to position [311, 0]
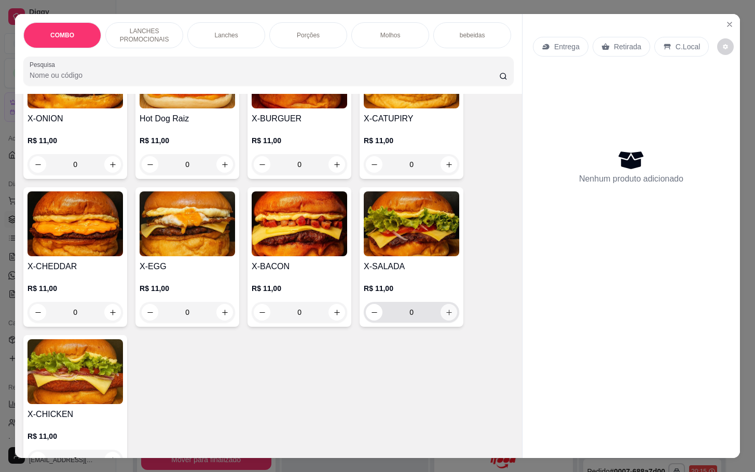
click at [445, 317] on icon "increase-product-quantity" at bounding box center [449, 313] width 8 height 8
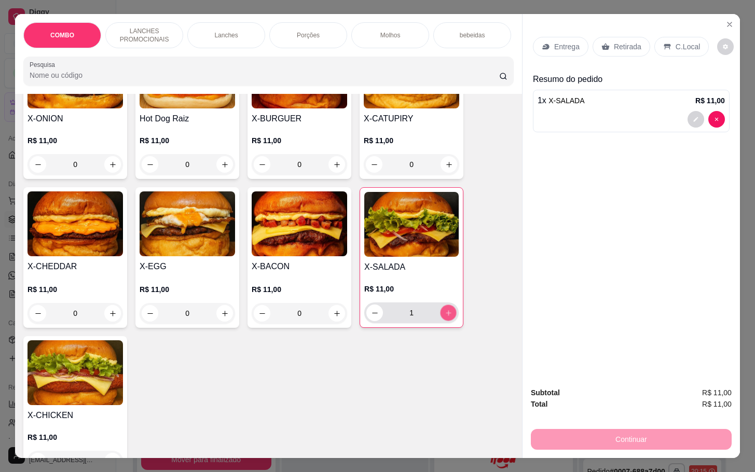
click at [445, 317] on icon "increase-product-quantity" at bounding box center [449, 313] width 8 height 8
type input "2"
click at [620, 42] on p "Retirada" at bounding box center [628, 47] width 28 height 10
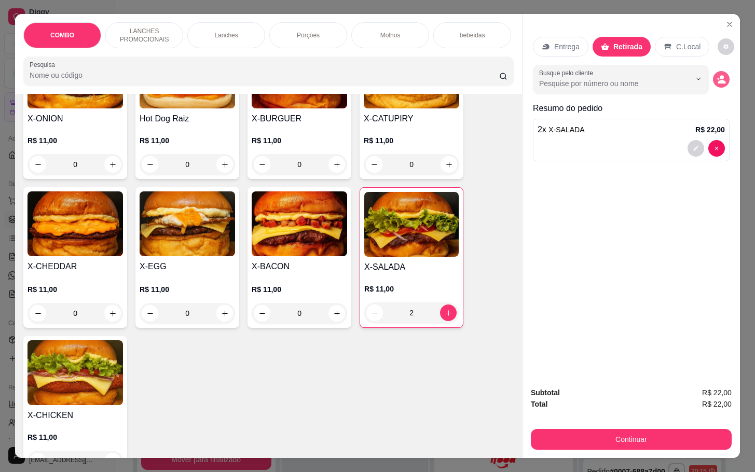
click at [718, 80] on icon "decrease-product-quantity" at bounding box center [722, 82] width 8 height 4
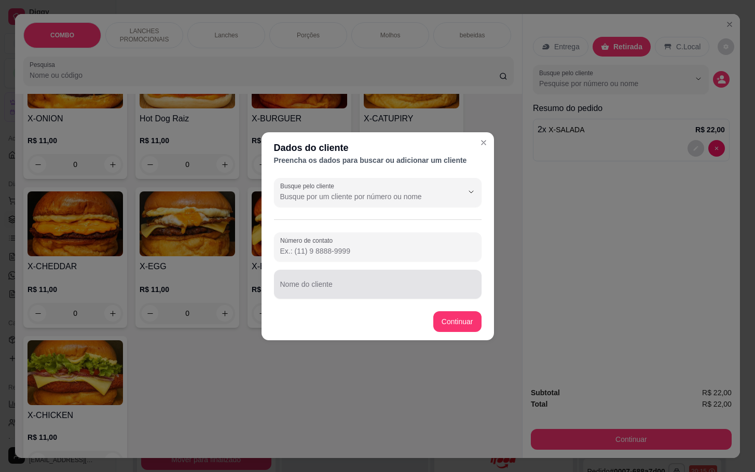
click at [333, 275] on div at bounding box center [377, 284] width 195 height 21
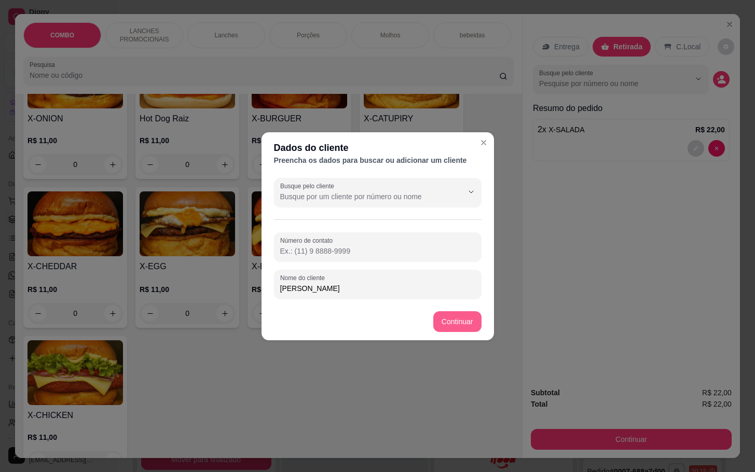
type input "[PERSON_NAME]"
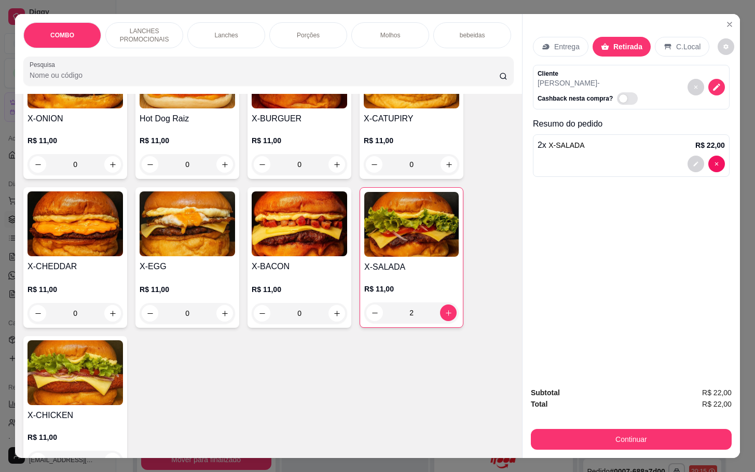
click at [640, 340] on div "Entrega Retirada C.Local Cliente [PERSON_NAME] - Cashback nesta compra? Resumo …" at bounding box center [631, 196] width 217 height 364
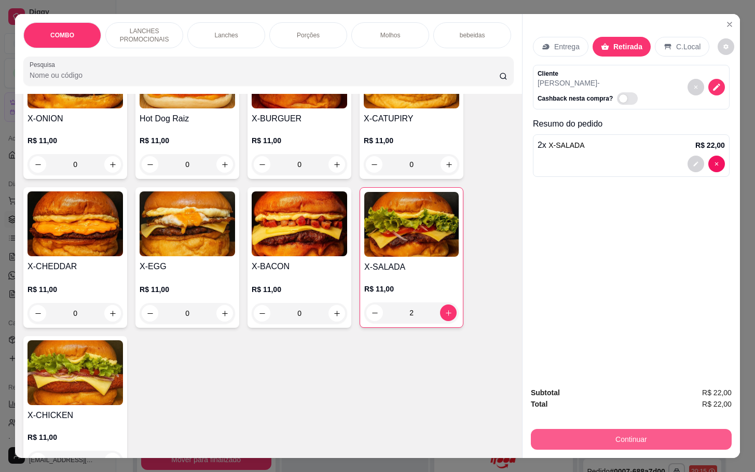
click at [614, 439] on button "Continuar" at bounding box center [631, 439] width 201 height 21
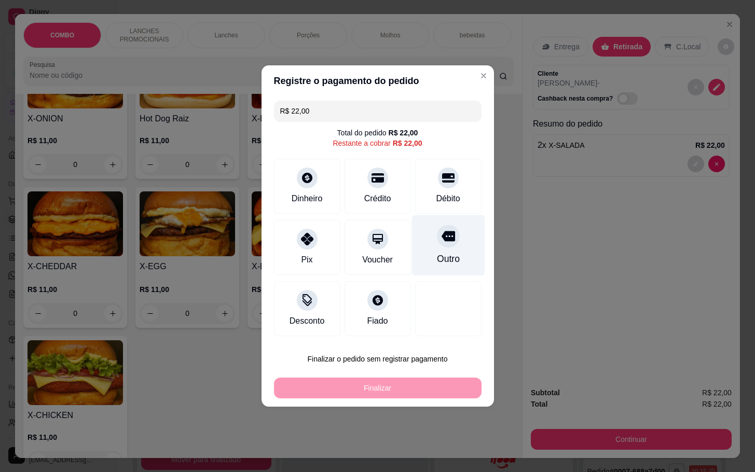
click at [450, 273] on div "Outro" at bounding box center [448, 245] width 73 height 61
type input "R$ 0,00"
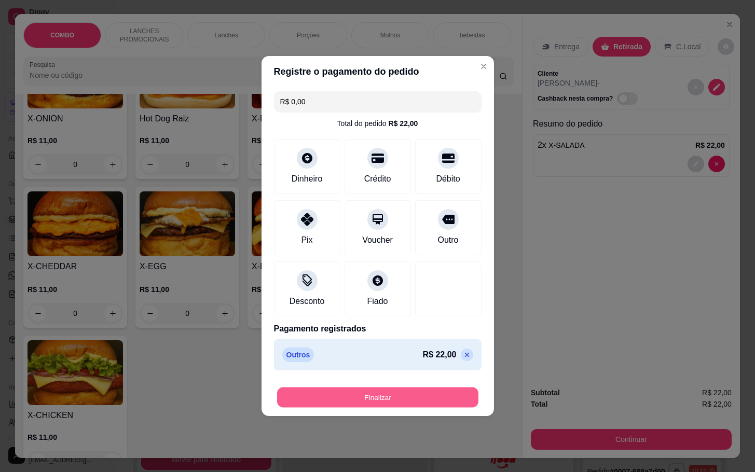
click at [419, 388] on button "Finalizar" at bounding box center [377, 398] width 201 height 20
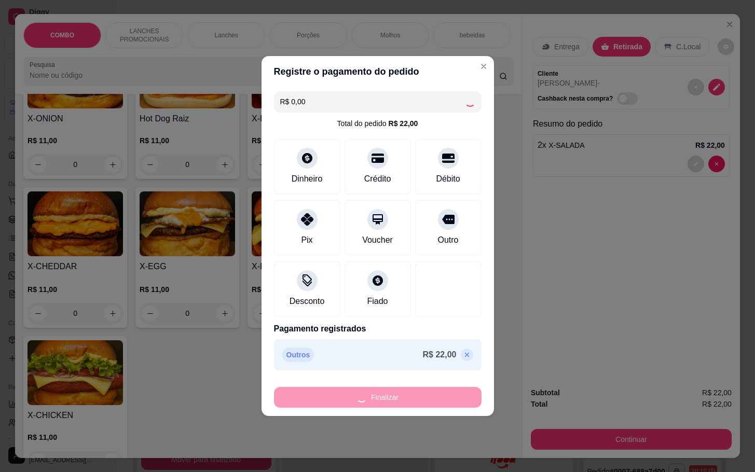
type input "0"
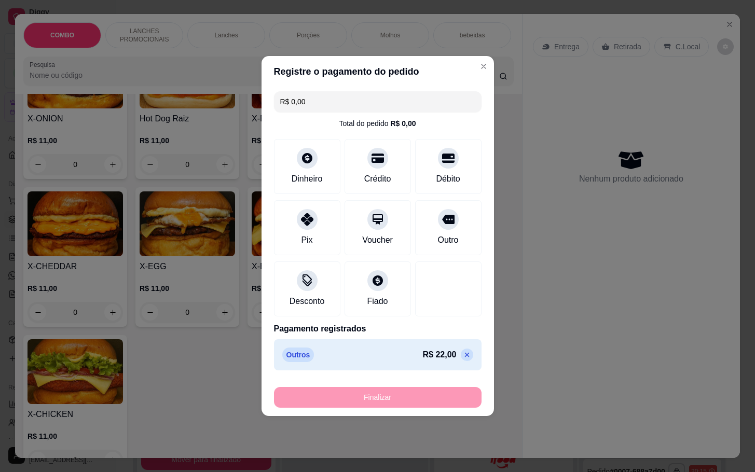
type input "-R$ 22,00"
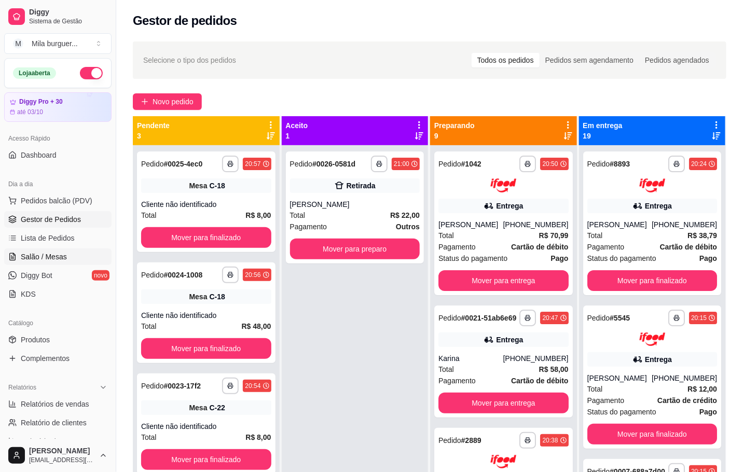
click at [35, 262] on span "Salão / Mesas" at bounding box center [44, 257] width 46 height 10
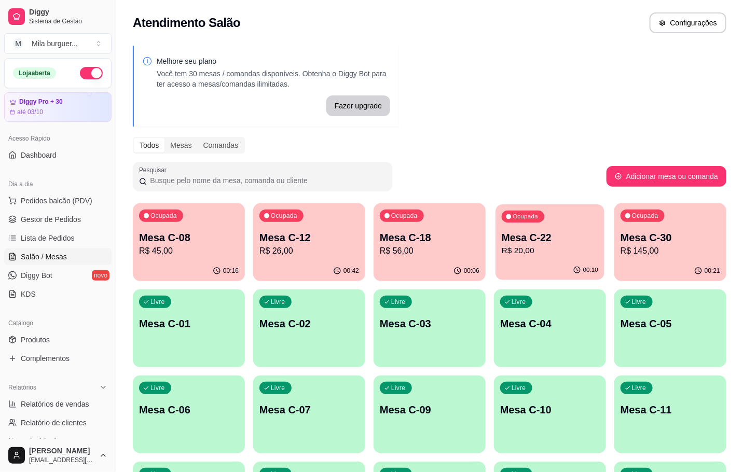
click at [560, 248] on p "R$ 20,00" at bounding box center [550, 251] width 97 height 12
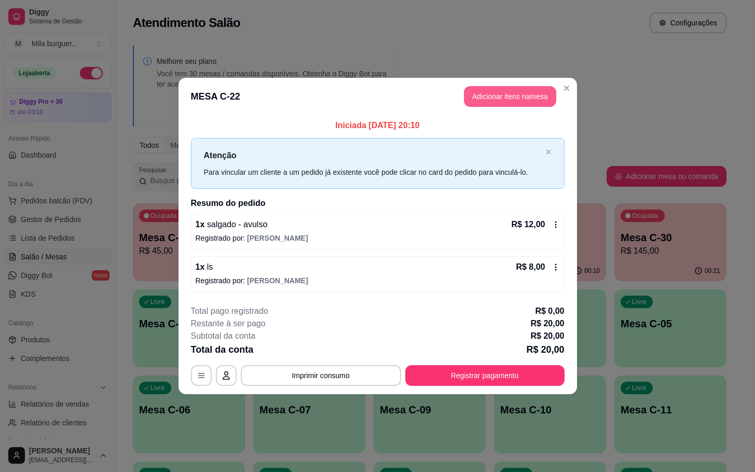
click at [524, 89] on button "Adicionar itens na mesa" at bounding box center [510, 96] width 92 height 21
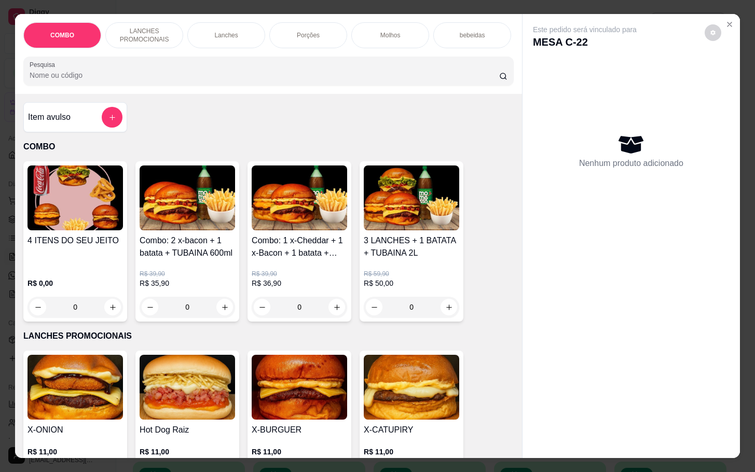
click at [70, 121] on div "Item avulso" at bounding box center [75, 117] width 94 height 21
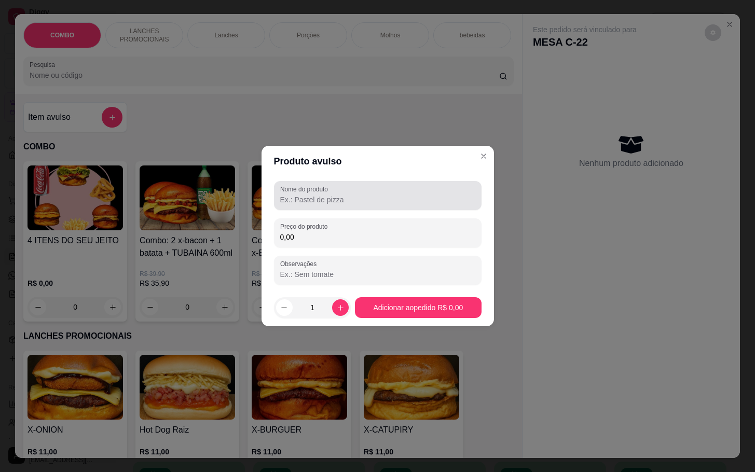
click at [366, 209] on div "Nome do produto" at bounding box center [378, 195] width 208 height 29
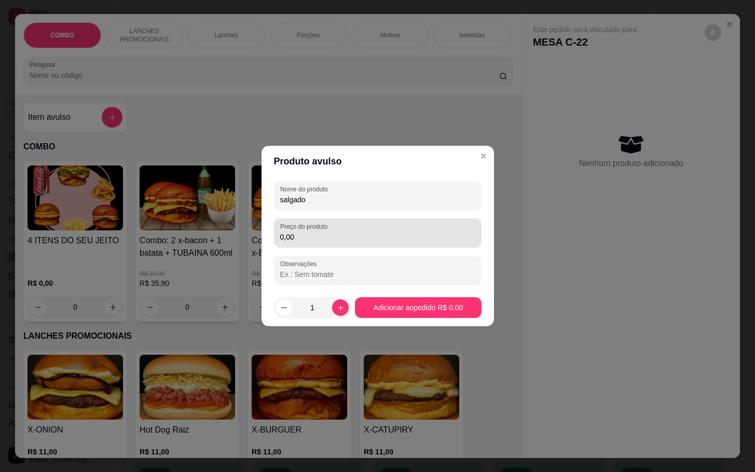
type input "salgado"
click at [472, 230] on div "0,00" at bounding box center [377, 233] width 195 height 21
type input "5,00"
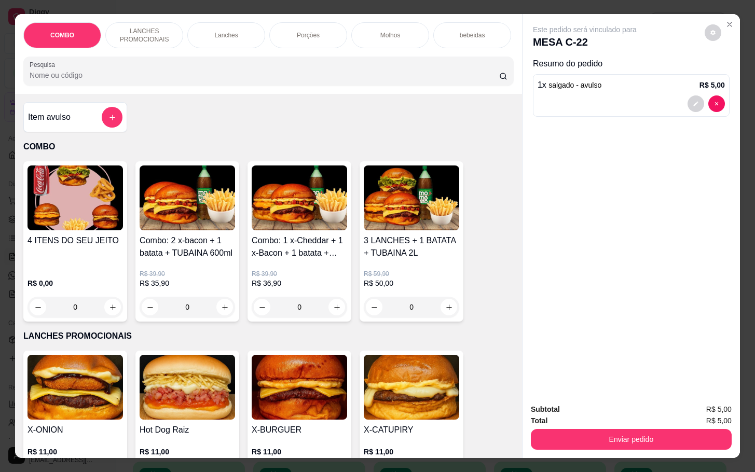
click at [609, 445] on div "Subtotal R$ 5,00 Total R$ 5,00 Enviar pedido" at bounding box center [631, 427] width 217 height 63
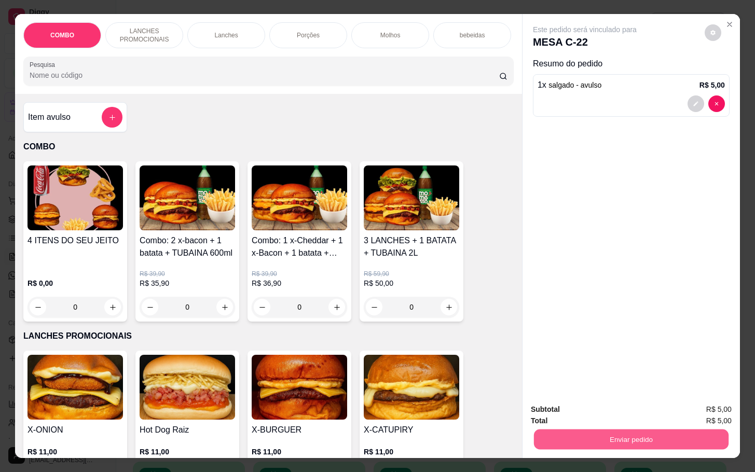
click at [603, 431] on button "Enviar pedido" at bounding box center [631, 439] width 195 height 20
click at [707, 404] on button "Enviar pedido" at bounding box center [703, 409] width 59 height 20
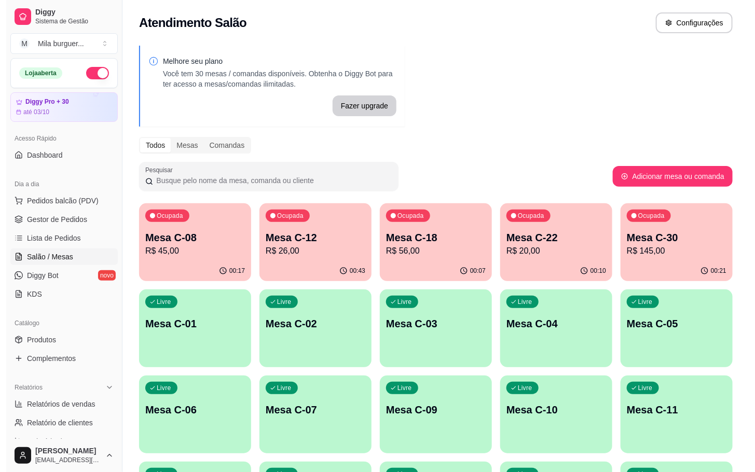
scroll to position [78, 0]
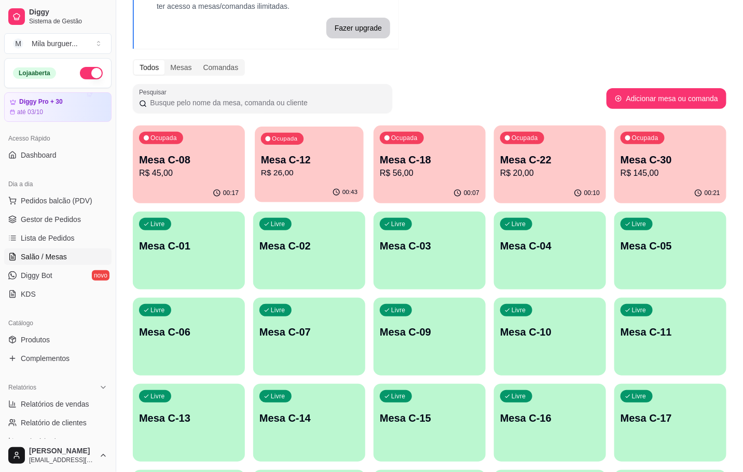
click at [316, 153] on p "Mesa C-12" at bounding box center [309, 160] width 97 height 14
click at [34, 199] on span "Pedidos balcão (PDV)" at bounding box center [57, 201] width 72 height 10
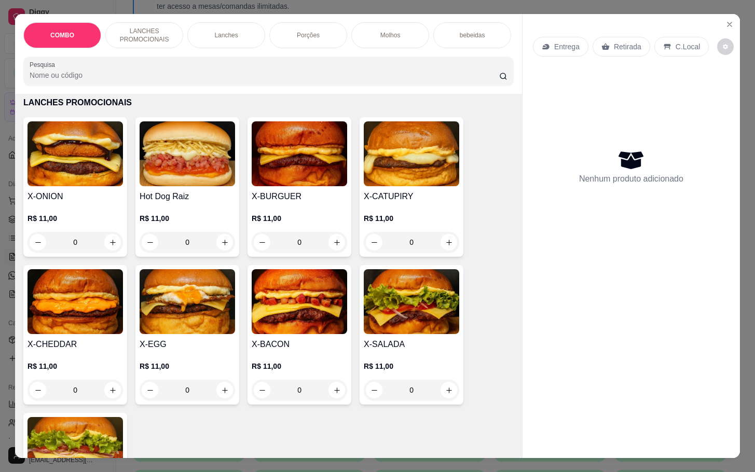
scroll to position [545, 0]
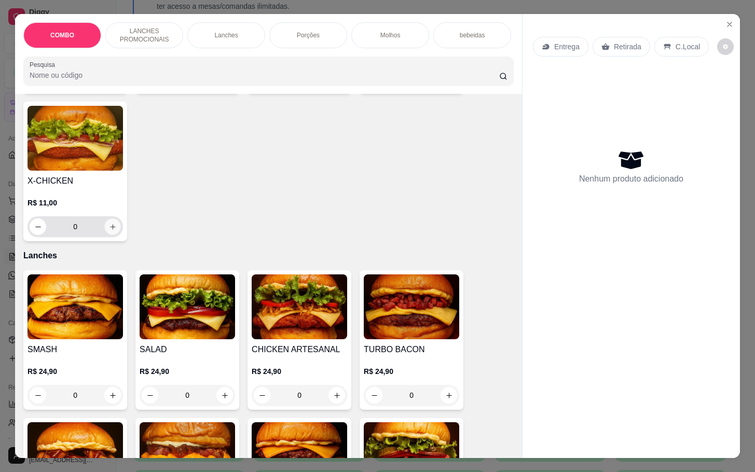
click at [109, 231] on icon "increase-product-quantity" at bounding box center [113, 227] width 8 height 8
type input "1"
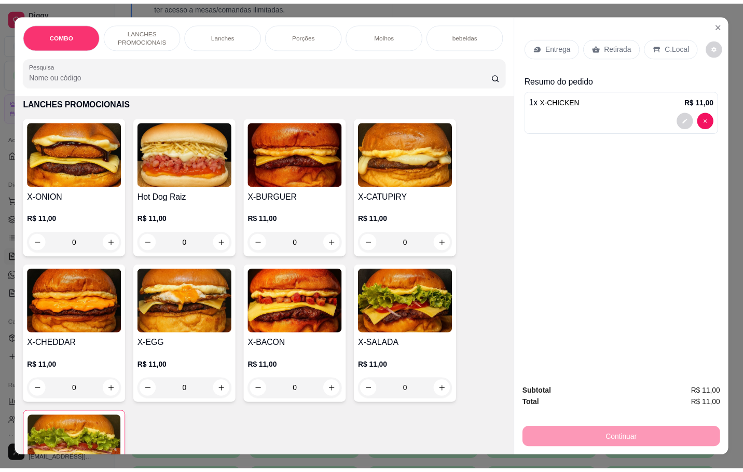
scroll to position [389, 0]
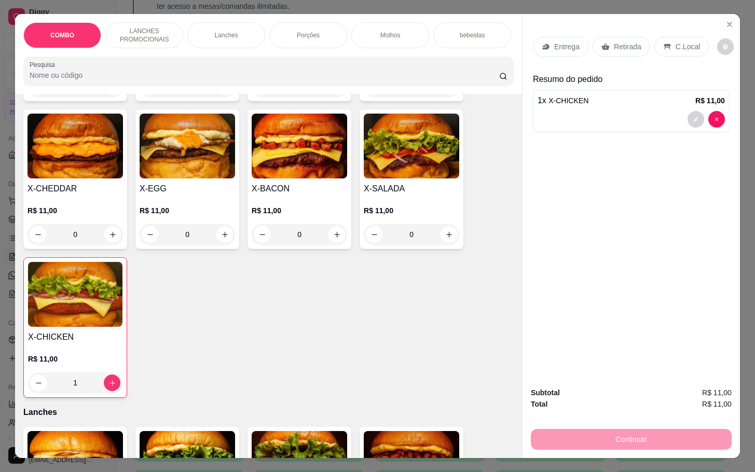
click at [81, 318] on img at bounding box center [75, 294] width 94 height 65
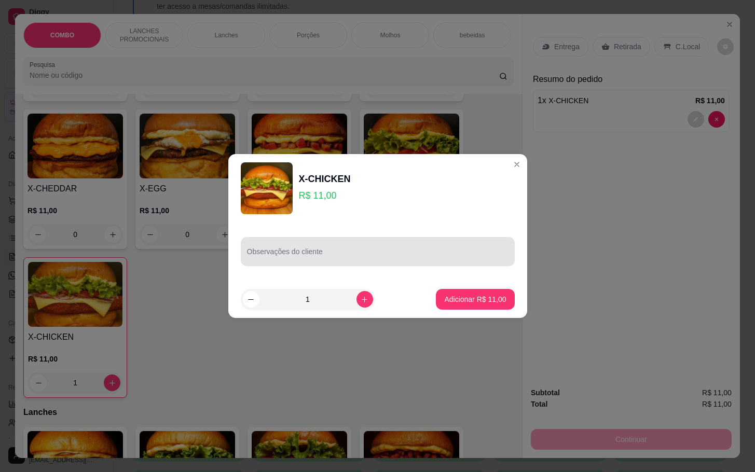
click at [352, 243] on div at bounding box center [378, 251] width 262 height 21
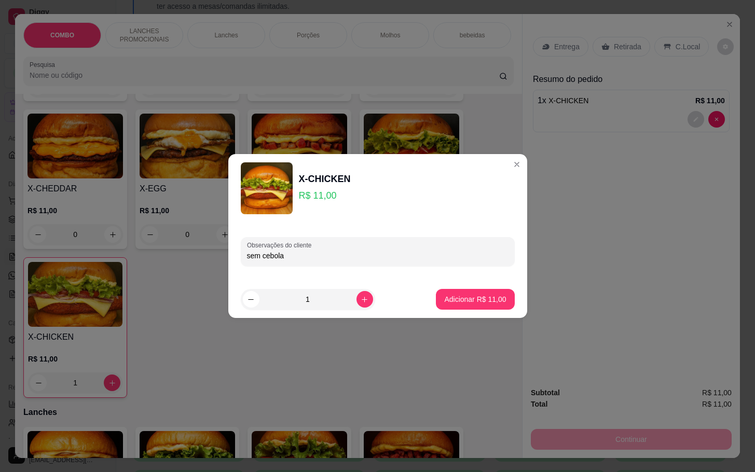
type input "sem cebola"
click at [474, 290] on button "Adicionar R$ 11,00" at bounding box center [476, 300] width 76 height 20
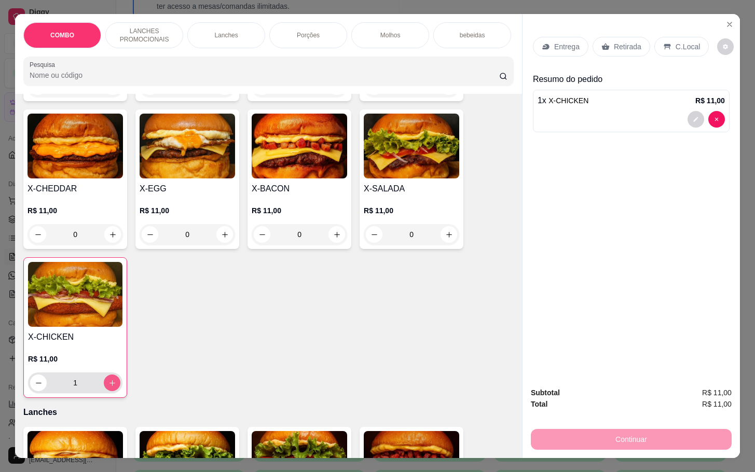
click at [108, 386] on icon "increase-product-quantity" at bounding box center [112, 383] width 8 height 8
type input "2"
click at [221, 243] on button "increase-product-quantity" at bounding box center [225, 235] width 16 height 16
type input "1"
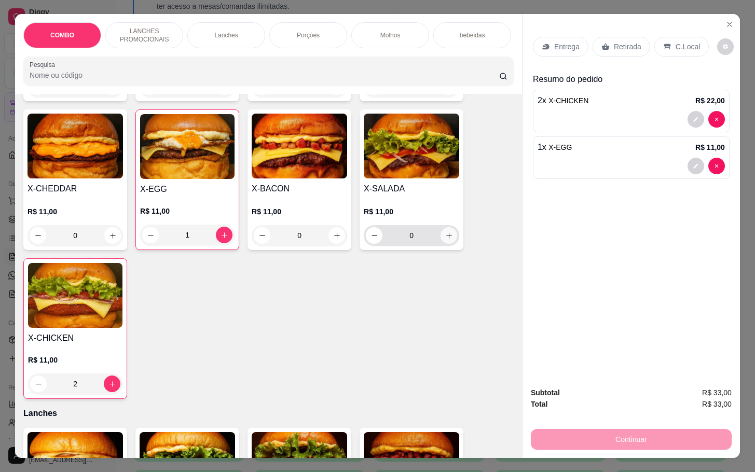
click at [442, 244] on button "increase-product-quantity" at bounding box center [449, 235] width 17 height 17
type input "1"
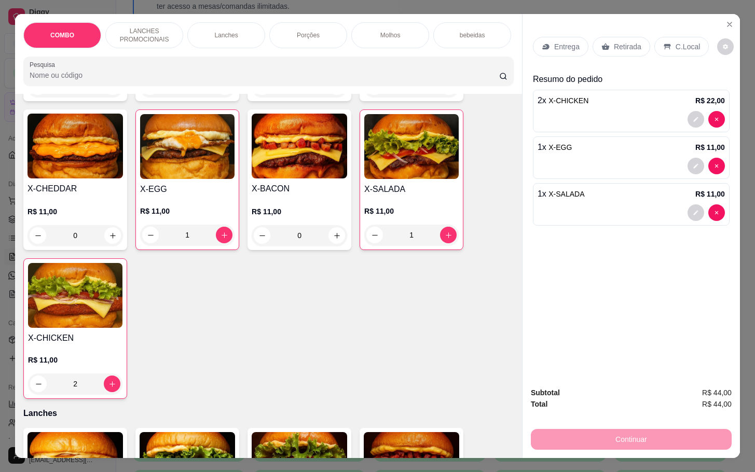
click at [634, 42] on p "Retirada" at bounding box center [628, 47] width 28 height 10
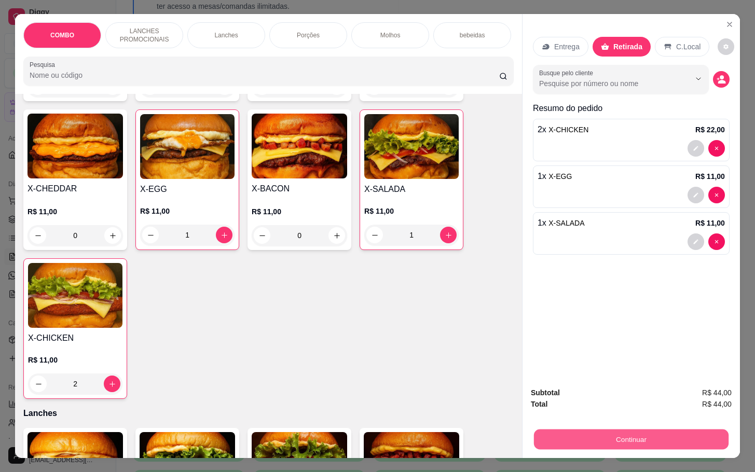
click at [615, 433] on button "Continuar" at bounding box center [631, 439] width 195 height 20
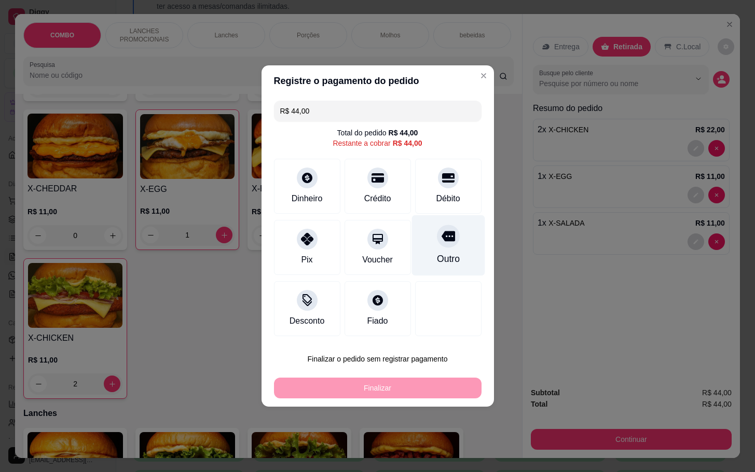
click at [455, 247] on div "Outro" at bounding box center [448, 245] width 73 height 61
type input "R$ 0,00"
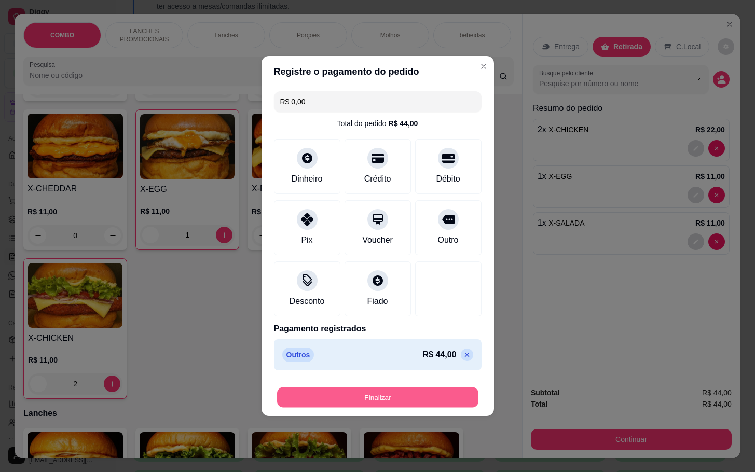
click at [346, 399] on button "Finalizar" at bounding box center [377, 398] width 201 height 20
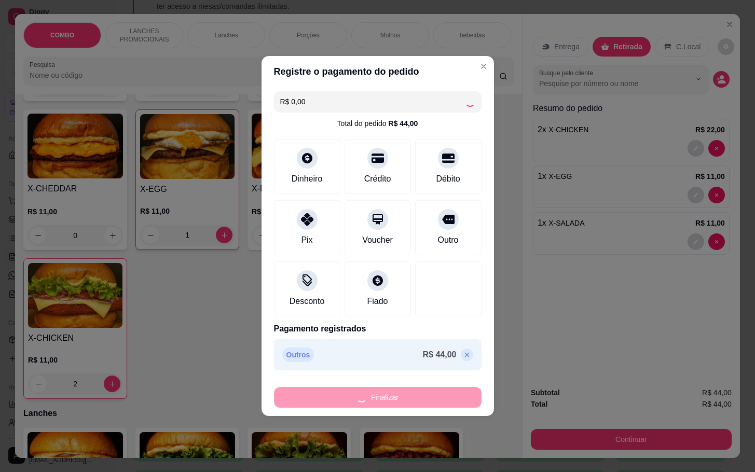
type input "0"
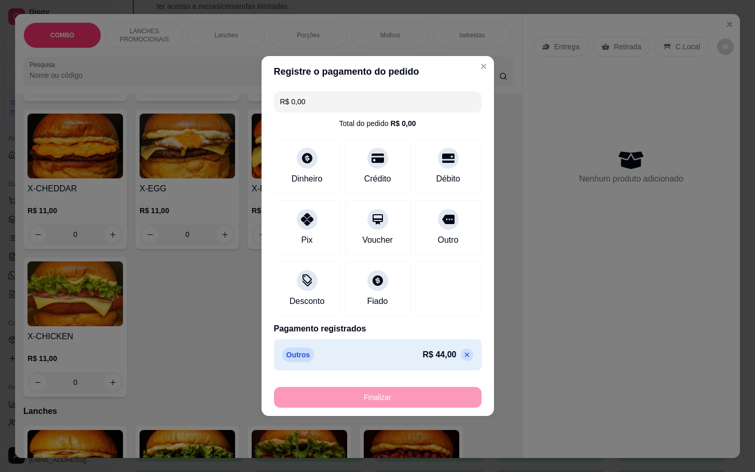
type input "-R$ 44,00"
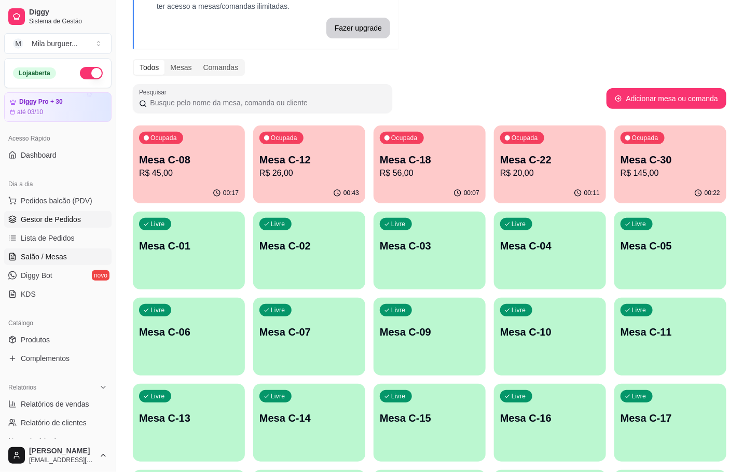
click at [47, 224] on span "Gestor de Pedidos" at bounding box center [51, 219] width 60 height 10
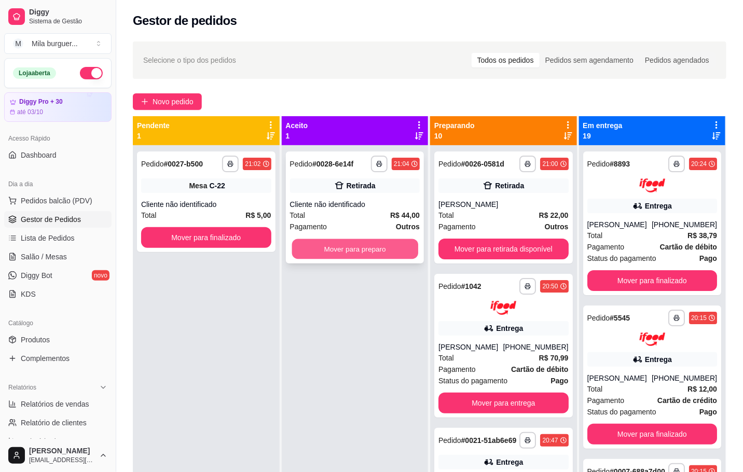
click at [318, 243] on button "Mover para preparo" at bounding box center [355, 249] width 126 height 20
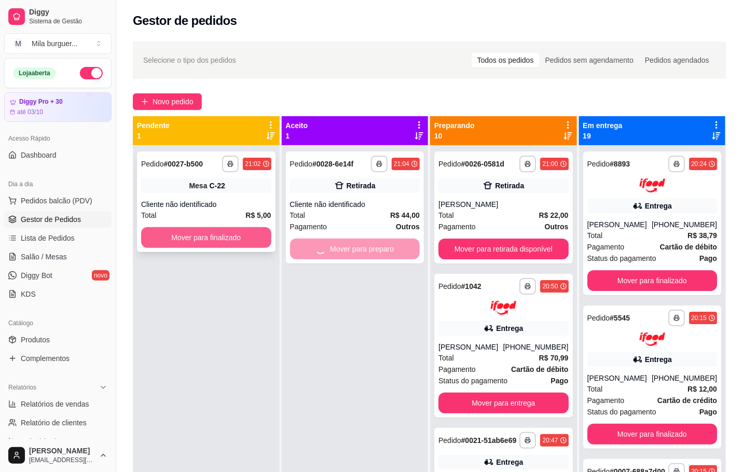
click at [198, 237] on button "Mover para finalizado" at bounding box center [206, 237] width 130 height 21
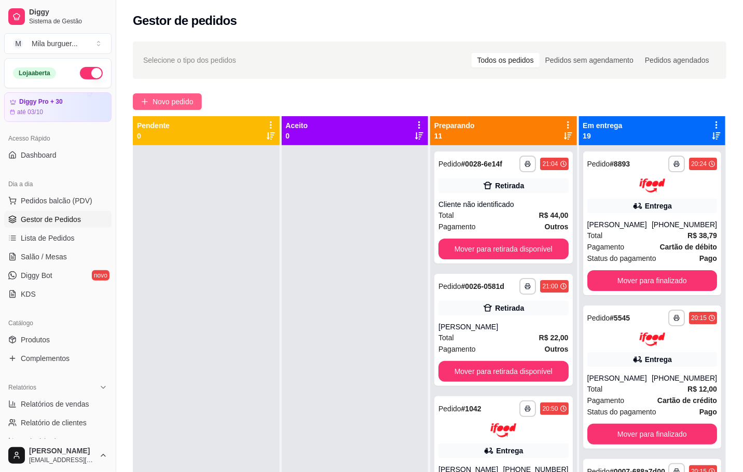
click at [148, 103] on icon "plus" at bounding box center [144, 101] width 7 height 7
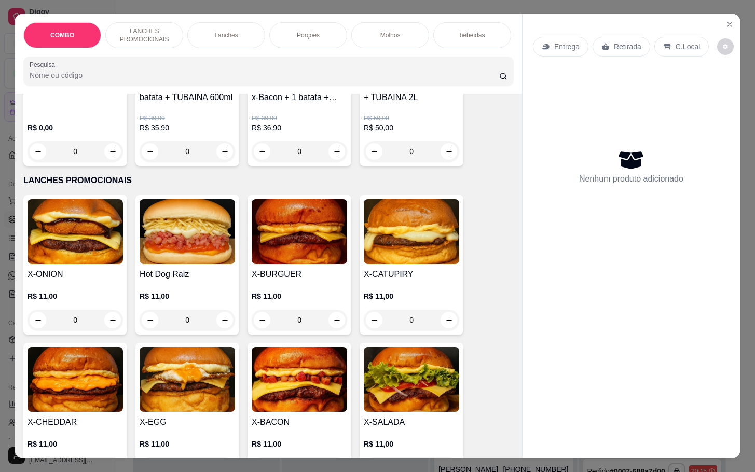
scroll to position [311, 0]
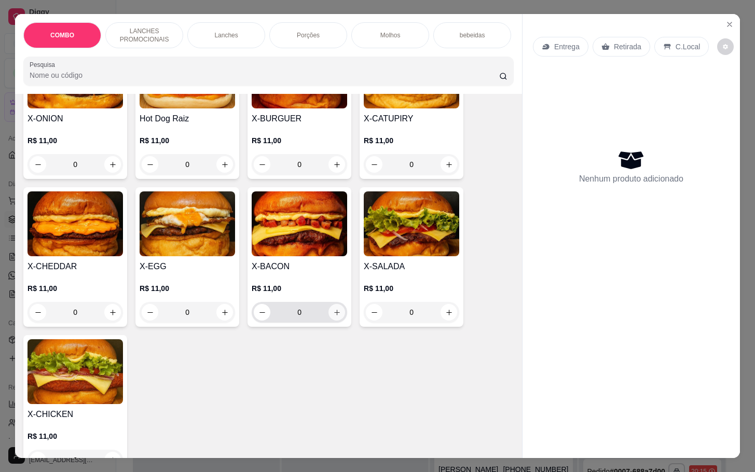
click at [333, 317] on icon "increase-product-quantity" at bounding box center [337, 313] width 8 height 8
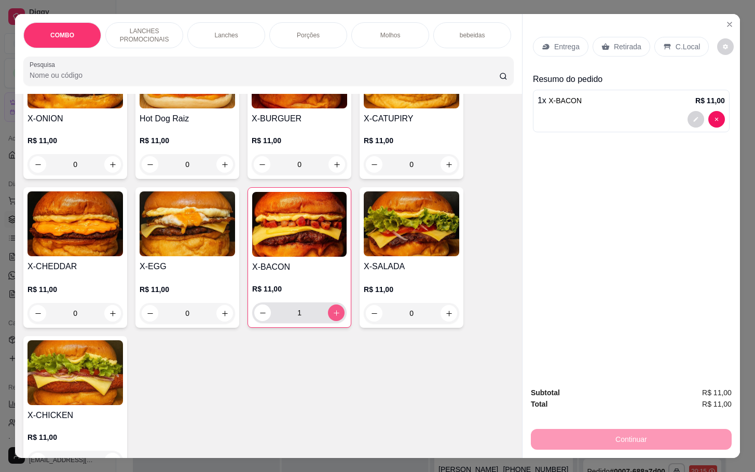
click at [333, 317] on icon "increase-product-quantity" at bounding box center [337, 313] width 8 height 8
type input "2"
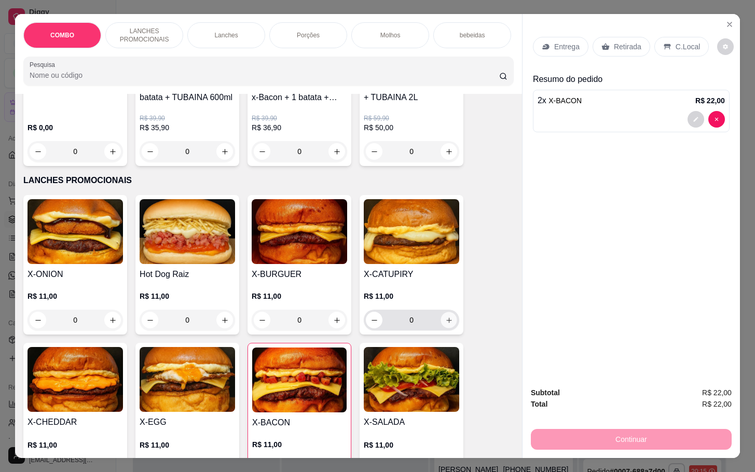
click at [447, 329] on button "increase-product-quantity" at bounding box center [449, 320] width 16 height 16
type input "1"
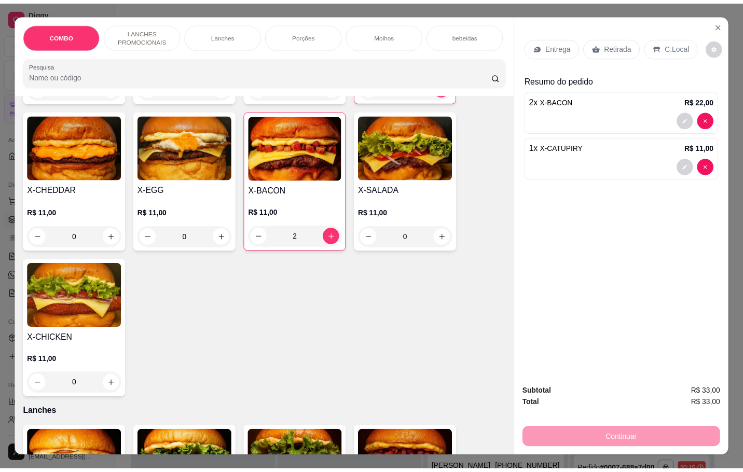
scroll to position [234, 0]
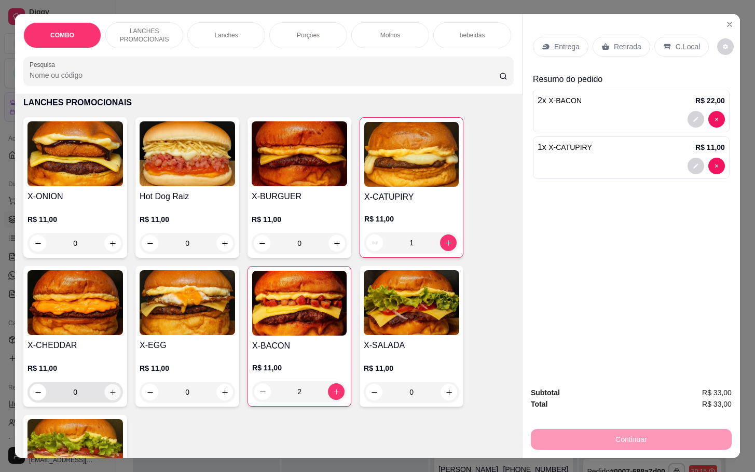
click at [109, 397] on icon "increase-product-quantity" at bounding box center [113, 393] width 8 height 8
type input "1"
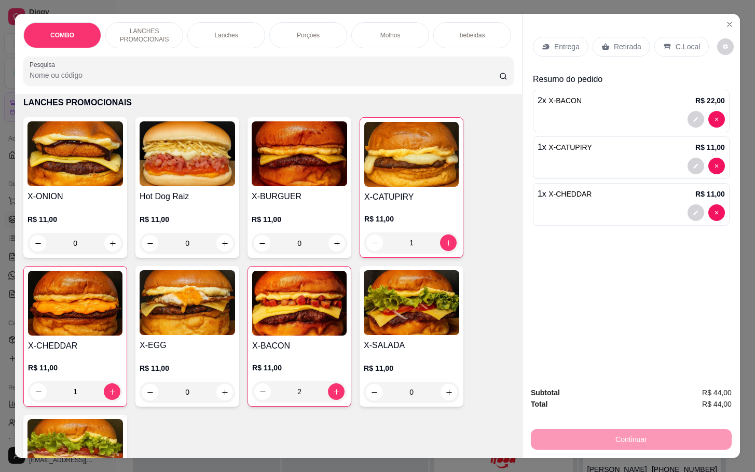
click at [220, 249] on div "0" at bounding box center [188, 243] width 96 height 21
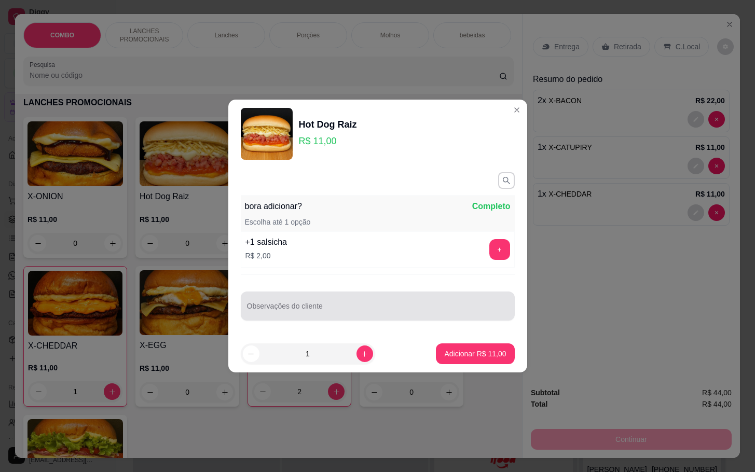
click at [345, 314] on input "Observações do cliente" at bounding box center [378, 310] width 262 height 10
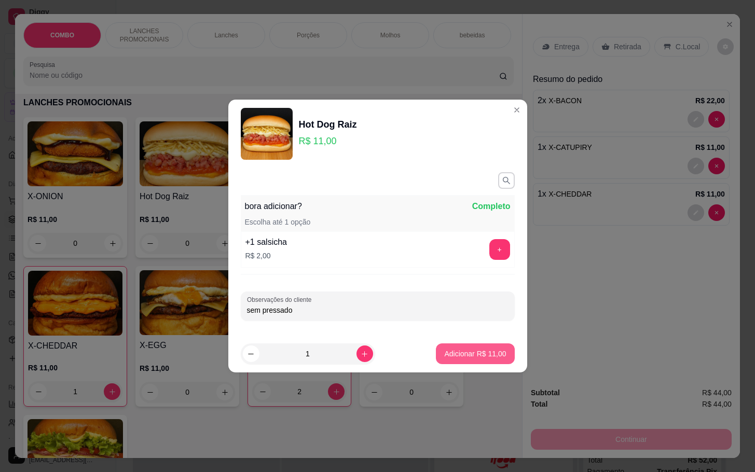
type input "sem pressado"
click at [491, 345] on button "Adicionar R$ 11,00" at bounding box center [475, 354] width 78 height 21
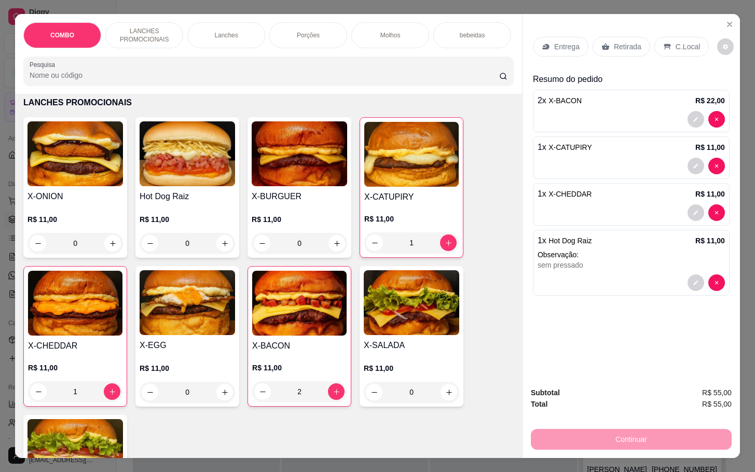
click at [617, 47] on div "Retirada" at bounding box center [622, 47] width 58 height 20
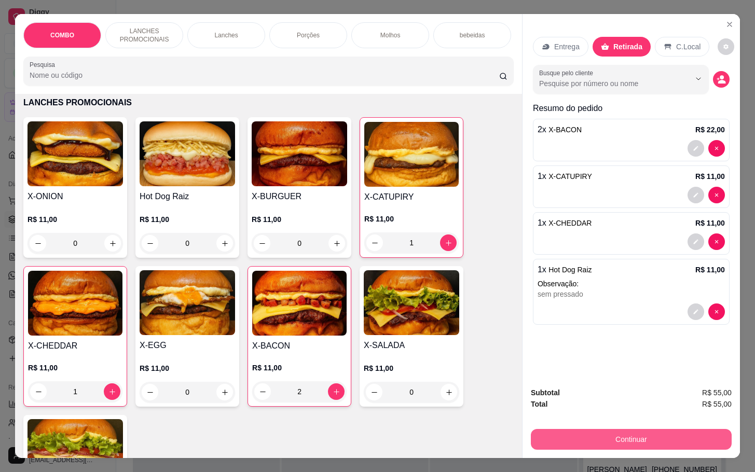
click at [620, 441] on button "Continuar" at bounding box center [631, 439] width 201 height 21
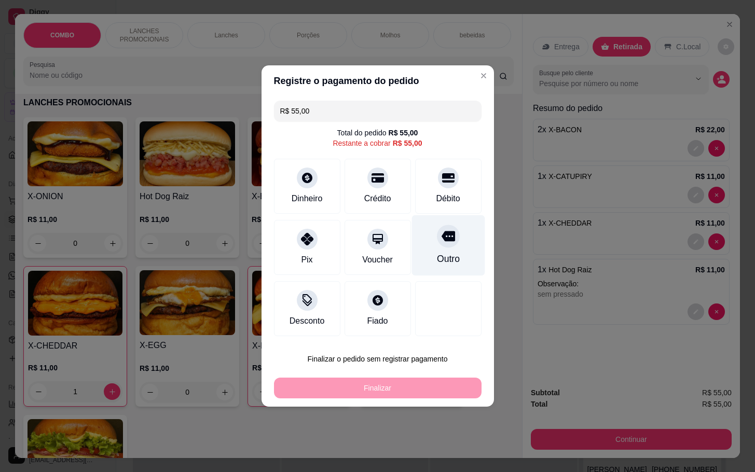
click at [412, 273] on div "Outro" at bounding box center [448, 245] width 73 height 61
type input "R$ 0,00"
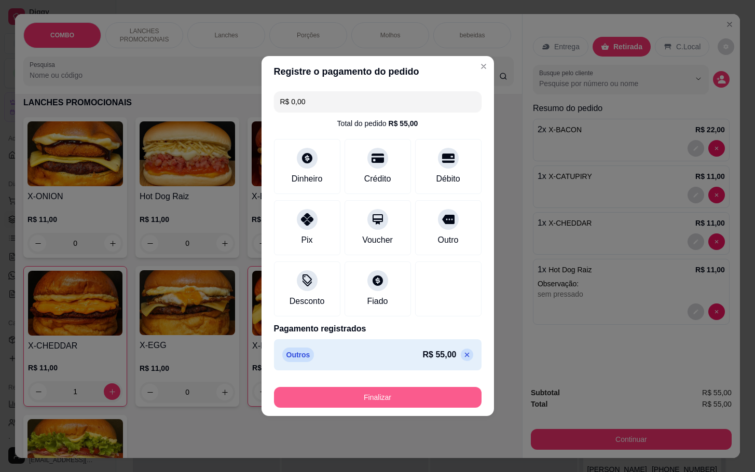
click at [384, 393] on button "Finalizar" at bounding box center [378, 397] width 208 height 21
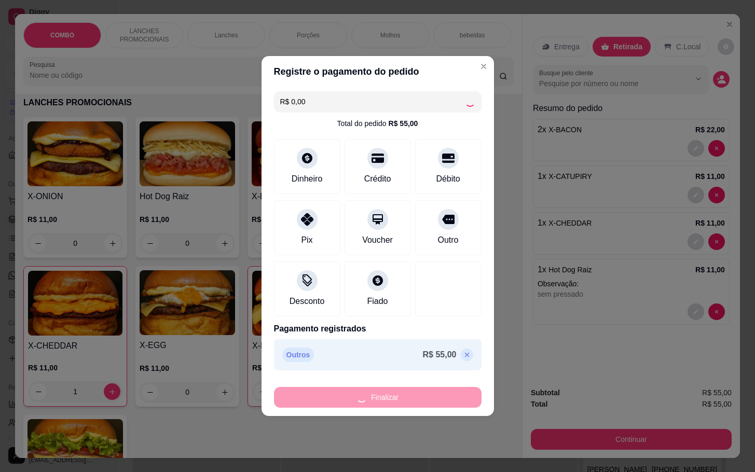
type input "0"
type input "-R$ 55,00"
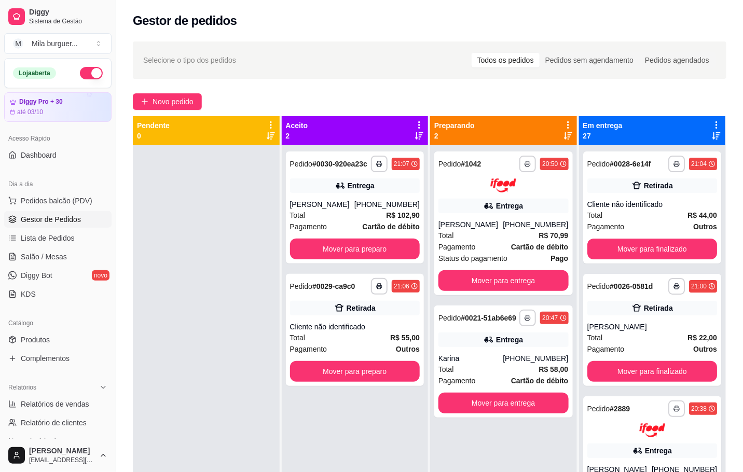
click at [44, 248] on ul "Pedidos balcão (PDV) Gestor de Pedidos Lista de Pedidos Salão / Mesas Diggy Bot…" at bounding box center [57, 248] width 107 height 110
click at [51, 251] on link "Salão / Mesas" at bounding box center [57, 257] width 107 height 17
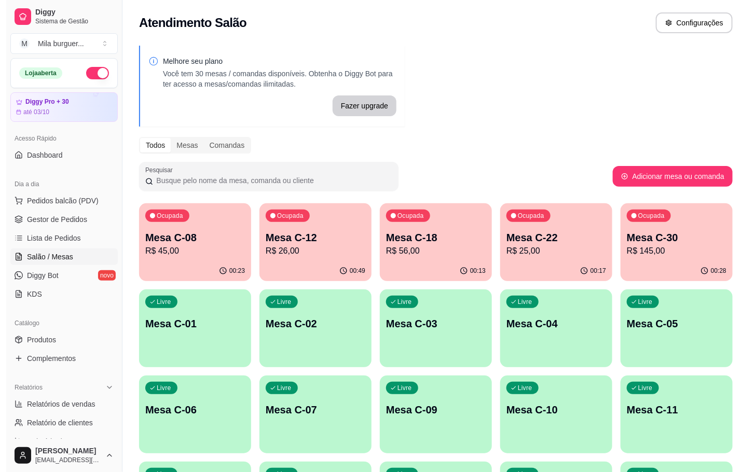
scroll to position [78, 0]
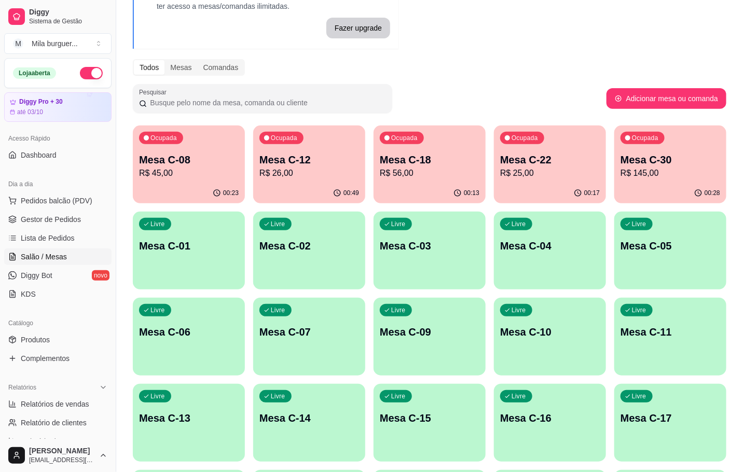
click at [486, 145] on div "Ocupada Mesa C-08 R$ 45,00 00:23 Ocupada Mesa C-12 R$ 26,00 00:49 Ocupada Mesa …" at bounding box center [430, 466] width 594 height 681
click at [524, 167] on p "R$ 25,00" at bounding box center [550, 173] width 97 height 12
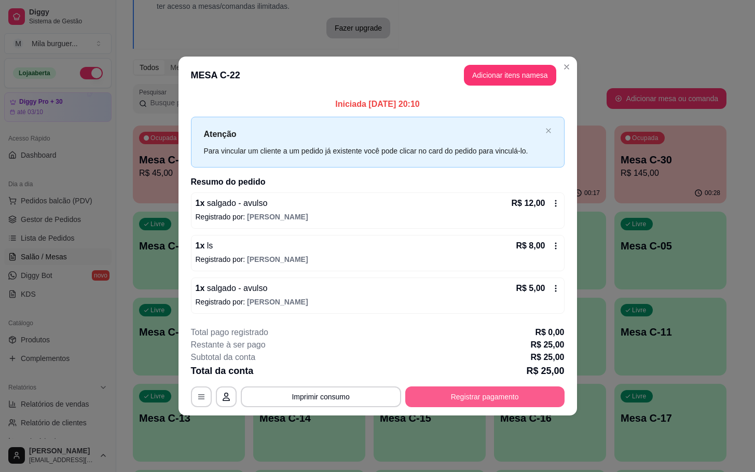
click at [458, 406] on button "Registrar pagamento" at bounding box center [484, 397] width 159 height 21
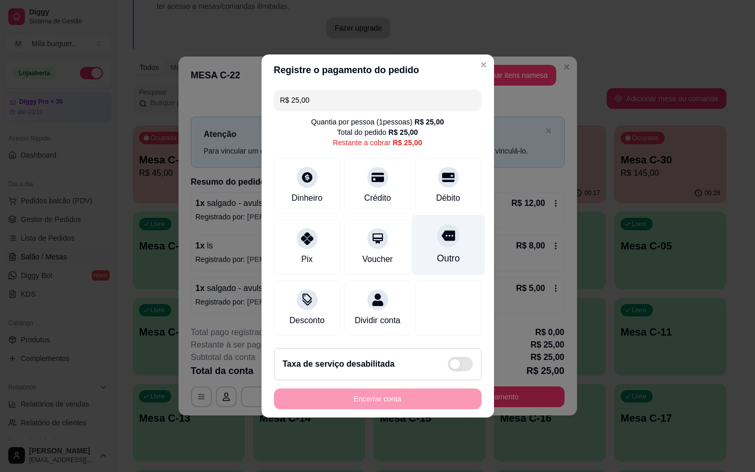
click at [439, 243] on div "Outro" at bounding box center [448, 245] width 73 height 61
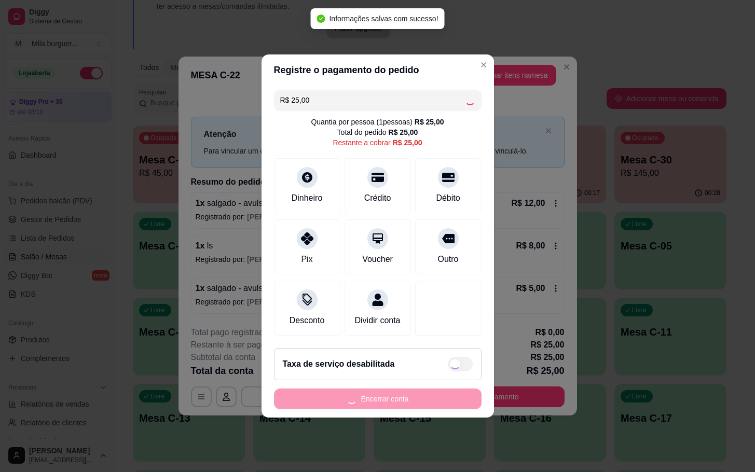
type input "R$ 0,00"
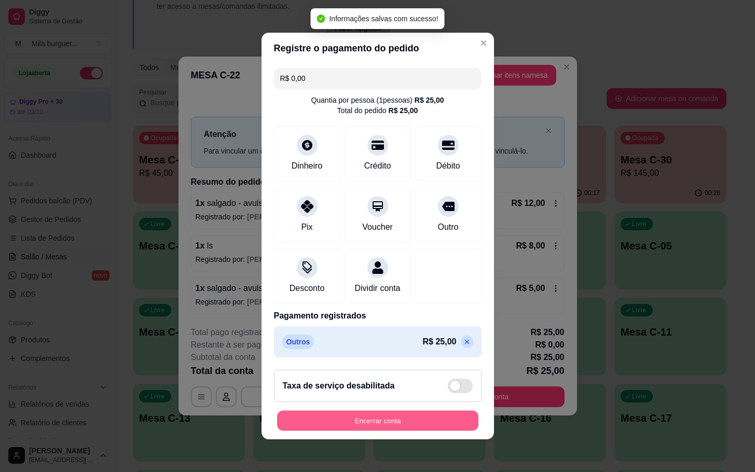
click at [401, 419] on button "Encerrar conta" at bounding box center [377, 421] width 201 height 20
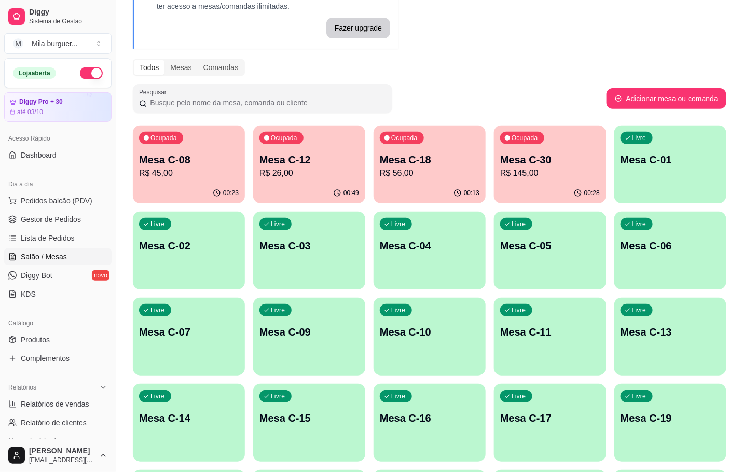
click at [581, 158] on p "Mesa C-30" at bounding box center [550, 160] width 100 height 15
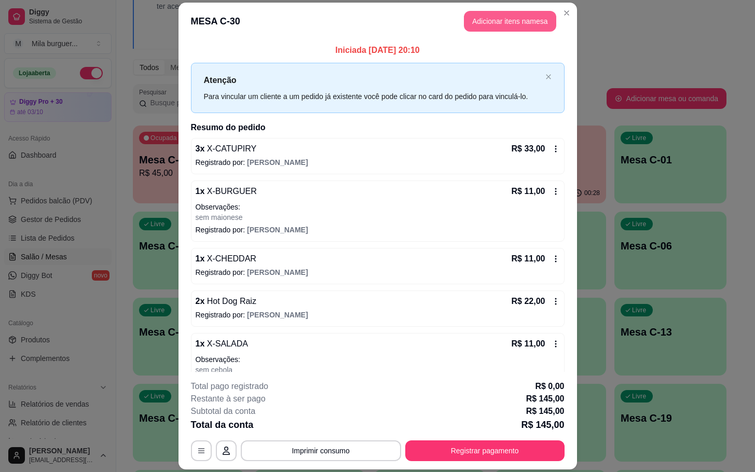
click at [494, 16] on button "Adicionar itens na mesa" at bounding box center [510, 21] width 92 height 21
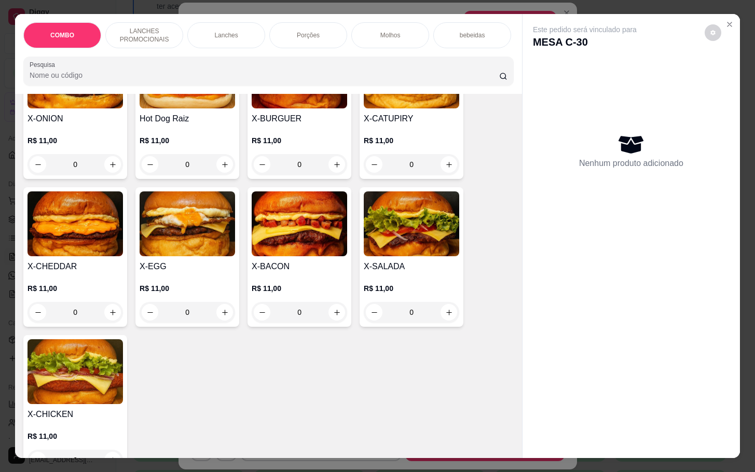
scroll to position [156, 0]
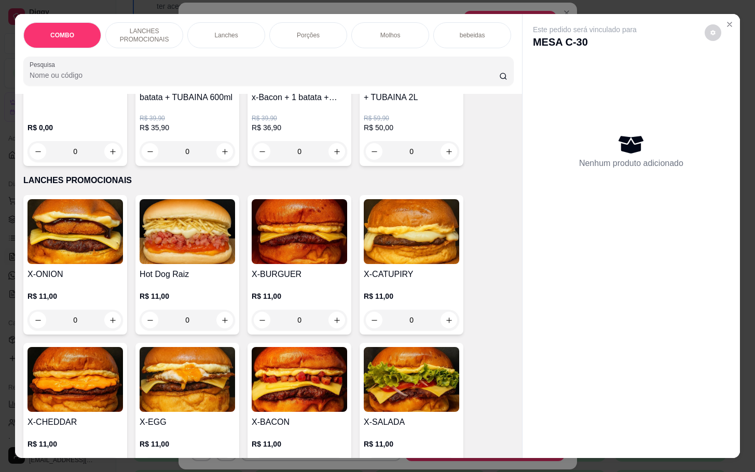
click at [216, 326] on div "0" at bounding box center [188, 320] width 96 height 21
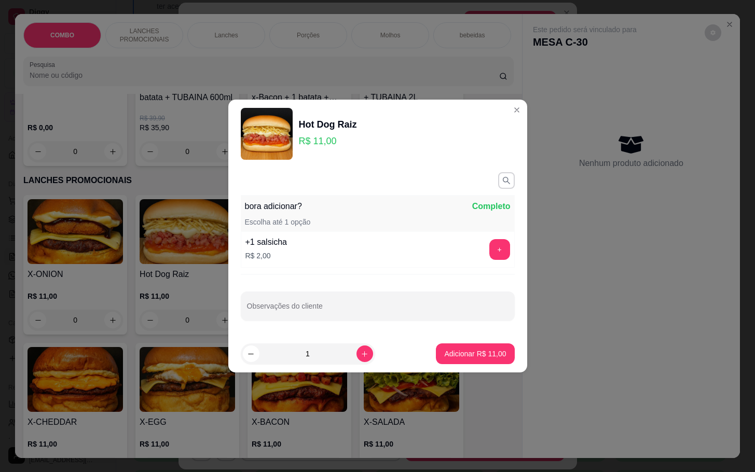
drag, startPoint x: 495, startPoint y: 371, endPoint x: 483, endPoint y: 352, distance: 22.2
click at [491, 370] on footer "1 Adicionar R$ 11,00" at bounding box center [377, 353] width 299 height 37
click at [483, 352] on p "Adicionar R$ 11,00" at bounding box center [475, 354] width 60 height 10
type input "1"
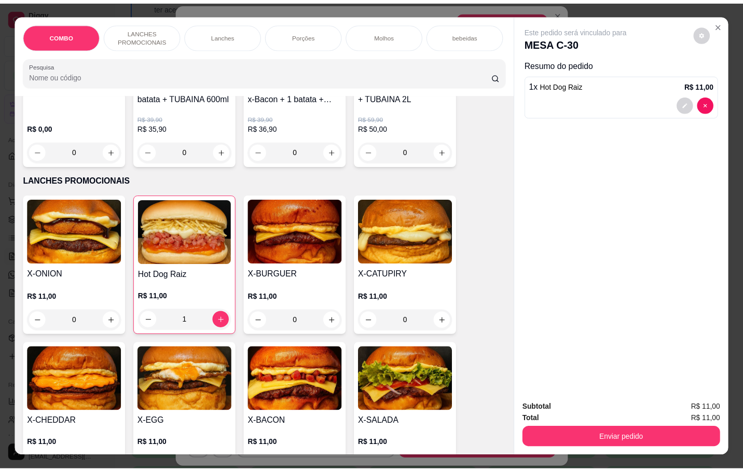
scroll to position [311, 0]
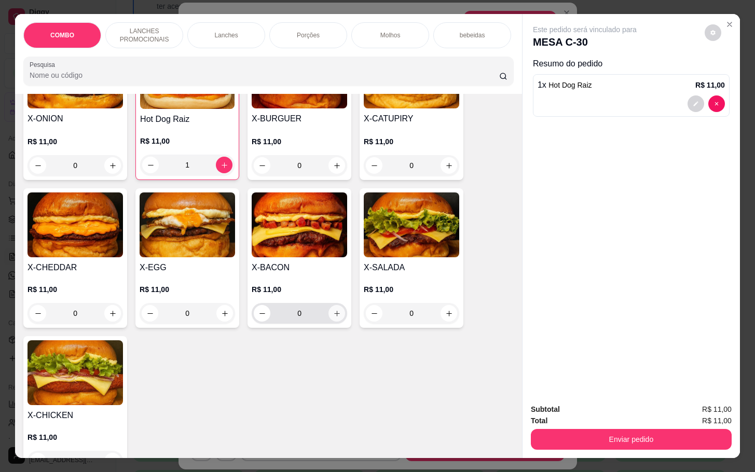
click at [332, 320] on button "increase-product-quantity" at bounding box center [337, 313] width 17 height 17
type input "1"
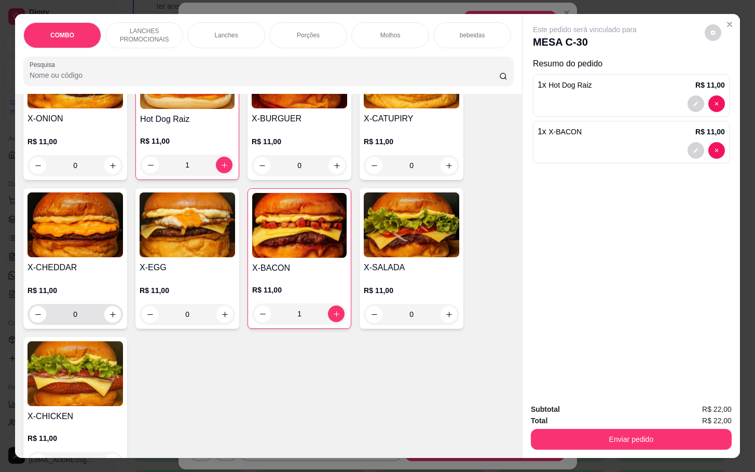
click at [96, 317] on input "0" at bounding box center [75, 314] width 58 height 21
click at [110, 319] on icon "increase-product-quantity" at bounding box center [113, 315] width 8 height 8
type input "1"
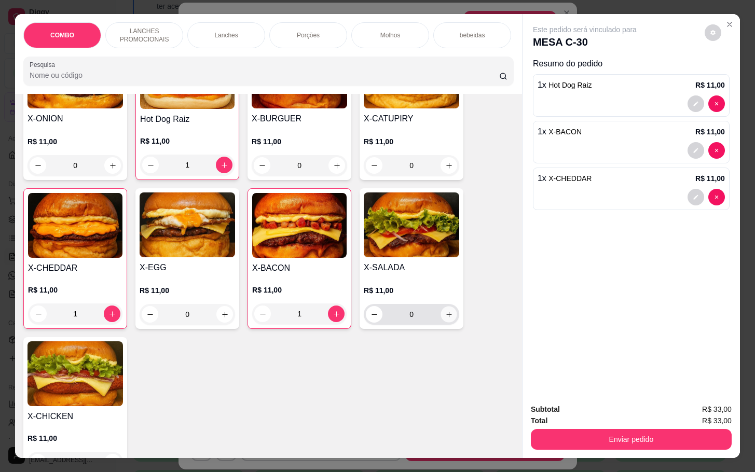
click at [445, 319] on icon "increase-product-quantity" at bounding box center [449, 315] width 8 height 8
type input "1"
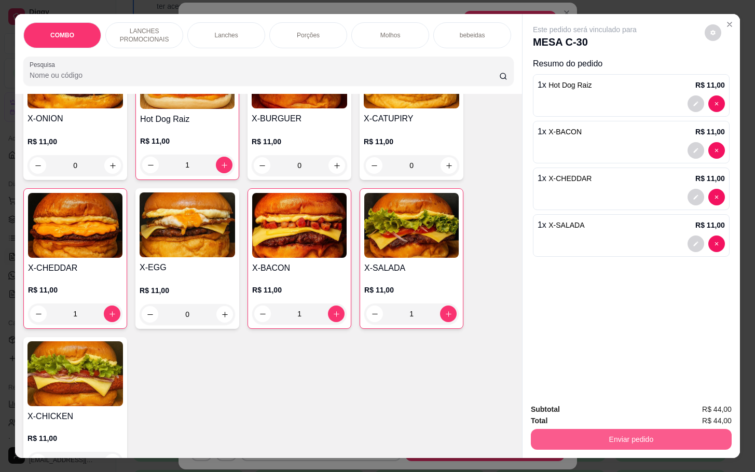
click at [620, 438] on button "Enviar pedido" at bounding box center [631, 439] width 201 height 21
click at [684, 407] on button "Enviar pedido" at bounding box center [703, 408] width 57 height 19
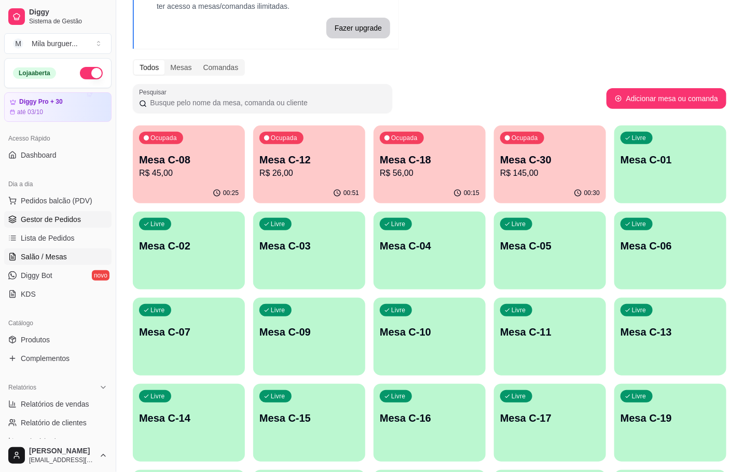
click at [69, 221] on span "Gestor de Pedidos" at bounding box center [51, 219] width 60 height 10
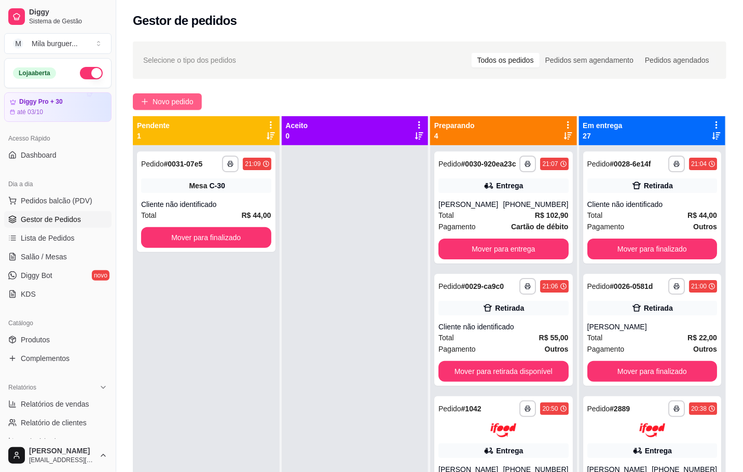
click at [189, 123] on div "**********" at bounding box center [429, 318] width 627 height 566
click at [167, 106] on span "Novo pedido" at bounding box center [173, 101] width 41 height 11
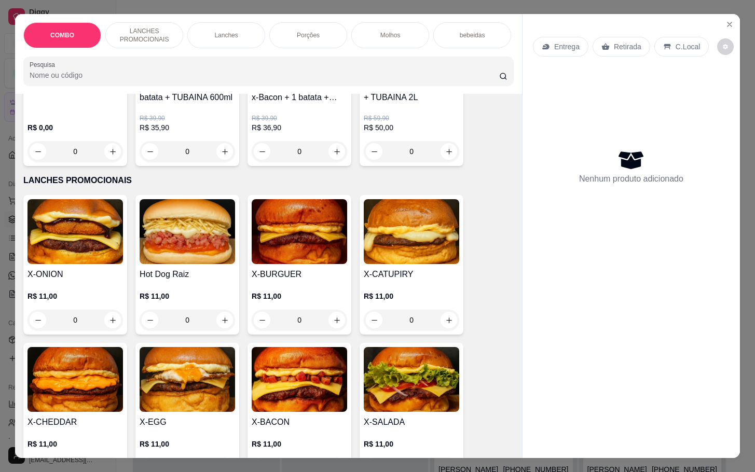
scroll to position [234, 0]
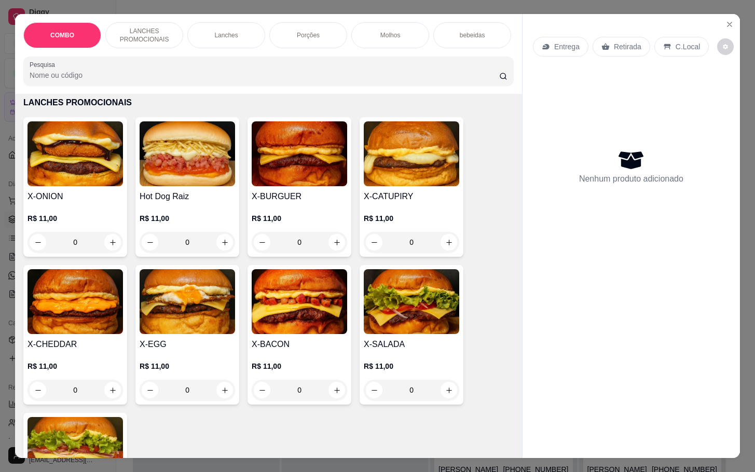
click at [215, 245] on div "0" at bounding box center [188, 242] width 96 height 21
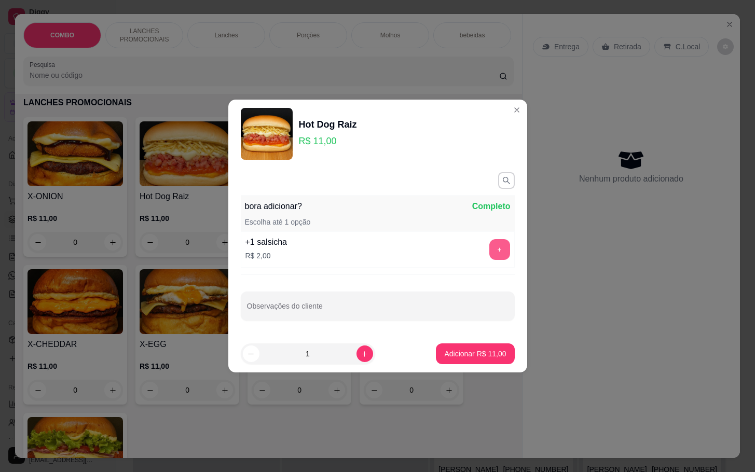
click at [489, 251] on button "+" at bounding box center [499, 249] width 21 height 21
click at [466, 349] on p "Adicionar R$ 13,00" at bounding box center [475, 354] width 62 height 10
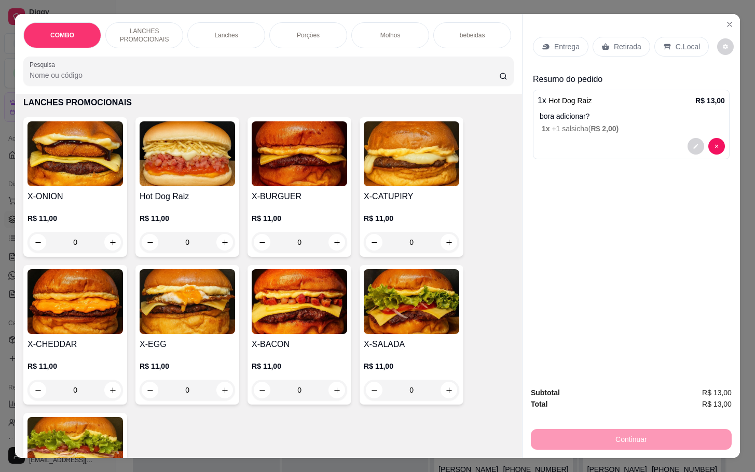
click at [312, 31] on p "Porções" at bounding box center [308, 35] width 23 height 8
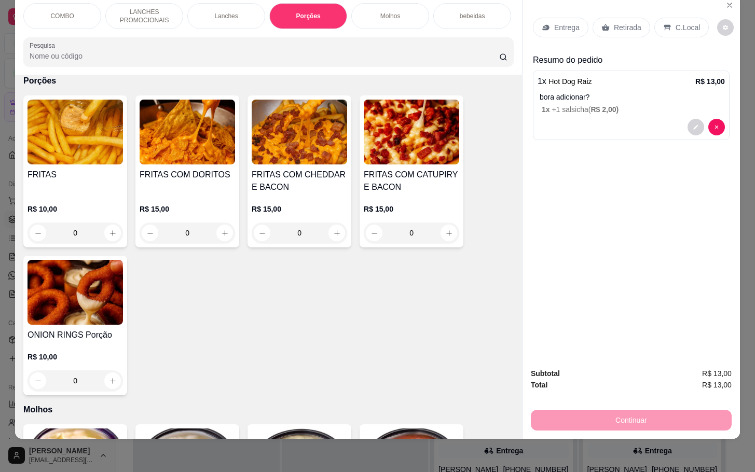
click at [419, 173] on h4 "FRITAS COM CATUPIRY E BACON" at bounding box center [412, 181] width 96 height 25
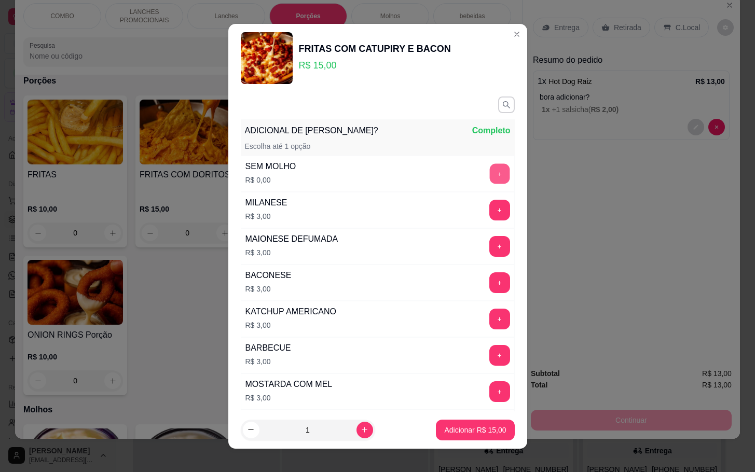
click at [489, 169] on button "+" at bounding box center [499, 174] width 20 height 20
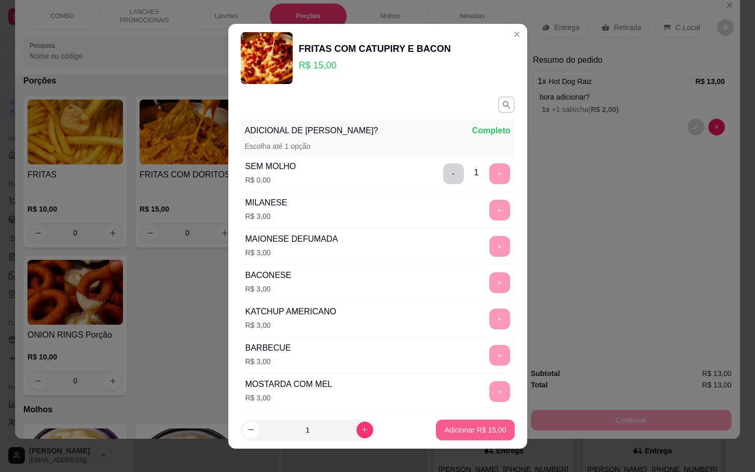
click at [458, 424] on button "Adicionar R$ 15,00" at bounding box center [475, 430] width 78 height 21
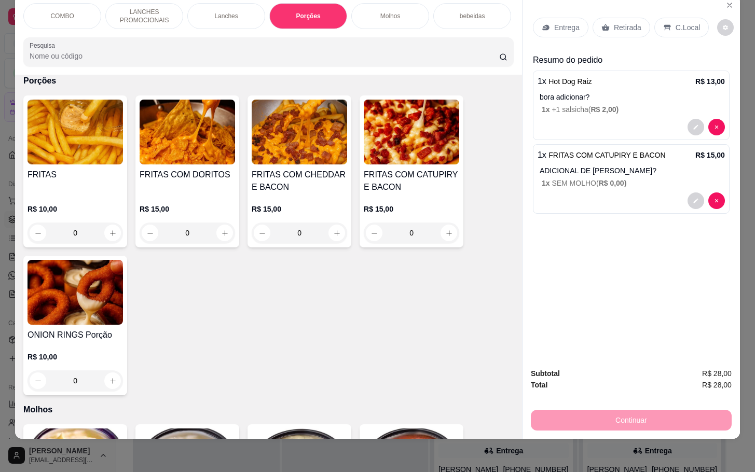
click at [623, 22] on p "Retirada" at bounding box center [628, 27] width 28 height 10
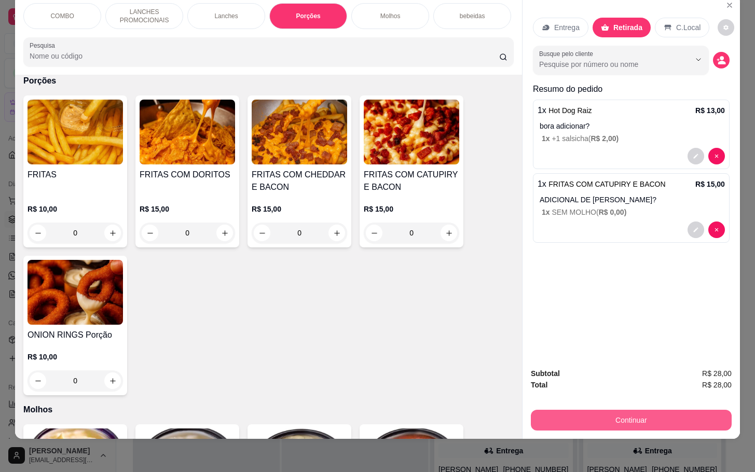
click at [629, 410] on button "Continuar" at bounding box center [631, 420] width 201 height 21
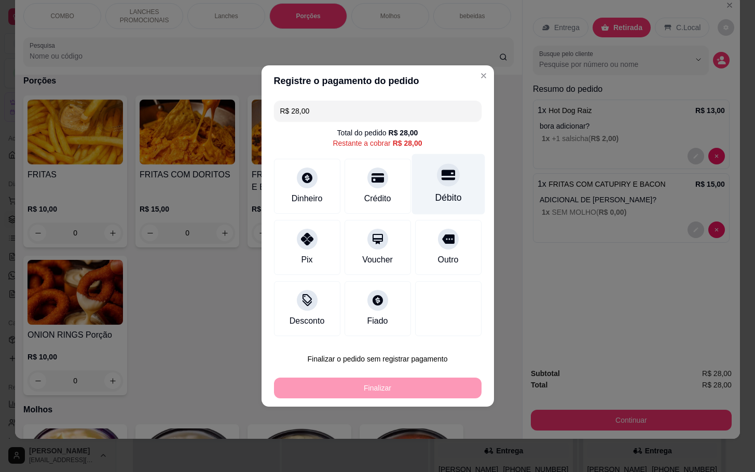
click at [430, 187] on div "Débito" at bounding box center [448, 184] width 73 height 61
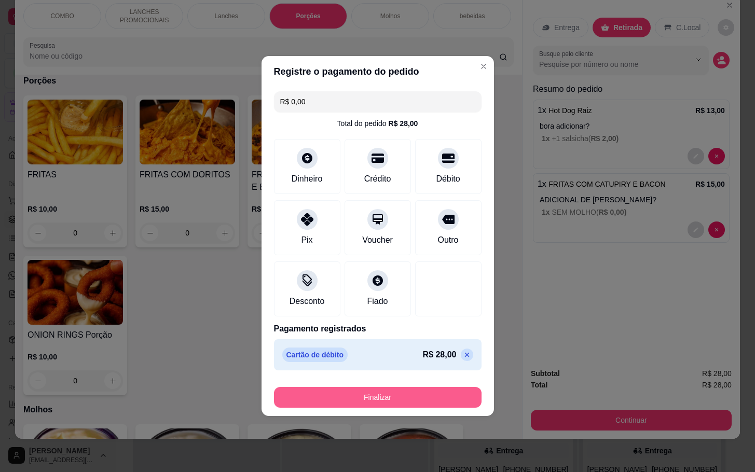
click at [429, 391] on button "Finalizar" at bounding box center [378, 397] width 208 height 21
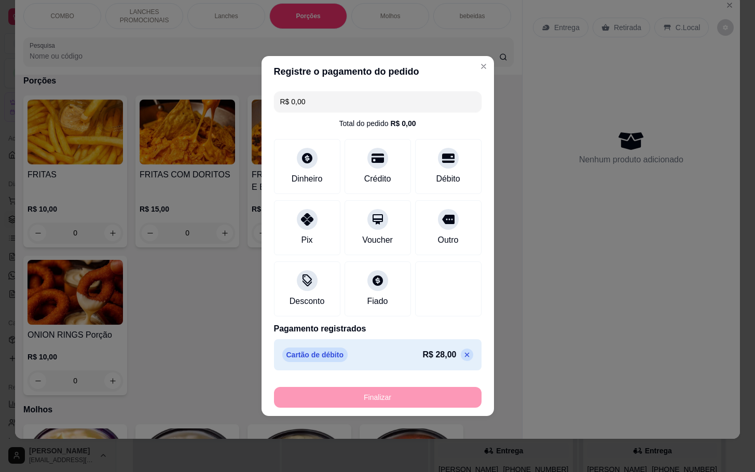
type input "-R$ 28,00"
click at [212, 363] on div "**********" at bounding box center [206, 381] width 147 height 472
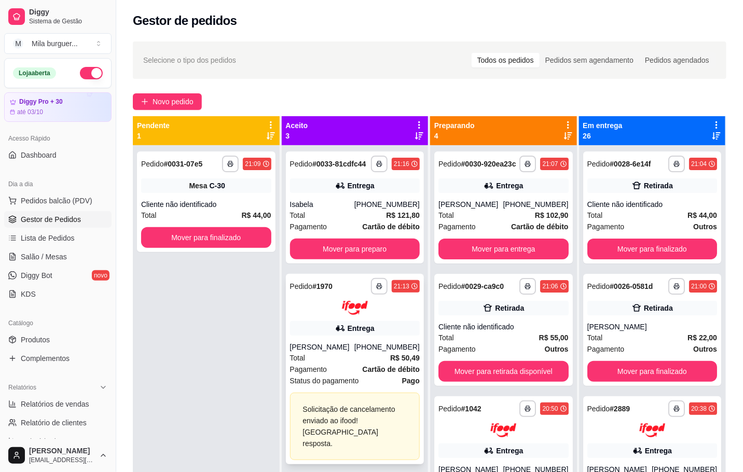
click at [368, 353] on div "Total R$ 50,49" at bounding box center [355, 357] width 130 height 11
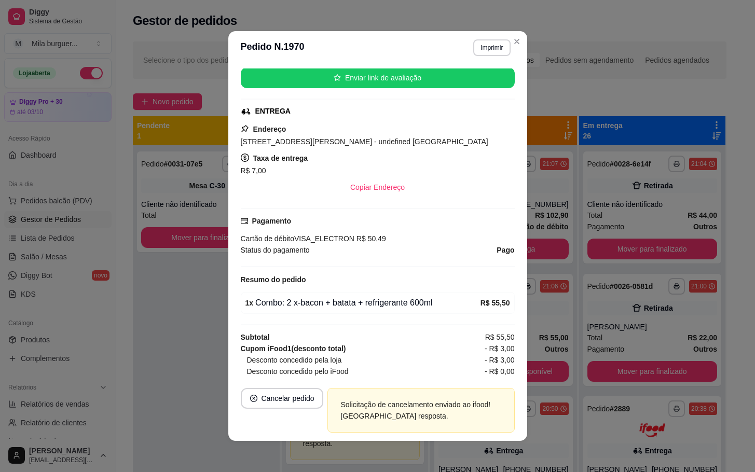
scroll to position [290, 0]
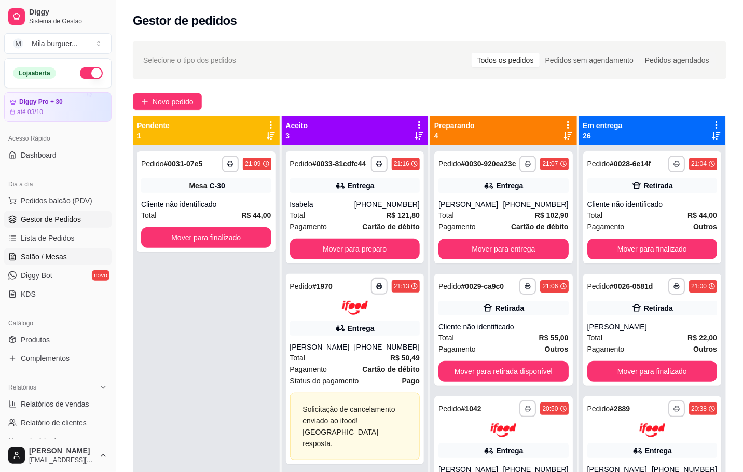
click at [49, 257] on span "Salão / Mesas" at bounding box center [44, 257] width 46 height 10
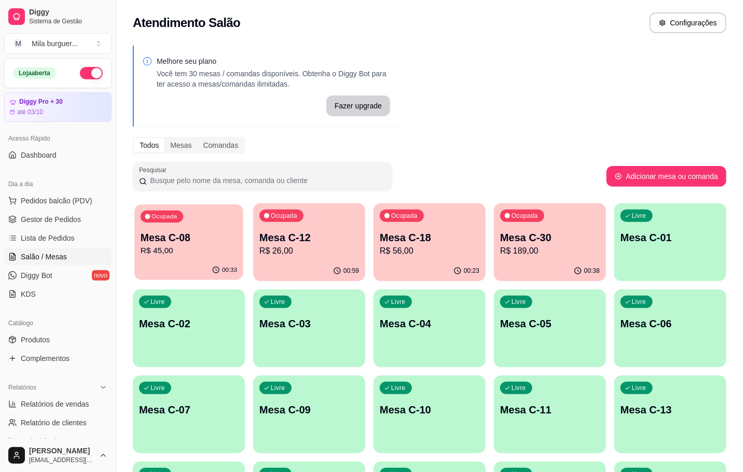
click at [204, 226] on div "Ocupada Mesa C-08 R$ 45,00" at bounding box center [188, 233] width 109 height 56
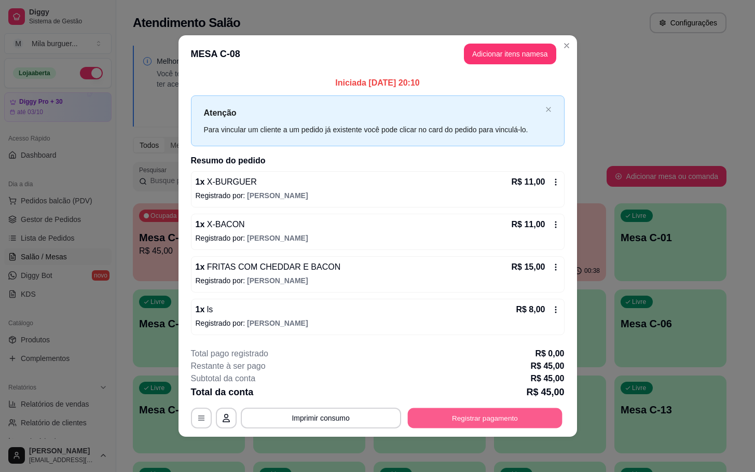
click at [452, 409] on button "Registrar pagamento" at bounding box center [484, 418] width 155 height 20
click at [450, 419] on button "Registrar pagamento" at bounding box center [484, 418] width 159 height 21
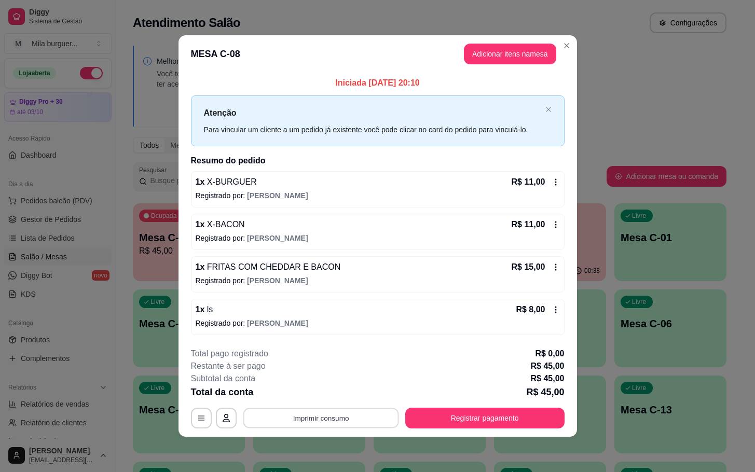
click at [304, 413] on button "Imprimir consumo" at bounding box center [321, 418] width 156 height 20
click at [323, 402] on button "IMPRESSORA" at bounding box center [324, 395] width 73 height 16
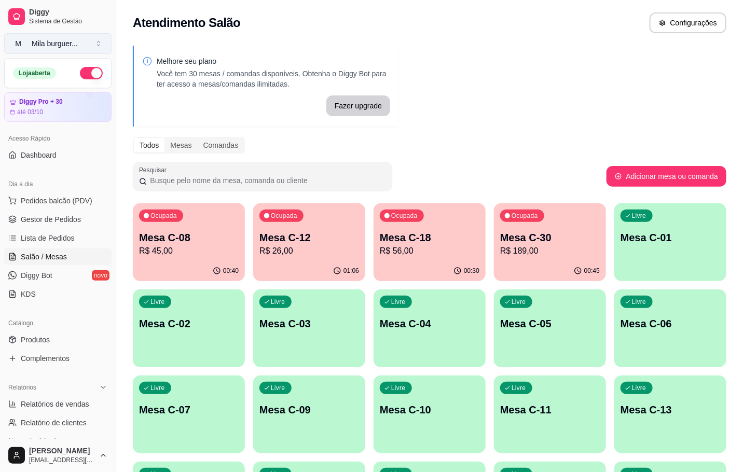
click at [78, 39] on div "Mila burguer ..." at bounding box center [55, 43] width 46 height 10
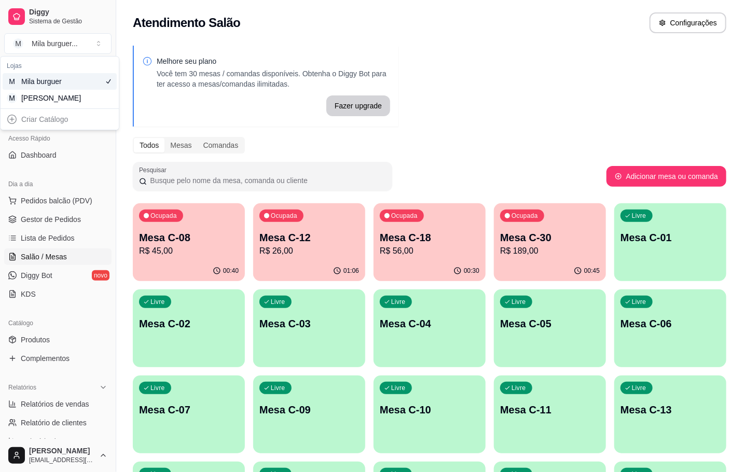
click at [92, 83] on div "M Mila burguer" at bounding box center [60, 81] width 114 height 17
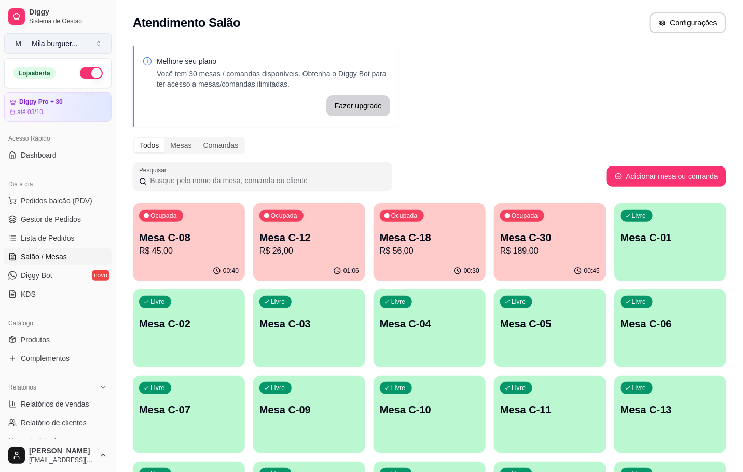
drag, startPoint x: 67, startPoint y: 31, endPoint x: 67, endPoint y: 46, distance: 14.5
click at [64, 32] on div "Diggy Sistema de Gestão M Mila burguer ..." at bounding box center [58, 29] width 116 height 58
click at [69, 46] on div "Mila burguer ..." at bounding box center [55, 43] width 46 height 10
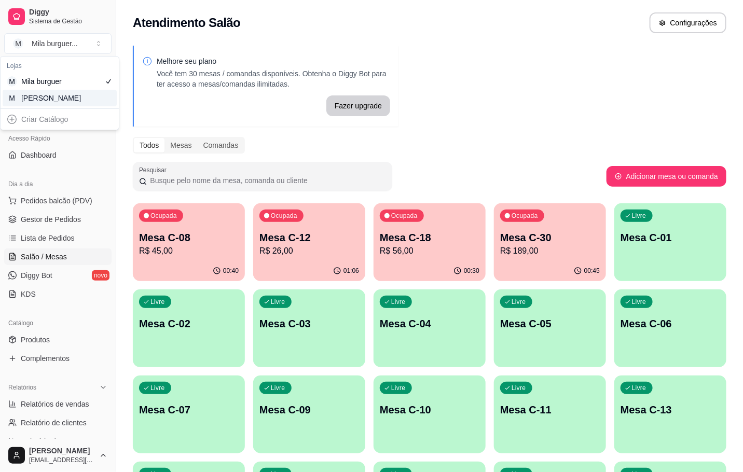
click at [77, 92] on div "M Mila Salgados" at bounding box center [60, 98] width 114 height 17
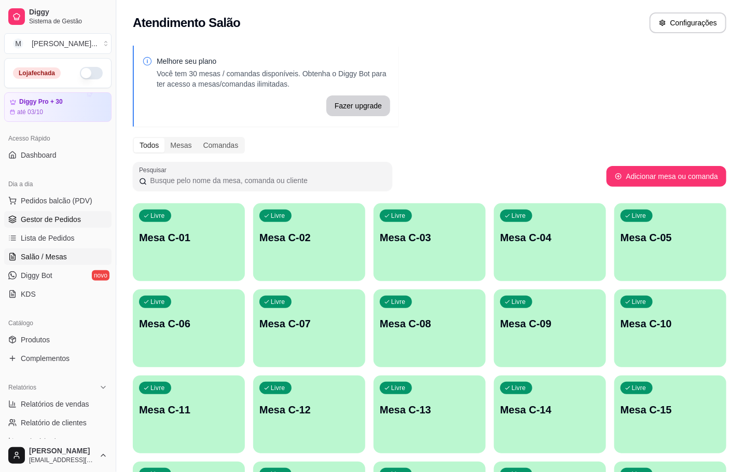
click at [34, 221] on span "Gestor de Pedidos" at bounding box center [51, 219] width 60 height 10
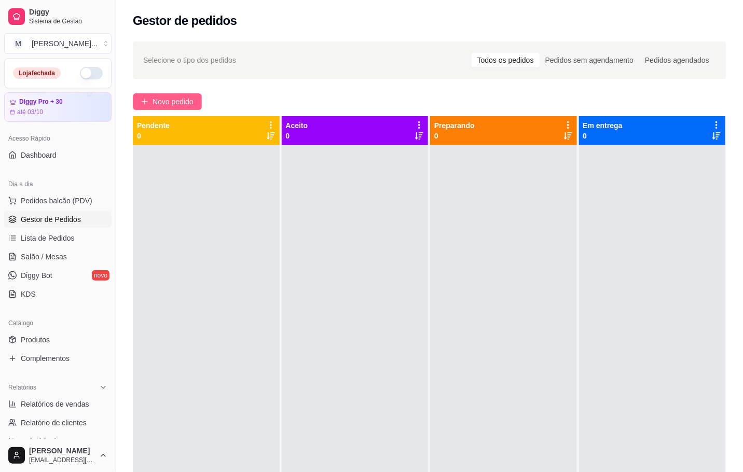
click at [190, 100] on span "Novo pedido" at bounding box center [173, 101] width 41 height 11
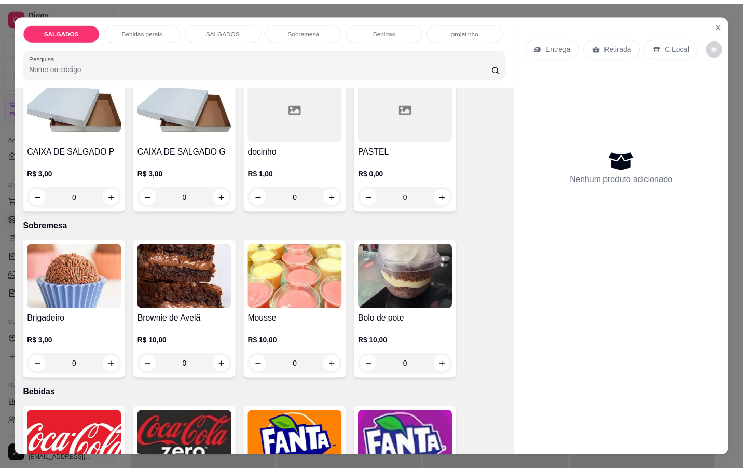
scroll to position [1246, 0]
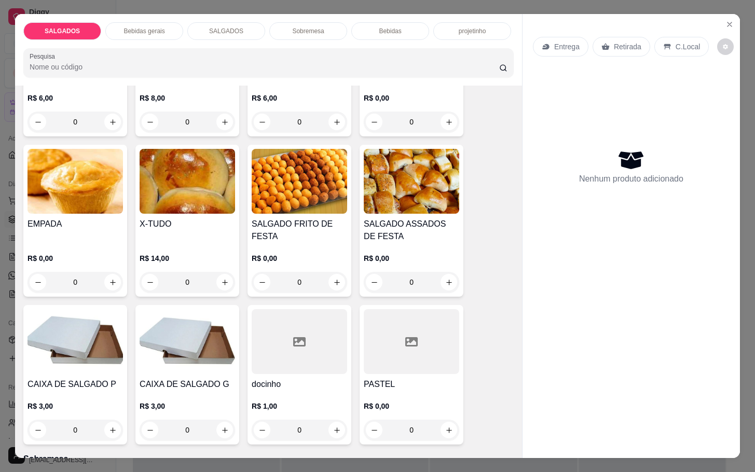
click at [290, 189] on img at bounding box center [300, 181] width 96 height 65
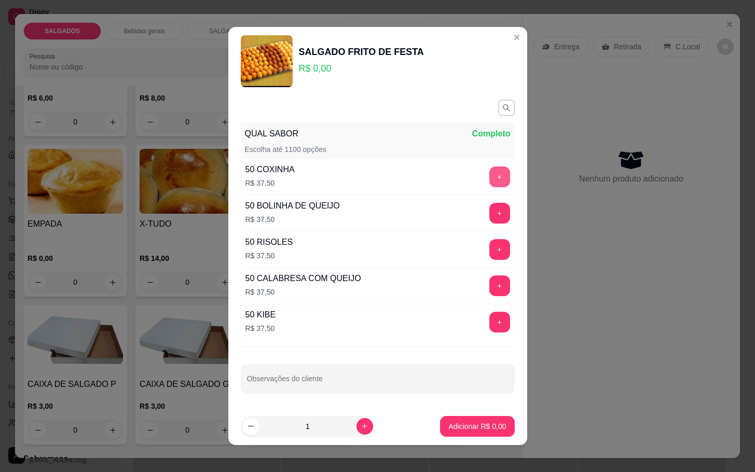
click at [489, 176] on button "+" at bounding box center [499, 177] width 21 height 21
click at [489, 251] on button "+" at bounding box center [499, 250] width 20 height 20
click at [474, 425] on p "Adicionar R$ 75,00" at bounding box center [475, 426] width 62 height 10
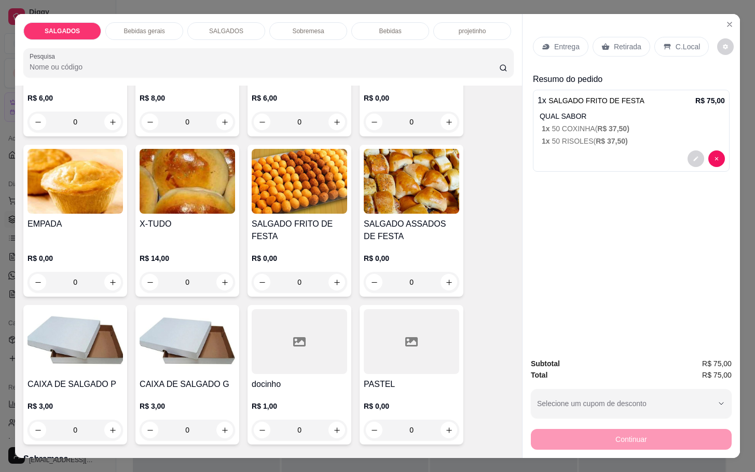
click at [619, 42] on p "Retirada" at bounding box center [628, 47] width 28 height 10
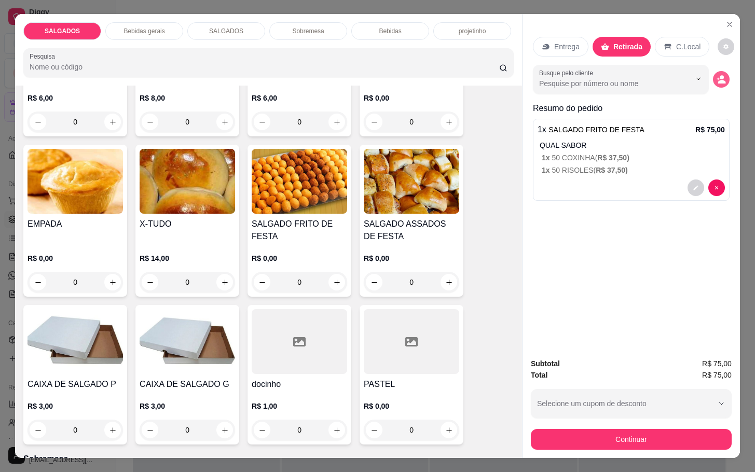
click at [718, 80] on icon "decrease-product-quantity" at bounding box center [722, 82] width 8 height 4
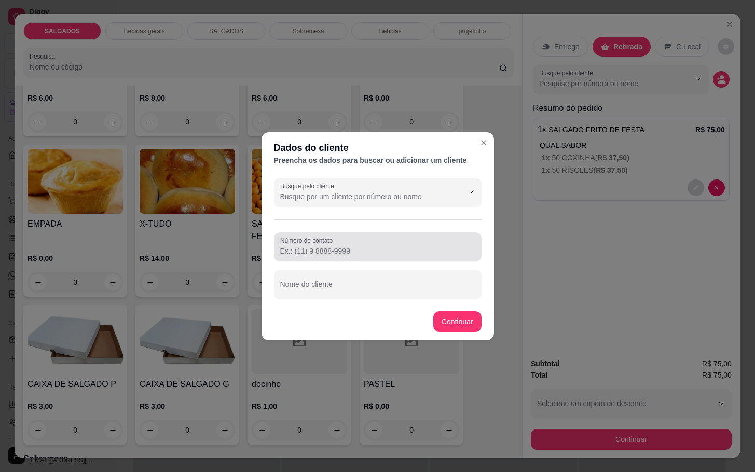
click at [428, 248] on input "Número de contato" at bounding box center [377, 251] width 195 height 10
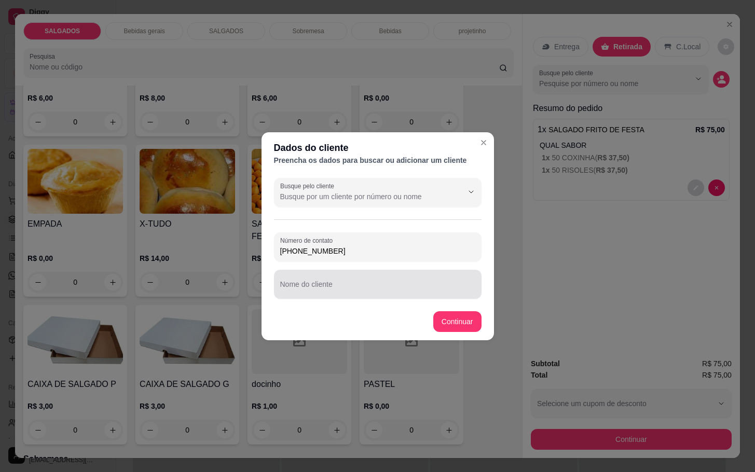
type input "[PHONE_NUMBER]"
drag, startPoint x: 309, startPoint y: 276, endPoint x: 304, endPoint y: 279, distance: 6.3
click at [304, 279] on div at bounding box center [377, 284] width 195 height 21
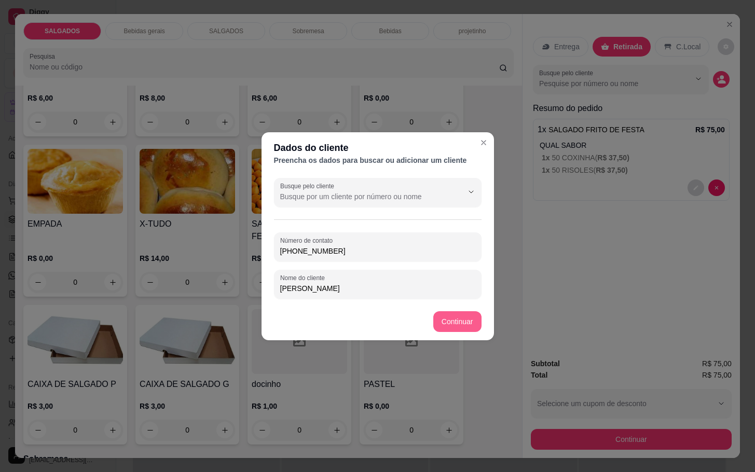
type input "[PERSON_NAME]"
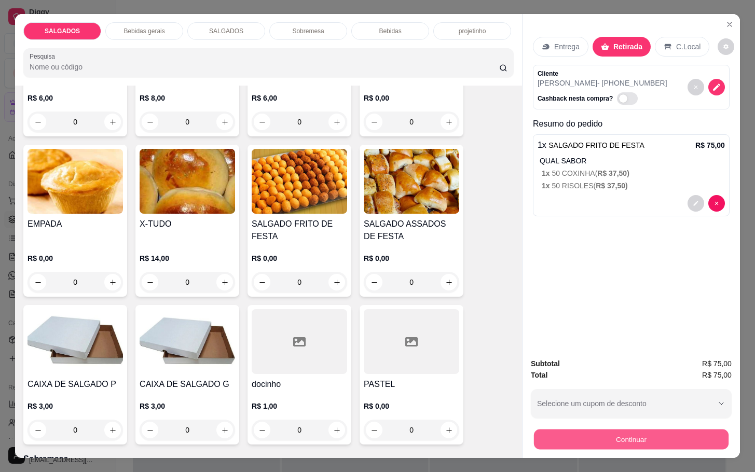
click at [610, 429] on button "Continuar" at bounding box center [631, 439] width 195 height 20
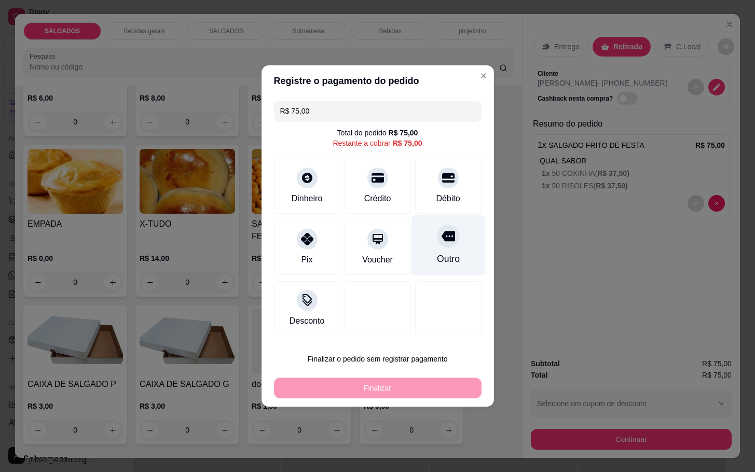
click at [441, 249] on div "Outro" at bounding box center [448, 245] width 73 height 61
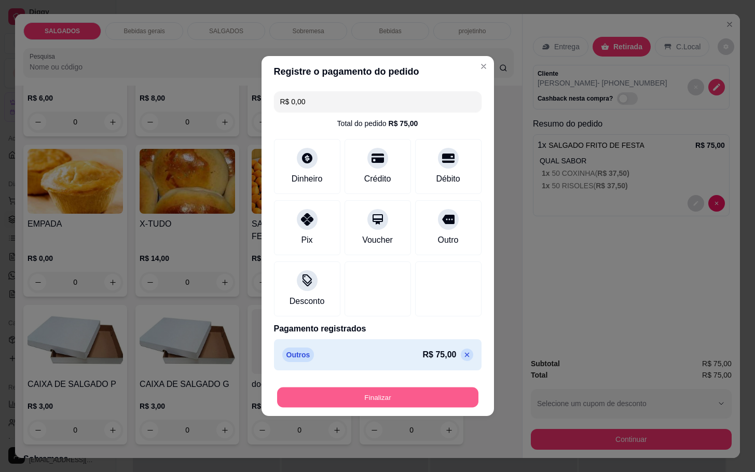
click at [449, 394] on button "Finalizar" at bounding box center [377, 398] width 201 height 20
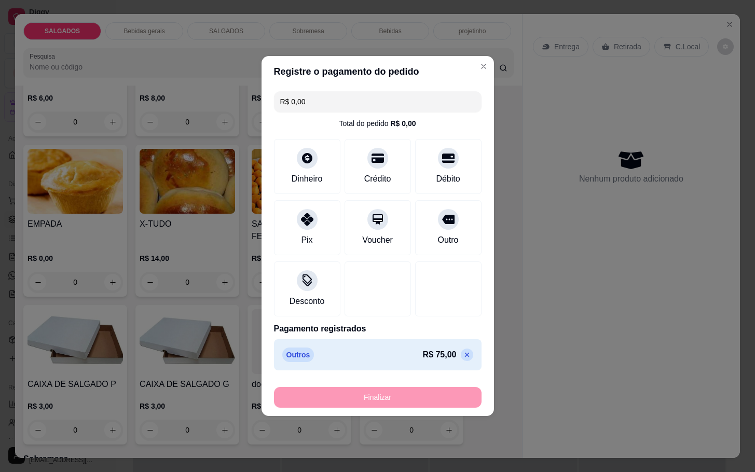
type input "-R$ 75,00"
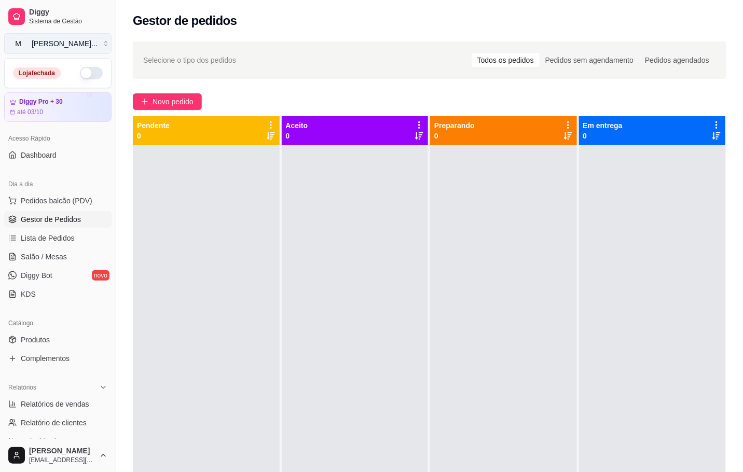
click at [73, 38] on div "[PERSON_NAME] ..." at bounding box center [65, 43] width 66 height 10
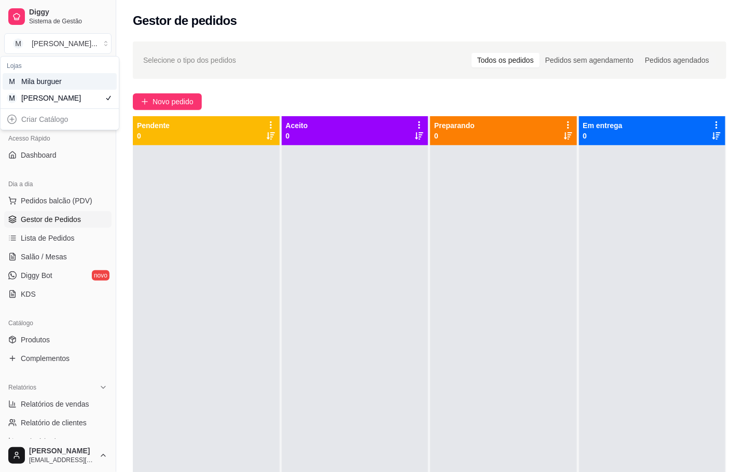
click at [72, 81] on div "M Mila burguer" at bounding box center [60, 81] width 114 height 17
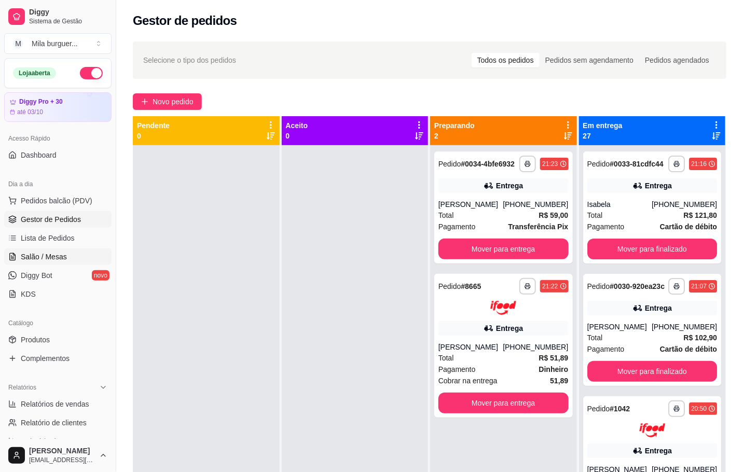
click at [60, 260] on span "Salão / Mesas" at bounding box center [44, 257] width 46 height 10
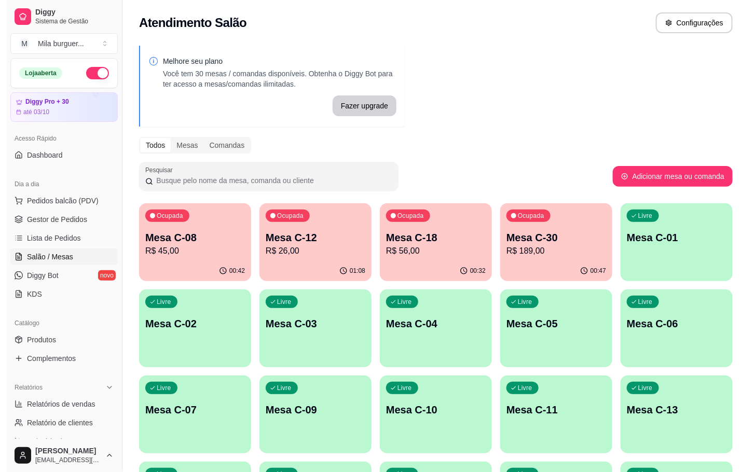
scroll to position [234, 0]
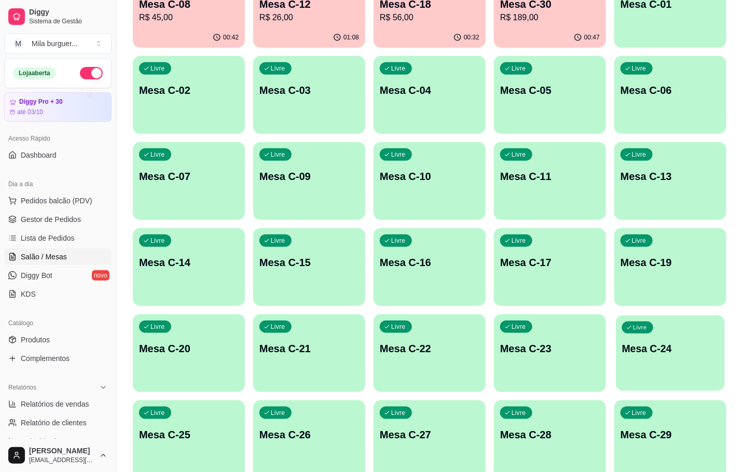
click at [707, 352] on p "Mesa C-24" at bounding box center [670, 349] width 97 height 14
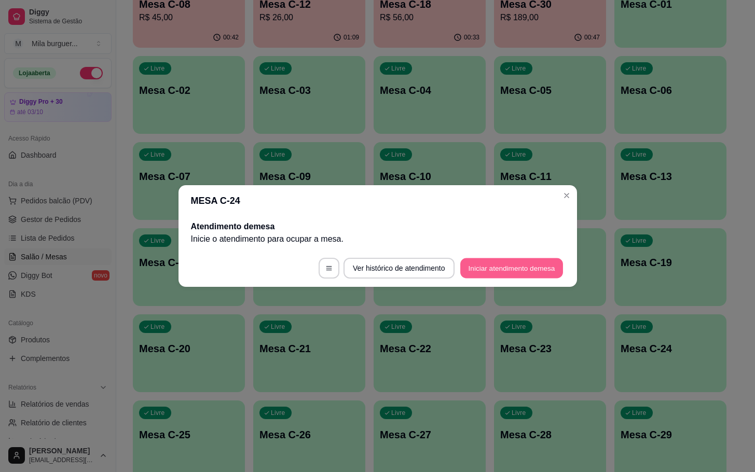
click at [547, 267] on button "Iniciar atendimento de mesa" at bounding box center [511, 268] width 103 height 20
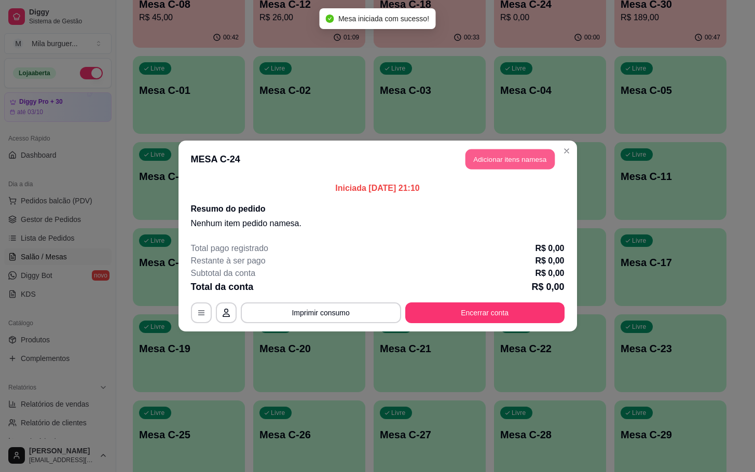
click at [494, 164] on button "Adicionar itens na mesa" at bounding box center [510, 159] width 89 height 20
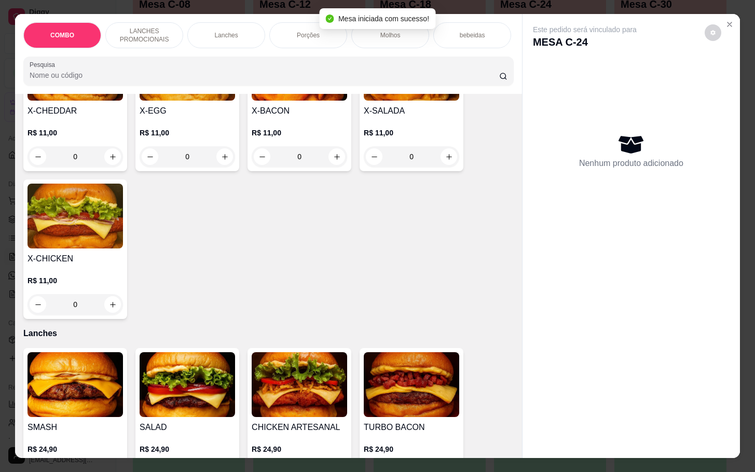
scroll to position [701, 0]
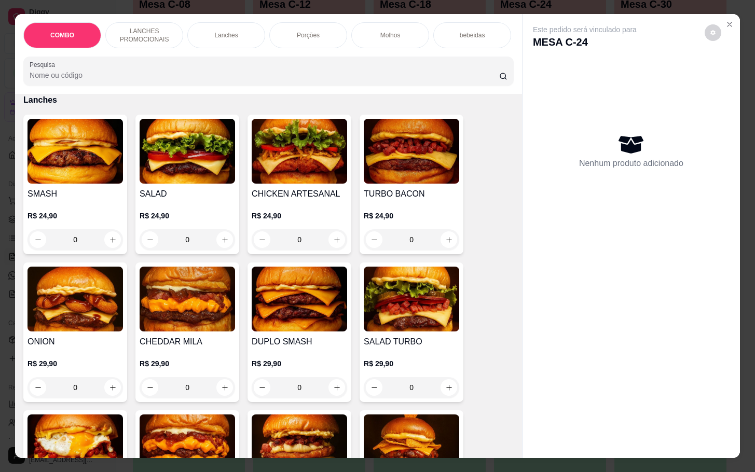
click at [396, 179] on img at bounding box center [412, 151] width 96 height 65
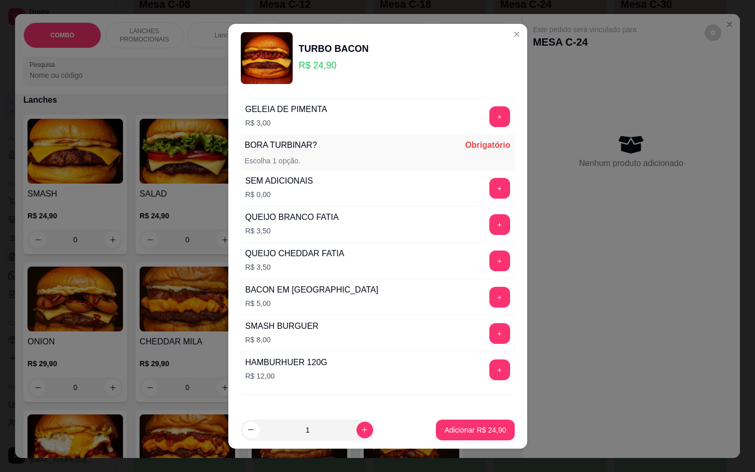
scroll to position [363, 0]
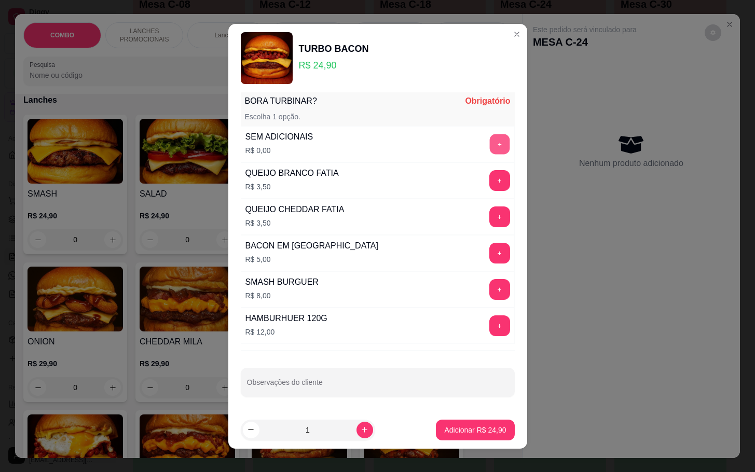
click at [489, 142] on button "+" at bounding box center [499, 144] width 20 height 20
click at [452, 427] on p "Adicionar R$ 24,90" at bounding box center [475, 430] width 60 height 10
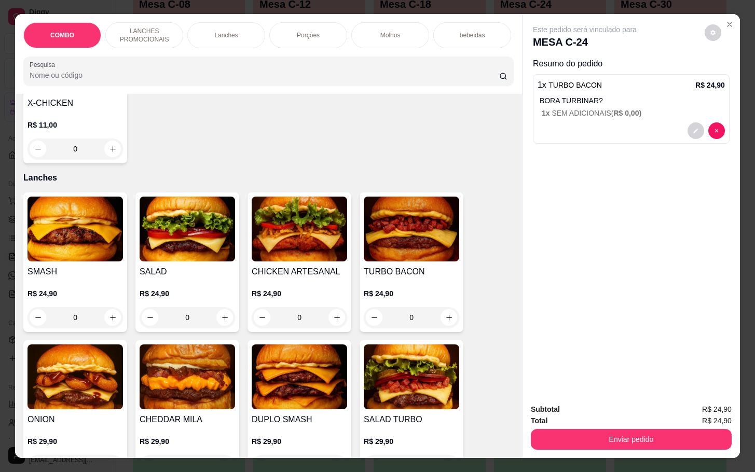
scroll to position [701, 0]
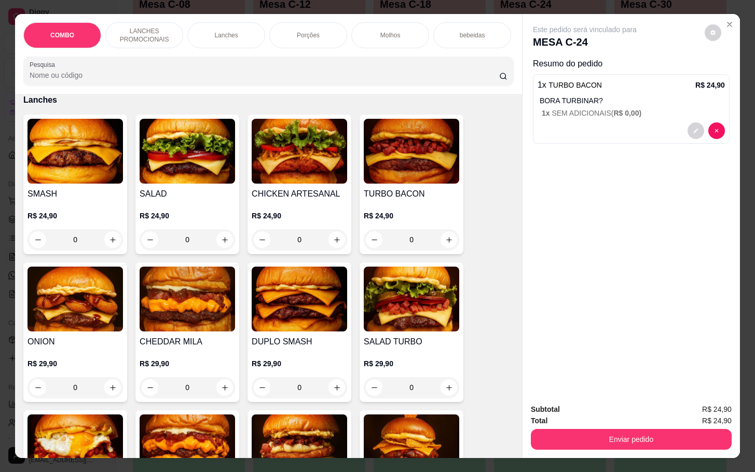
click at [301, 326] on img at bounding box center [300, 299] width 96 height 65
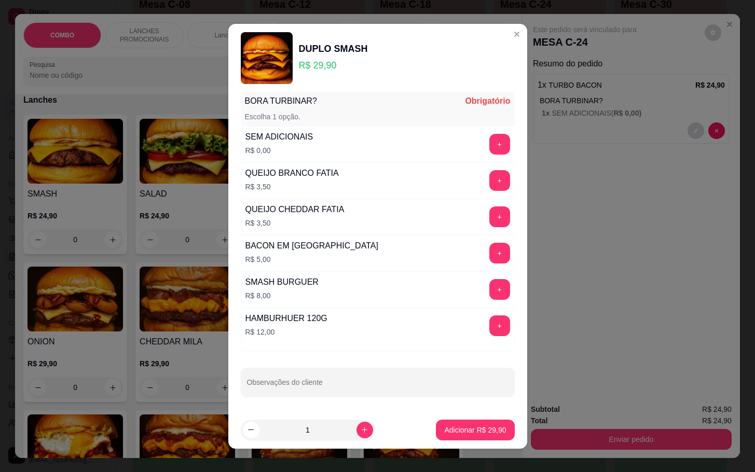
scroll to position [285, 0]
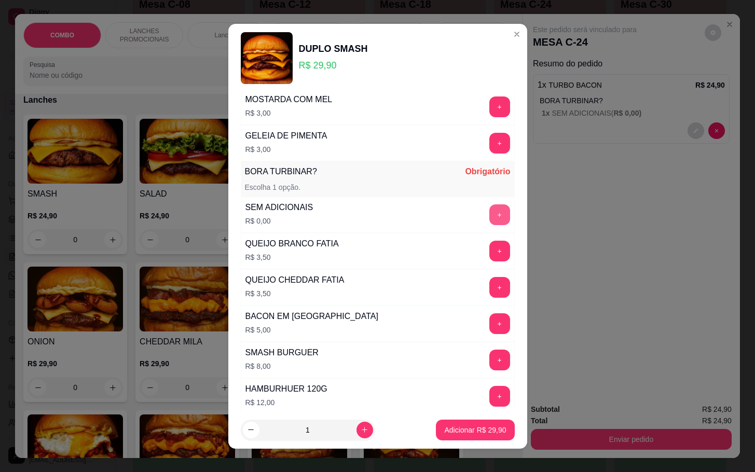
click at [489, 219] on button "+" at bounding box center [499, 215] width 21 height 21
click at [457, 433] on p "Adicionar R$ 29,90" at bounding box center [475, 430] width 60 height 10
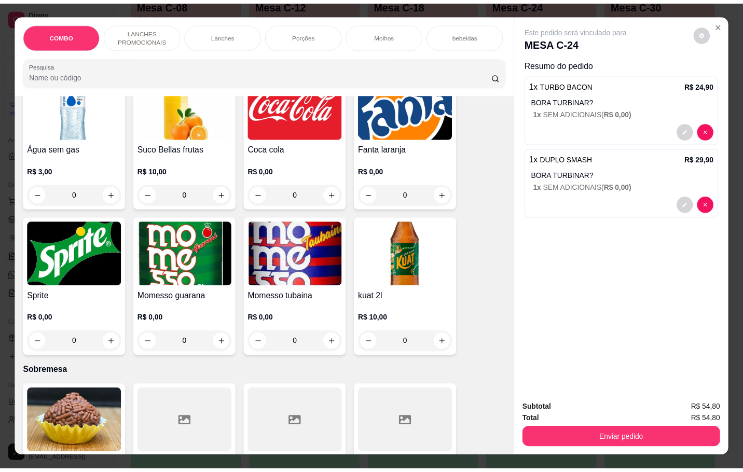
scroll to position [1791, 0]
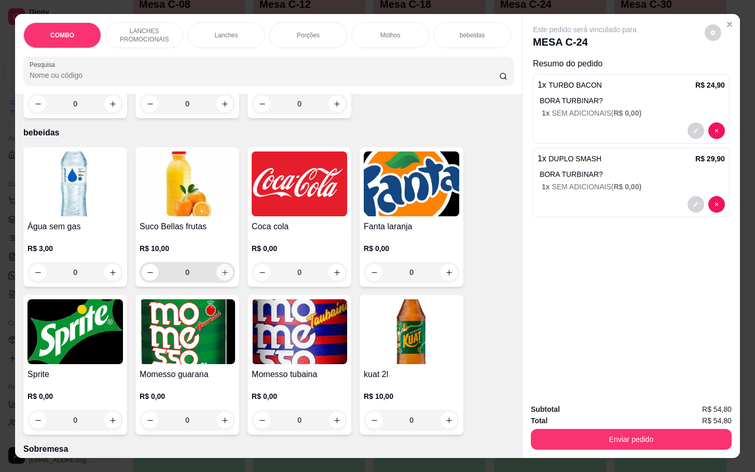
click at [221, 269] on icon "increase-product-quantity" at bounding box center [225, 273] width 8 height 8
type input "1"
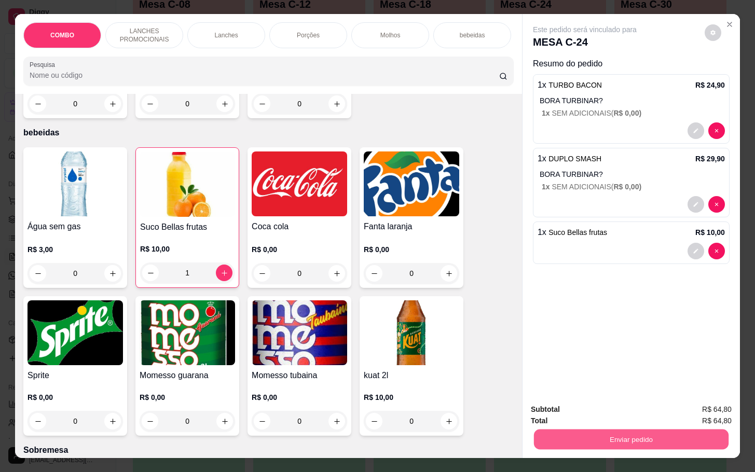
click at [588, 430] on button "Enviar pedido" at bounding box center [631, 439] width 195 height 20
click at [707, 409] on button "Enviar pedido" at bounding box center [703, 409] width 59 height 20
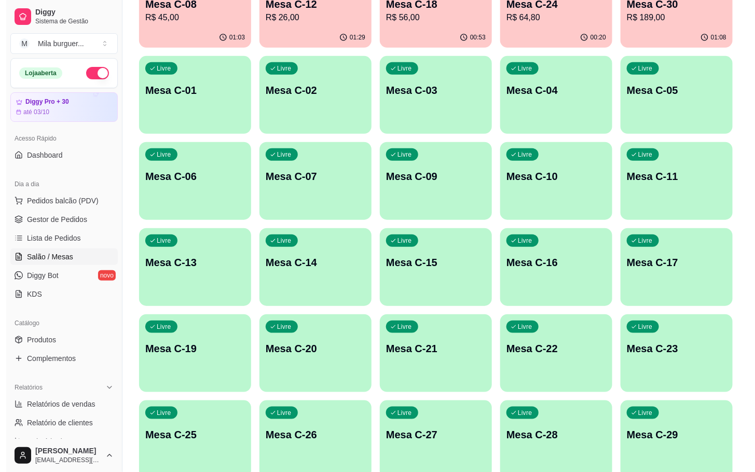
scroll to position [156, 0]
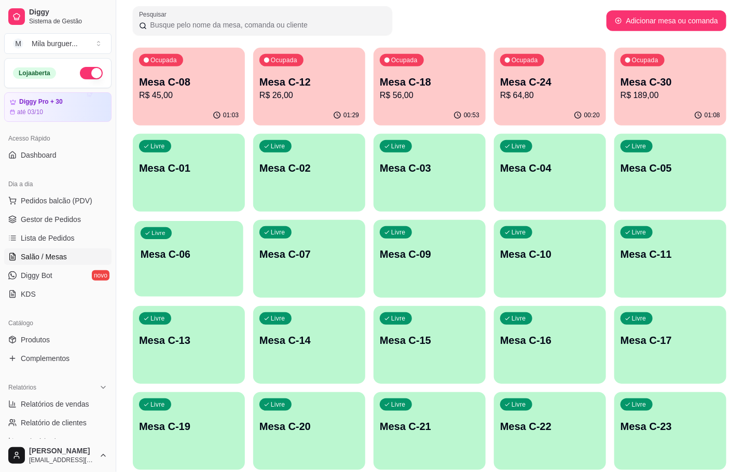
click at [189, 257] on p "Mesa C-06" at bounding box center [189, 255] width 97 height 14
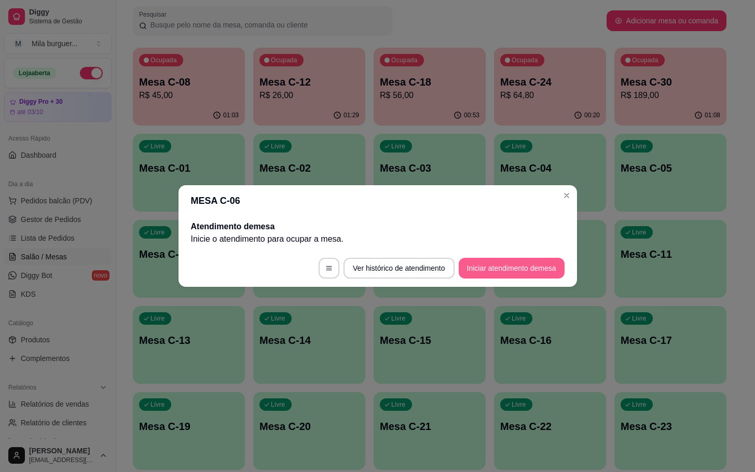
click at [489, 273] on button "Iniciar atendimento de mesa" at bounding box center [512, 268] width 106 height 21
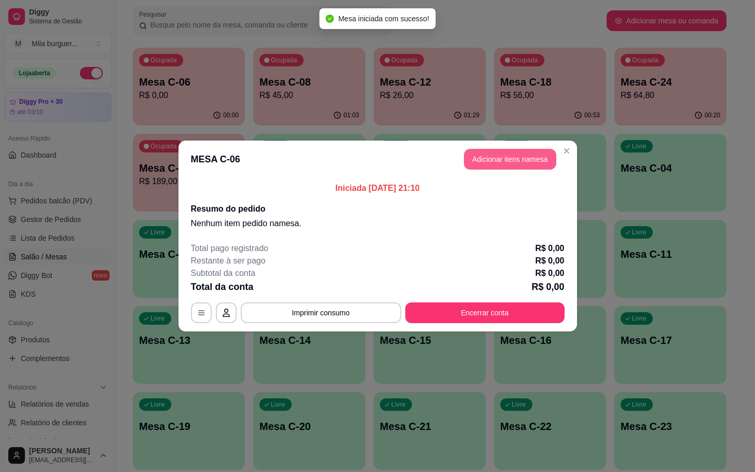
click at [503, 168] on button "Adicionar itens na mesa" at bounding box center [510, 159] width 92 height 21
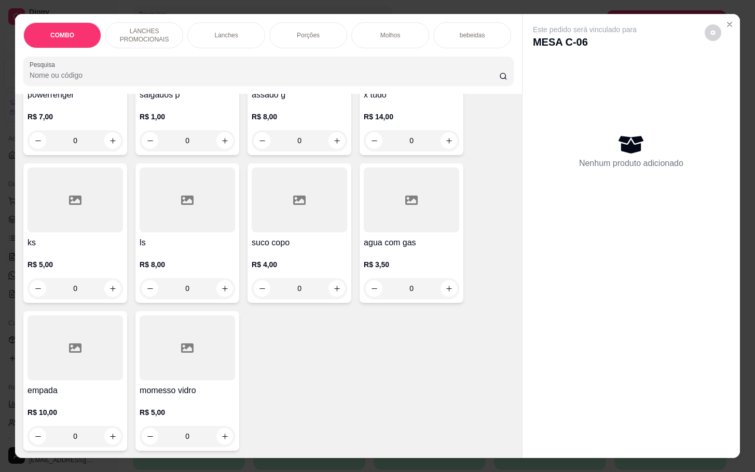
scroll to position [2400, 0]
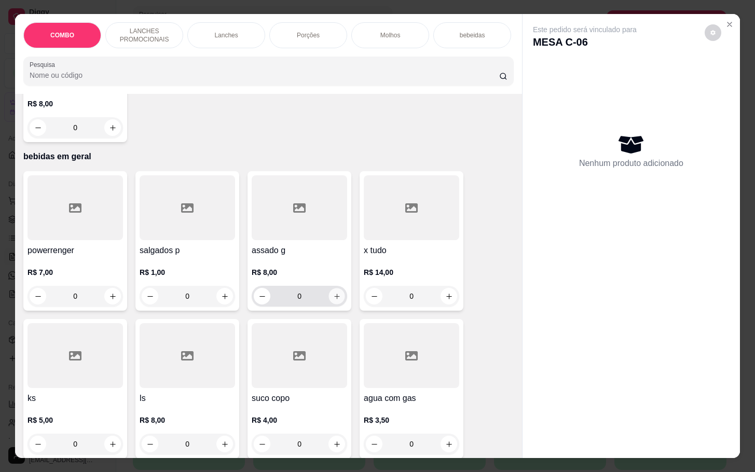
click at [333, 293] on icon "increase-product-quantity" at bounding box center [337, 297] width 8 height 8
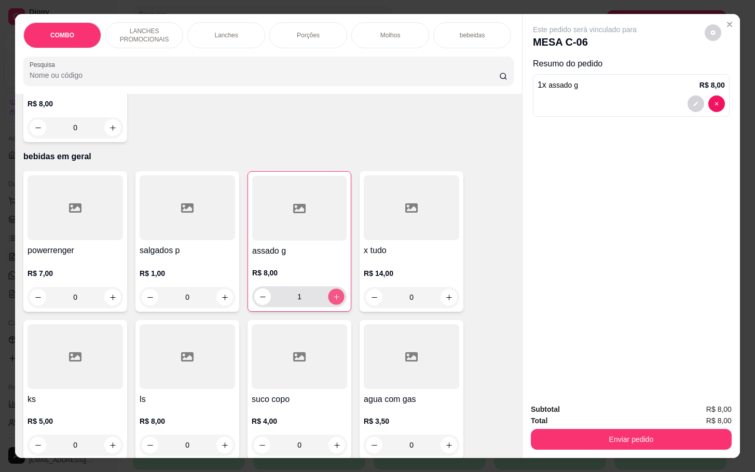
click at [333, 293] on icon "increase-product-quantity" at bounding box center [337, 297] width 8 height 8
type input "3"
click at [223, 296] on button "increase-product-quantity" at bounding box center [225, 298] width 16 height 16
type input "1"
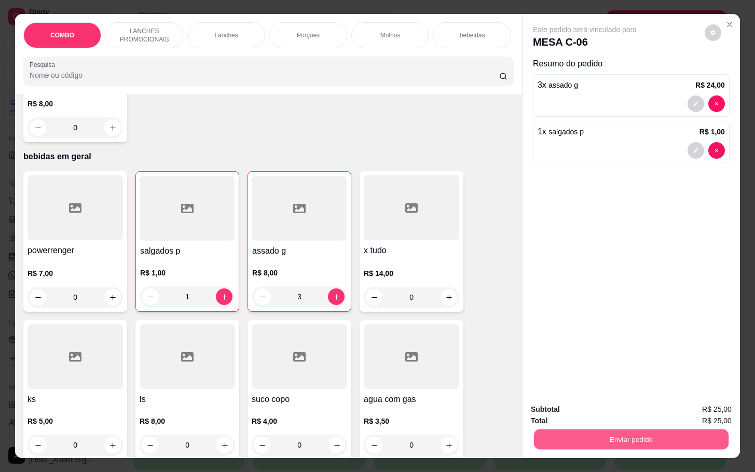
click at [637, 441] on button "Enviar pedido" at bounding box center [631, 439] width 195 height 20
click at [287, 346] on div at bounding box center [300, 356] width 96 height 65
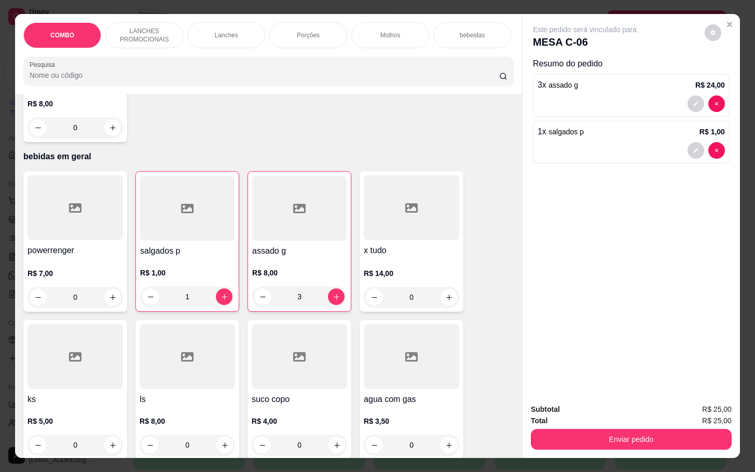
click at [578, 454] on div "COMBO LANCHES PROMOCIONAIS Lanches Porções Molhos bebeidas Sobremesa bebidas em…" at bounding box center [377, 236] width 755 height 472
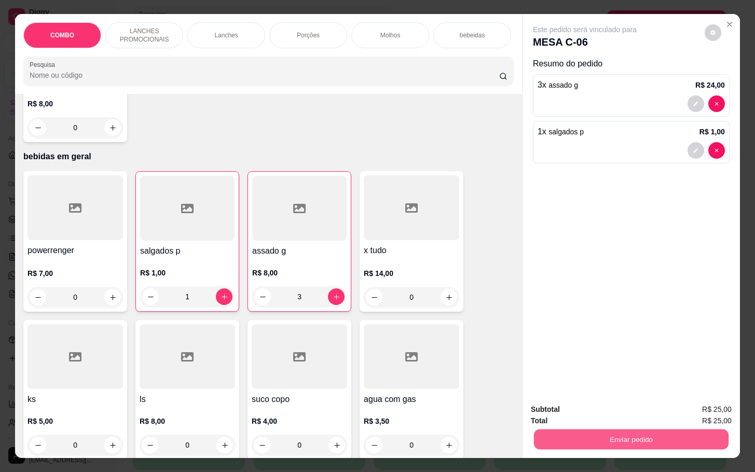
click at [572, 441] on button "Enviar pedido" at bounding box center [631, 439] width 195 height 20
click at [704, 404] on button "Enviar pedido" at bounding box center [703, 409] width 59 height 20
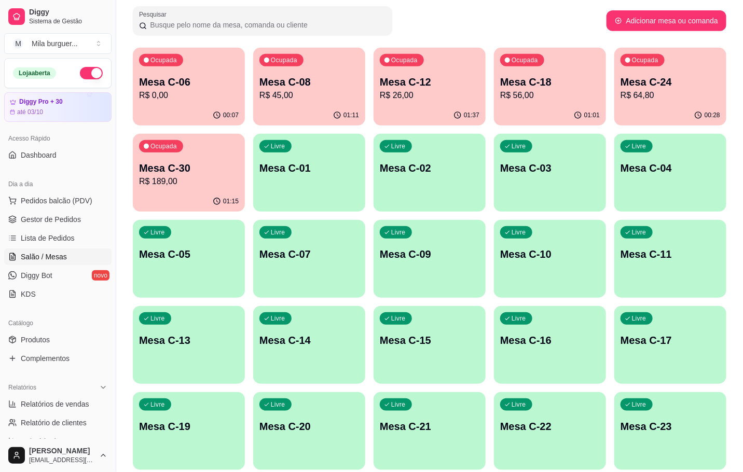
click at [234, 201] on p "01:15" at bounding box center [231, 201] width 16 height 8
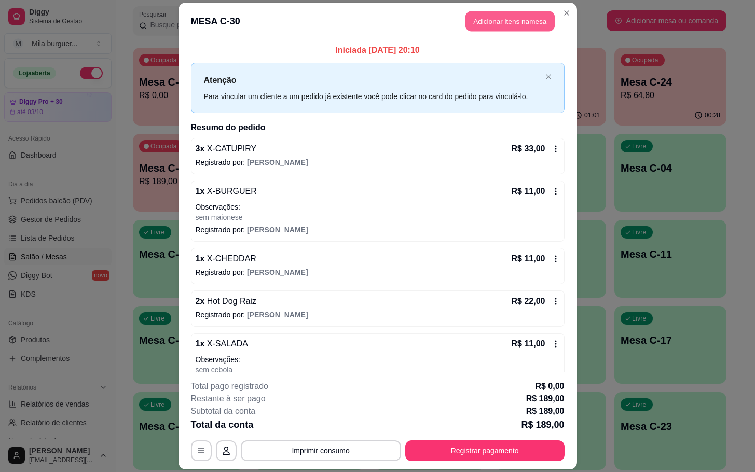
click at [505, 21] on button "Adicionar itens na mesa" at bounding box center [510, 21] width 89 height 20
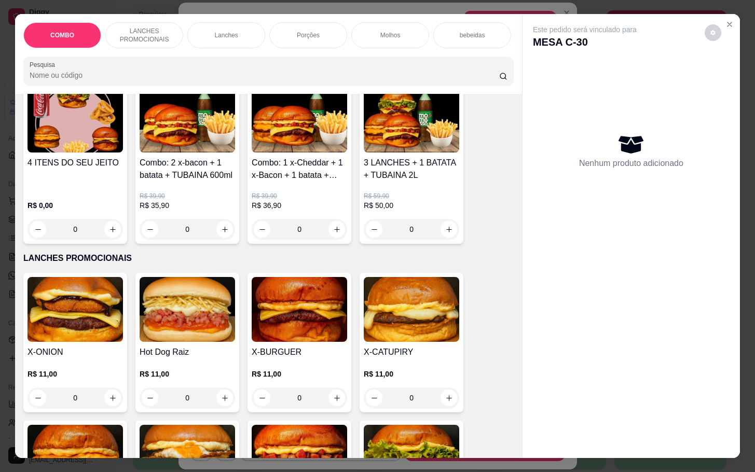
scroll to position [0, 0]
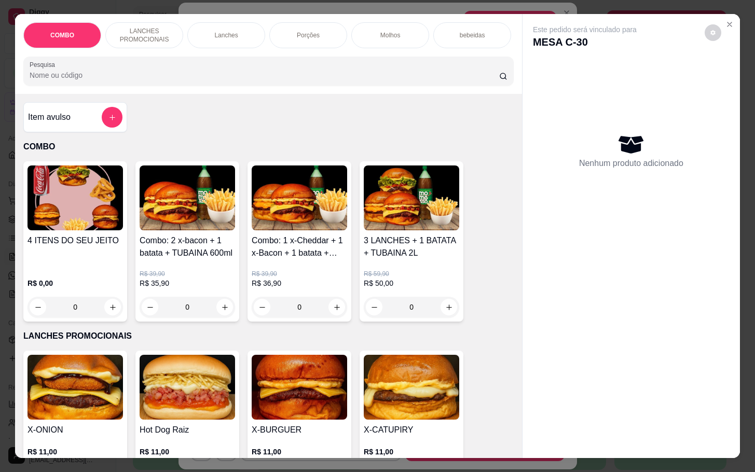
click at [81, 132] on div "Item avulso" at bounding box center [75, 117] width 104 height 30
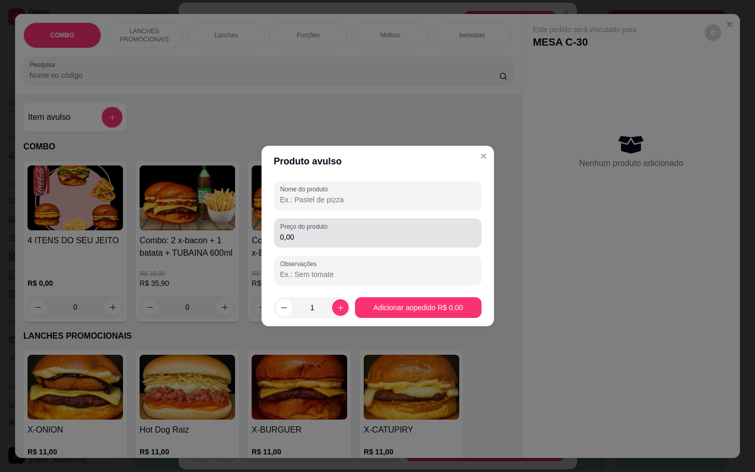
click at [325, 240] on input "0,00" at bounding box center [377, 237] width 195 height 10
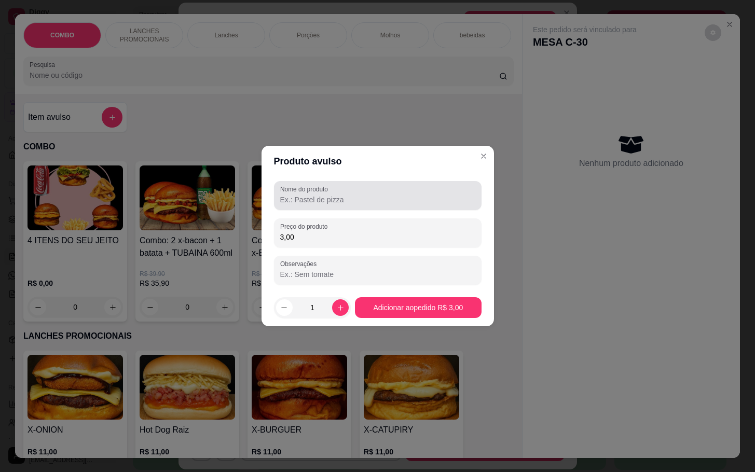
type input "3,00"
click at [377, 210] on div "Nome do produto" at bounding box center [378, 195] width 208 height 29
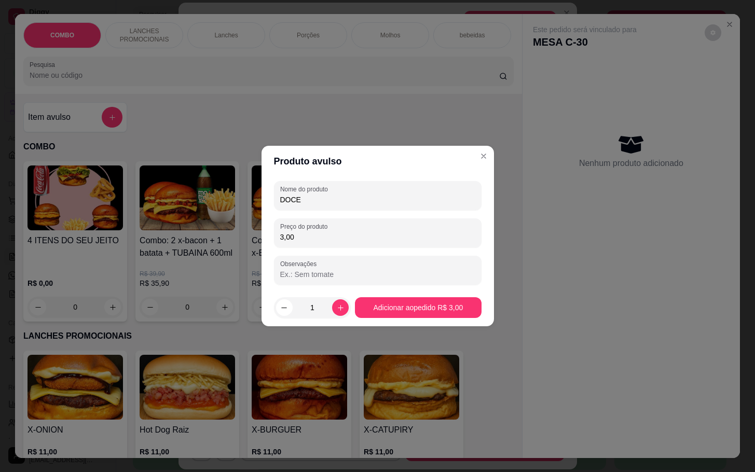
type input "DOCE"
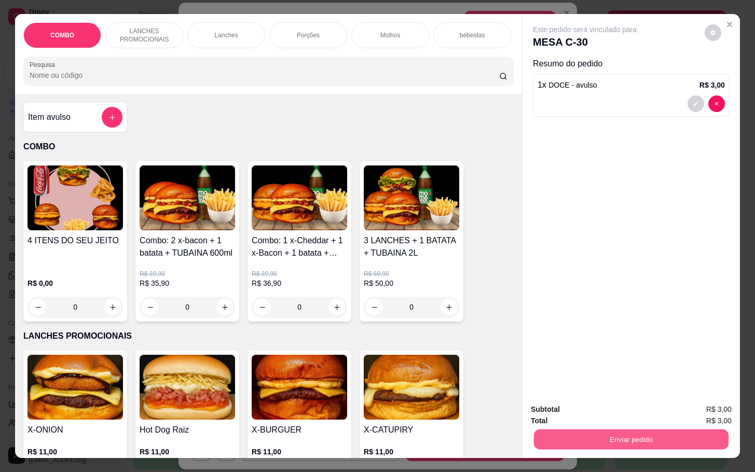
click at [589, 430] on button "Enviar pedido" at bounding box center [631, 439] width 195 height 20
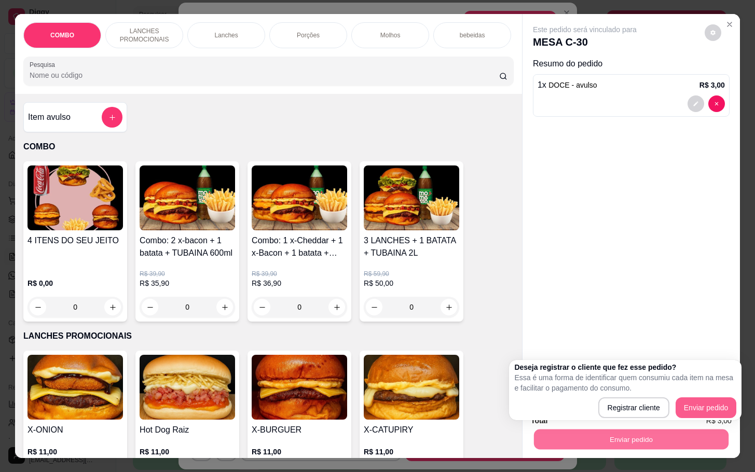
click at [697, 402] on button "Enviar pedido" at bounding box center [706, 408] width 61 height 21
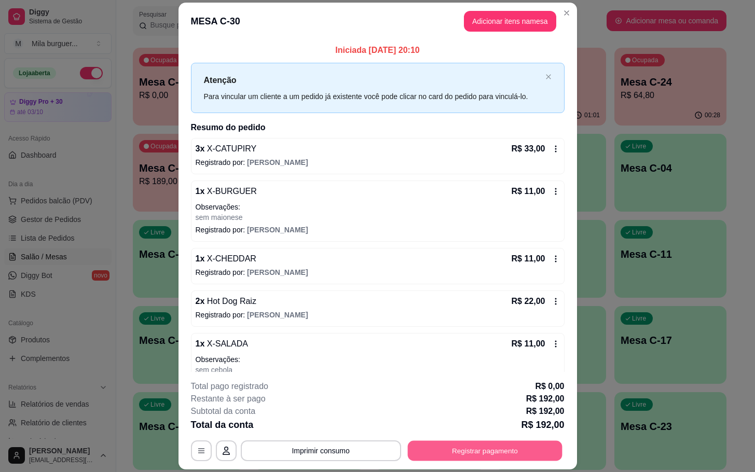
click at [442, 452] on button "Registrar pagamento" at bounding box center [484, 451] width 155 height 20
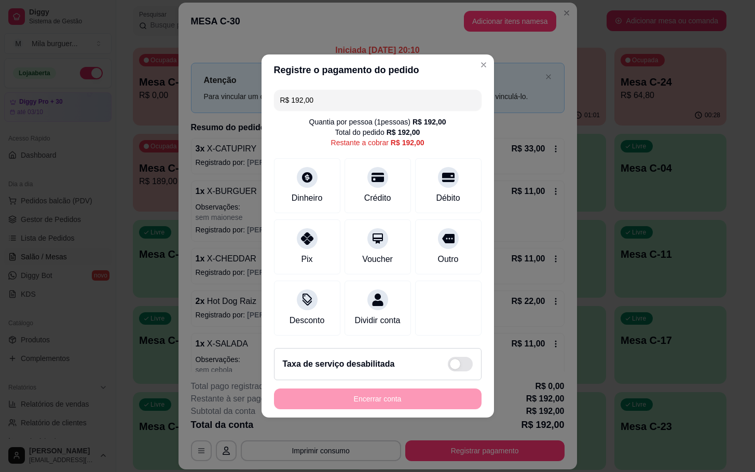
drag, startPoint x: 321, startPoint y: 93, endPoint x: 240, endPoint y: 111, distance: 82.9
click at [240, 111] on div "Registre o pagamento do pedido R$ 192,00 Quantia por pessoa ( 1 pessoas) R$ 192…" at bounding box center [377, 236] width 755 height 472
click at [426, 175] on div "Débito" at bounding box center [448, 184] width 73 height 61
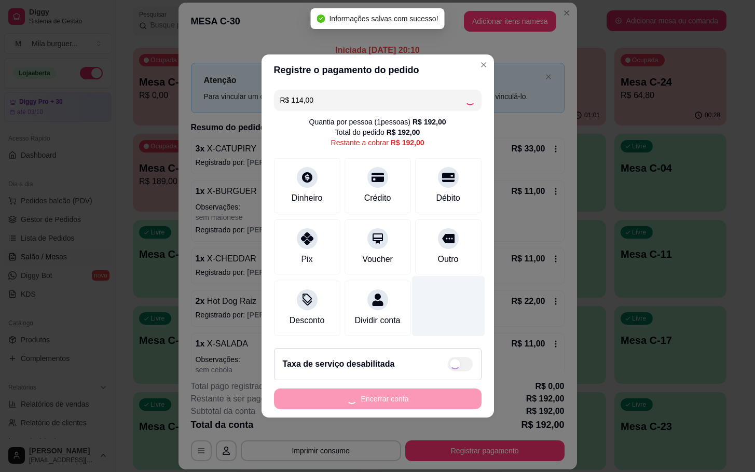
type input "R$ 78,00"
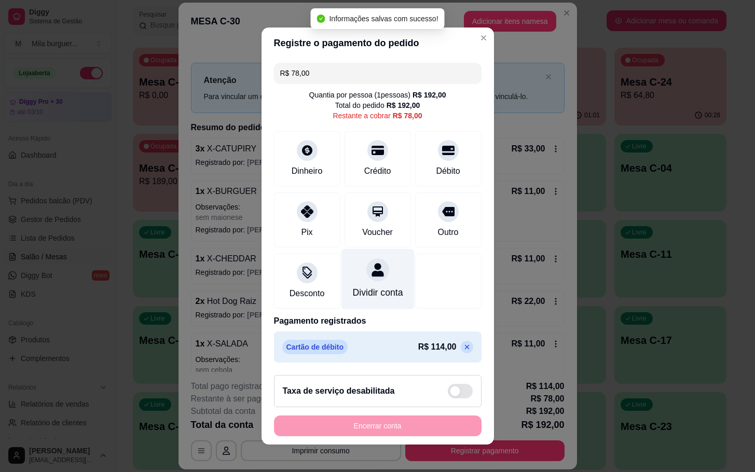
scroll to position [6, 0]
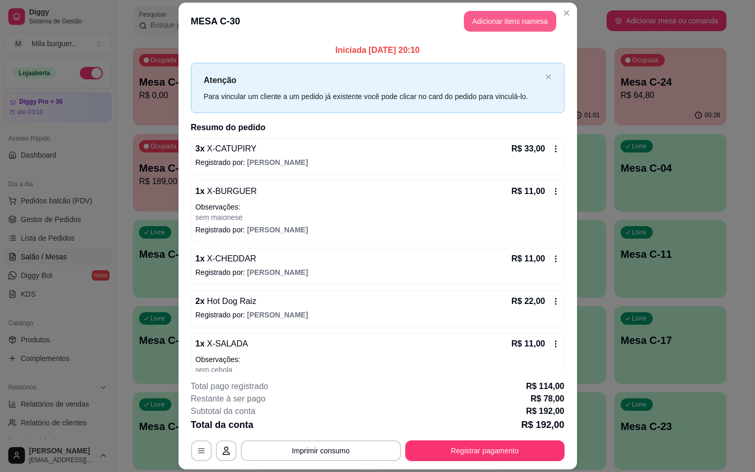
click at [495, 19] on button "Adicionar itens na mesa" at bounding box center [510, 21] width 92 height 21
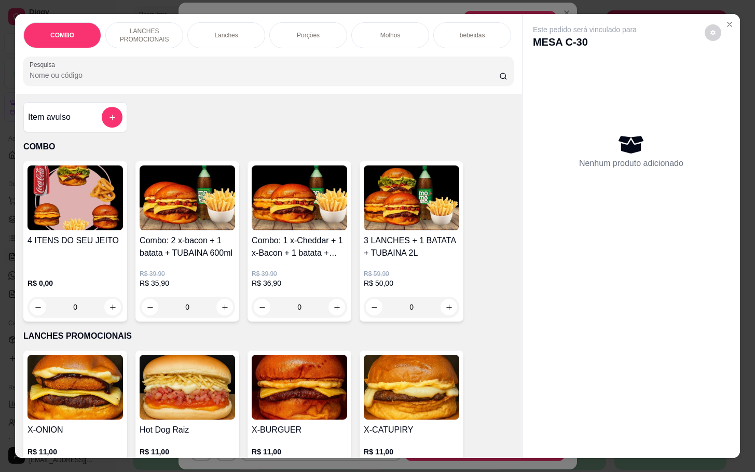
click at [87, 122] on div "Item avulso" at bounding box center [75, 117] width 94 height 21
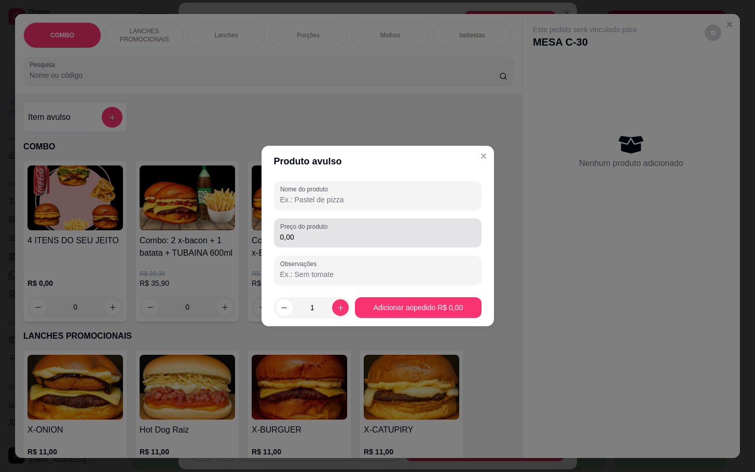
click at [343, 242] on input "0,00" at bounding box center [377, 237] width 195 height 10
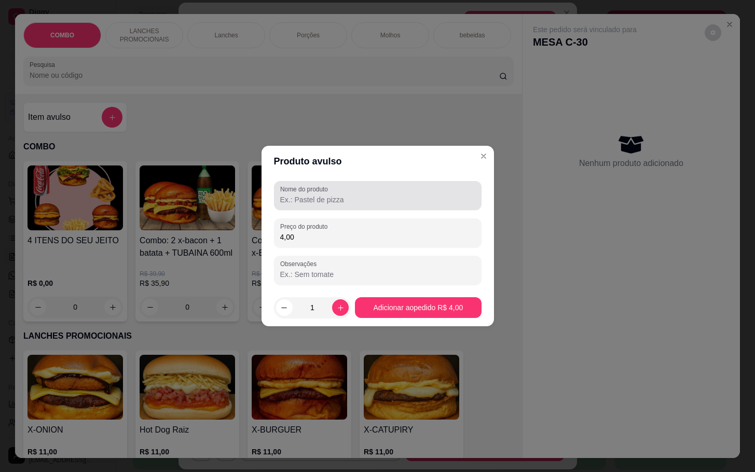
type input "4,00"
click at [352, 209] on div "Nome do produto" at bounding box center [378, 195] width 208 height 29
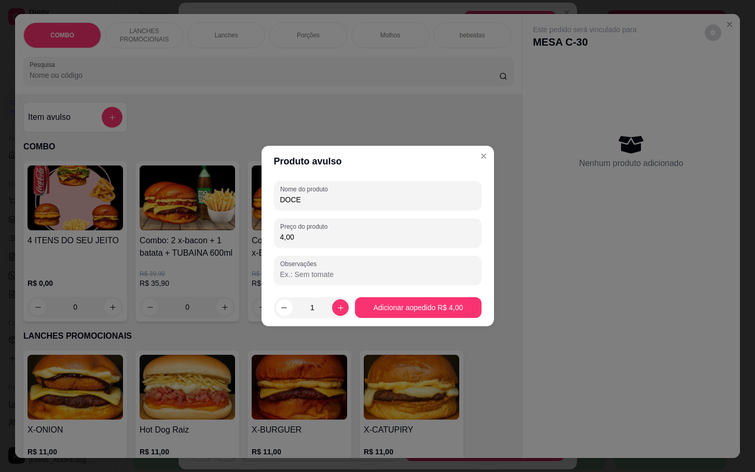
type input "DOCE"
click at [411, 319] on footer "1 Adicionar ao pedido R$ 4,00" at bounding box center [378, 307] width 233 height 37
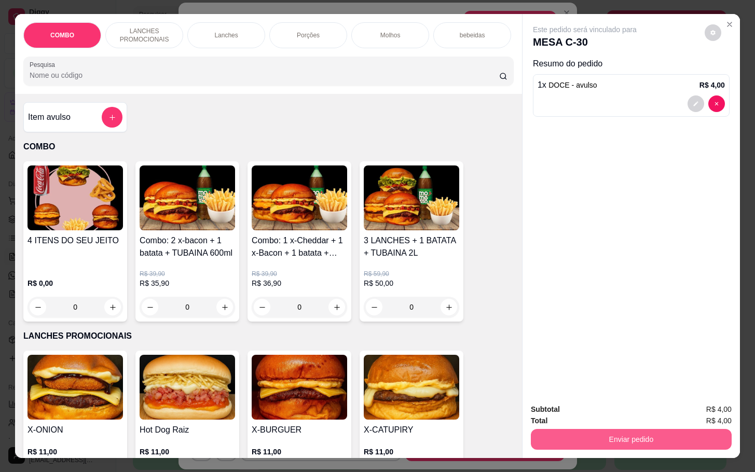
click at [639, 430] on button "Enviar pedido" at bounding box center [631, 439] width 201 height 21
click at [723, 402] on button "Enviar pedido" at bounding box center [703, 408] width 57 height 19
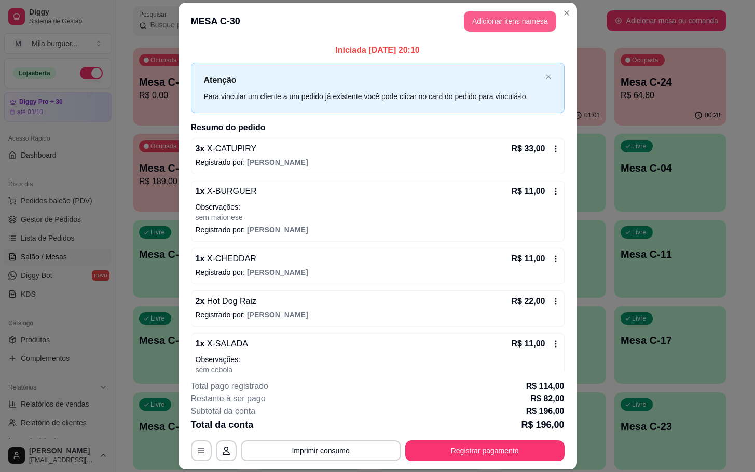
click at [543, 19] on button "Adicionar itens na mesa" at bounding box center [510, 21] width 92 height 21
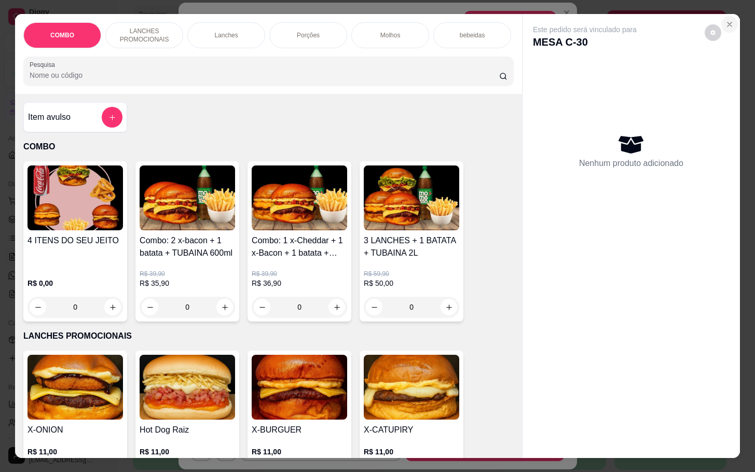
click at [726, 20] on icon "Close" at bounding box center [730, 24] width 8 height 8
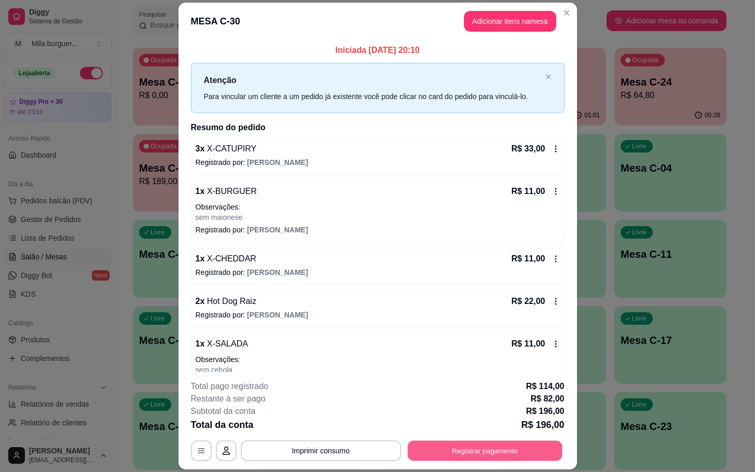
click at [473, 461] on button "Registrar pagamento" at bounding box center [484, 451] width 155 height 20
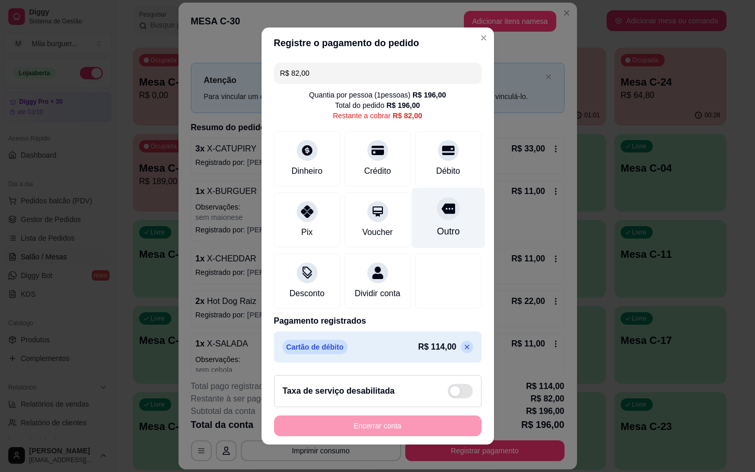
click at [419, 190] on div "Outro" at bounding box center [448, 218] width 73 height 61
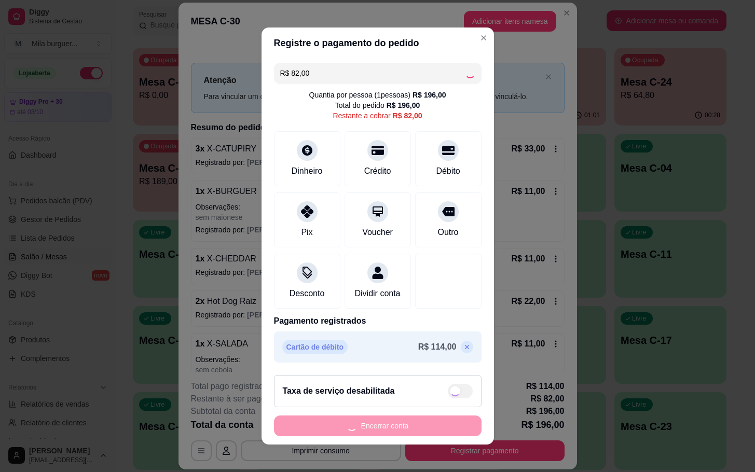
type input "R$ 0,00"
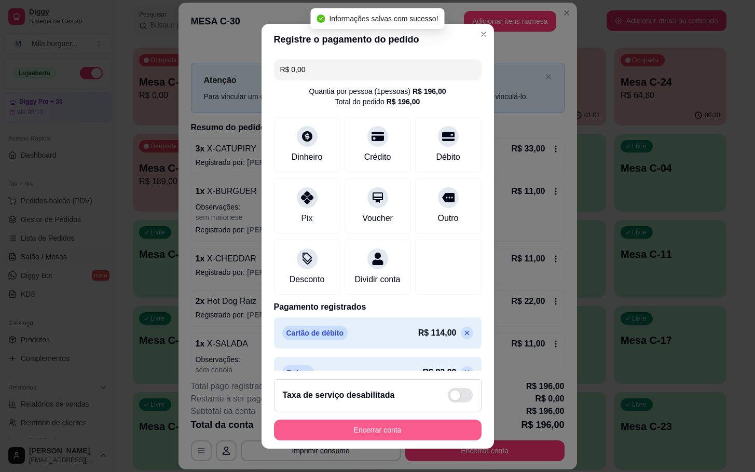
click at [385, 435] on button "Encerrar conta" at bounding box center [378, 430] width 208 height 21
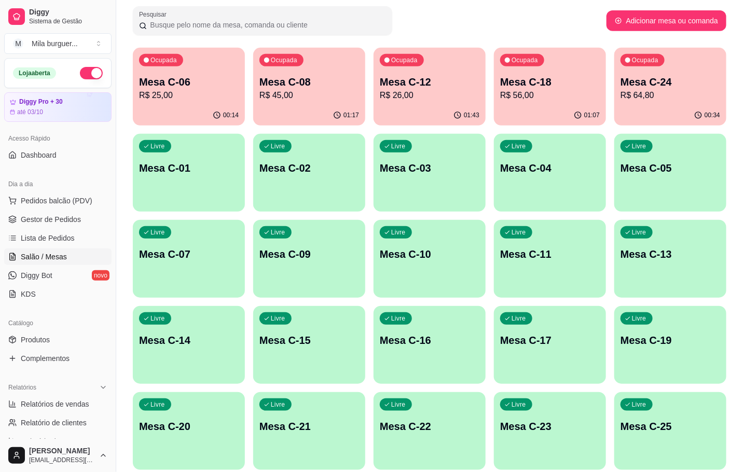
click at [170, 53] on div "Ocupada Mesa C-06 R$ 25,00" at bounding box center [189, 77] width 112 height 58
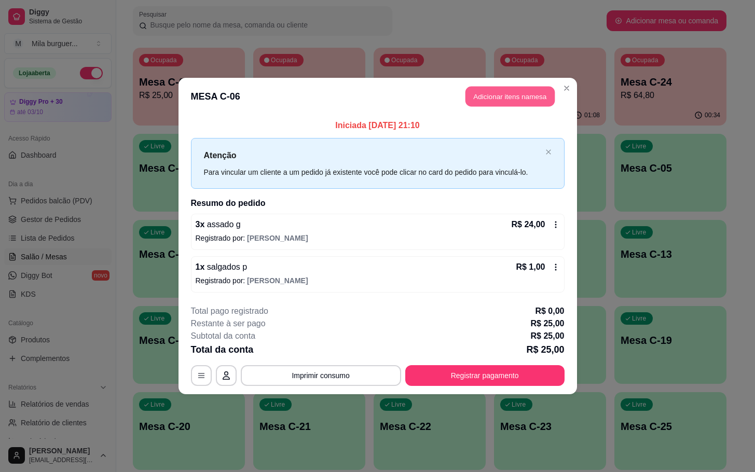
click at [511, 93] on button "Adicionar itens na mesa" at bounding box center [510, 97] width 89 height 20
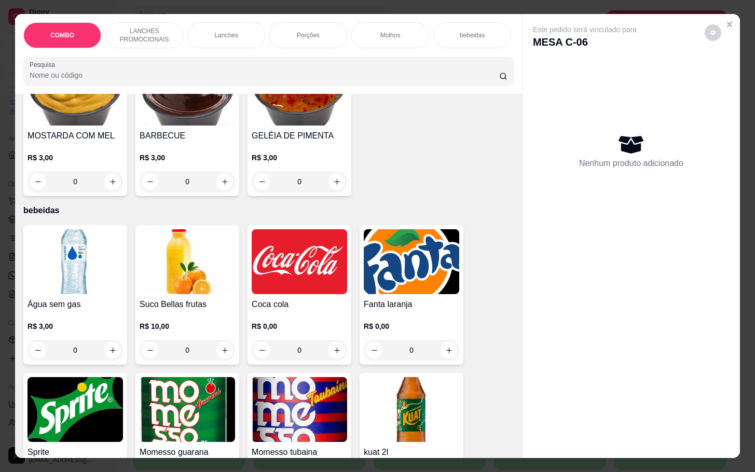
scroll to position [1791, 0]
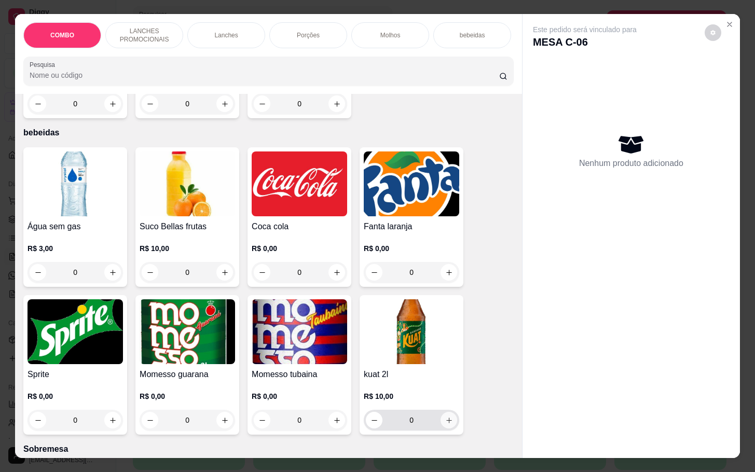
click at [447, 417] on icon "increase-product-quantity" at bounding box center [449, 421] width 8 height 8
type input "1"
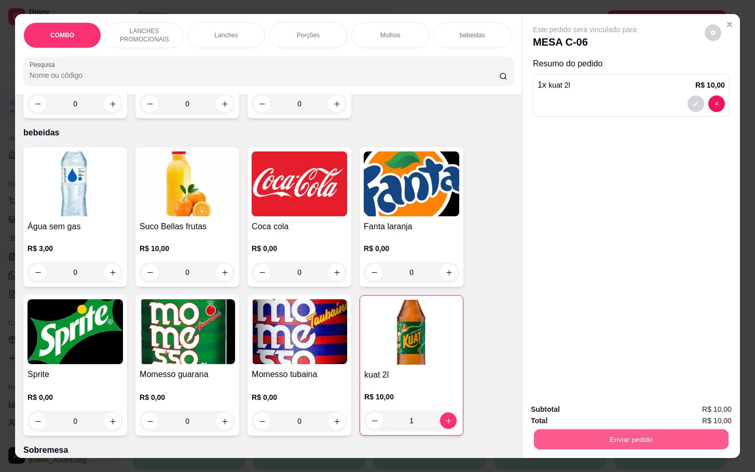
click at [607, 429] on button "Enviar pedido" at bounding box center [631, 439] width 195 height 20
click at [712, 416] on button "Enviar pedido" at bounding box center [706, 408] width 59 height 20
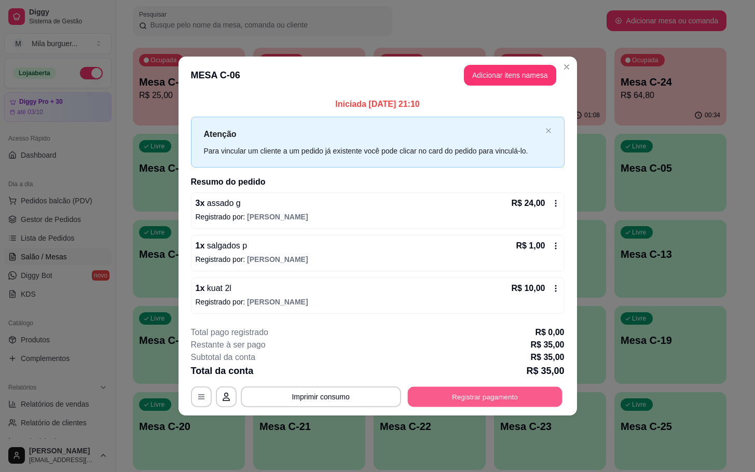
click at [482, 401] on button "Registrar pagamento" at bounding box center [484, 397] width 155 height 20
click at [498, 397] on button "Registrar pagamento" at bounding box center [484, 397] width 155 height 20
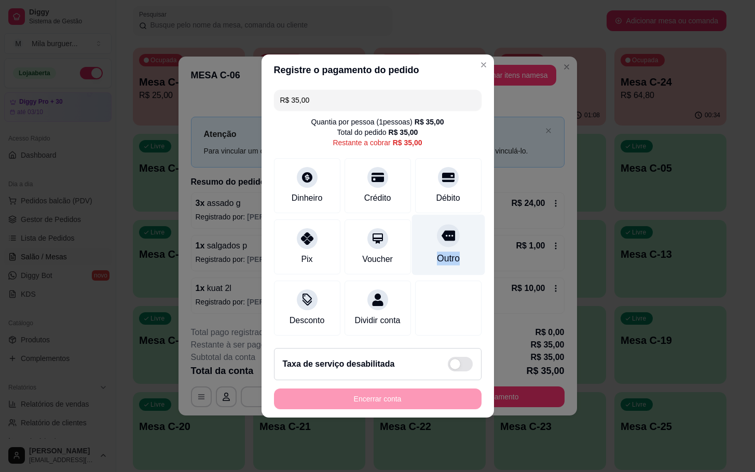
drag, startPoint x: 457, startPoint y: 234, endPoint x: 458, endPoint y: 249, distance: 15.1
click at [458, 249] on div "Outro" at bounding box center [448, 245] width 73 height 61
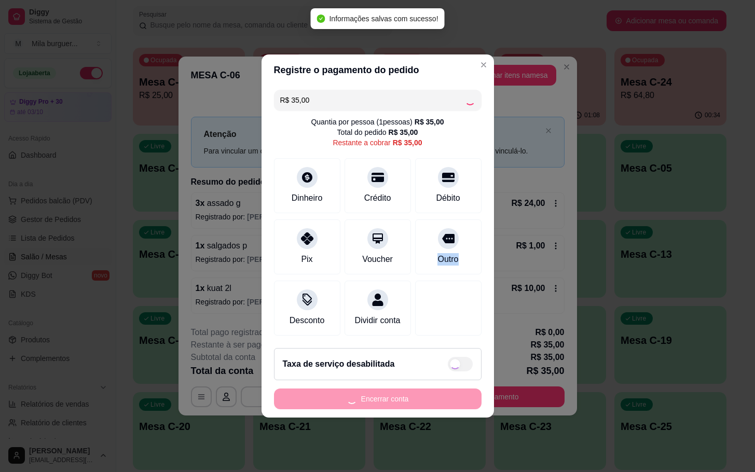
type input "R$ 0,00"
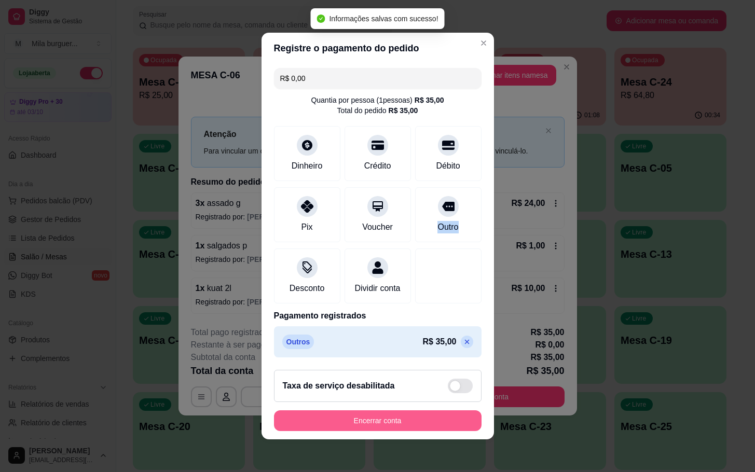
click at [408, 431] on button "Encerrar conta" at bounding box center [378, 421] width 208 height 21
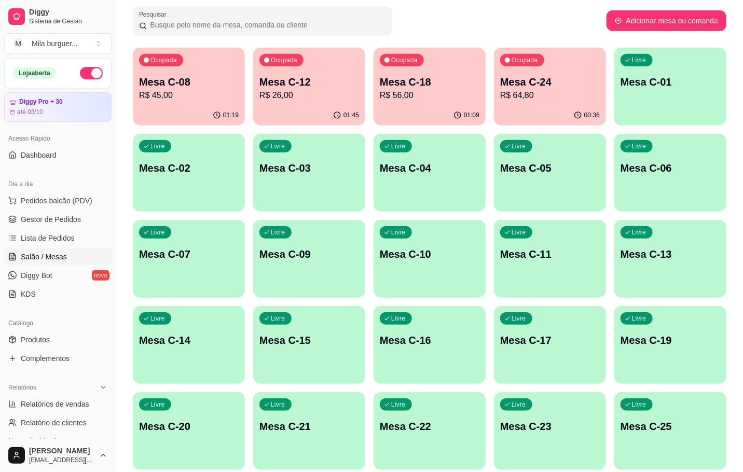
click at [208, 69] on div "Ocupada Mesa C-08 R$ 45,00" at bounding box center [189, 77] width 112 height 58
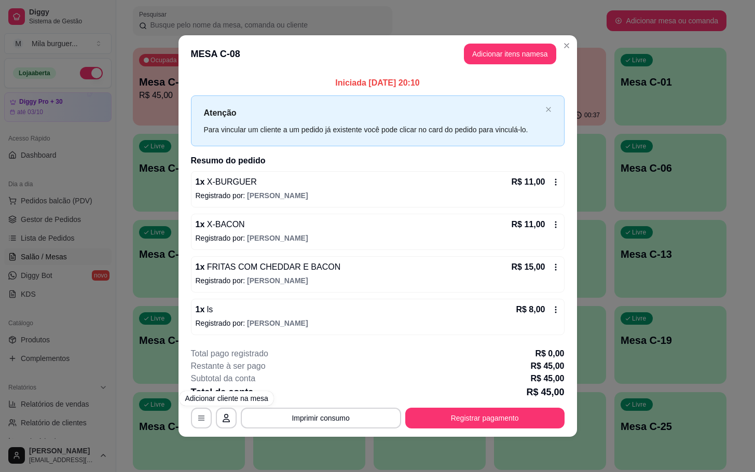
click at [131, 329] on div "**********" at bounding box center [377, 236] width 755 height 472
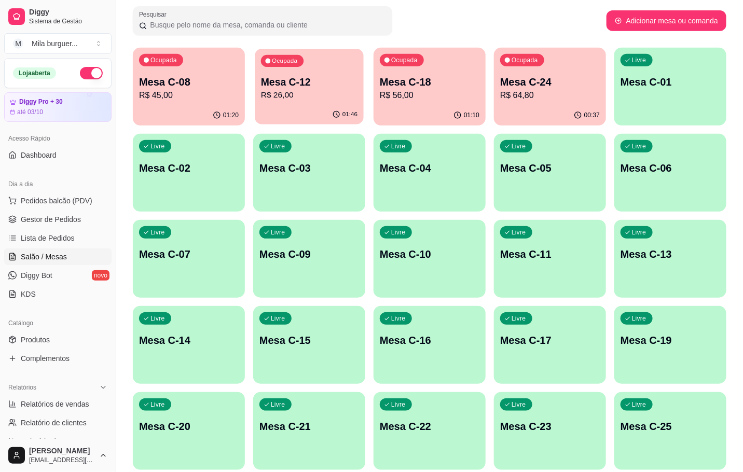
click at [314, 116] on div "01:46" at bounding box center [309, 115] width 109 height 20
click at [643, 79] on p "Mesa C-01" at bounding box center [671, 82] width 100 height 15
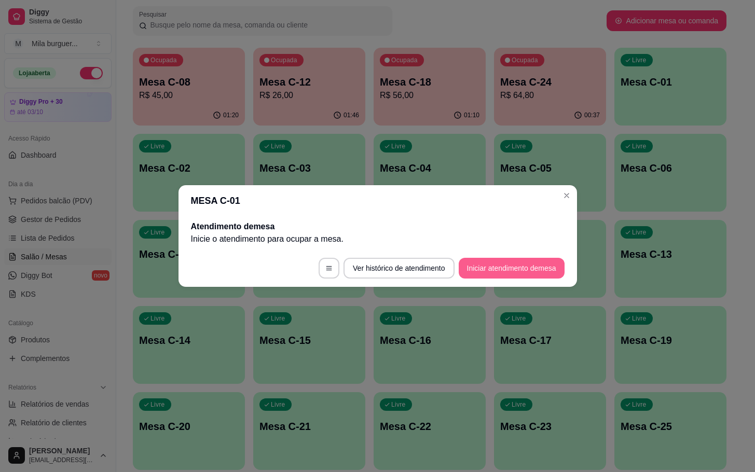
click at [522, 267] on button "Iniciar atendimento de mesa" at bounding box center [512, 268] width 106 height 21
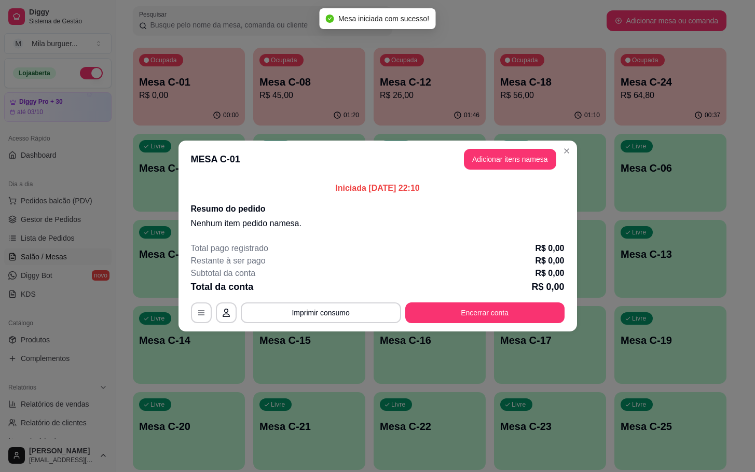
click at [567, 159] on header "MESA C-01 Adicionar itens na mesa" at bounding box center [378, 159] width 399 height 37
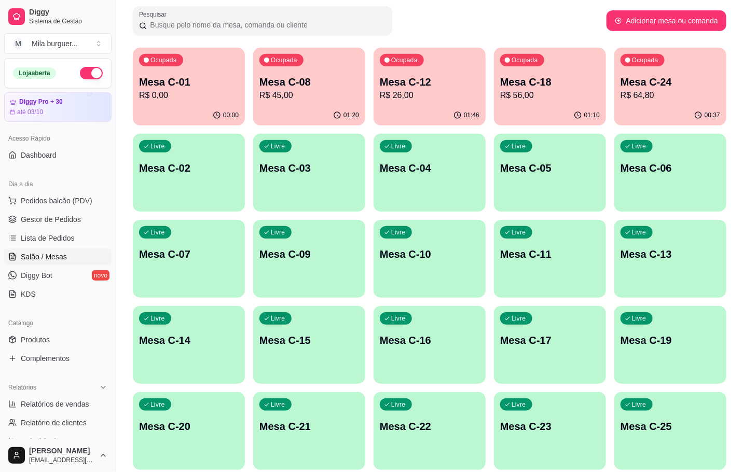
click at [134, 78] on div "Melhore seu plano Você tem 30 mesas / comandas disponíveis. Obtenha o Diggy Bot…" at bounding box center [429, 312] width 627 height 857
click at [181, 92] on p "R$ 0,00" at bounding box center [189, 95] width 97 height 12
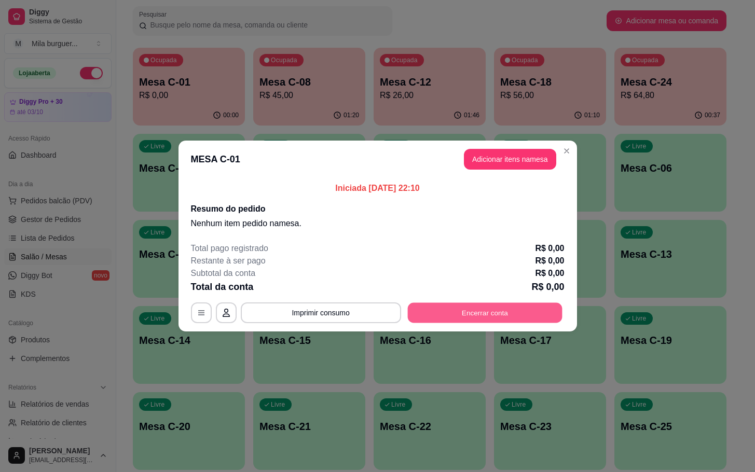
click at [453, 306] on button "Encerrar conta" at bounding box center [484, 313] width 155 height 20
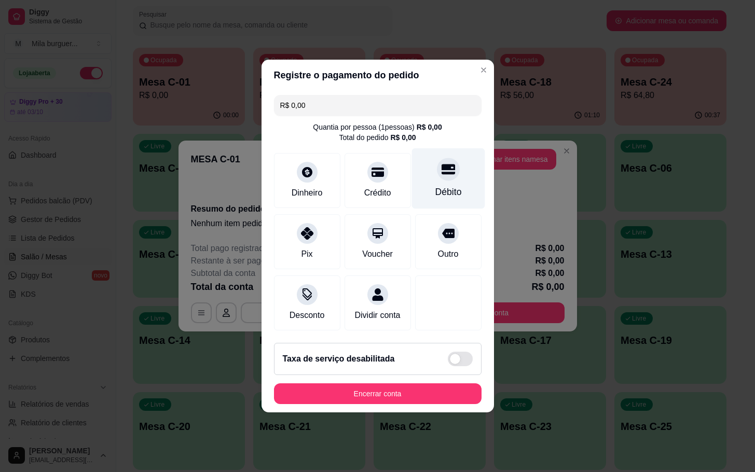
click at [445, 167] on div at bounding box center [448, 169] width 23 height 23
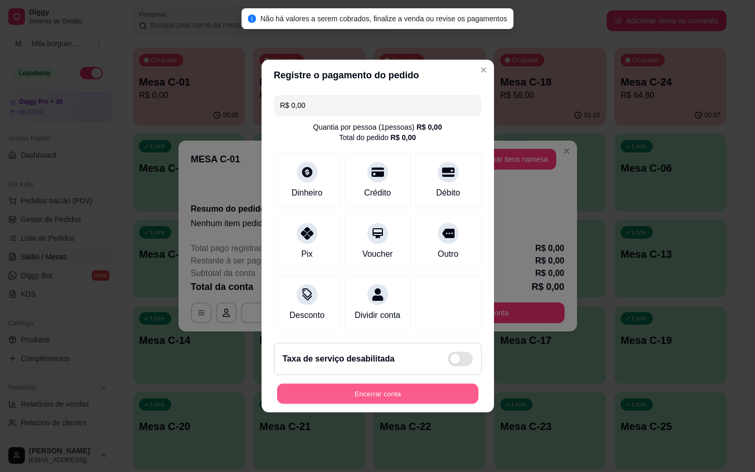
click at [377, 398] on button "Encerrar conta" at bounding box center [377, 394] width 201 height 20
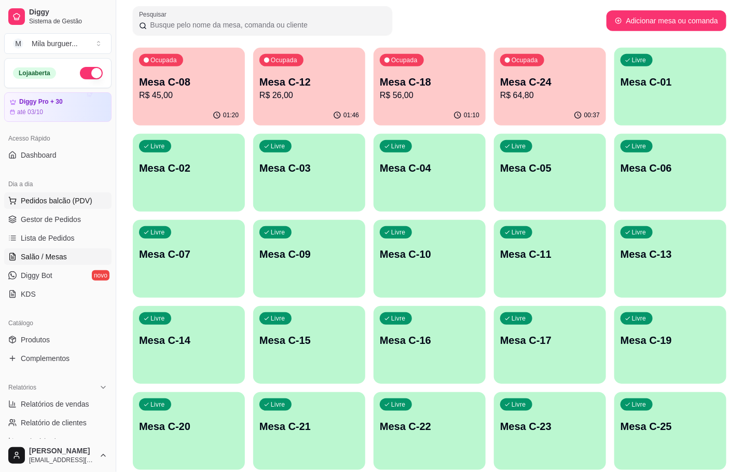
click at [47, 201] on span "Pedidos balcão (PDV)" at bounding box center [57, 201] width 72 height 10
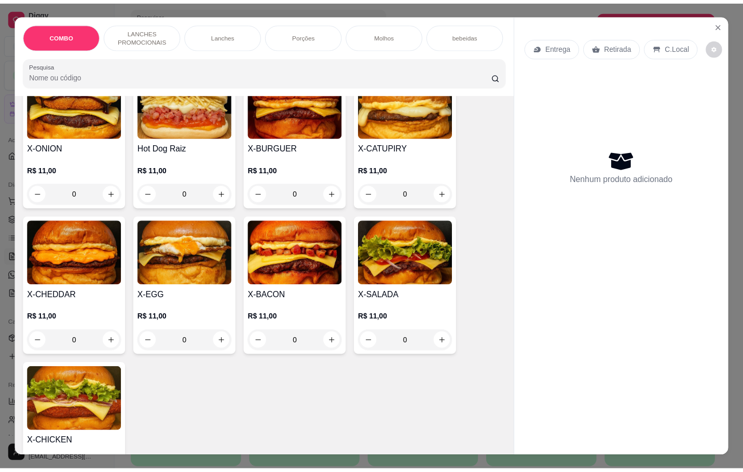
scroll to position [254, 0]
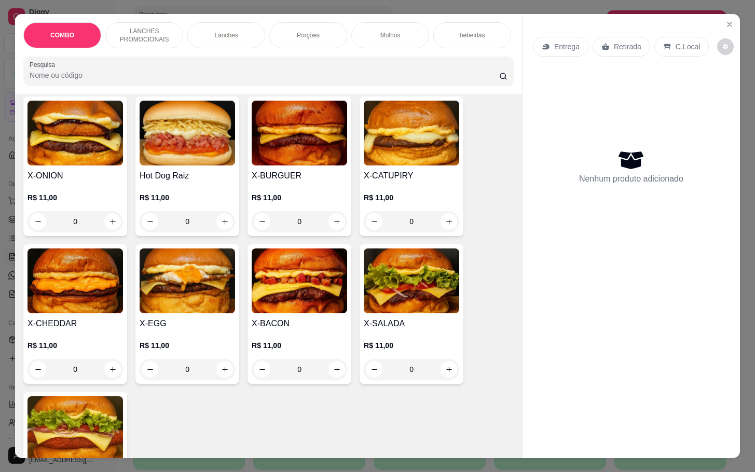
click at [80, 144] on img at bounding box center [76, 133] width 96 height 65
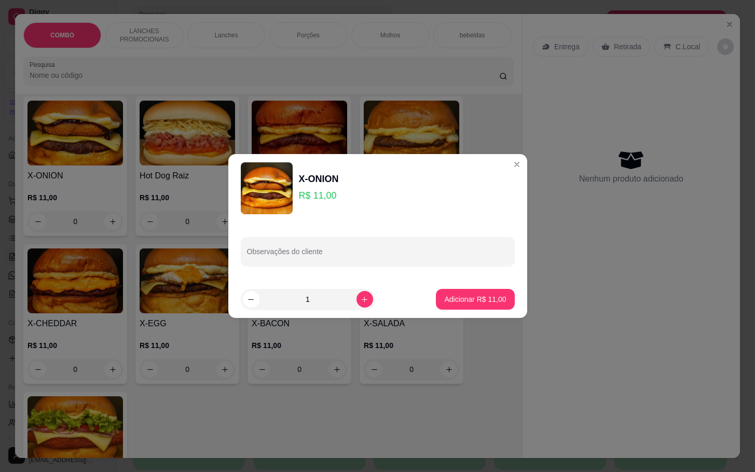
click at [472, 288] on footer "1 Adicionar R$ 11,00" at bounding box center [377, 299] width 299 height 37
click at [474, 296] on p "Adicionar R$ 11,00" at bounding box center [475, 299] width 62 height 10
type input "1"
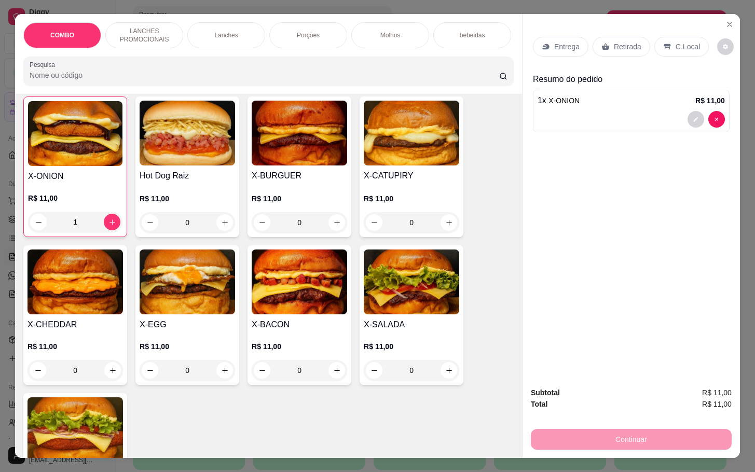
click at [683, 42] on p "C.Local" at bounding box center [688, 47] width 24 height 10
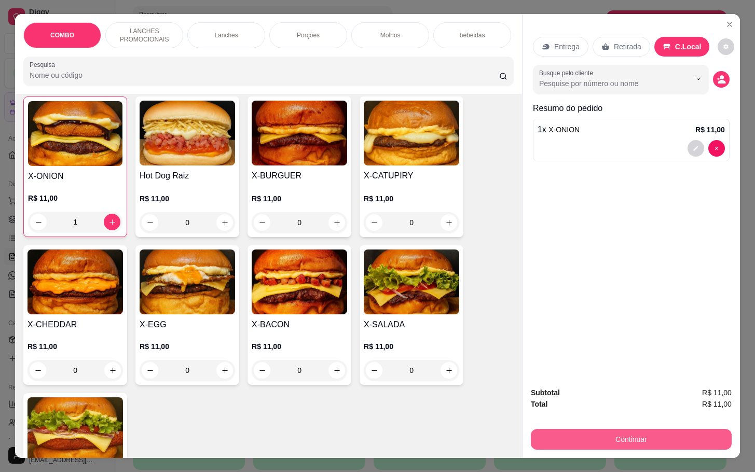
click at [600, 436] on button "Continuar" at bounding box center [631, 439] width 201 height 21
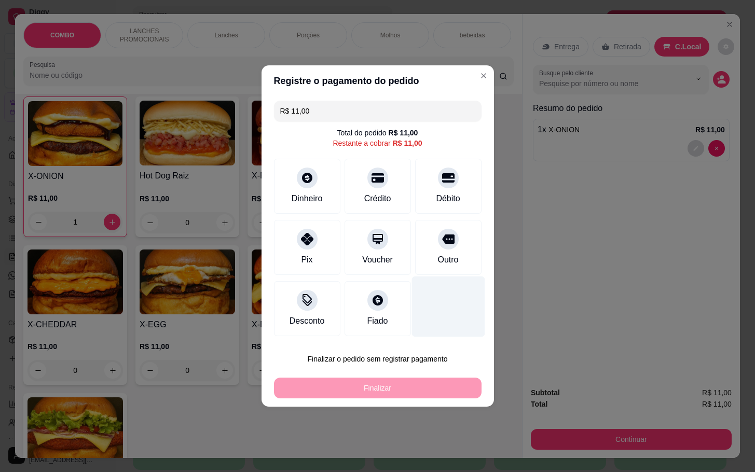
drag, startPoint x: 428, startPoint y: 264, endPoint x: 420, endPoint y: 290, distance: 27.1
click at [438, 263] on div "Outro" at bounding box center [448, 260] width 21 height 12
type input "R$ 0,00"
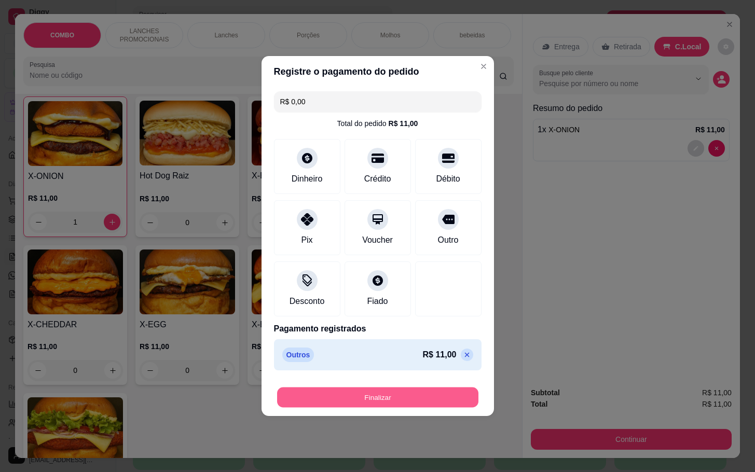
click at [385, 391] on button "Finalizar" at bounding box center [377, 398] width 201 height 20
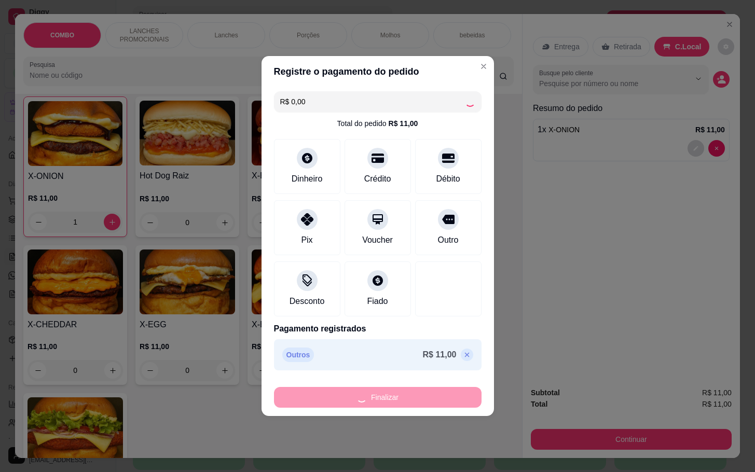
type input "0"
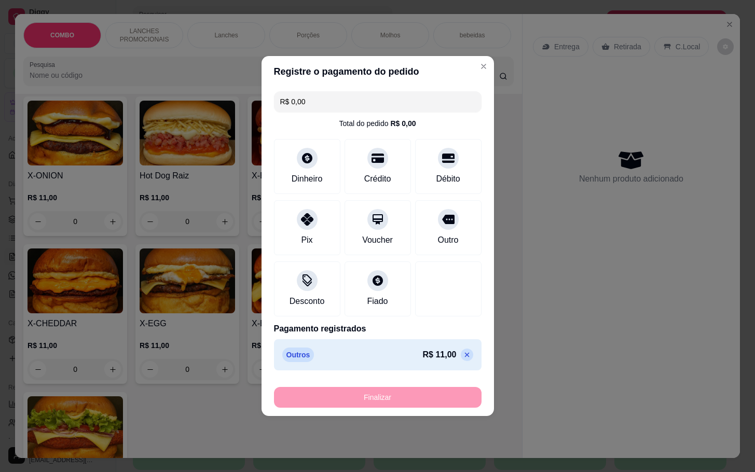
type input "-R$ 11,00"
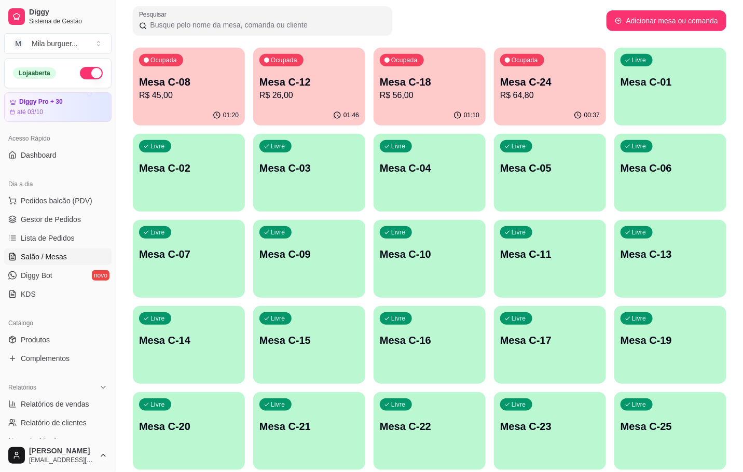
click at [606, 97] on div "Ocupada Mesa C-08 R$ 45,00 01:20 Ocupada Mesa C-12 R$ 26,00 01:46 Ocupada Mesa …" at bounding box center [430, 388] width 594 height 681
click at [594, 98] on p "R$ 64,80" at bounding box center [550, 95] width 100 height 12
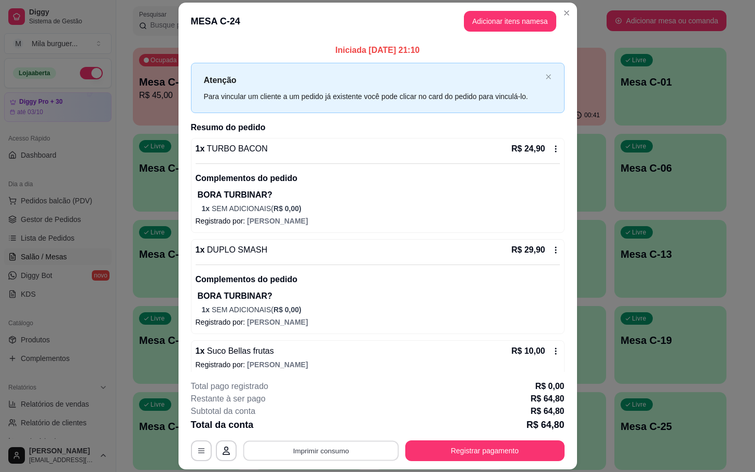
click at [290, 457] on button "Imprimir consumo" at bounding box center [321, 451] width 156 height 20
click at [327, 424] on button "IMPRESSORA" at bounding box center [318, 427] width 75 height 17
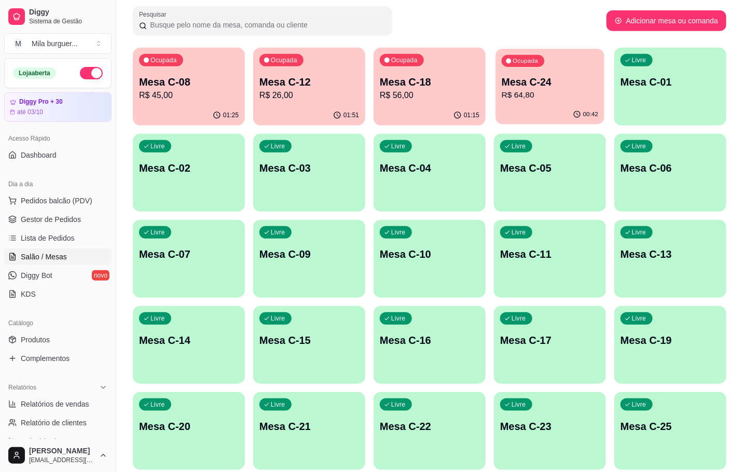
click at [564, 70] on div "Ocupada Mesa C-24 R$ 64,80" at bounding box center [550, 77] width 109 height 56
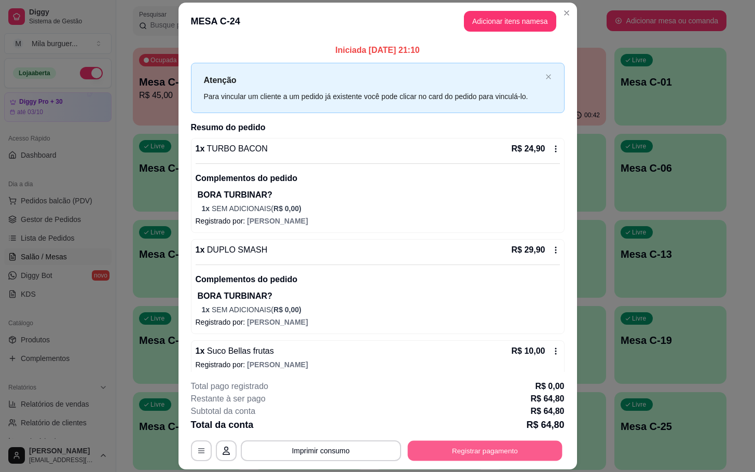
click at [523, 456] on button "Registrar pagamento" at bounding box center [484, 451] width 155 height 20
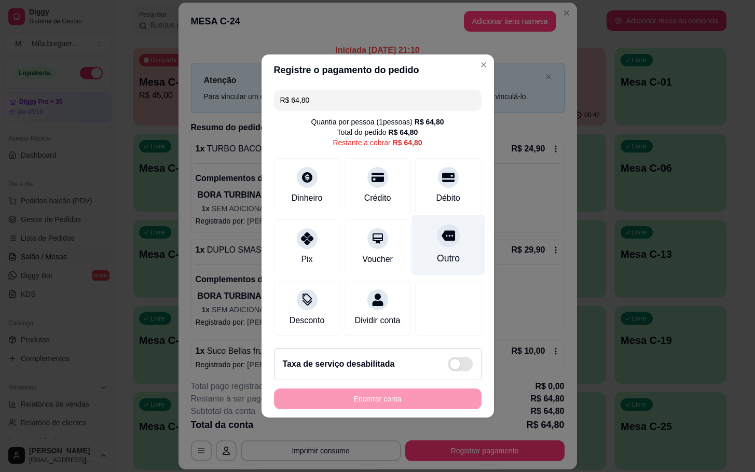
click at [430, 243] on div "Outro" at bounding box center [448, 245] width 73 height 61
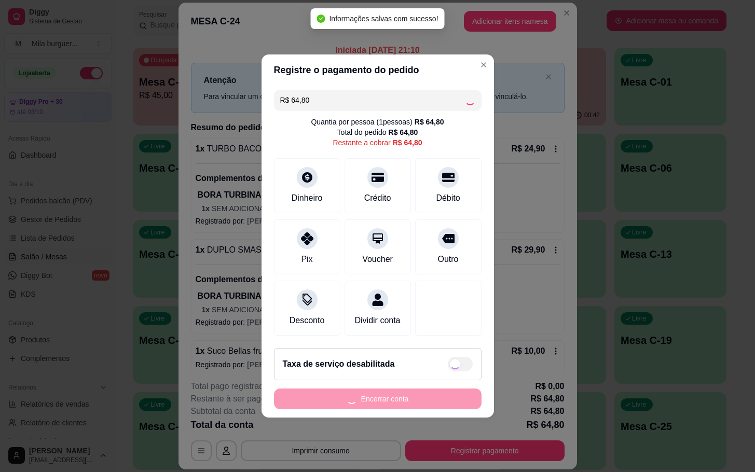
type input "R$ 0,00"
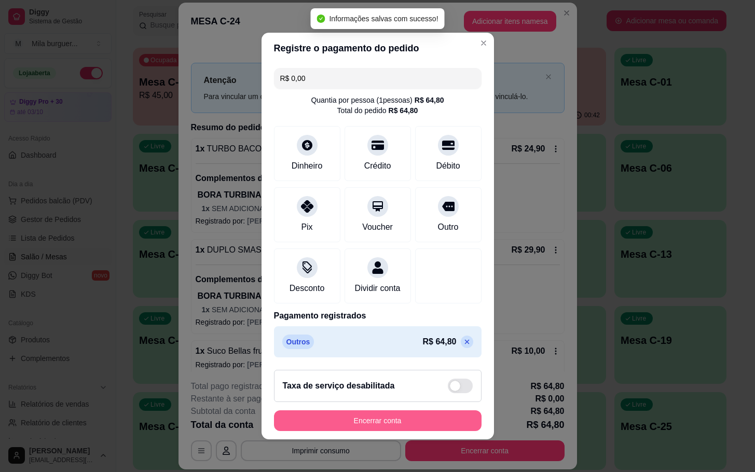
click at [433, 424] on button "Encerrar conta" at bounding box center [378, 421] width 208 height 21
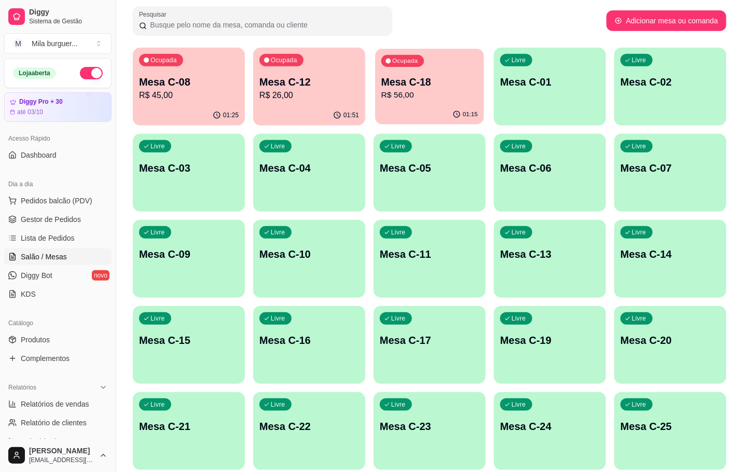
click at [413, 98] on p "R$ 56,00" at bounding box center [430, 95] width 97 height 12
click at [402, 111] on div "01:15" at bounding box center [430, 115] width 112 height 20
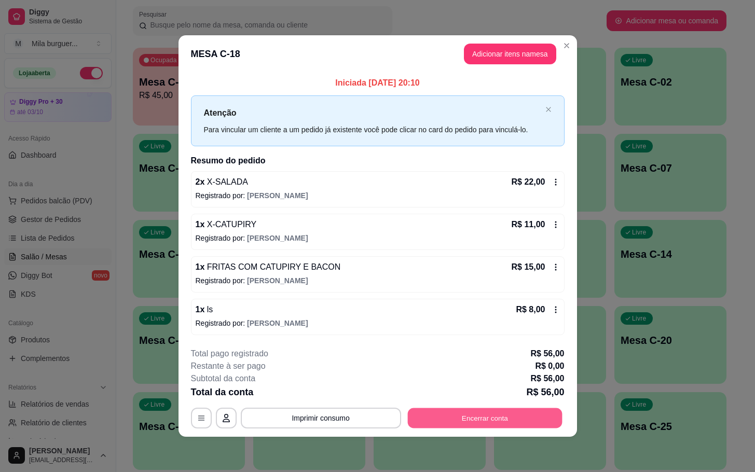
click at [456, 425] on button "Encerrar conta" at bounding box center [484, 418] width 155 height 20
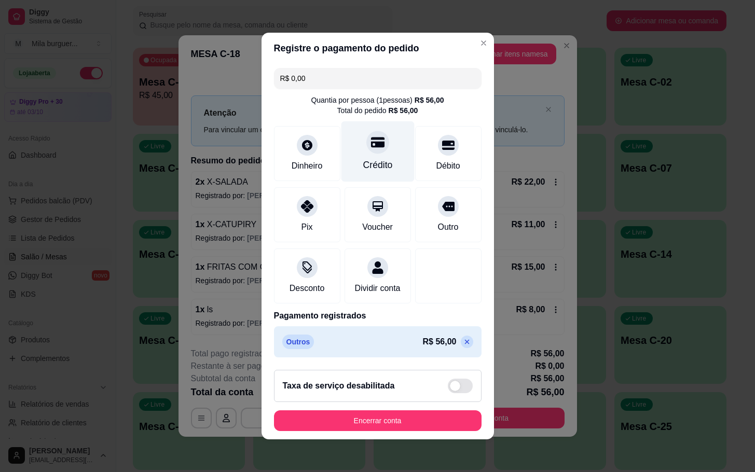
click at [375, 141] on div at bounding box center [377, 142] width 23 height 23
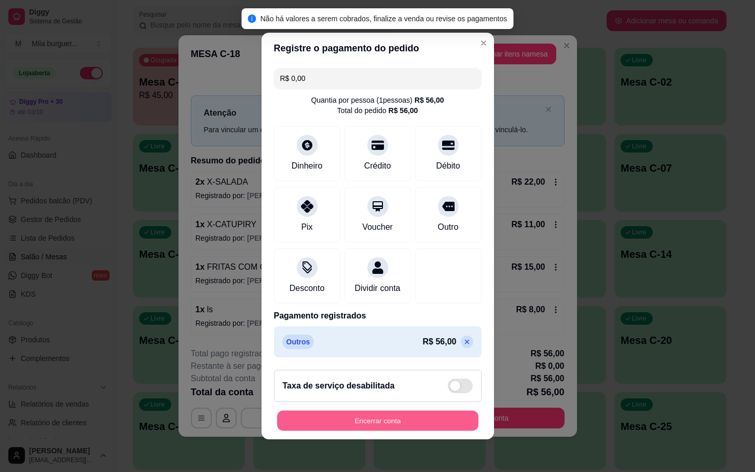
click at [424, 420] on button "Encerrar conta" at bounding box center [377, 421] width 201 height 20
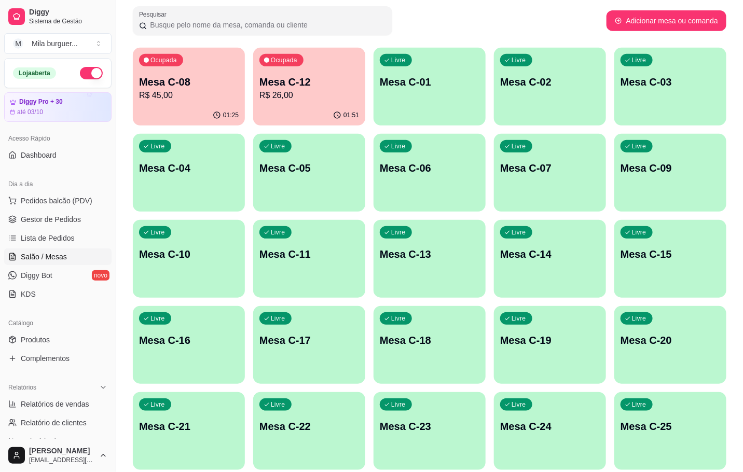
click at [318, 71] on div "Ocupada Mesa C-12 R$ 26,00" at bounding box center [309, 77] width 112 height 58
click at [299, 114] on div "01:51" at bounding box center [309, 115] width 112 height 20
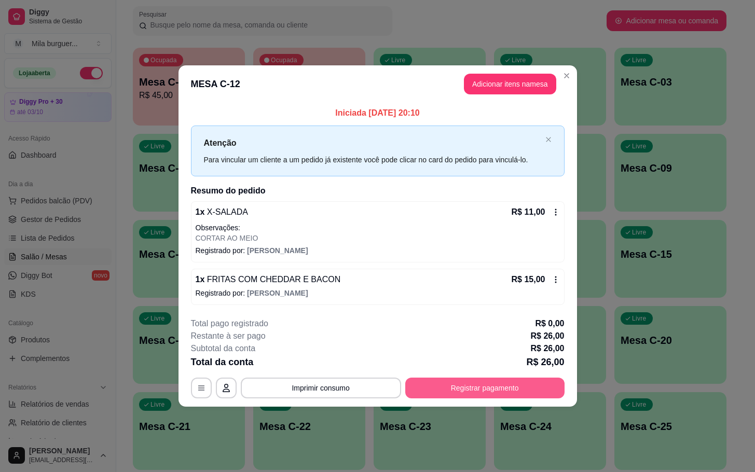
click at [487, 388] on button "Registrar pagamento" at bounding box center [484, 388] width 159 height 21
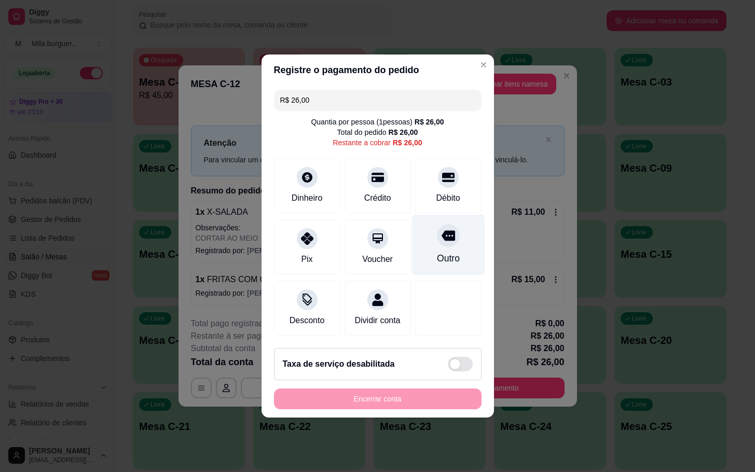
click at [447, 252] on div "Outro" at bounding box center [448, 258] width 23 height 13
type input "R$ 0,00"
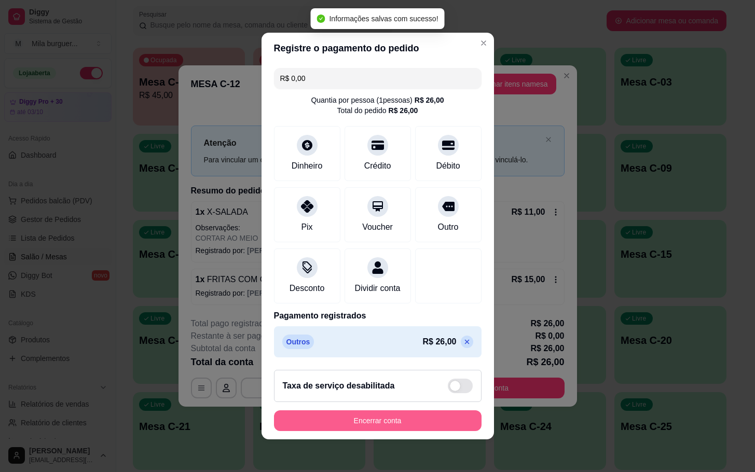
click at [427, 424] on button "Encerrar conta" at bounding box center [378, 421] width 208 height 21
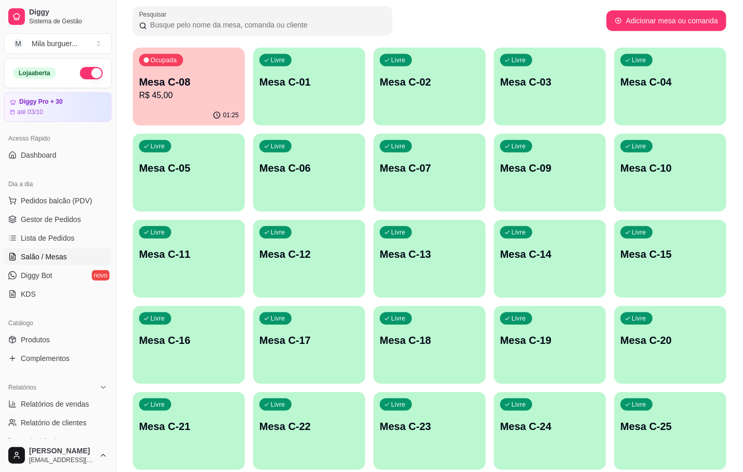
click at [213, 97] on p "R$ 45,00" at bounding box center [189, 95] width 100 height 12
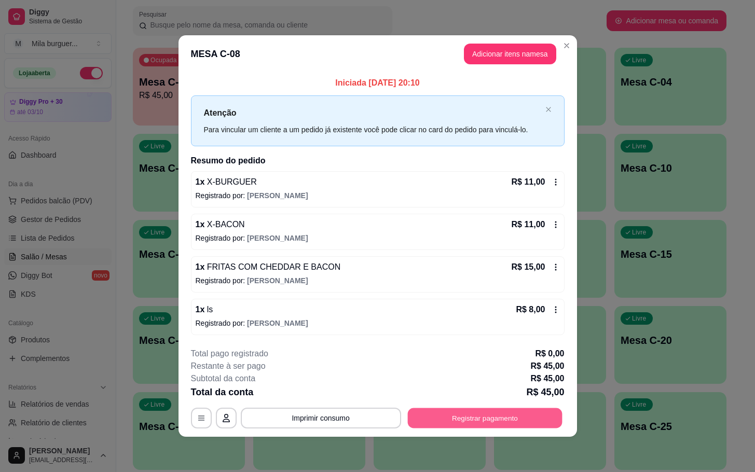
click at [514, 412] on button "Registrar pagamento" at bounding box center [484, 418] width 155 height 20
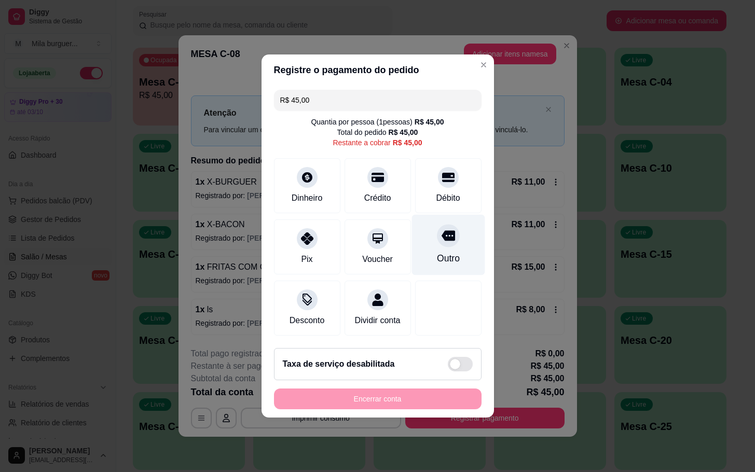
click at [440, 252] on div "Outro" at bounding box center [448, 258] width 23 height 13
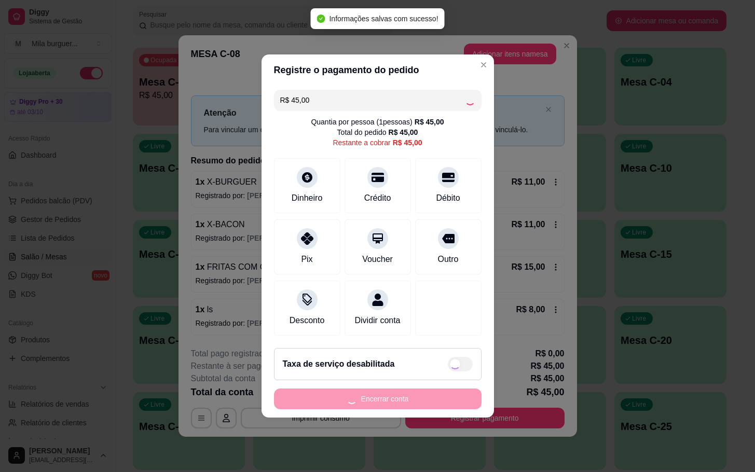
type input "R$ 0,00"
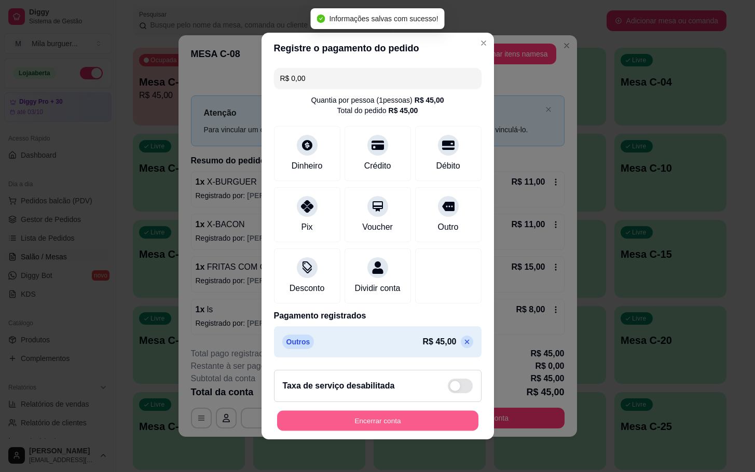
click at [411, 419] on button "Encerrar conta" at bounding box center [377, 421] width 201 height 20
